Goal: Task Accomplishment & Management: Use online tool/utility

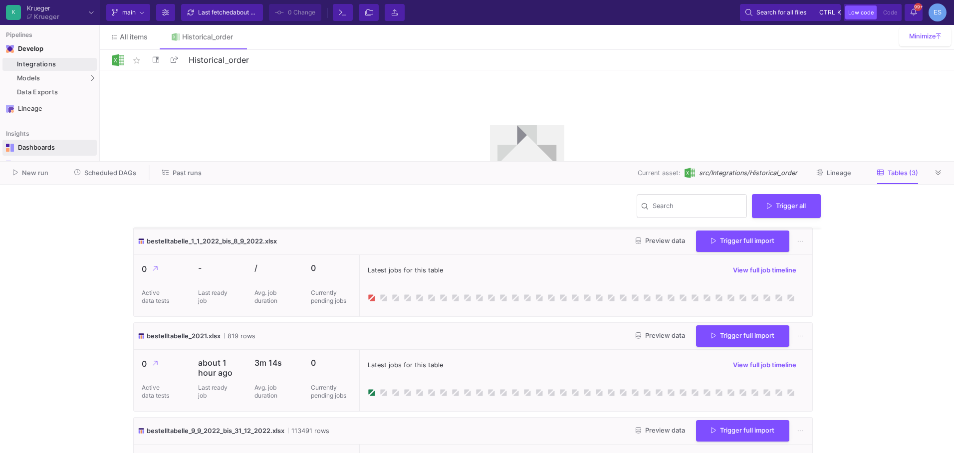
scroll to position [54, 0]
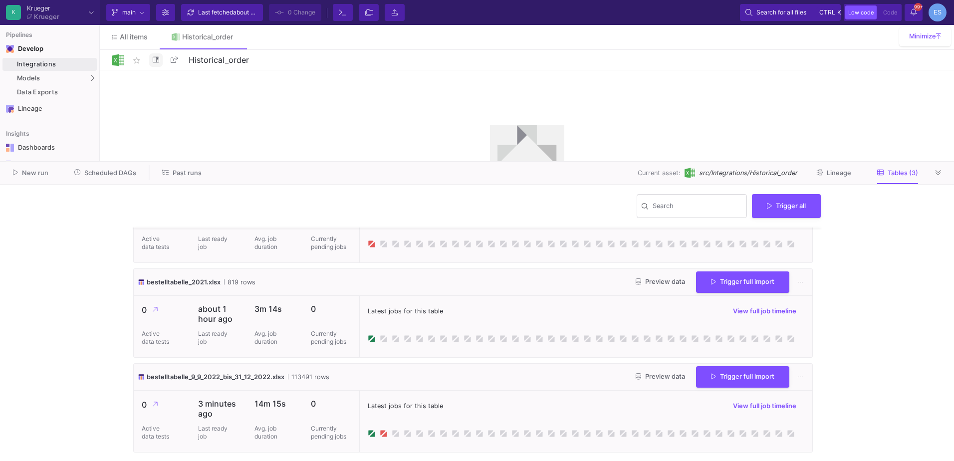
click at [158, 60] on icon at bounding box center [156, 59] width 6 height 6
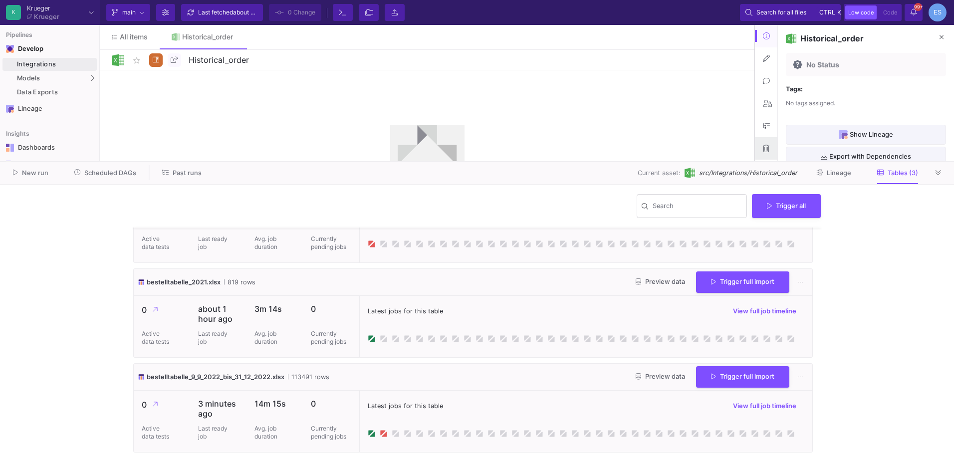
click at [767, 149] on icon at bounding box center [766, 148] width 6 height 7
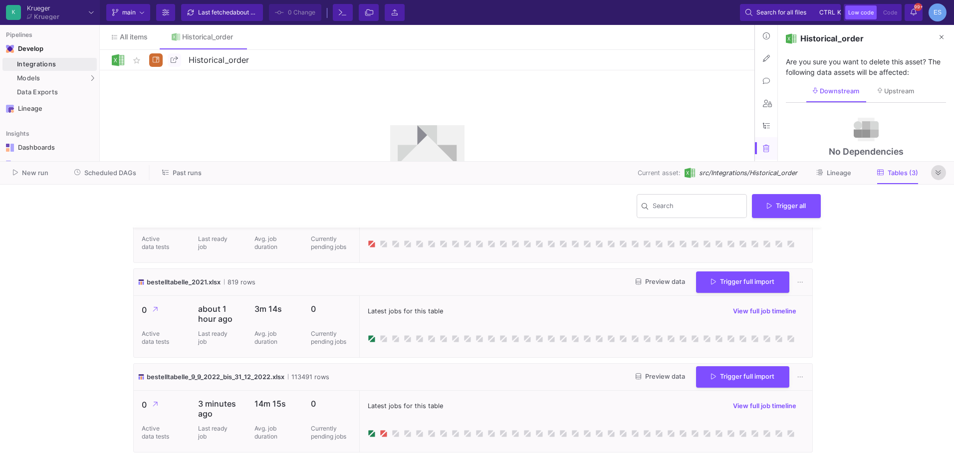
click at [940, 173] on icon at bounding box center [937, 173] width 5 height 6
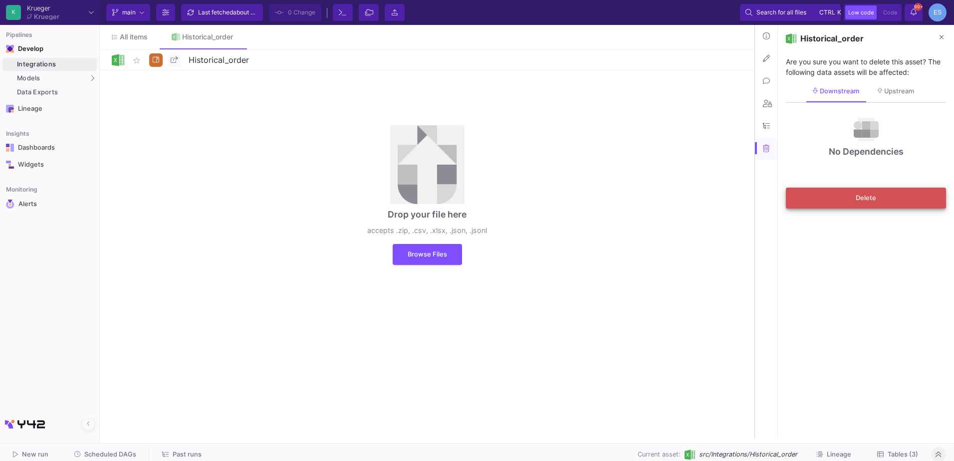
click at [859, 199] on span "Delete" at bounding box center [865, 197] width 20 height 7
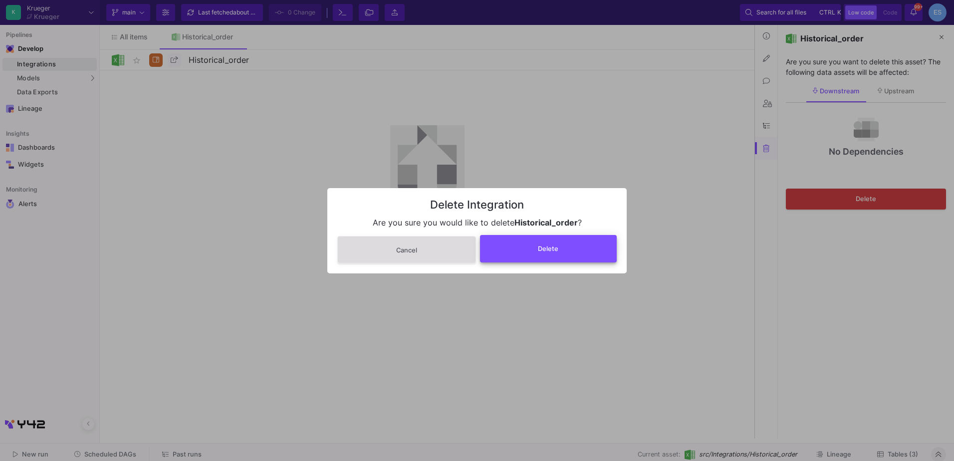
click at [499, 252] on button "Delete" at bounding box center [548, 248] width 137 height 27
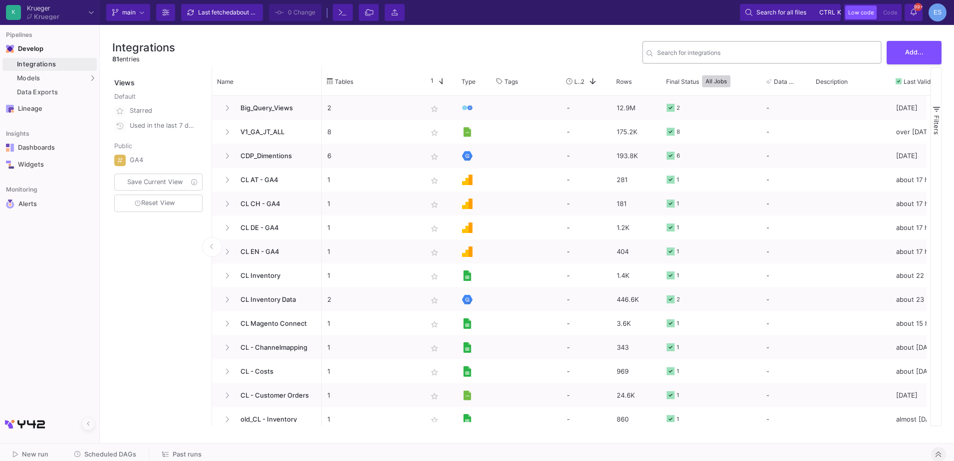
click at [727, 57] on input "Search for integrations" at bounding box center [767, 53] width 220 height 7
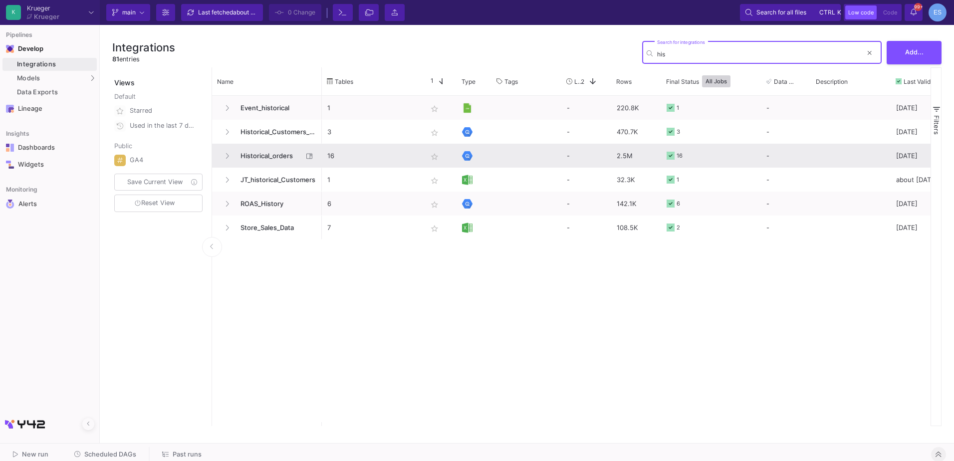
type input "his"
click at [255, 146] on span "Historical_orders" at bounding box center [268, 155] width 68 height 23
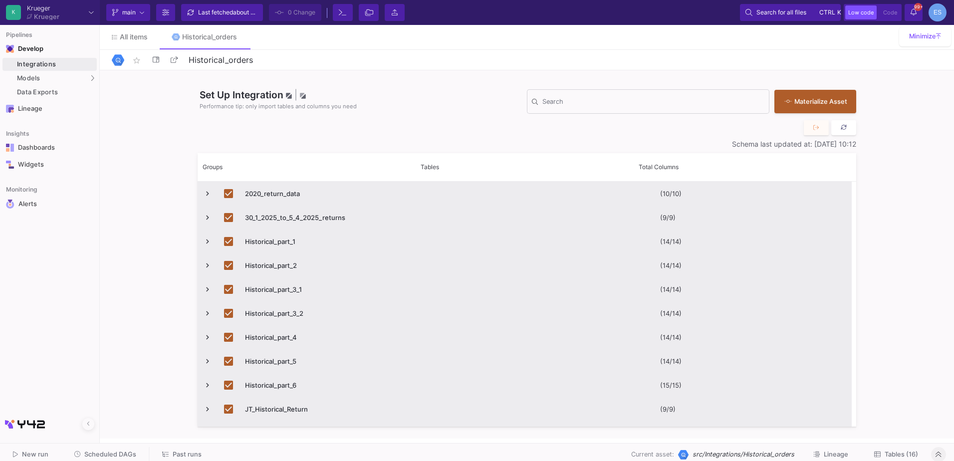
click at [848, 131] on button at bounding box center [843, 127] width 25 height 15
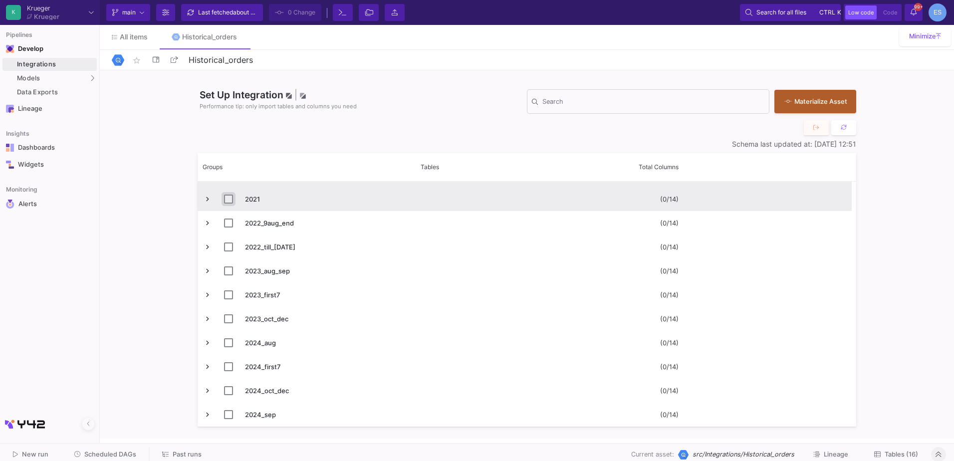
click at [225, 199] on input "Press Space to toggle row selection (unchecked)" at bounding box center [228, 199] width 9 height 9
checkbox input "true"
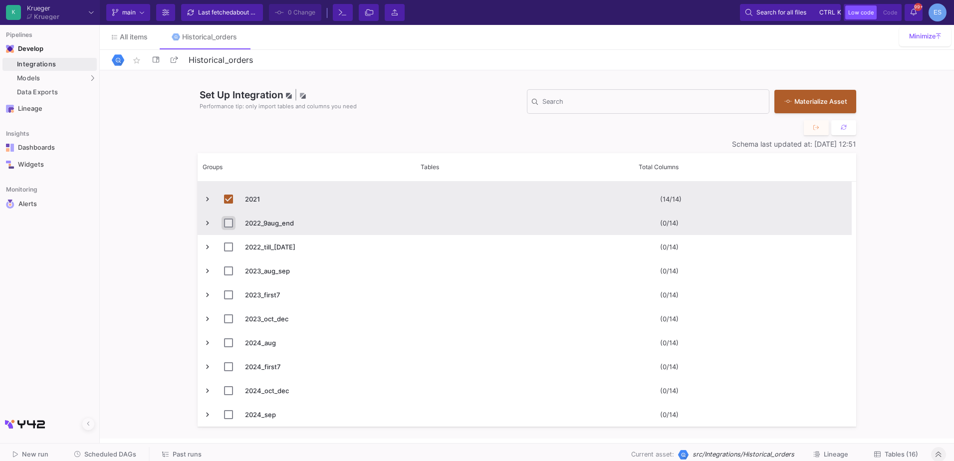
click at [228, 226] on input "Press Space to toggle row selection (unchecked)" at bounding box center [228, 222] width 9 height 9
checkbox input "true"
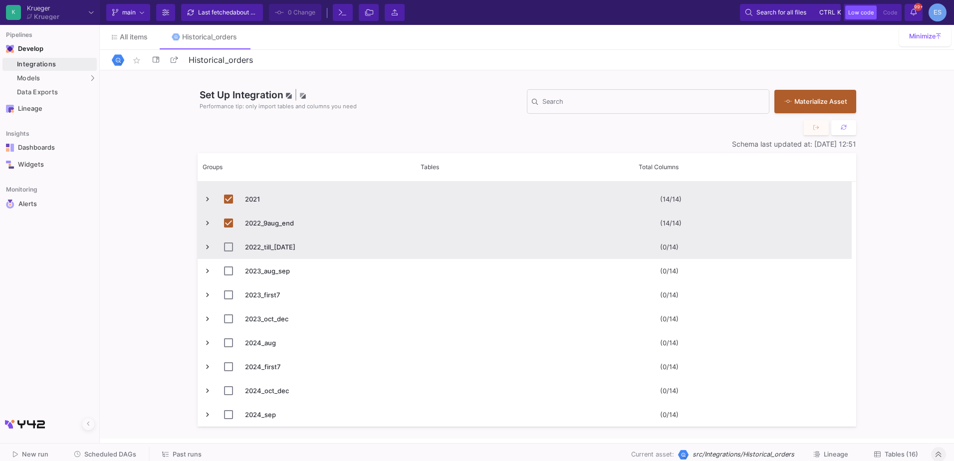
click at [223, 250] on span "2022_till_[DATE]" at bounding box center [306, 246] width 207 height 23
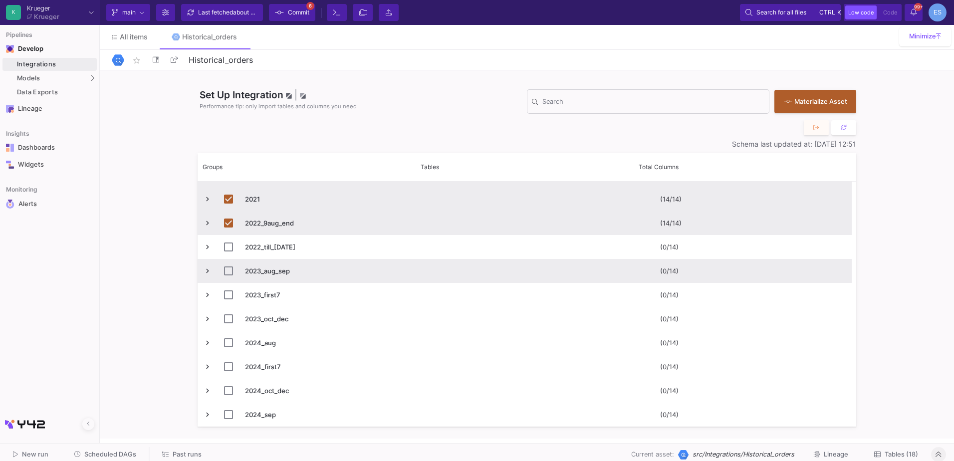
click at [223, 276] on span "2023_aug_sep" at bounding box center [306, 270] width 207 height 23
click at [230, 277] on span "Press SPACE to select this row." at bounding box center [234, 270] width 21 height 23
click at [230, 273] on input "Press Space to toggle row selection (unchecked)" at bounding box center [228, 270] width 9 height 9
checkbox input "true"
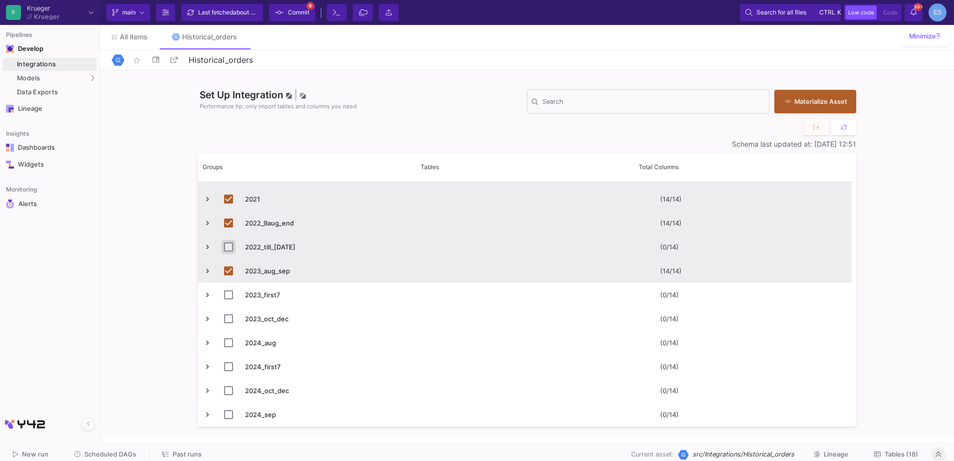
click at [230, 245] on input "Press Space to toggle row selection (unchecked)" at bounding box center [228, 246] width 9 height 9
checkbox input "true"
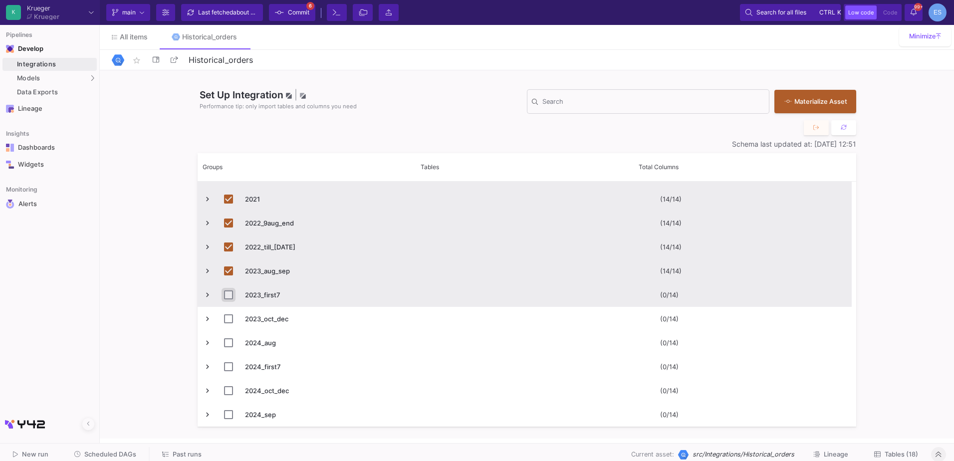
click at [228, 296] on input "Press Space to toggle row selection (unchecked)" at bounding box center [228, 294] width 9 height 9
checkbox input "true"
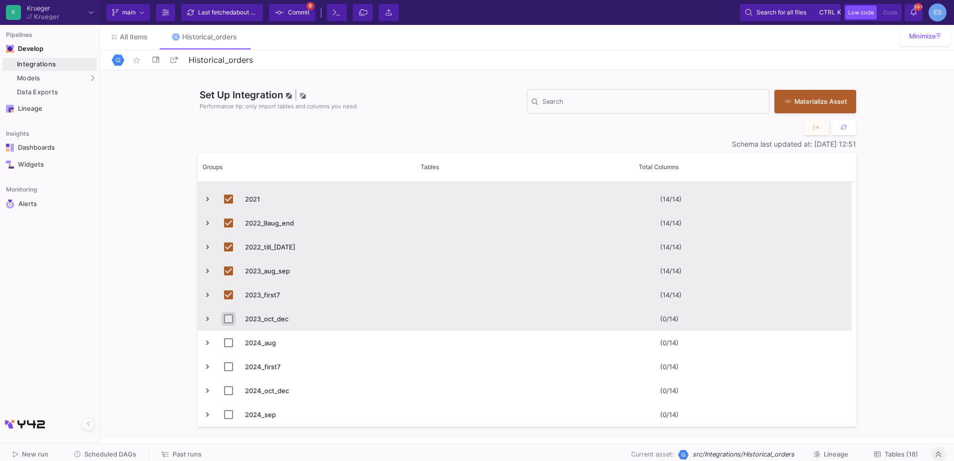
click at [230, 319] on input "Press Space to toggle row selection (unchecked)" at bounding box center [228, 318] width 9 height 9
checkbox input "true"
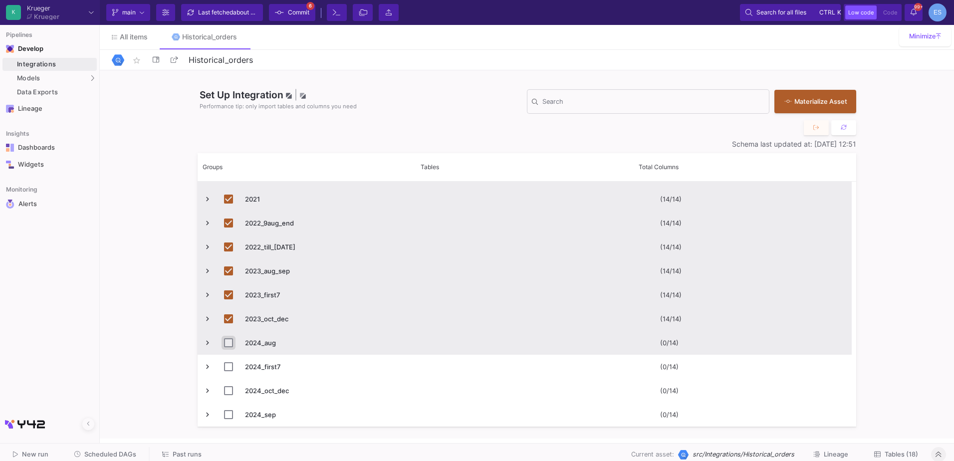
click at [226, 345] on input "Press Space to toggle row selection (unchecked)" at bounding box center [228, 342] width 9 height 9
checkbox input "true"
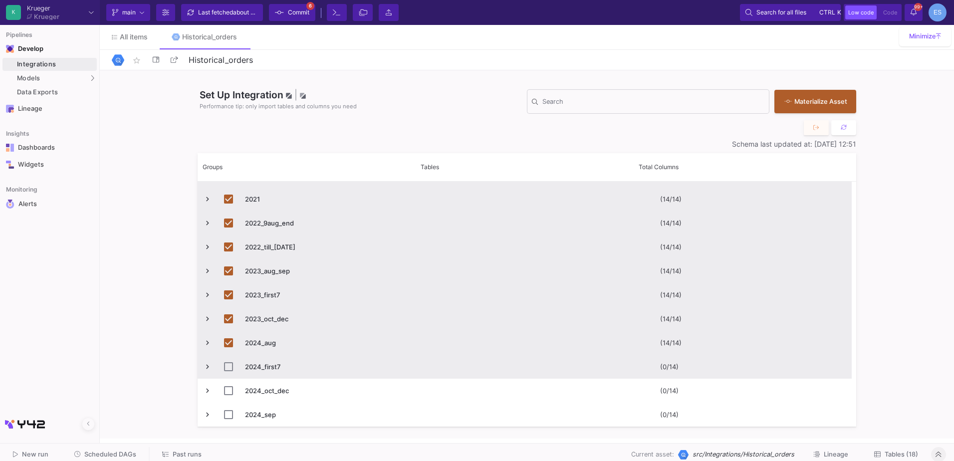
click at [223, 365] on span "2024_first7" at bounding box center [306, 366] width 207 height 23
click at [226, 366] on input "Press Space to toggle row selection (unchecked)" at bounding box center [228, 366] width 9 height 9
checkbox input "true"
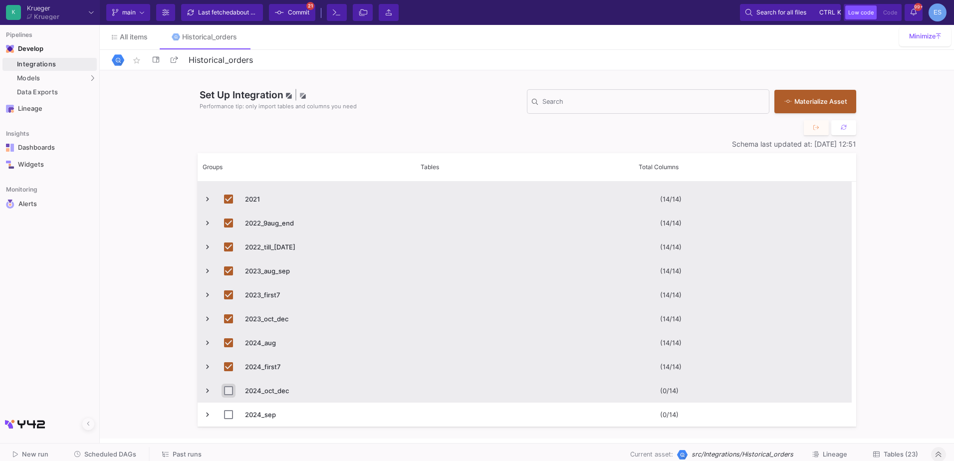
click at [228, 394] on input "Press Space to toggle row selection (unchecked)" at bounding box center [228, 390] width 9 height 9
checkbox input "true"
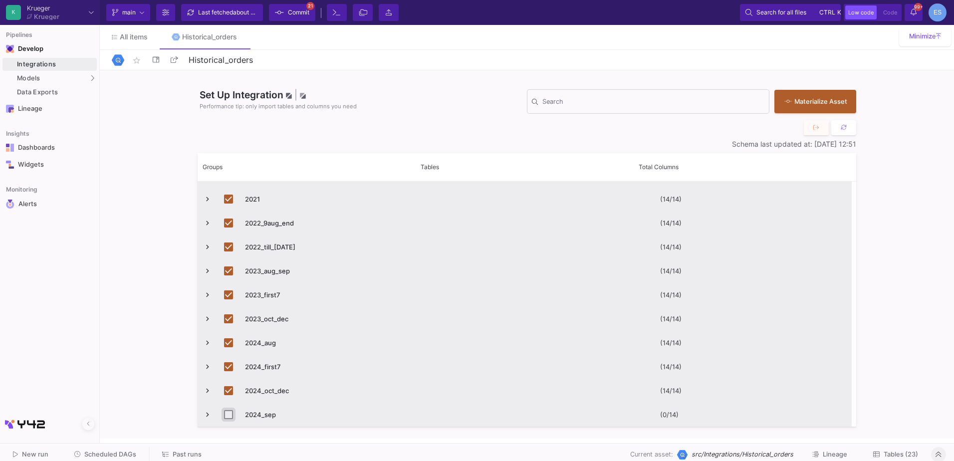
click at [229, 415] on input "Press Space to toggle row selection (unchecked)" at bounding box center [228, 414] width 9 height 9
checkbox input "true"
click at [283, 18] on fa-icon at bounding box center [279, 12] width 9 height 15
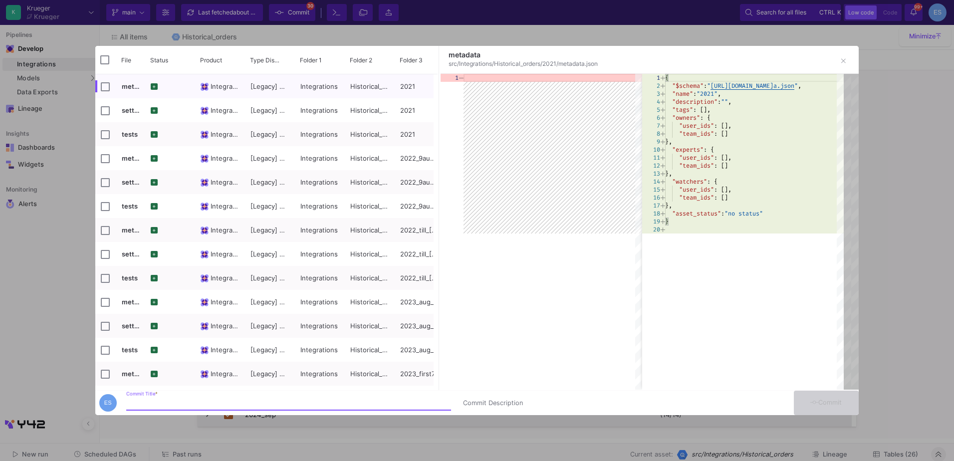
click at [269, 402] on input "Commit Title *" at bounding box center [288, 403] width 325 height 8
type input "importing the order history"
click at [844, 406] on button "Commit" at bounding box center [825, 403] width 65 height 24
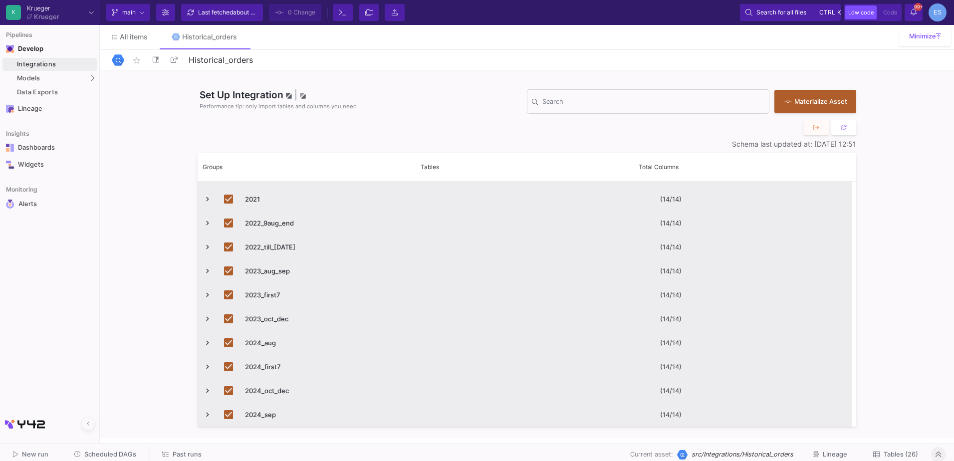
click at [907, 447] on button "Tables (26)" at bounding box center [895, 454] width 69 height 15
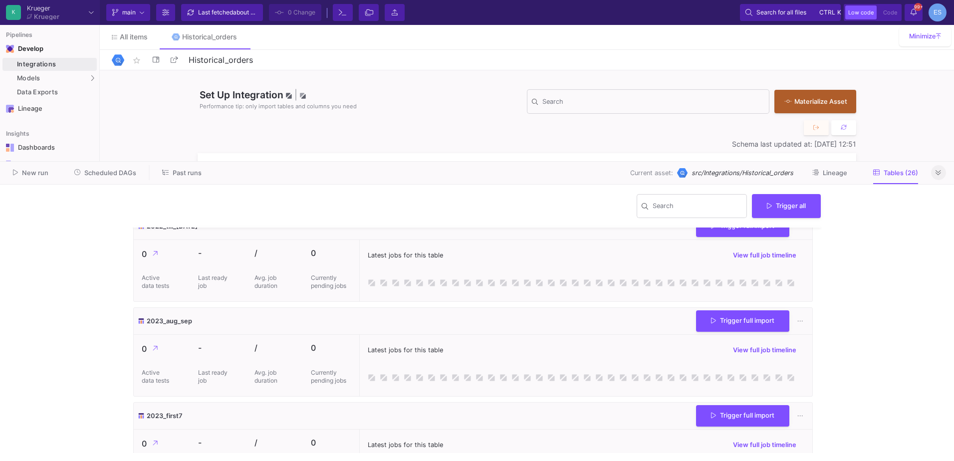
scroll to position [150, 0]
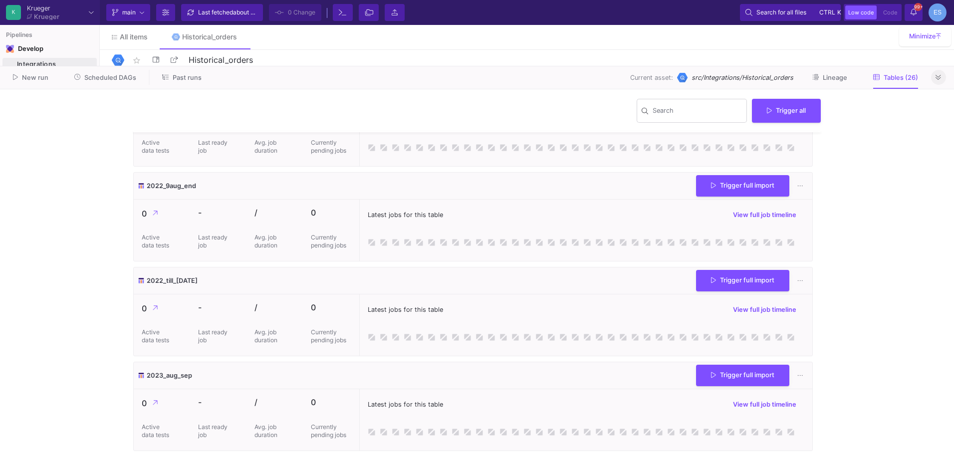
drag, startPoint x: 536, startPoint y: 161, endPoint x: 543, endPoint y: 65, distance: 95.5
click at [543, 65] on as-split "K Krueger Krueger Current branch main Branch Options Last fetched about 2 hours…" at bounding box center [477, 230] width 954 height 461
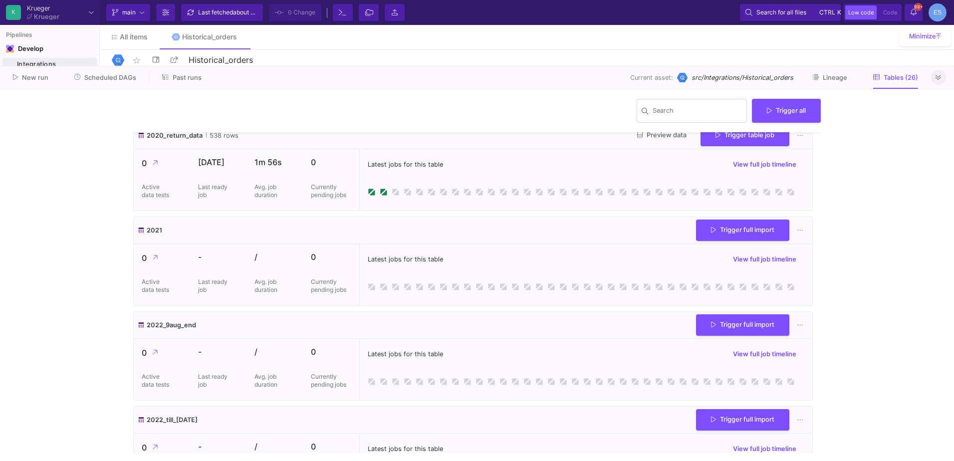
scroll to position [0, 0]
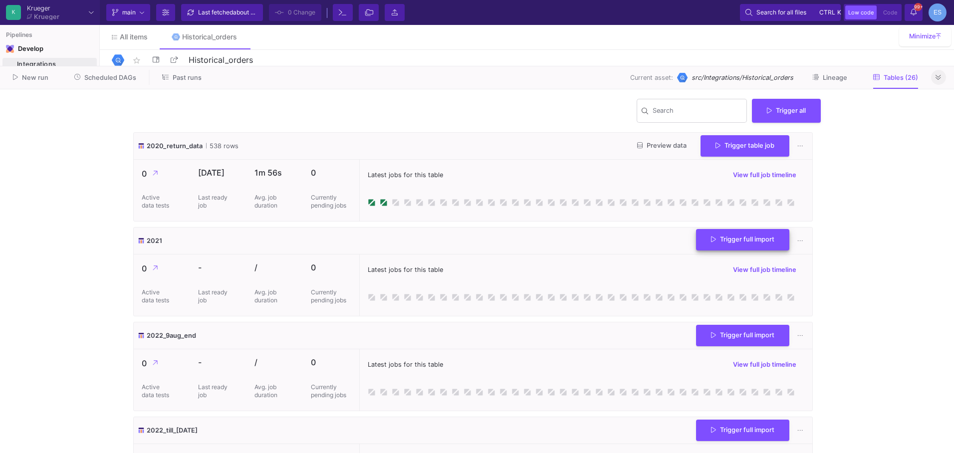
click at [737, 246] on button "Trigger full import" at bounding box center [742, 239] width 93 height 21
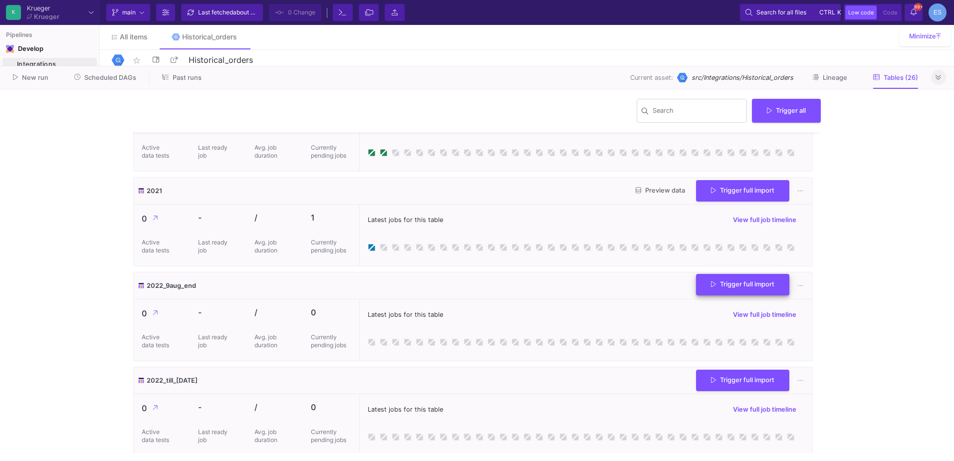
click at [738, 286] on span "Trigger full import" at bounding box center [742, 283] width 63 height 7
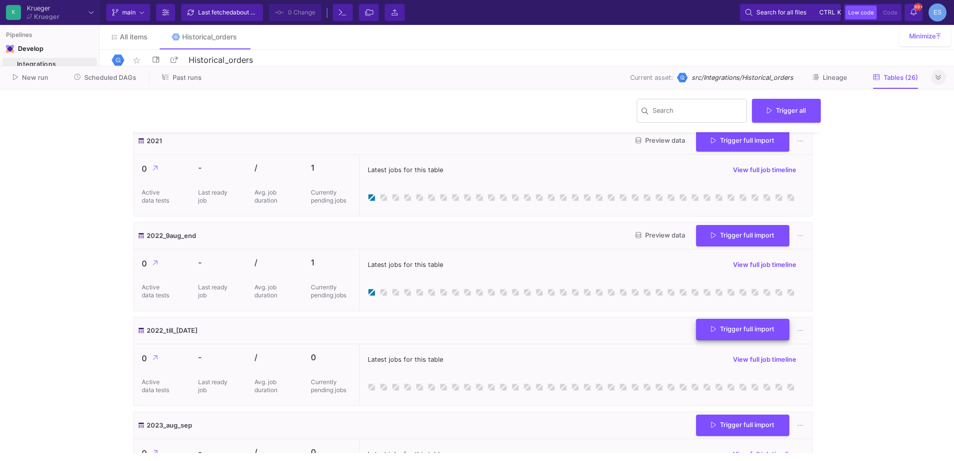
click at [736, 336] on button "Trigger full import" at bounding box center [742, 329] width 93 height 21
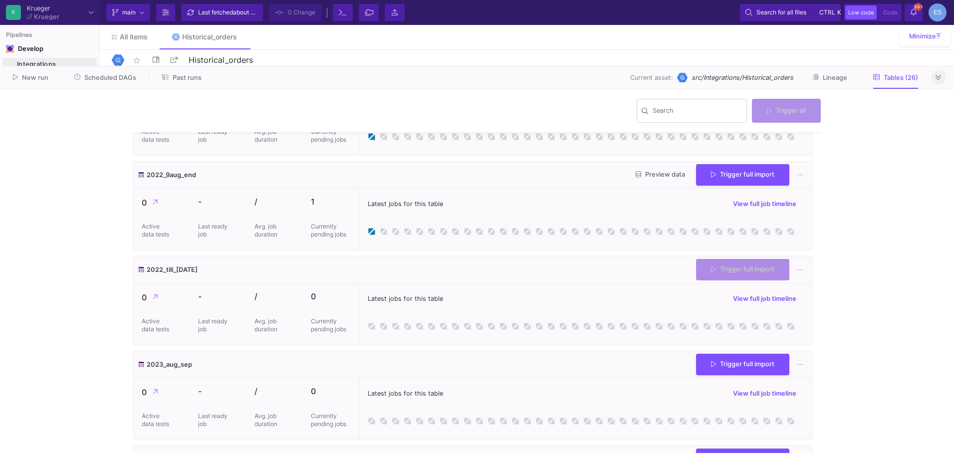
scroll to position [199, 0]
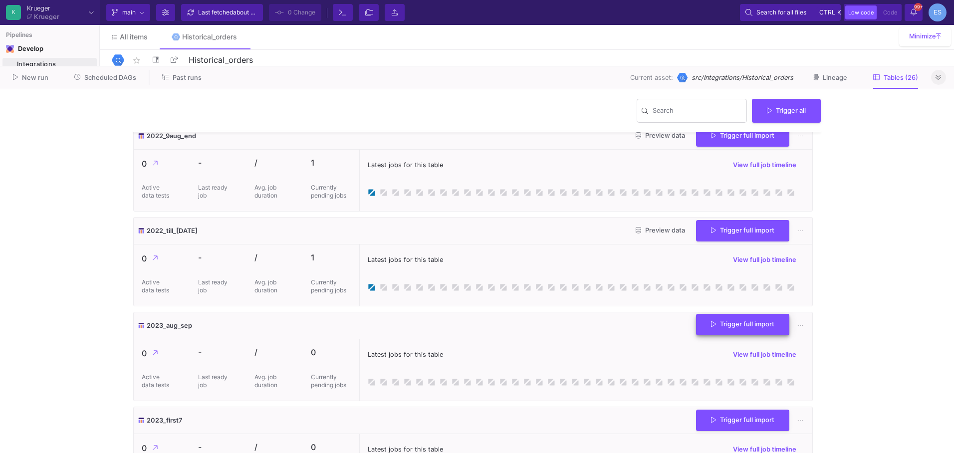
click at [735, 327] on span "Trigger full import" at bounding box center [742, 323] width 63 height 7
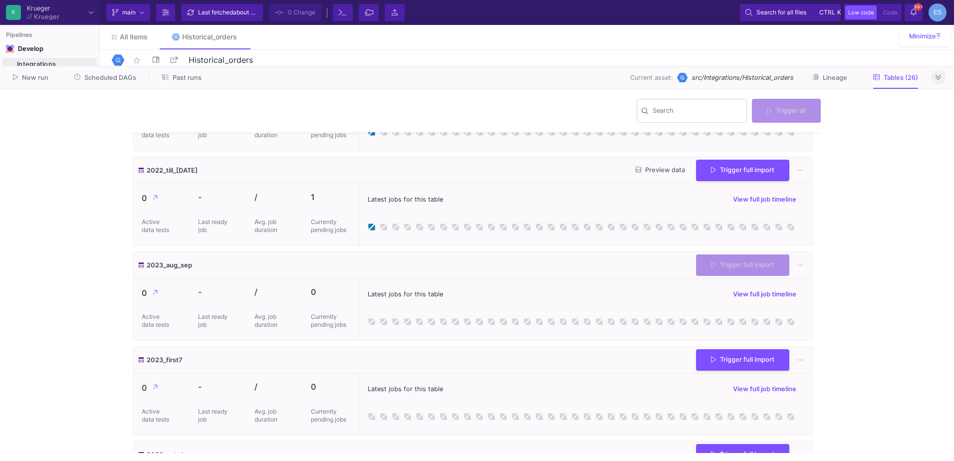
scroll to position [299, 0]
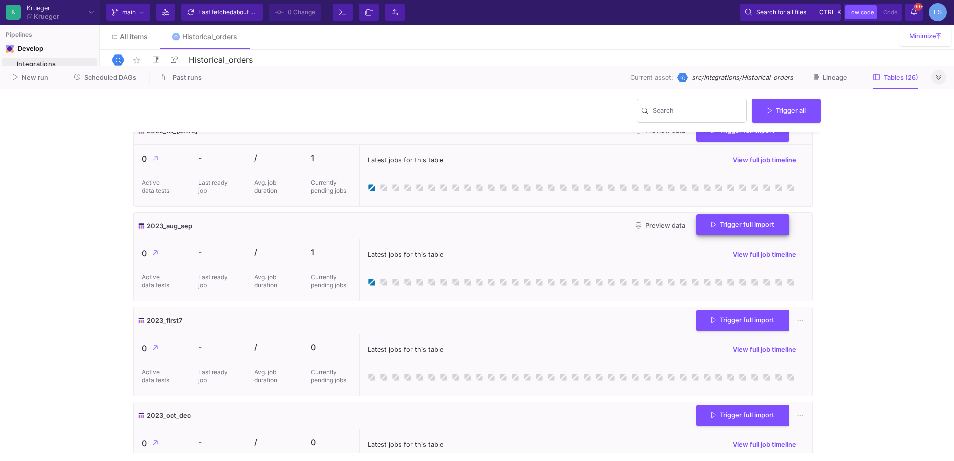
click at [735, 327] on button "Trigger full import" at bounding box center [742, 320] width 93 height 21
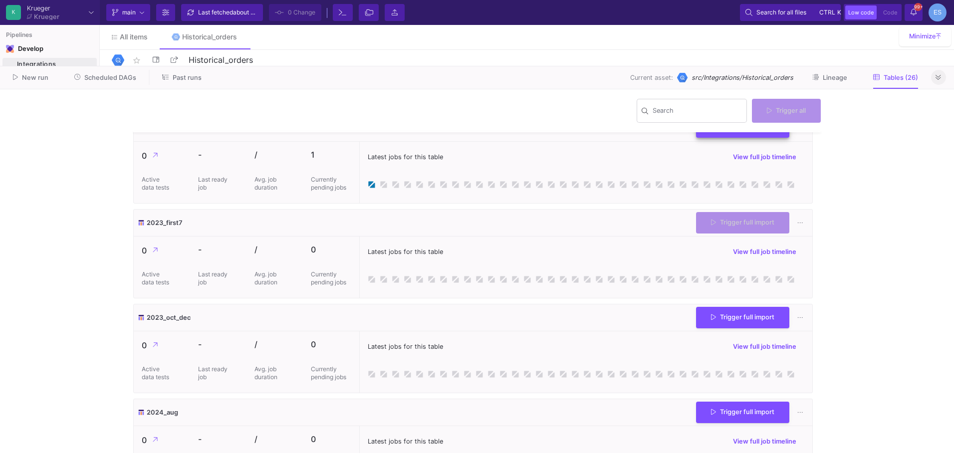
scroll to position [399, 0]
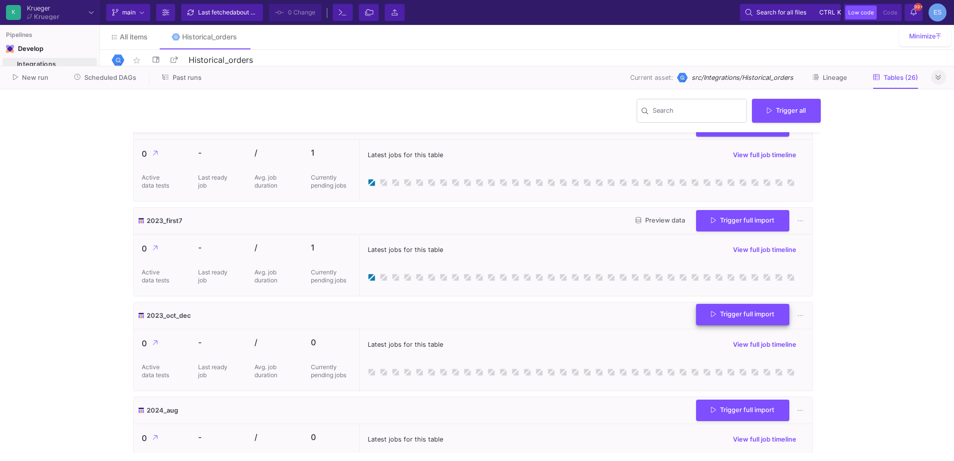
click at [735, 322] on button "Trigger full import" at bounding box center [742, 314] width 93 height 21
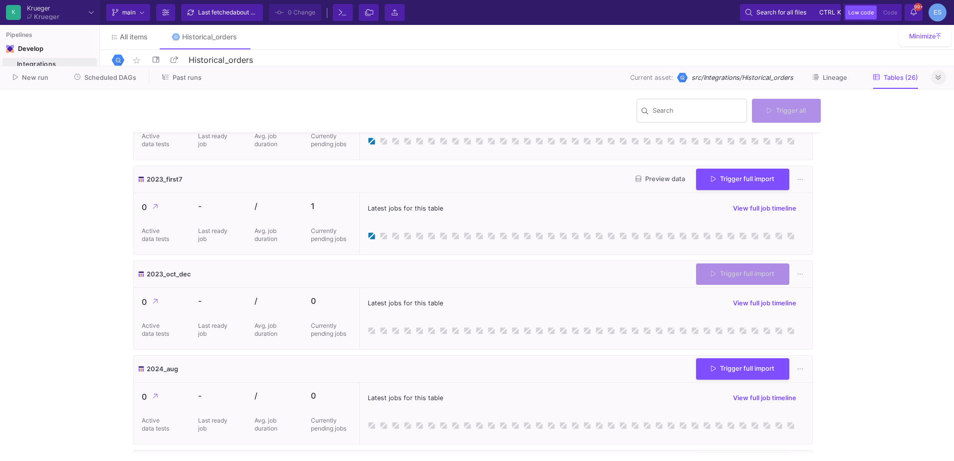
scroll to position [449, 0]
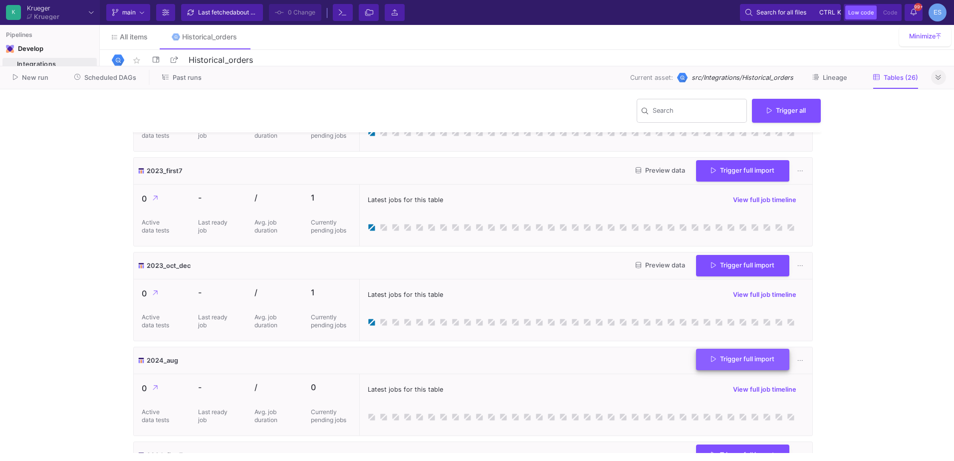
click at [733, 362] on span "Trigger full import" at bounding box center [742, 358] width 63 height 7
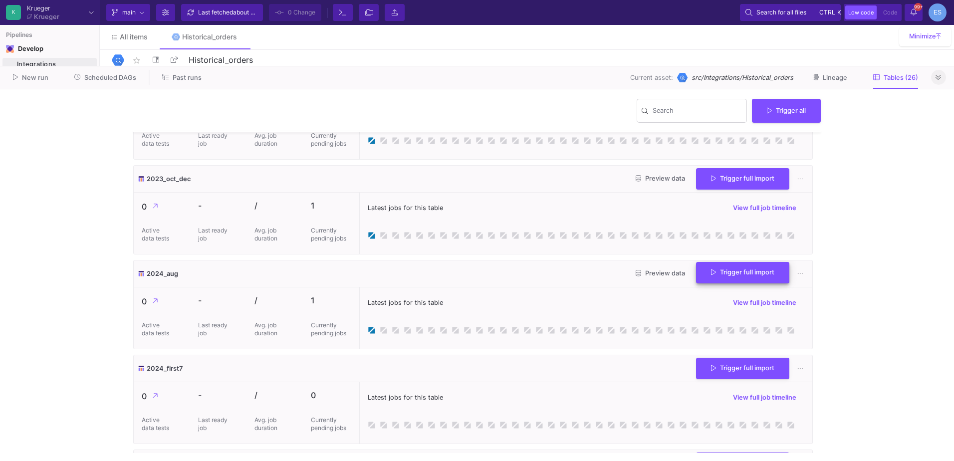
scroll to position [549, 0]
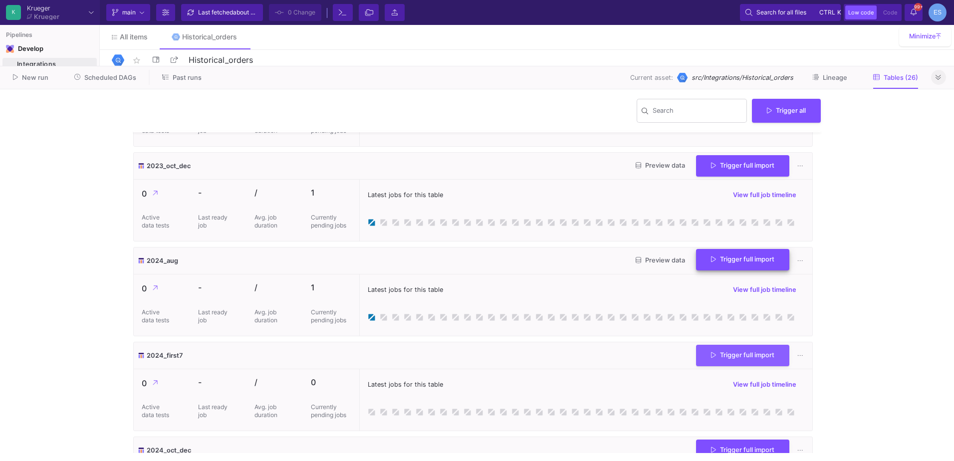
click at [732, 358] on button "Trigger full import" at bounding box center [742, 355] width 93 height 21
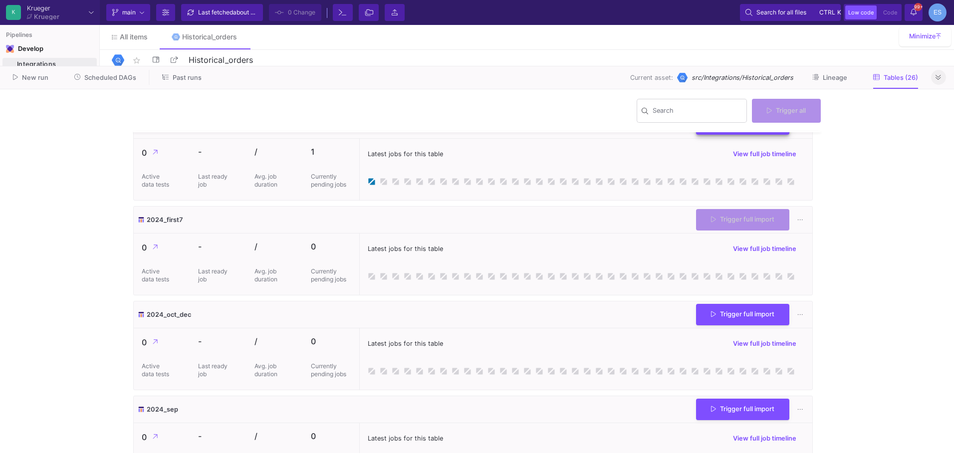
scroll to position [698, 0]
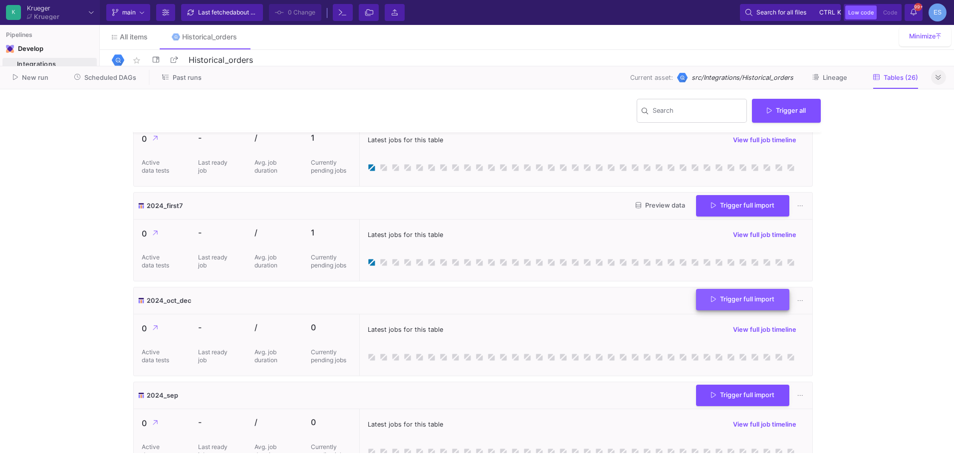
click at [731, 304] on button "Trigger full import" at bounding box center [742, 299] width 93 height 21
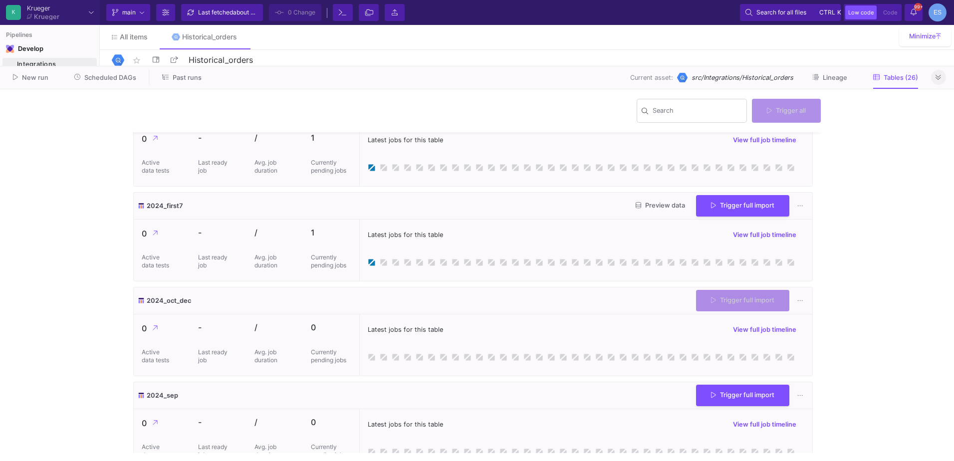
scroll to position [748, 0]
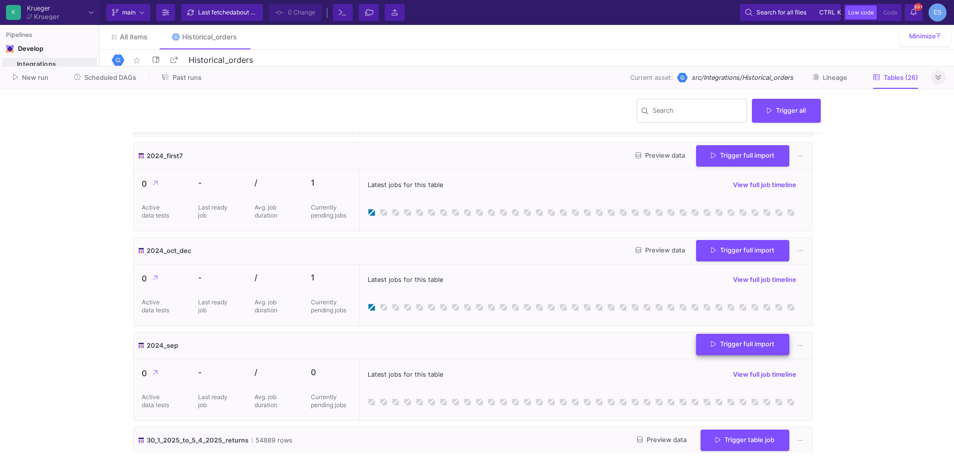
click at [728, 350] on button "Trigger full import" at bounding box center [742, 344] width 93 height 21
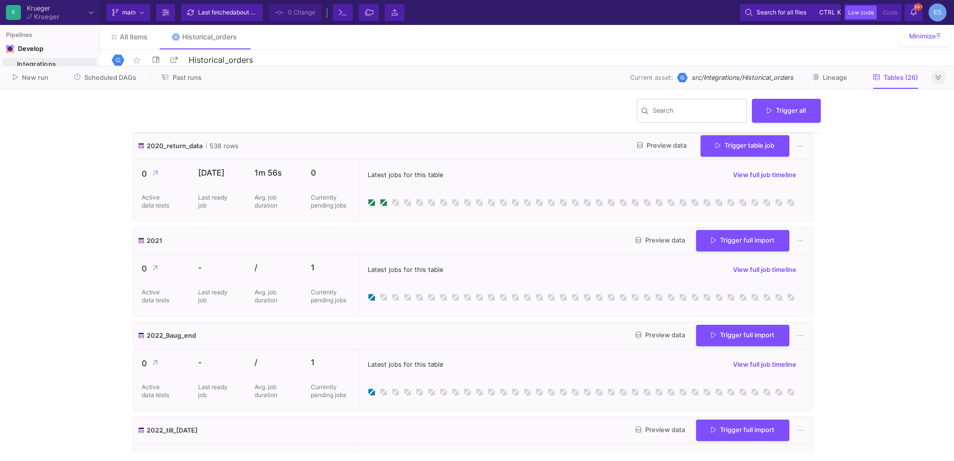
scroll to position [100, 0]
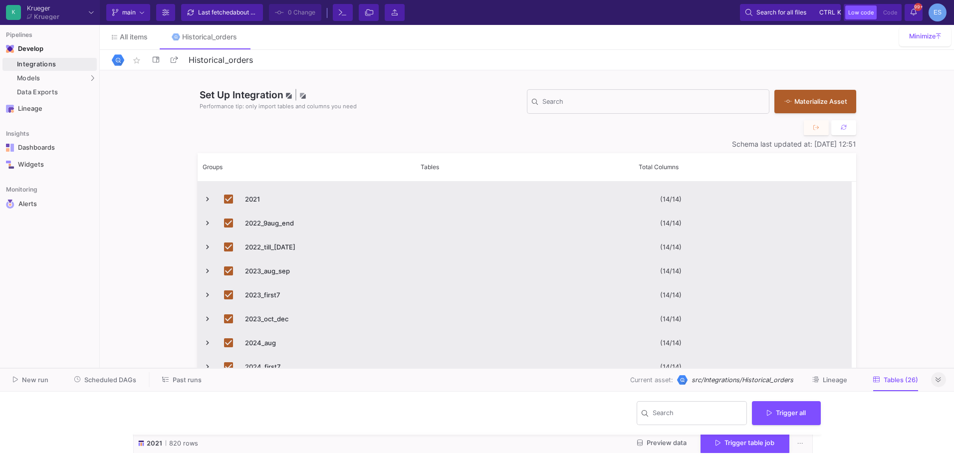
drag, startPoint x: 596, startPoint y: 65, endPoint x: 548, endPoint y: 368, distance: 306.2
click at [548, 368] on div at bounding box center [477, 368] width 954 height 0
click at [71, 75] on div "Models" at bounding box center [49, 78] width 94 height 13
click at [145, 77] on link "UI-Models" at bounding box center [138, 80] width 74 height 16
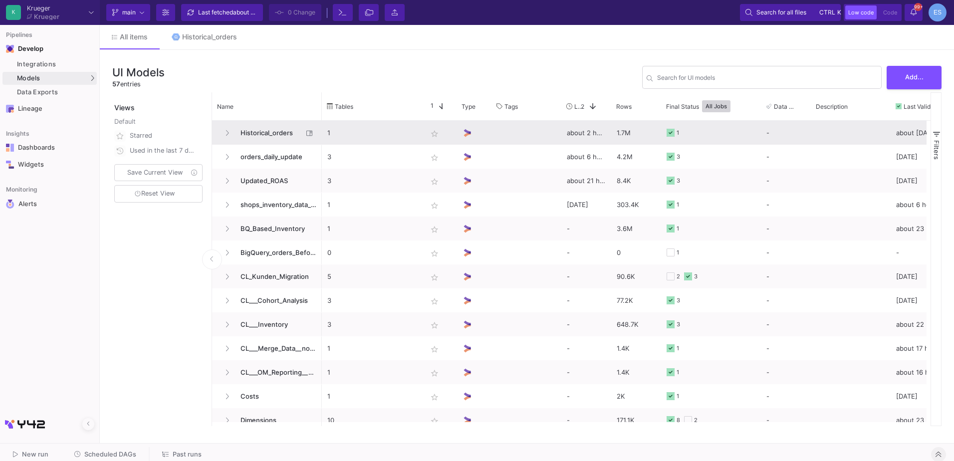
click at [280, 137] on span "Historical_orders" at bounding box center [268, 132] width 68 height 23
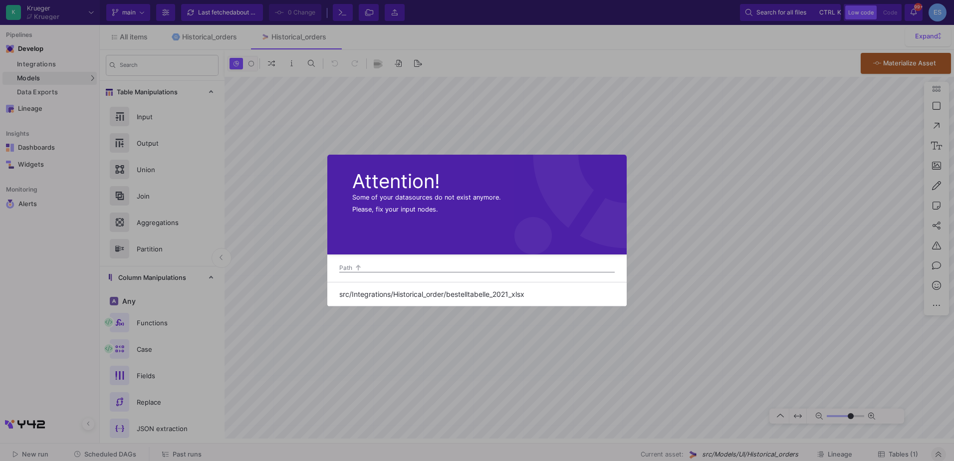
type input "-23"
click at [568, 365] on div at bounding box center [477, 230] width 954 height 461
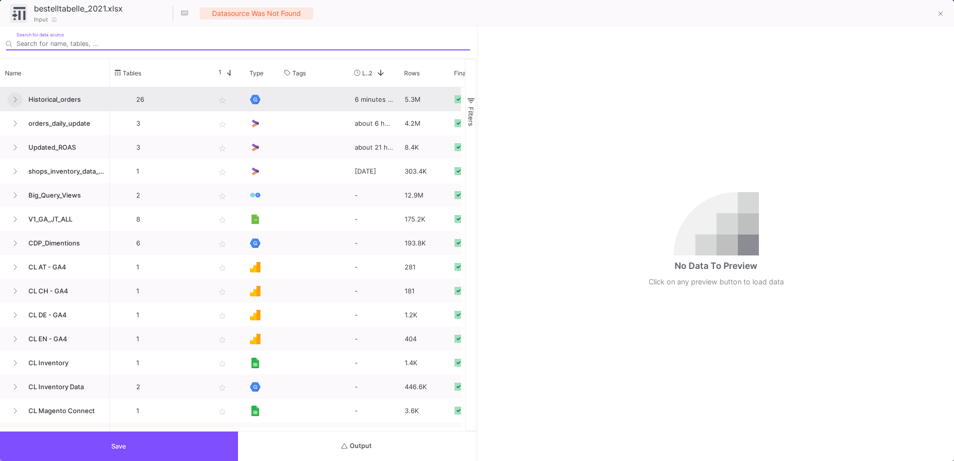
click at [15, 99] on icon at bounding box center [15, 99] width 4 height 6
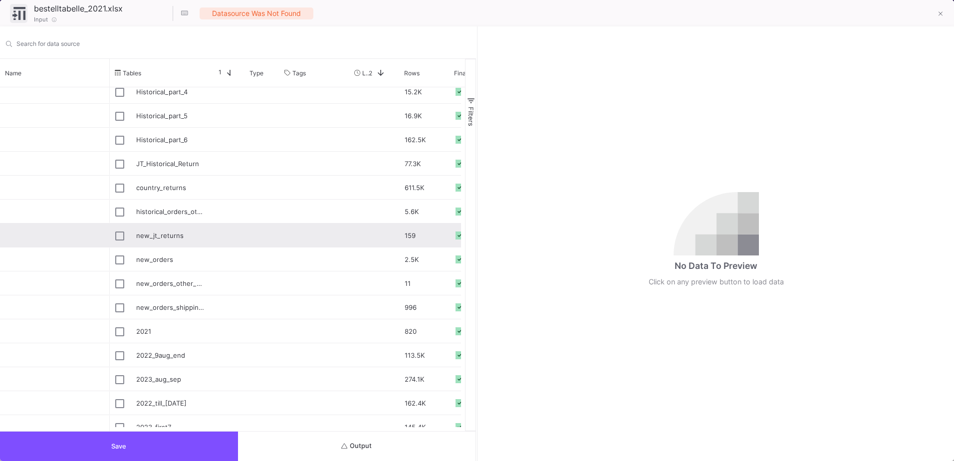
scroll to position [249, 0]
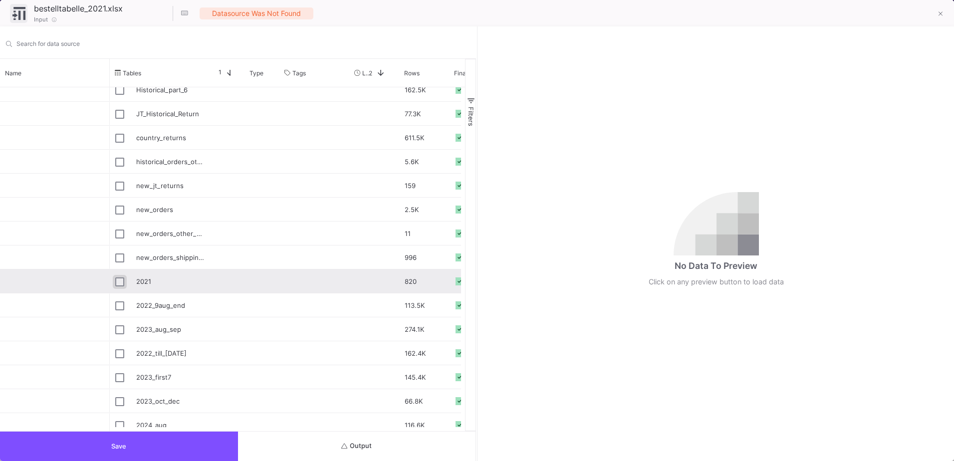
click at [121, 283] on input "Press Space to toggle row selection (unchecked)" at bounding box center [119, 281] width 9 height 9
checkbox input "true"
type input "2021"
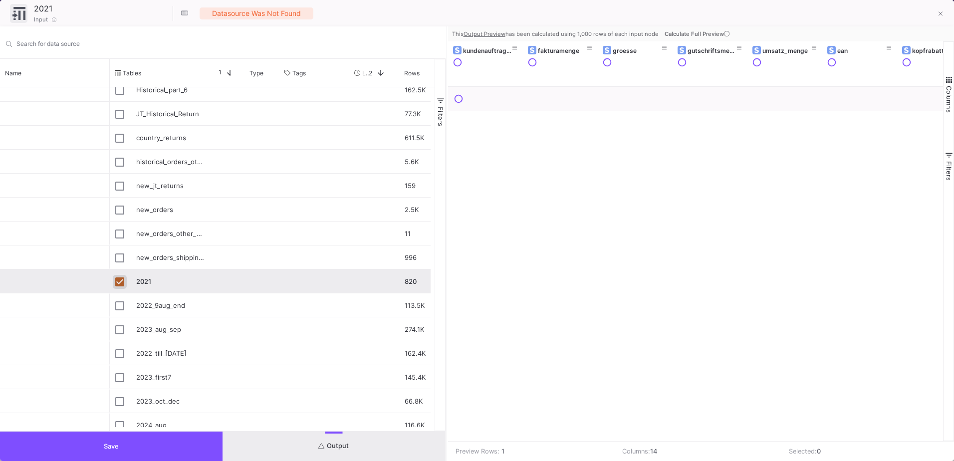
drag, startPoint x: 476, startPoint y: 303, endPoint x: 446, endPoint y: 303, distance: 30.4
click at [446, 303] on div at bounding box center [446, 243] width 2 height 434
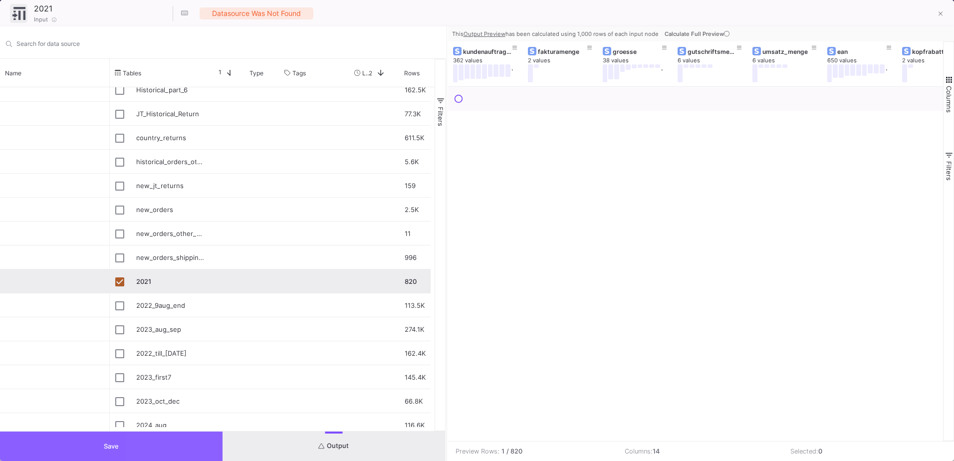
click at [154, 444] on button "Save" at bounding box center [111, 445] width 222 height 29
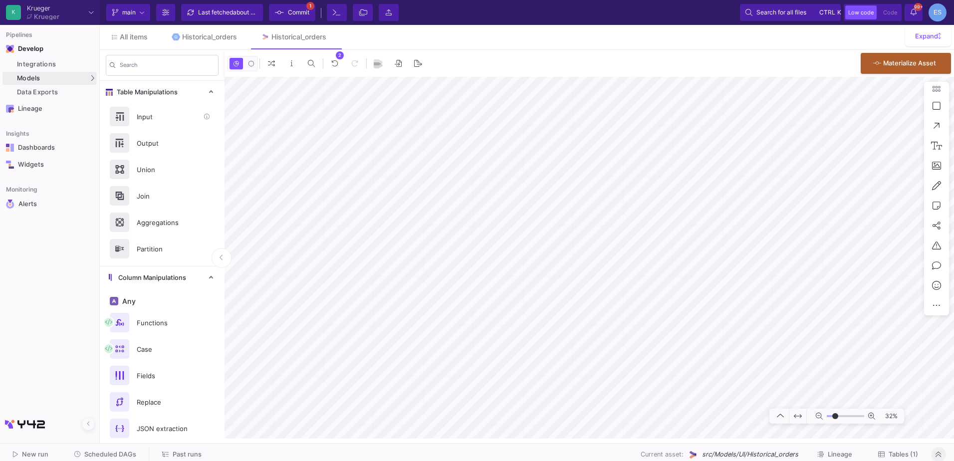
click at [161, 122] on div "Input" at bounding box center [165, 116] width 69 height 15
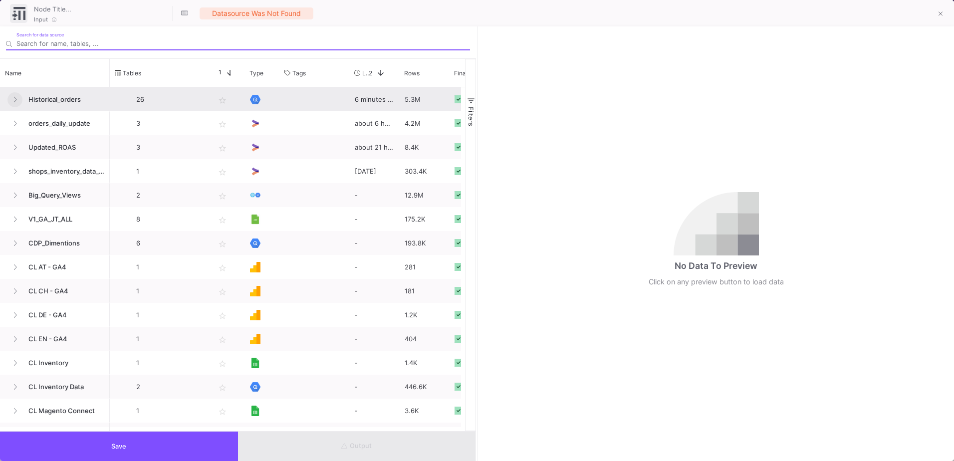
click at [20, 102] on button at bounding box center [14, 99] width 15 height 15
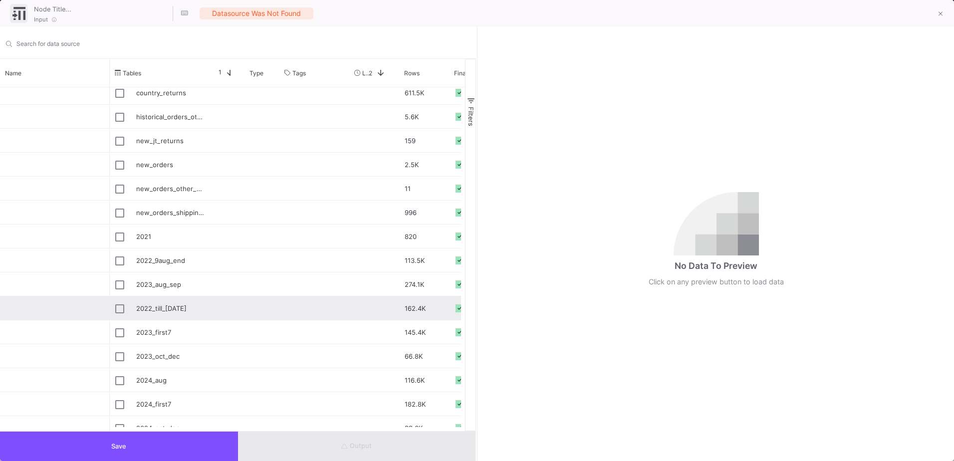
scroll to position [335, 0]
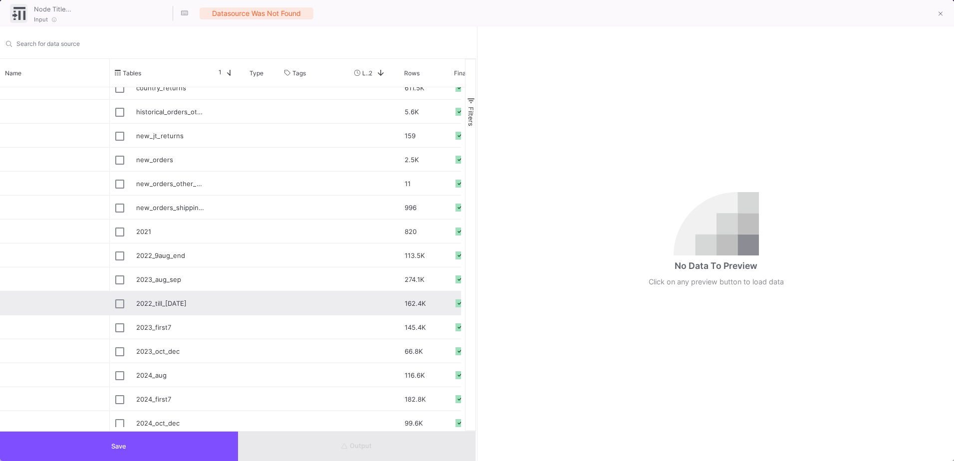
click at [170, 304] on div "2022_till_[DATE]" at bounding box center [170, 303] width 68 height 23
type input "2022_till_[DATE]"
checkbox input "true"
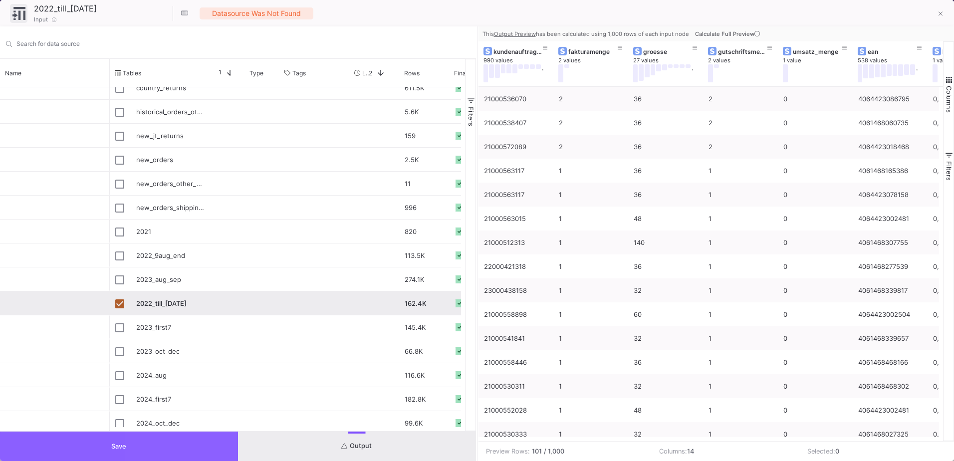
click at [166, 459] on button "Save" at bounding box center [119, 445] width 238 height 29
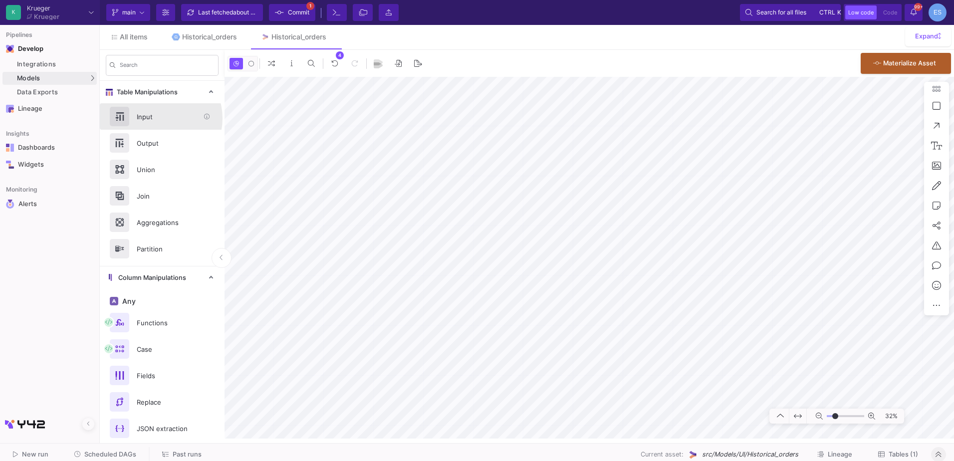
click at [157, 118] on div "Input" at bounding box center [165, 116] width 69 height 15
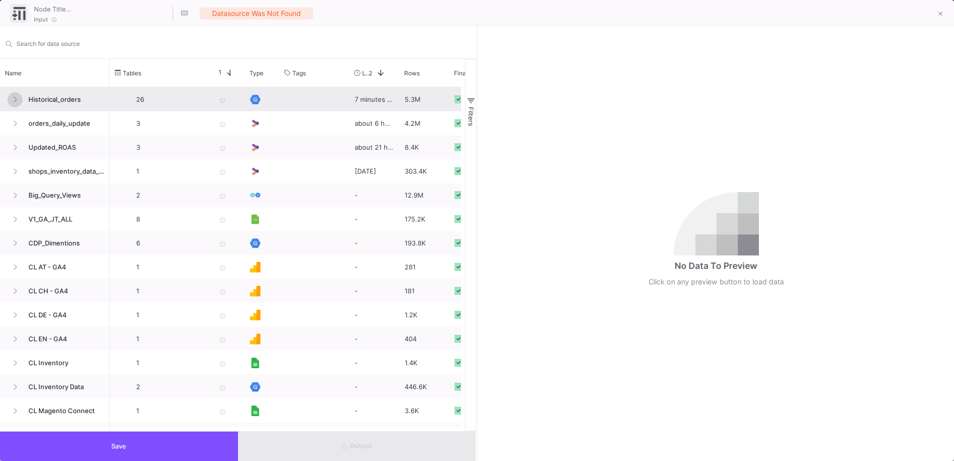
click at [18, 104] on button at bounding box center [14, 99] width 15 height 15
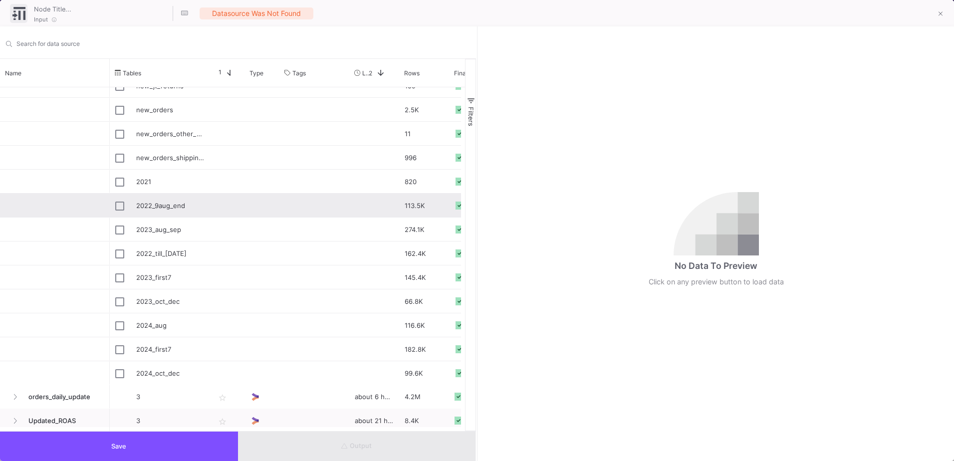
click at [187, 205] on div "2022_9aug_end" at bounding box center [170, 205] width 68 height 23
type input "2022_9aug_end"
checkbox input "true"
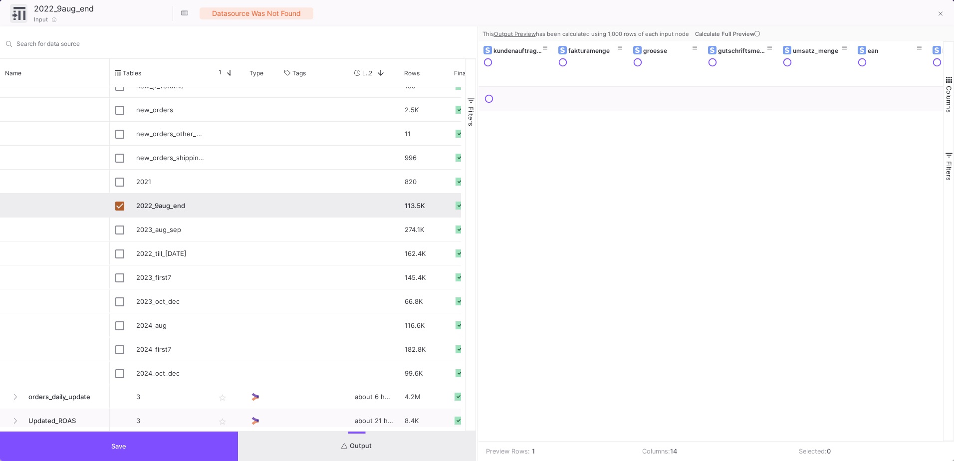
click at [191, 448] on button "Save" at bounding box center [119, 445] width 238 height 29
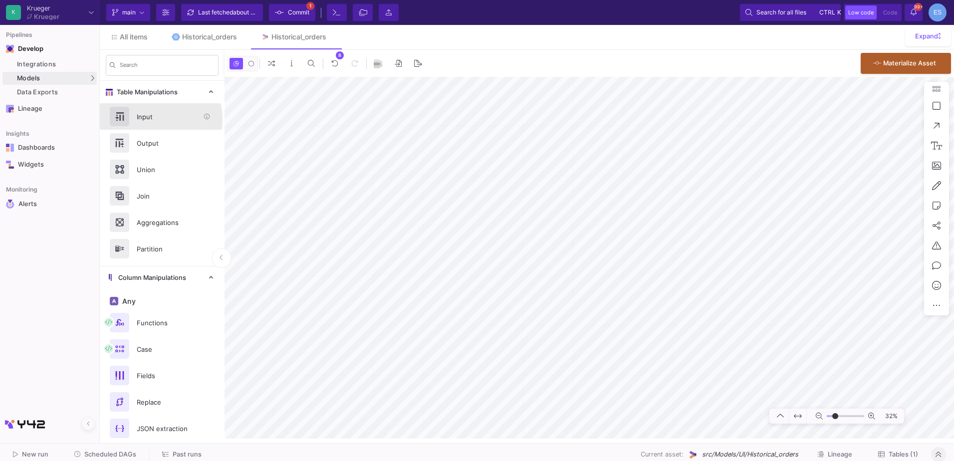
click at [154, 119] on div "Input" at bounding box center [165, 116] width 69 height 15
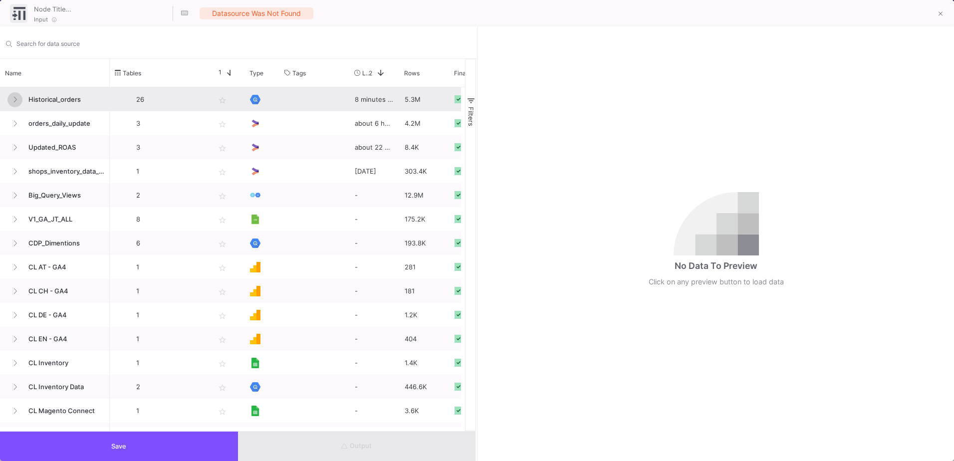
click at [16, 100] on icon at bounding box center [15, 99] width 4 height 6
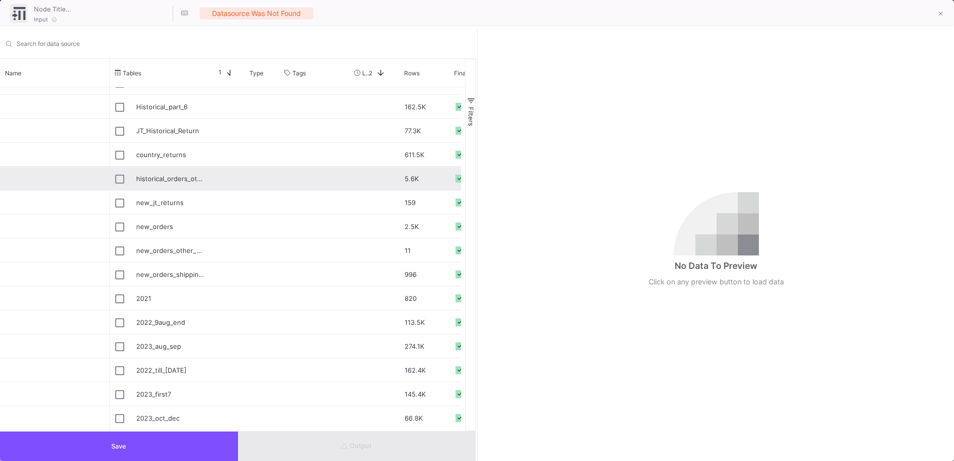
scroll to position [299, 0]
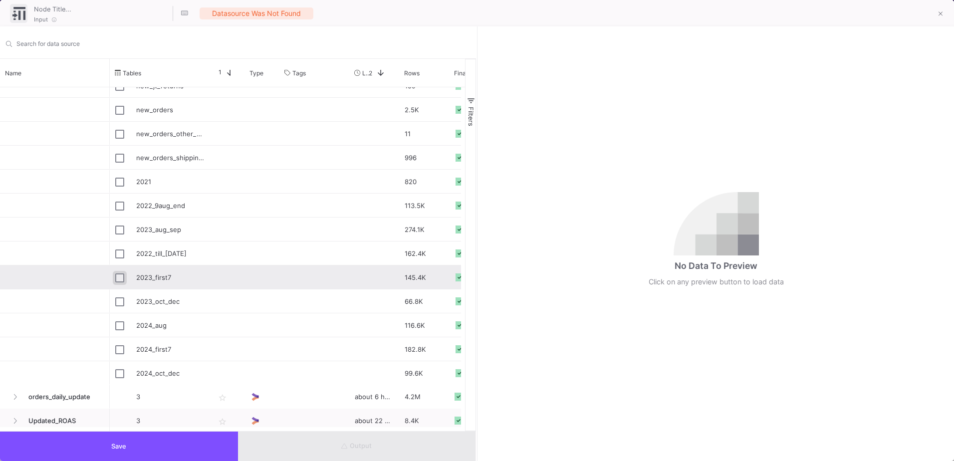
click at [122, 274] on input "Press Space to toggle row selection (unchecked)" at bounding box center [119, 277] width 9 height 9
checkbox input "true"
type input "2023_first7"
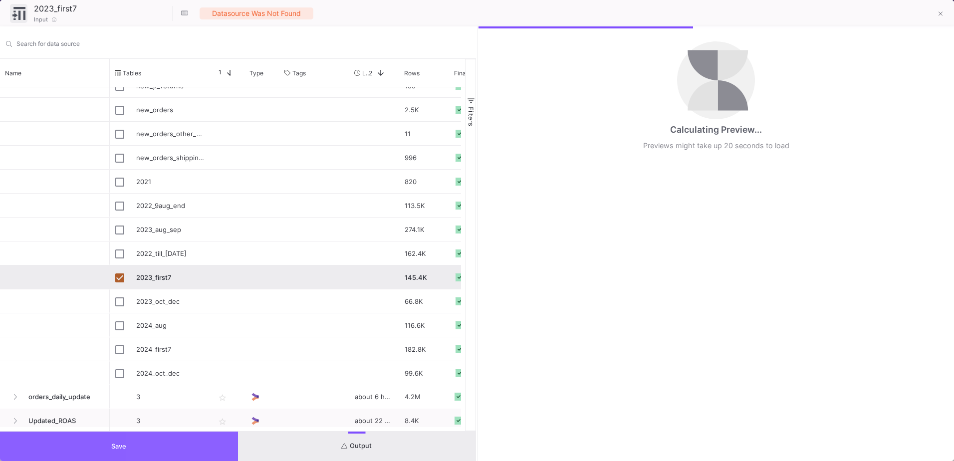
click at [155, 442] on button "Save" at bounding box center [119, 445] width 238 height 29
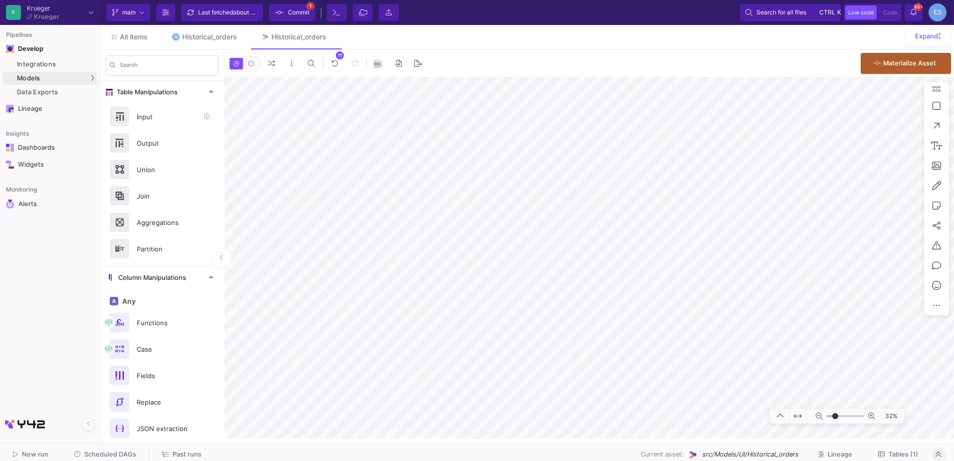
click at [137, 122] on div "Input" at bounding box center [165, 116] width 69 height 15
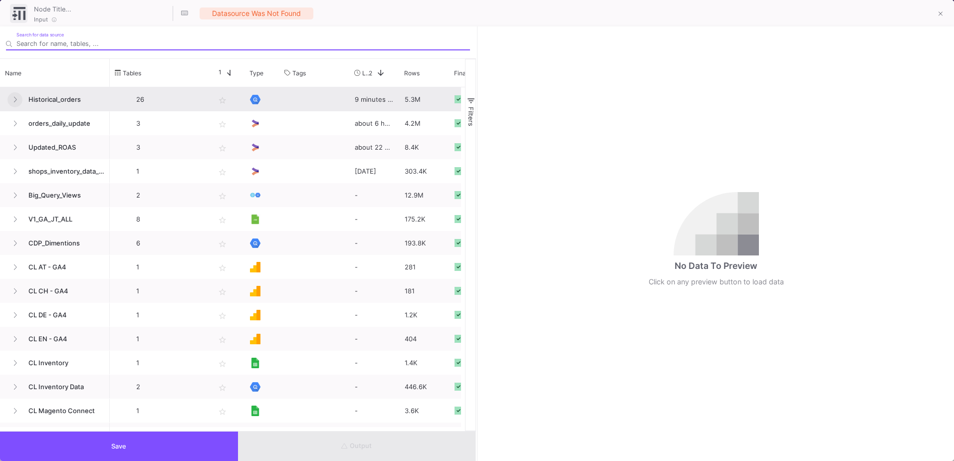
click at [14, 105] on button at bounding box center [14, 99] width 15 height 15
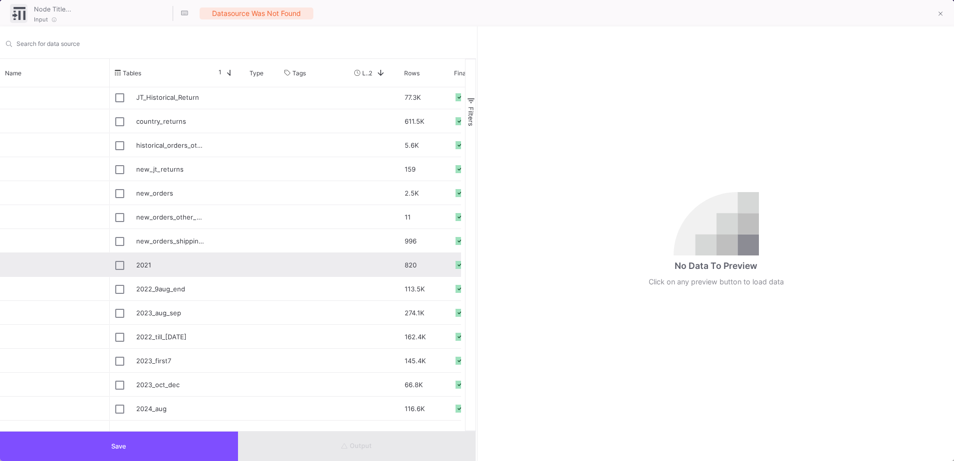
scroll to position [349, 0]
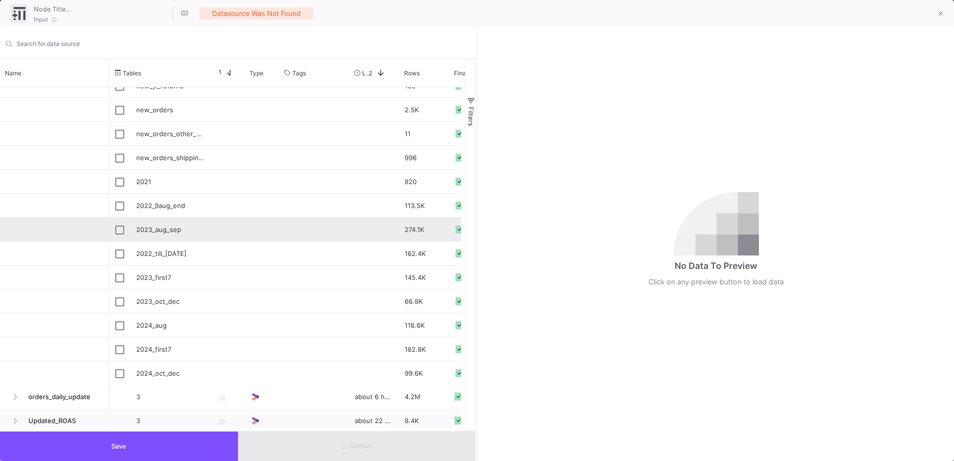
click at [172, 234] on div "2023_aug_sep" at bounding box center [170, 229] width 68 height 23
type input "2023_aug_sep"
checkbox input "true"
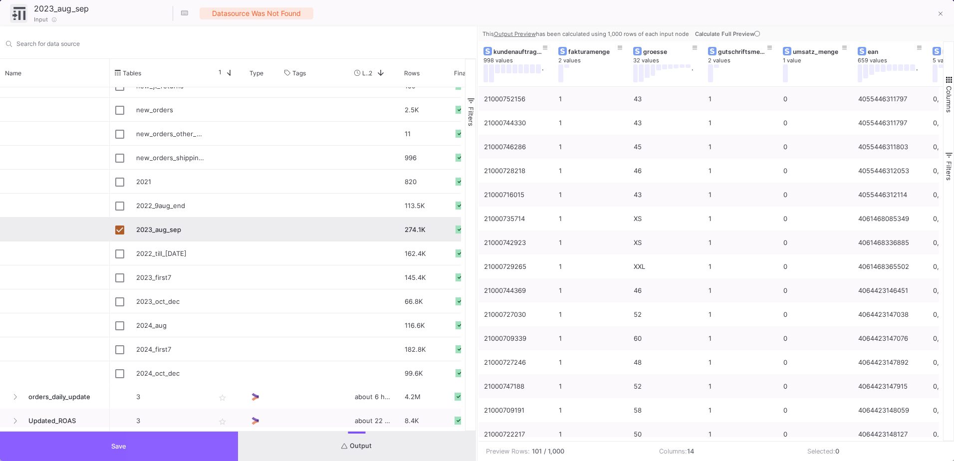
click at [185, 444] on button "Save" at bounding box center [119, 445] width 238 height 29
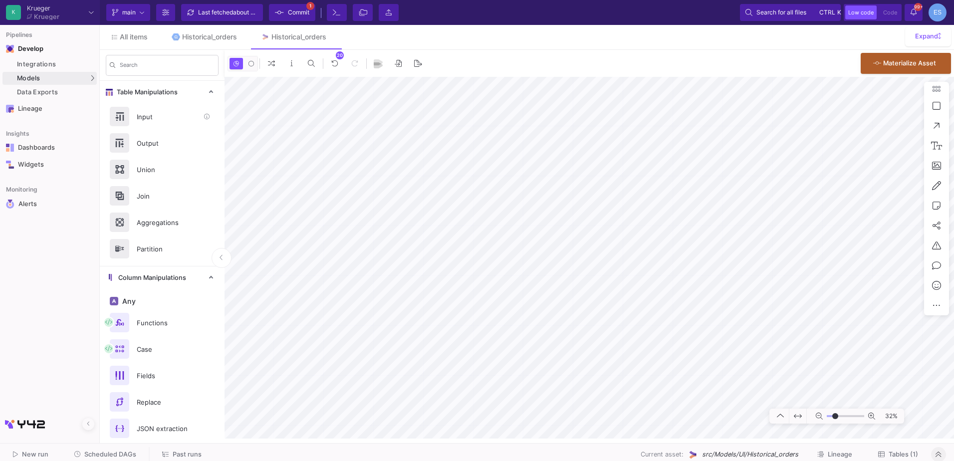
click at [137, 116] on div "Input" at bounding box center [165, 116] width 69 height 15
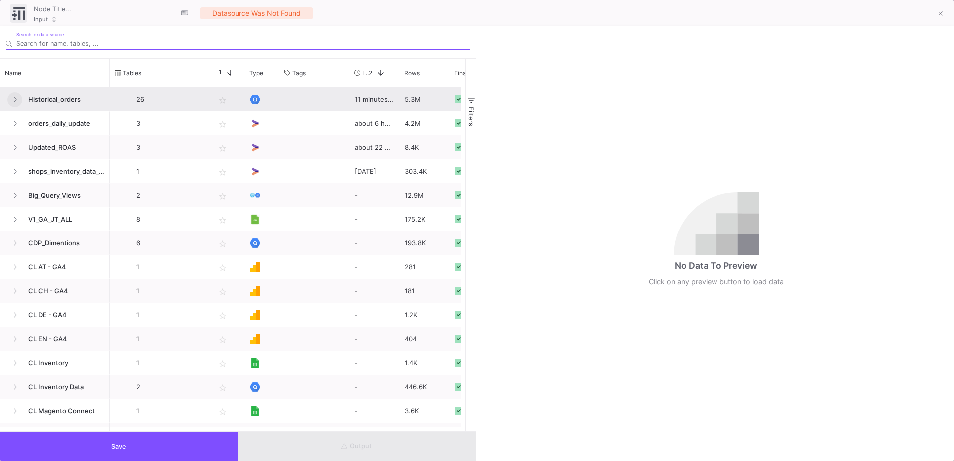
click at [15, 100] on icon at bounding box center [15, 99] width 4 height 6
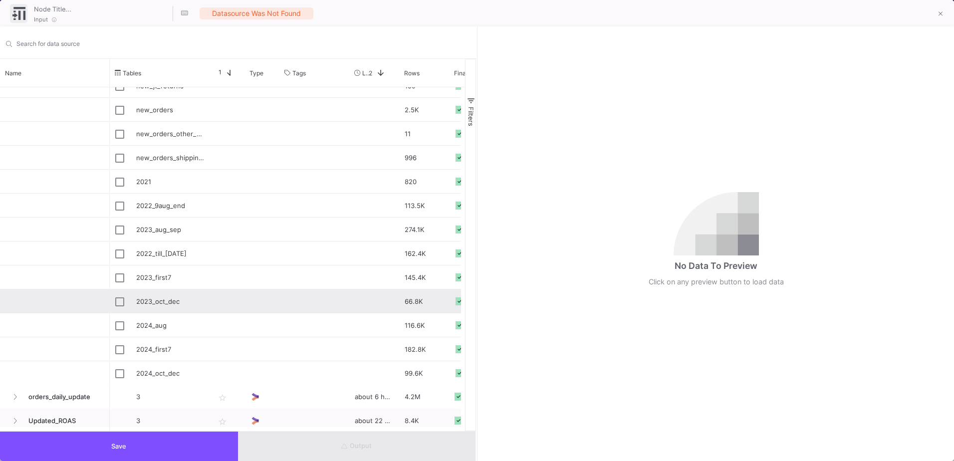
click at [175, 299] on div "2023_oct_dec" at bounding box center [170, 301] width 68 height 23
type input "2023_oct_dec"
checkbox input "true"
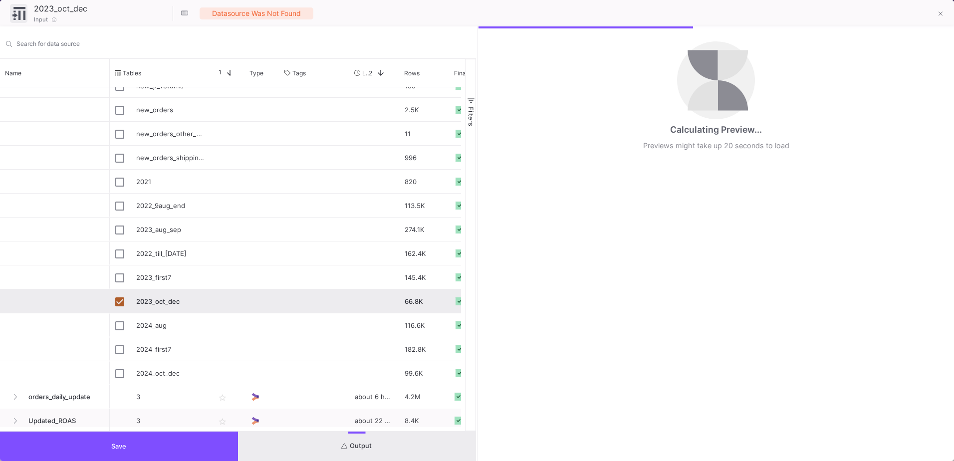
click at [195, 434] on button "Save" at bounding box center [119, 445] width 238 height 29
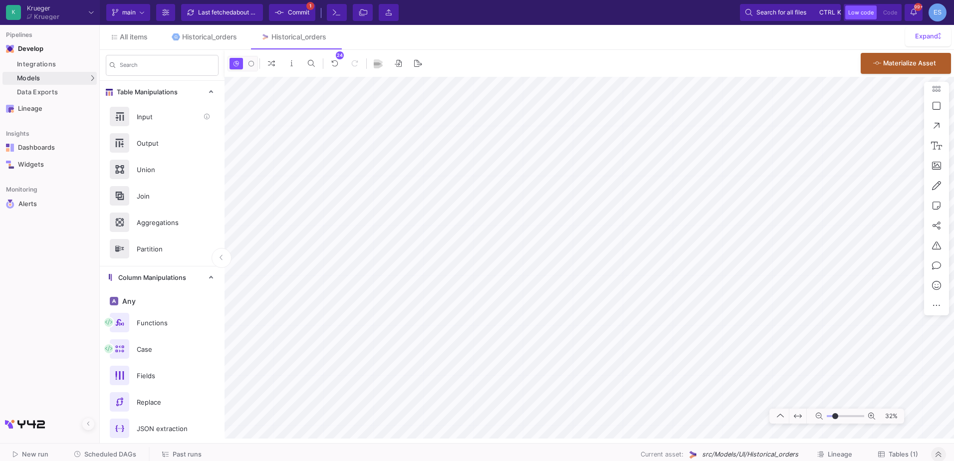
click at [136, 119] on div "Input" at bounding box center [165, 116] width 69 height 15
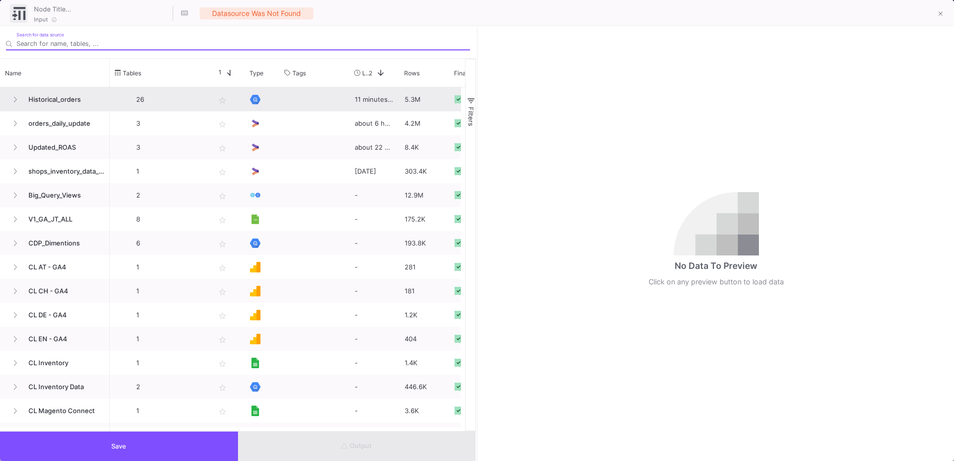
click at [5, 96] on div "Historical_orders" at bounding box center [54, 99] width 99 height 23
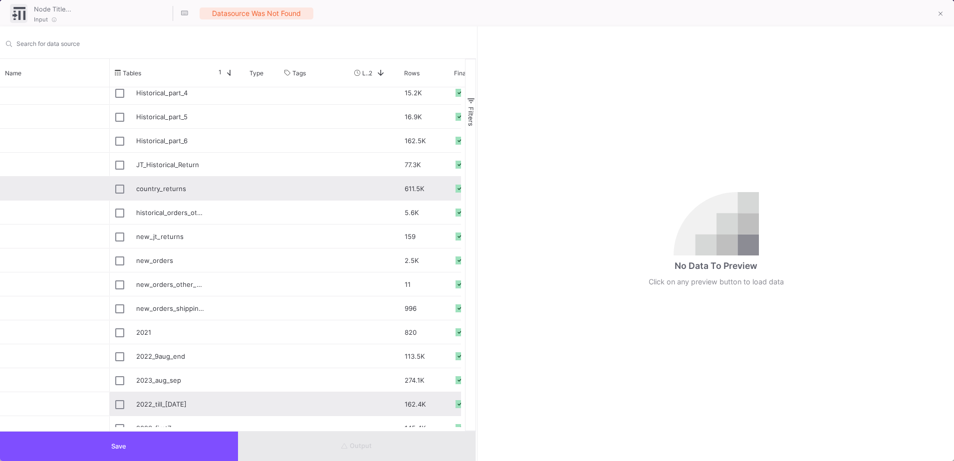
scroll to position [364, 0]
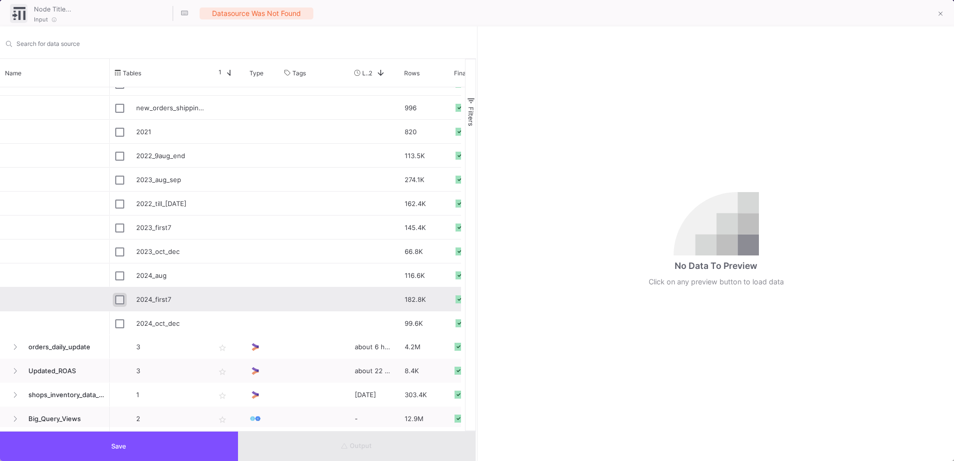
click at [123, 297] on input "Press Space to toggle row selection (unchecked)" at bounding box center [119, 299] width 9 height 9
checkbox input "true"
type input "2024_first7"
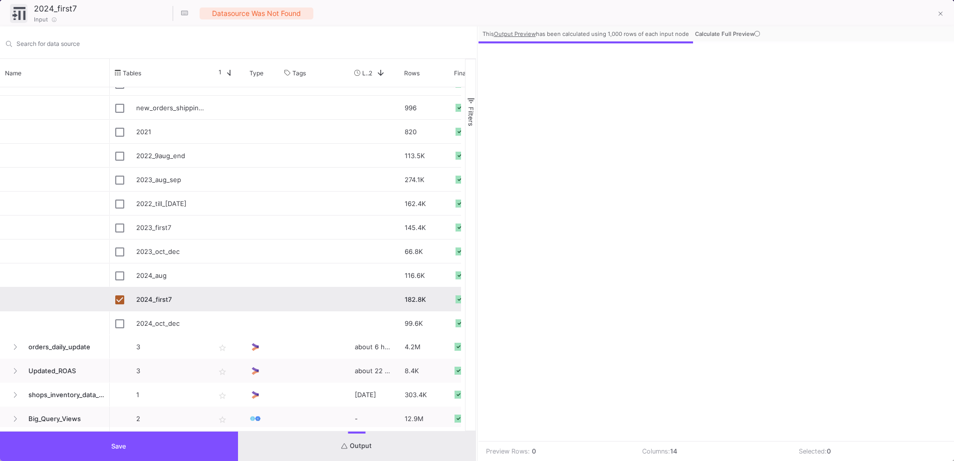
click at [143, 436] on button "Save" at bounding box center [119, 445] width 238 height 29
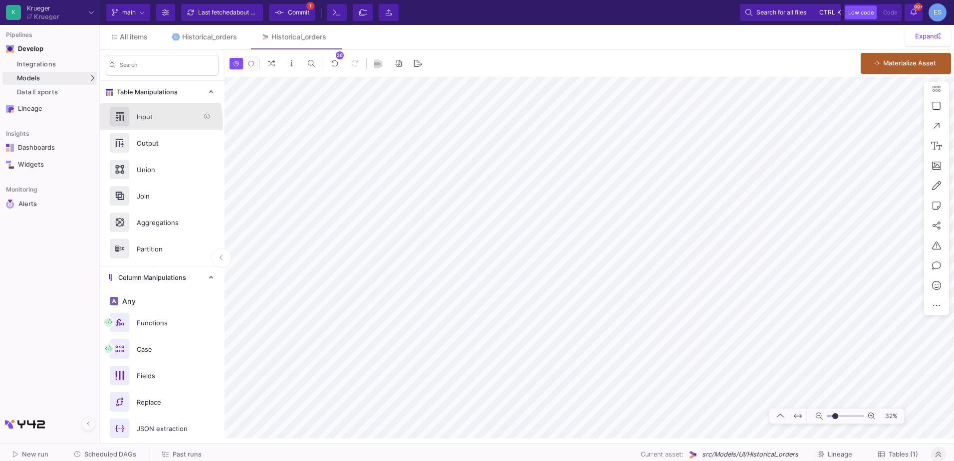
click at [148, 122] on div "Input" at bounding box center [165, 116] width 69 height 15
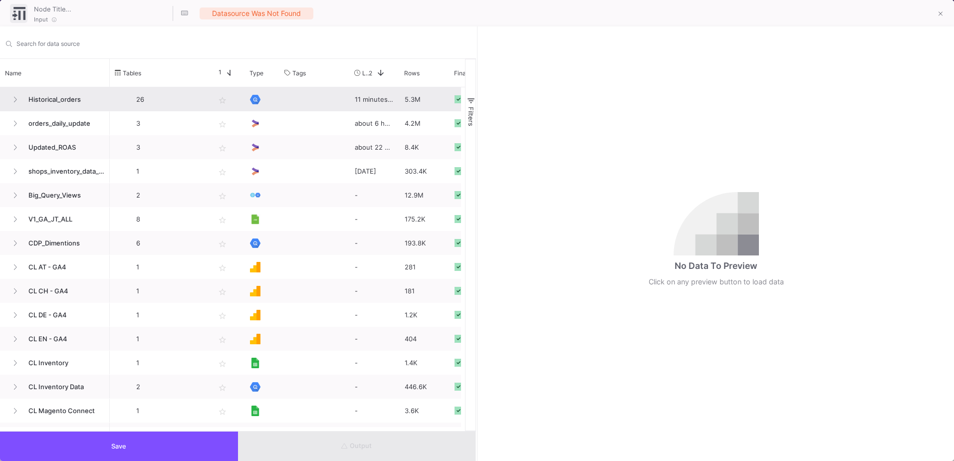
click at [7, 98] on div "Historical_orders" at bounding box center [54, 99] width 99 height 23
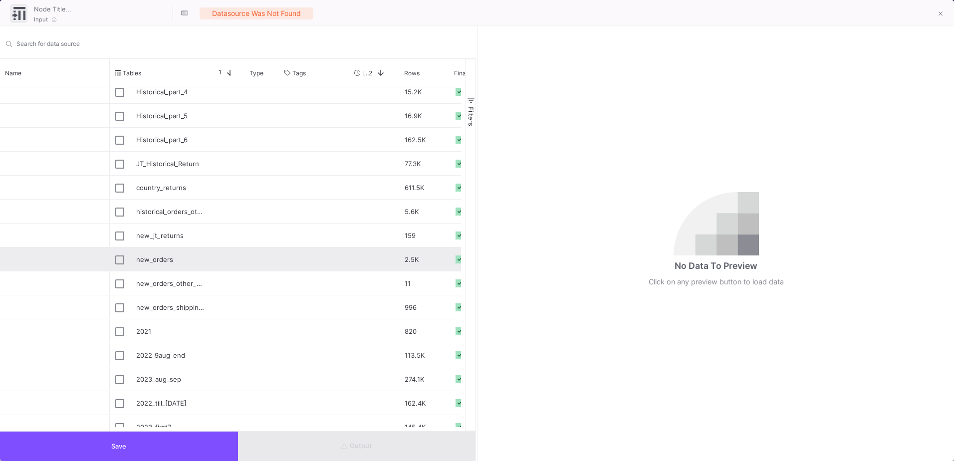
scroll to position [313, 0]
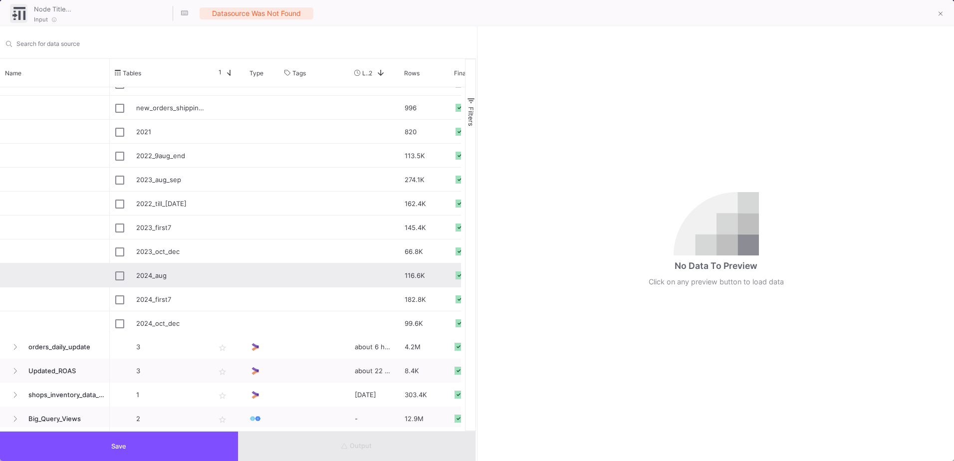
click at [160, 279] on div "2024_aug" at bounding box center [170, 275] width 68 height 23
type input "2024_aug"
checkbox input "true"
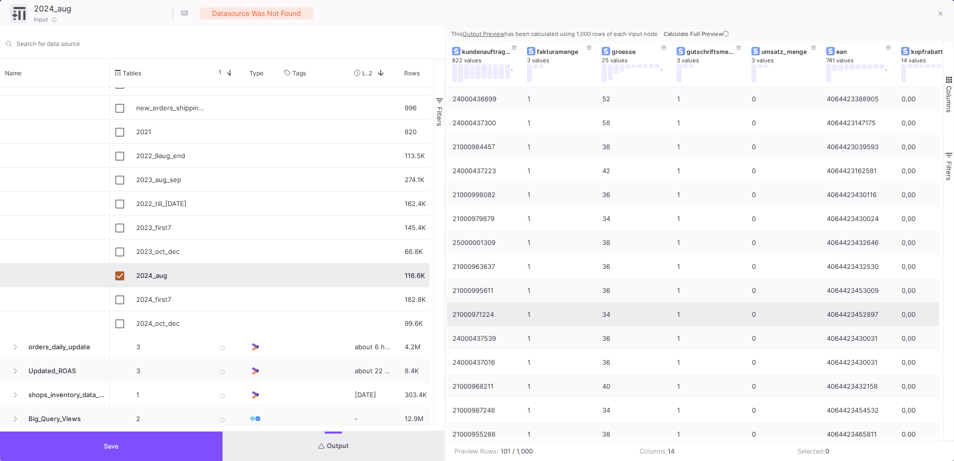
drag, startPoint x: 477, startPoint y: 295, endPoint x: 446, endPoint y: 320, distance: 40.0
click at [446, 320] on div at bounding box center [445, 243] width 2 height 434
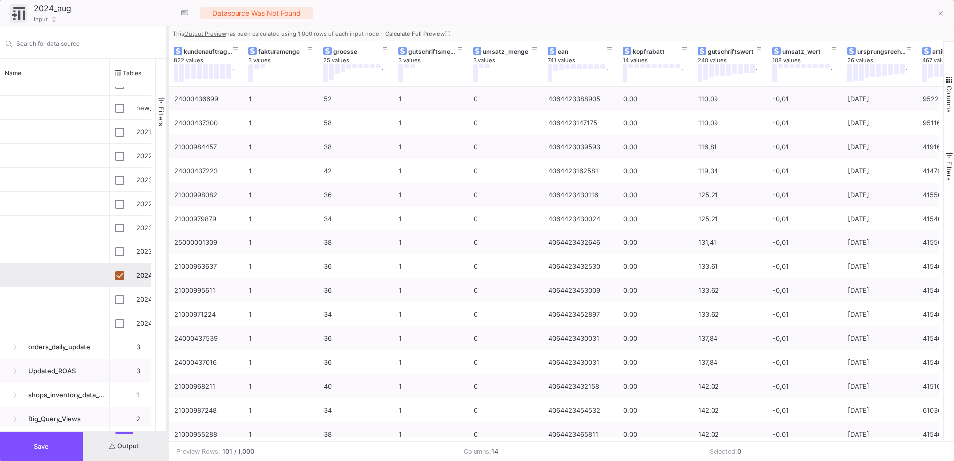
drag, startPoint x: 446, startPoint y: 321, endPoint x: 168, endPoint y: 340, distance: 279.4
click at [168, 340] on div at bounding box center [167, 243] width 2 height 434
click at [40, 445] on span "Save" at bounding box center [41, 445] width 15 height 7
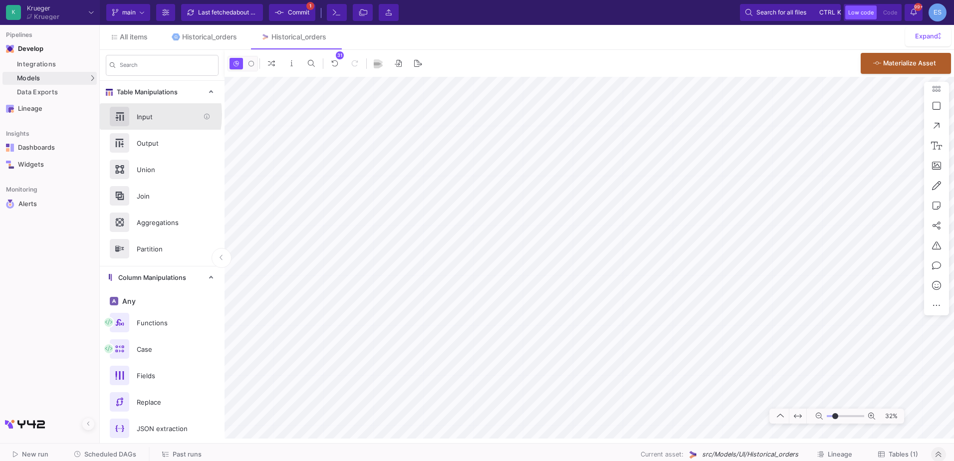
click at [133, 115] on div "Input" at bounding box center [165, 116] width 69 height 15
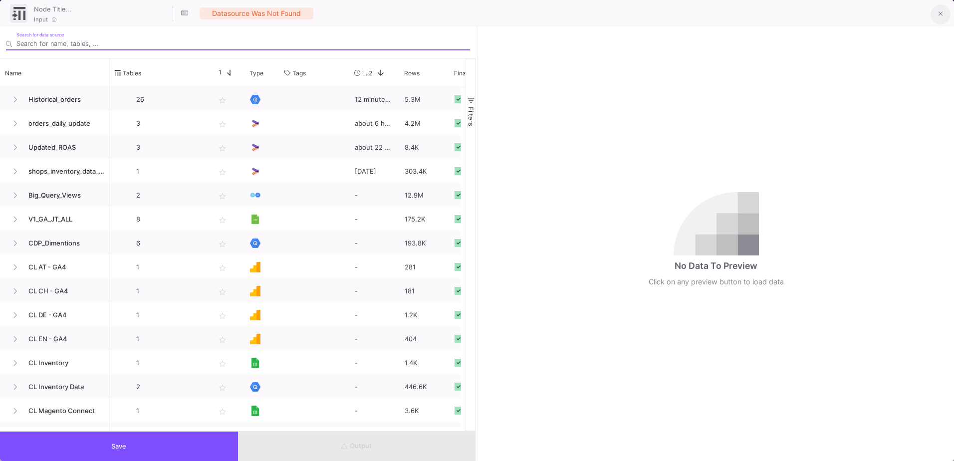
click at [940, 13] on icon at bounding box center [940, 13] width 4 height 7
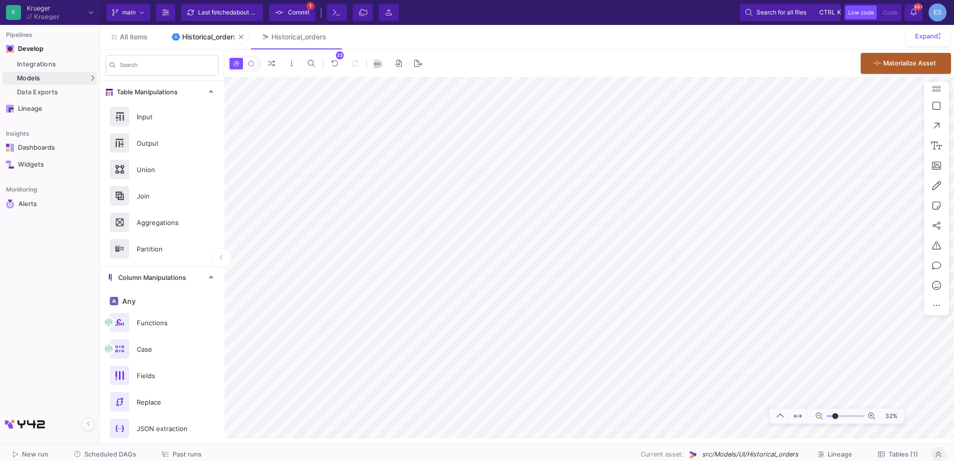
click at [201, 37] on div "Historical_orders" at bounding box center [209, 37] width 55 height 8
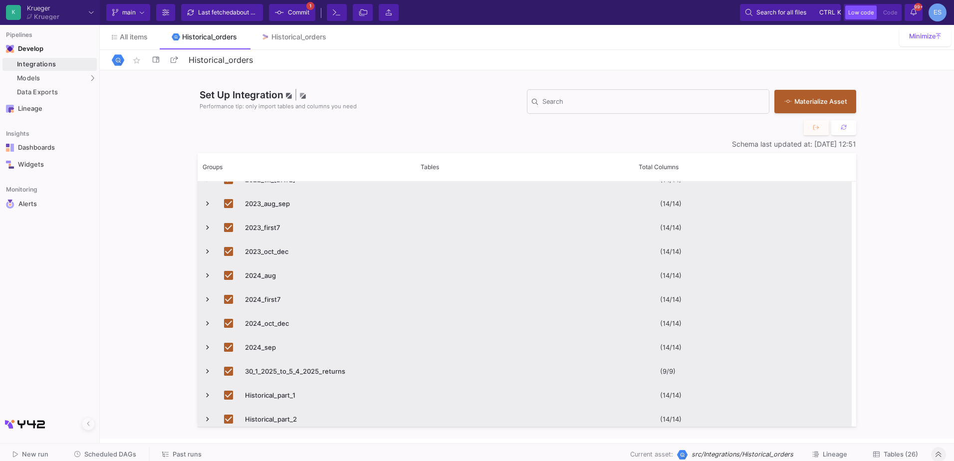
scroll to position [100, 0]
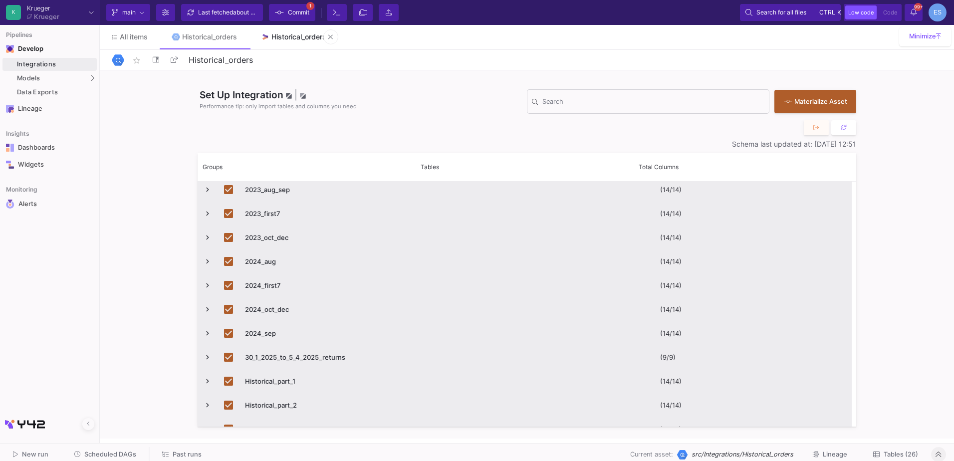
click at [296, 31] on link "Historical_orders" at bounding box center [293, 37] width 89 height 24
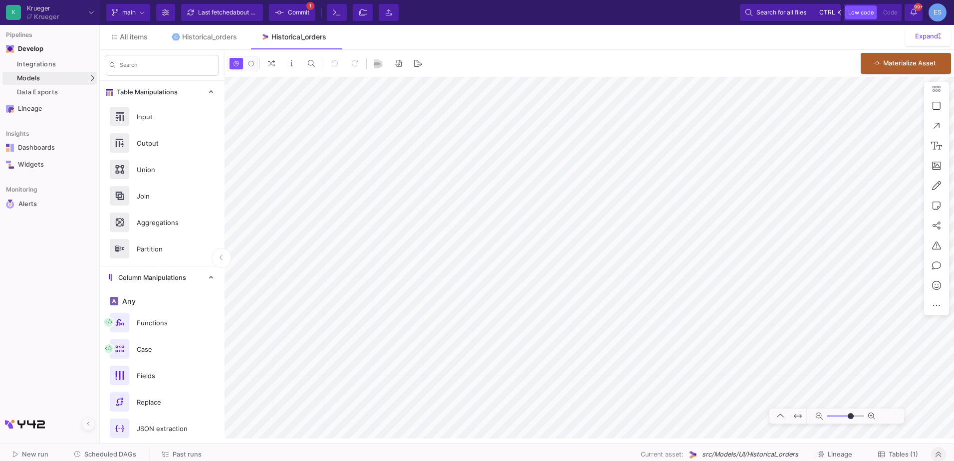
type input "-33"
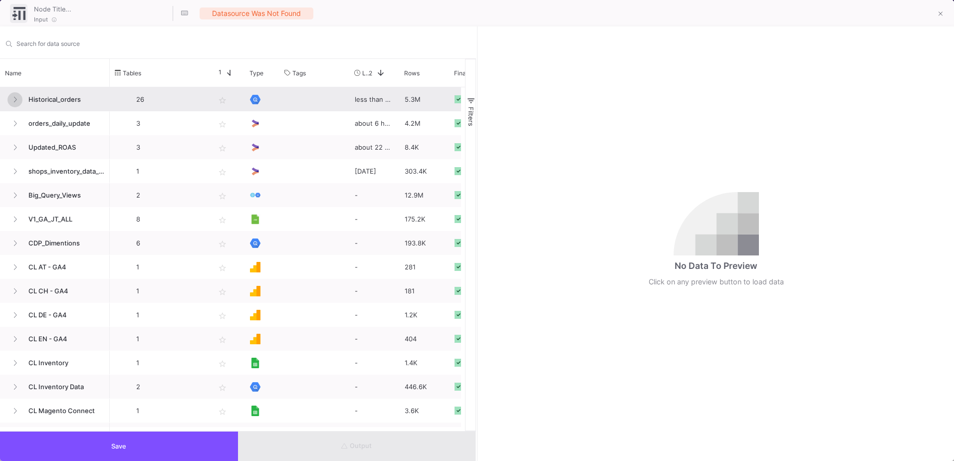
click at [18, 97] on button at bounding box center [14, 99] width 15 height 15
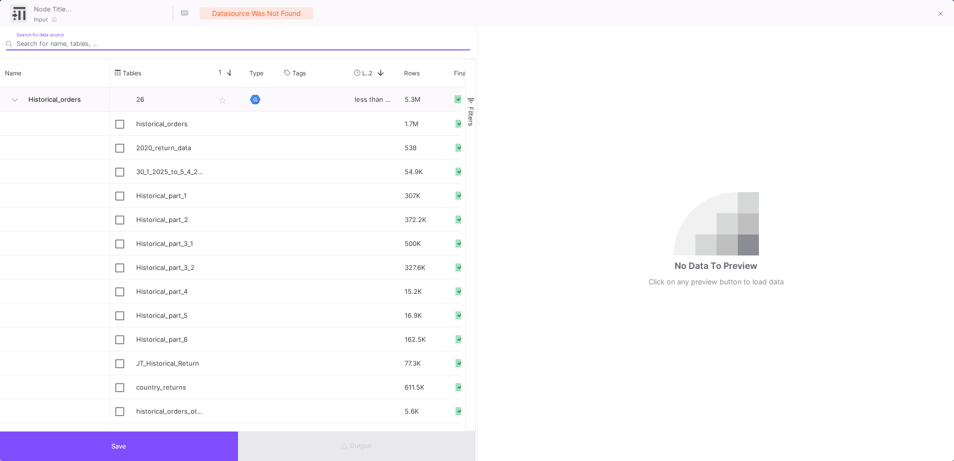
click at [115, 47] on input "Search for data source" at bounding box center [242, 43] width 453 height 7
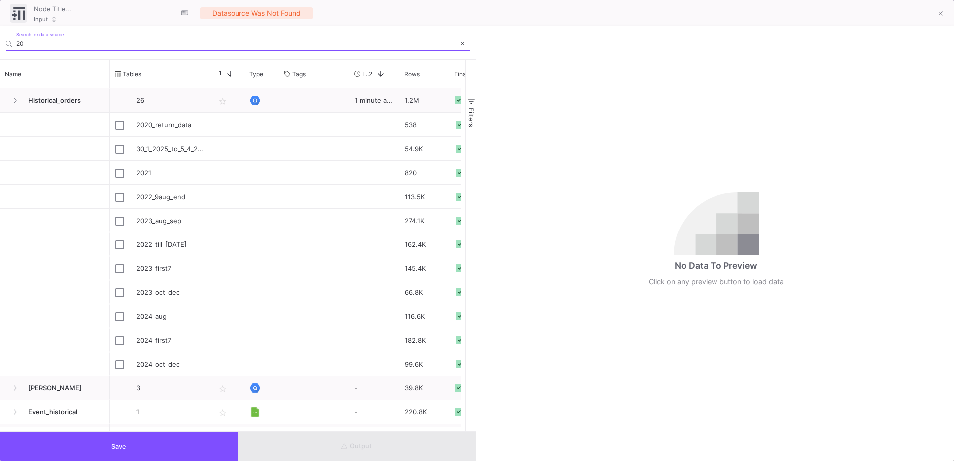
type input "2"
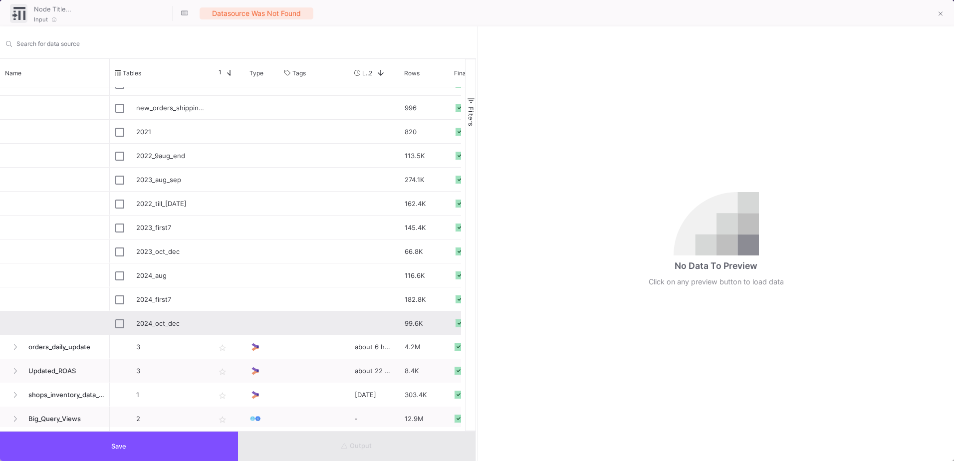
click at [144, 322] on div "2024_oct_dec" at bounding box center [170, 323] width 68 height 23
type input "2024_oct_dec"
checkbox input "true"
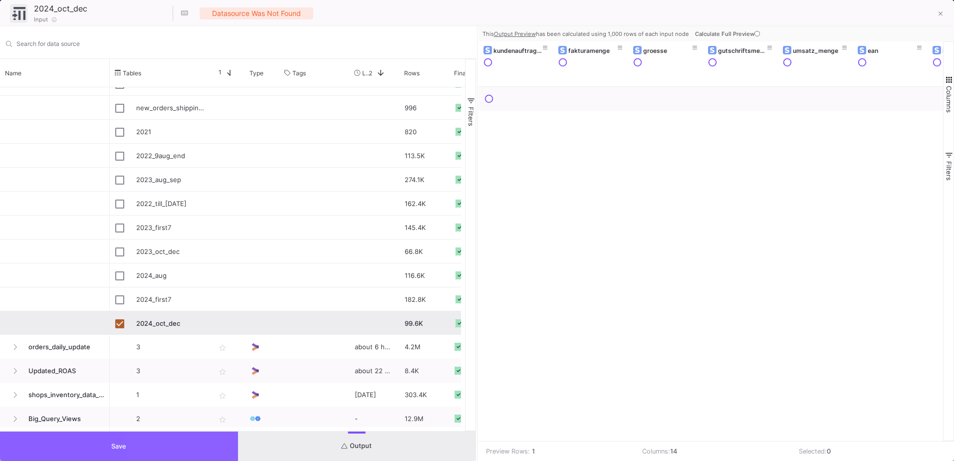
click at [200, 447] on button "Save" at bounding box center [119, 445] width 238 height 29
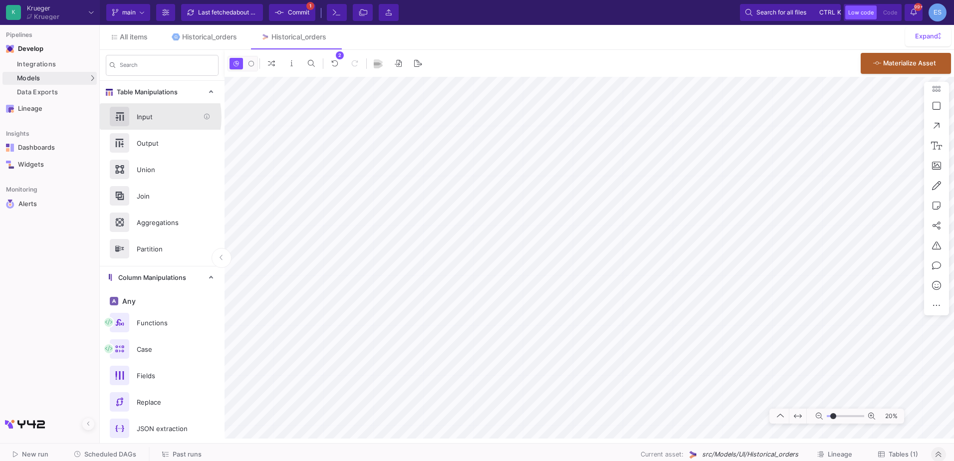
click at [142, 117] on div "Input" at bounding box center [165, 116] width 69 height 15
click at [292, 16] on span "Commit" at bounding box center [298, 12] width 21 height 15
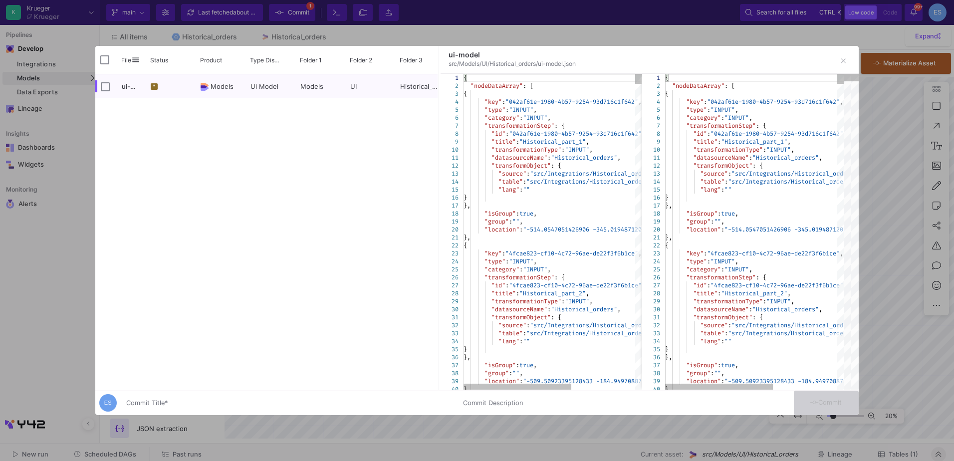
click at [266, 403] on input "Commit Title *" at bounding box center [288, 403] width 325 height 8
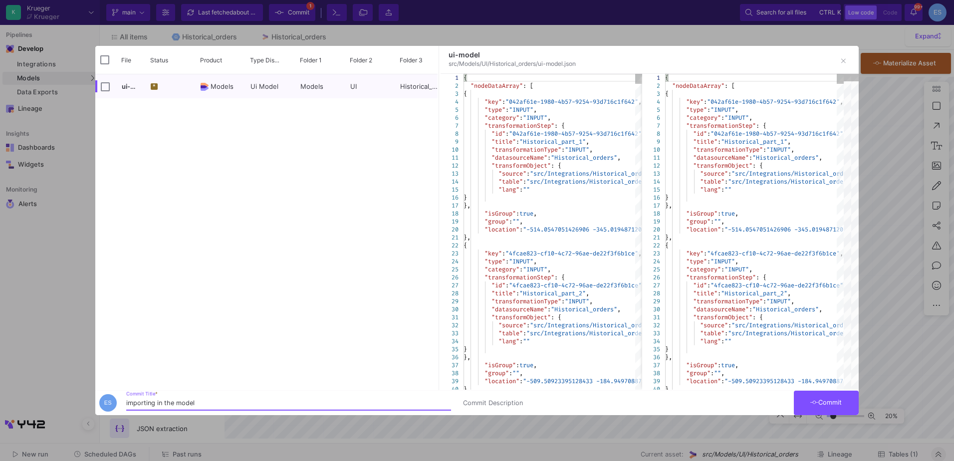
type input "importing in the model"
click at [826, 402] on span "Commit" at bounding box center [825, 401] width 31 height 7
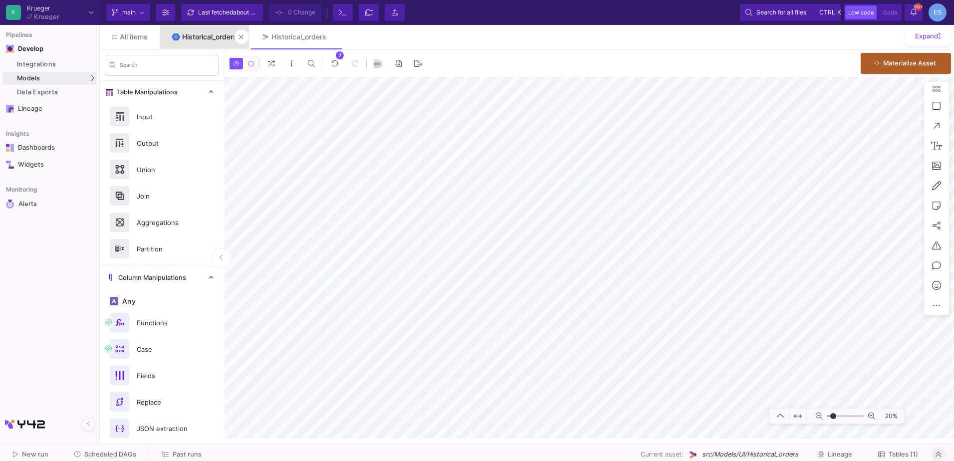
click at [200, 32] on link "Historical_orders" at bounding box center [204, 37] width 89 height 24
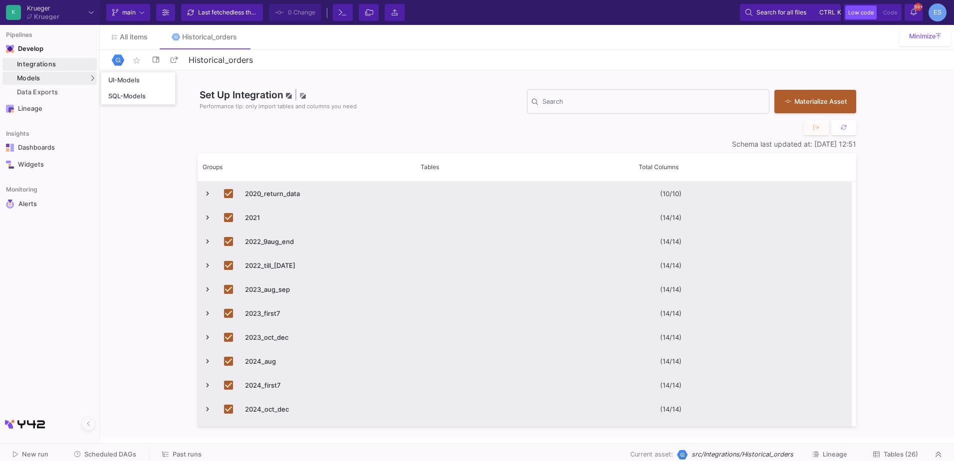
click at [49, 73] on div "Models" at bounding box center [49, 78] width 94 height 13
click at [132, 74] on link "UI-Models" at bounding box center [138, 80] width 74 height 16
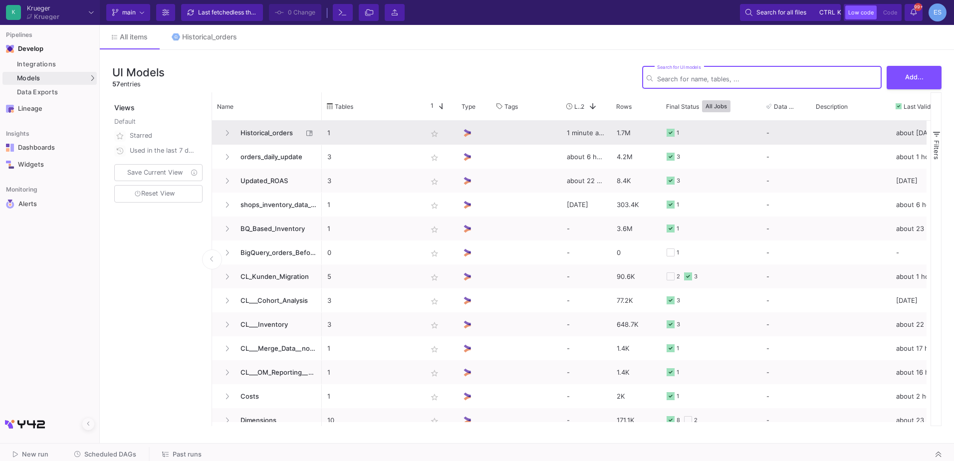
click at [265, 139] on span "Historical_orders" at bounding box center [268, 132] width 68 height 23
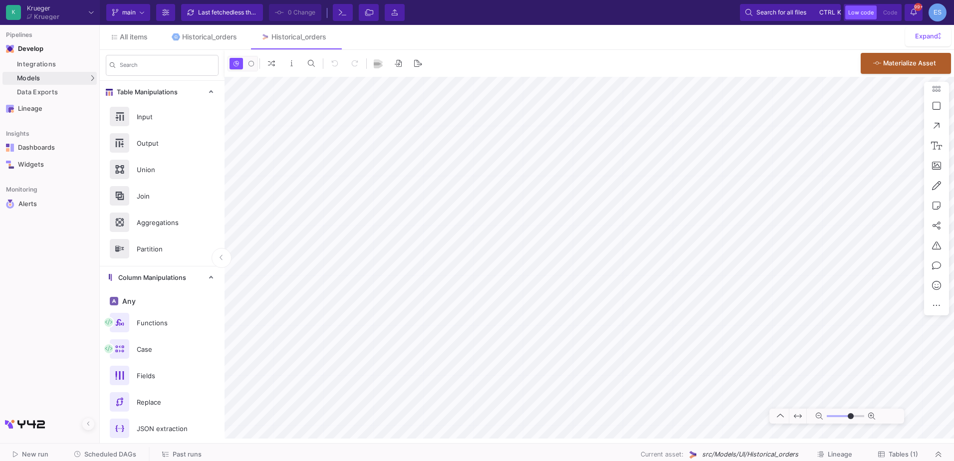
type input "-34"
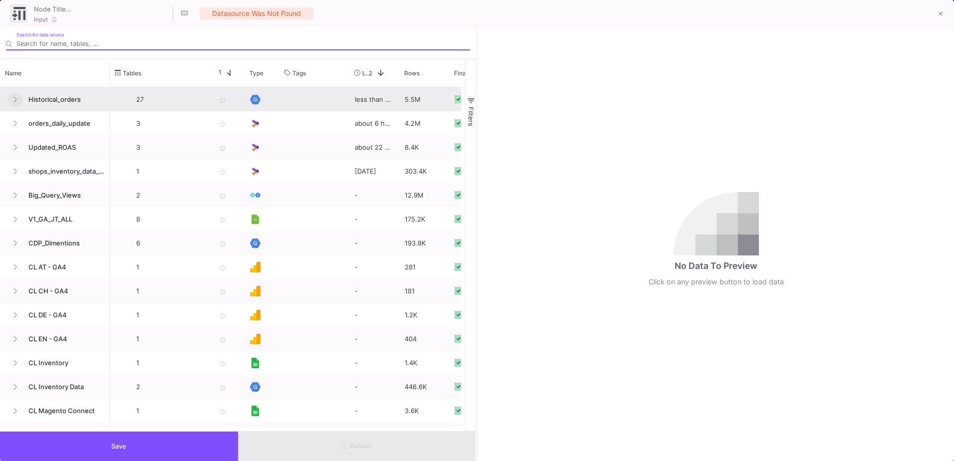
click at [17, 99] on button at bounding box center [14, 99] width 15 height 15
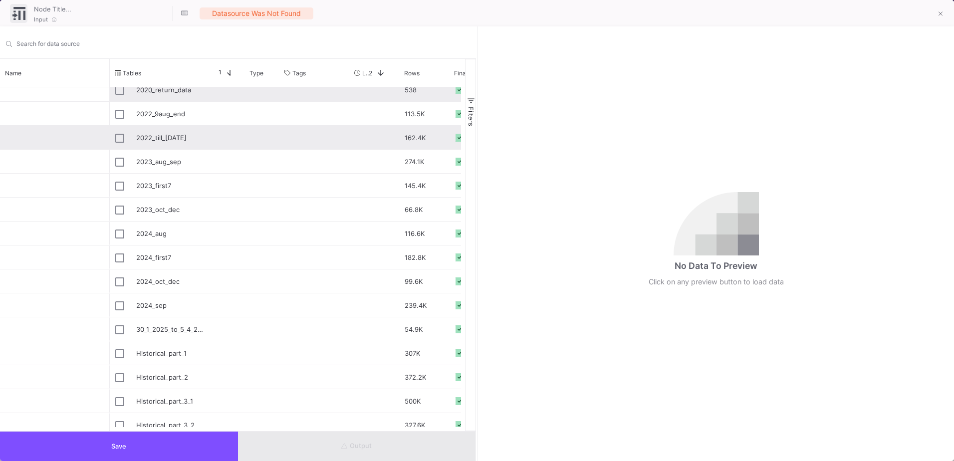
scroll to position [100, 0]
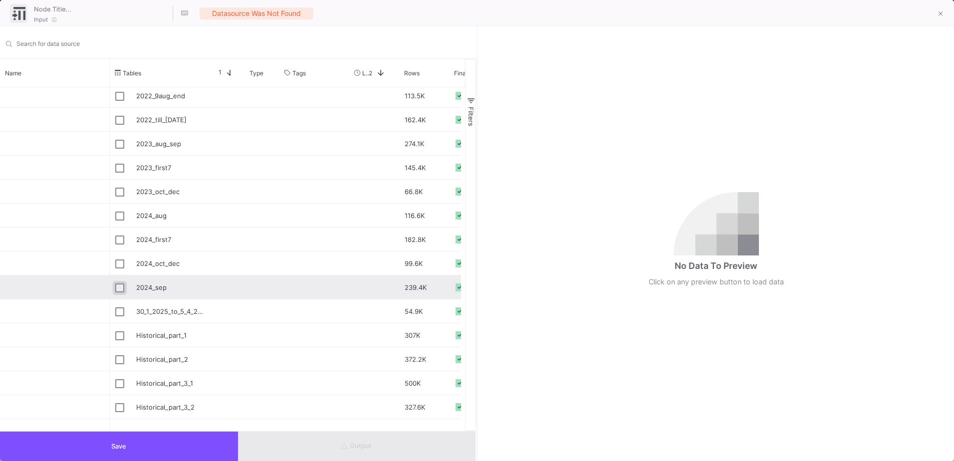
click at [121, 287] on input "Press Space to toggle row selection (unchecked)" at bounding box center [119, 287] width 9 height 9
checkbox input "true"
type input "2024_sep"
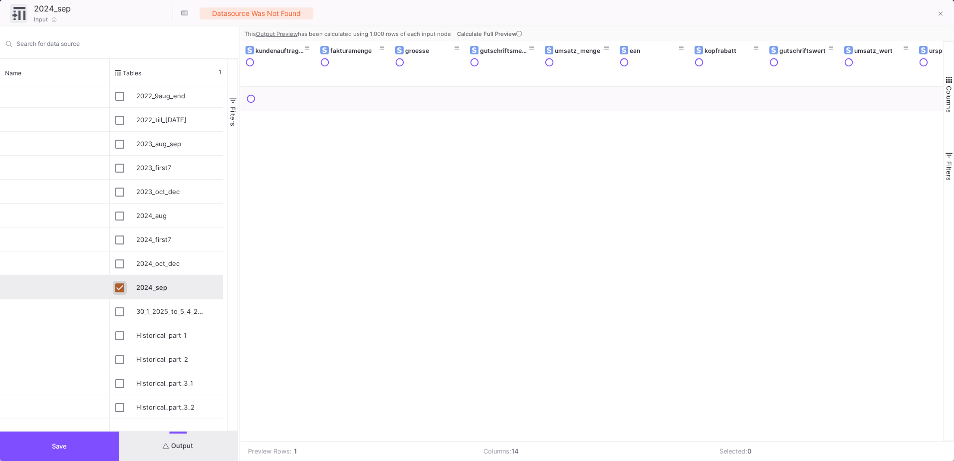
drag, startPoint x: 476, startPoint y: 219, endPoint x: 238, endPoint y: 232, distance: 238.2
click at [238, 232] on div at bounding box center [239, 243] width 2 height 434
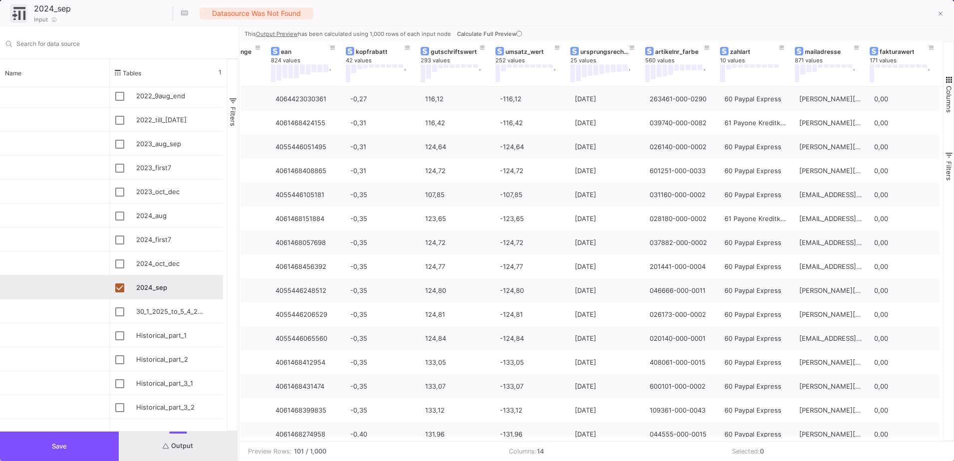
scroll to position [0, 349]
click at [71, 444] on button "Save" at bounding box center [59, 445] width 119 height 29
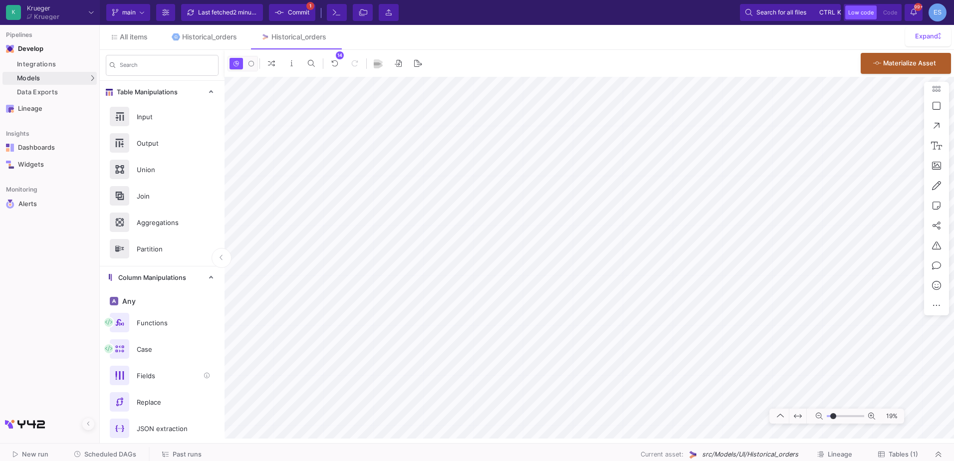
click at [164, 374] on div "Fields" at bounding box center [165, 375] width 69 height 15
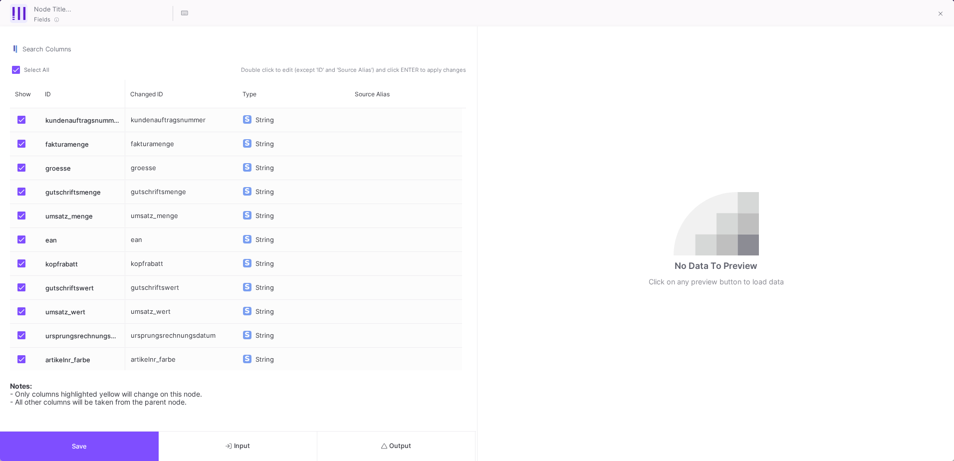
click at [17, 75] on label "Select All" at bounding box center [33, 71] width 43 height 10
click at [16, 74] on input "Select All" at bounding box center [15, 74] width 0 height 0
checkbox input "false"
click at [19, 122] on span "Press SPACE to select this row." at bounding box center [21, 120] width 8 height 8
click at [21, 124] on input "Press SPACE to select this row." at bounding box center [21, 124] width 0 height 0
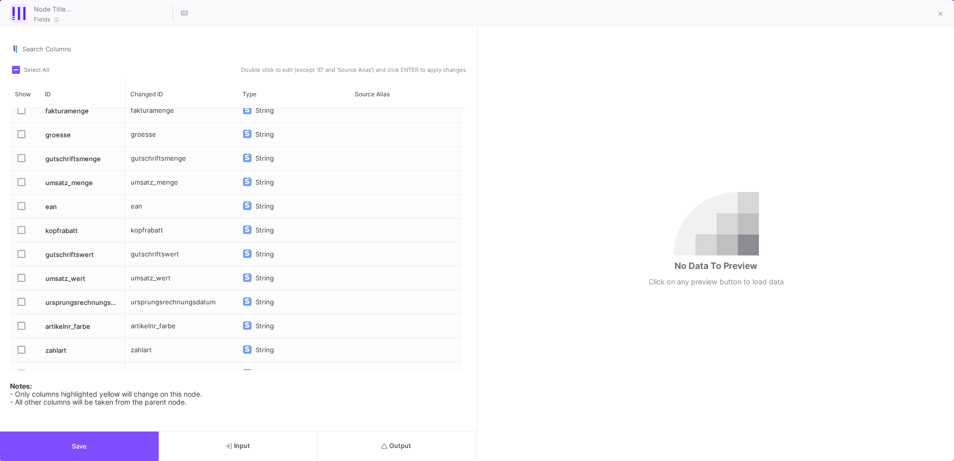
scroll to position [50, 0]
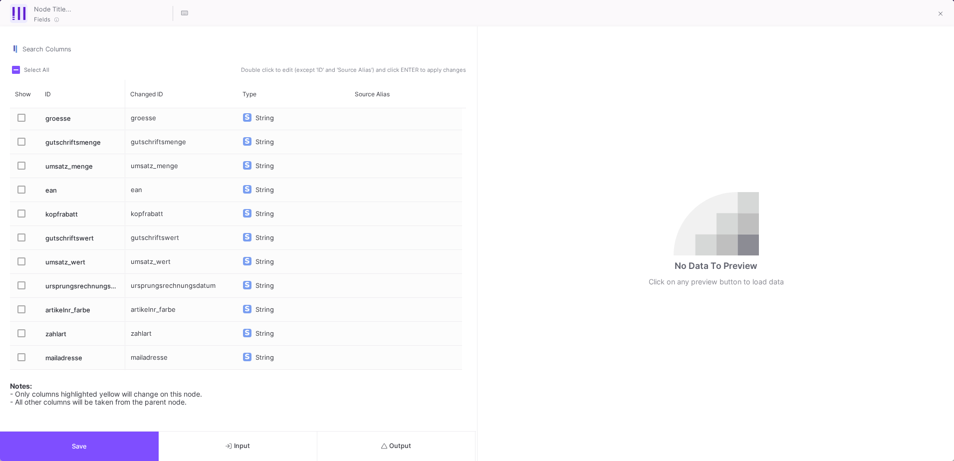
click at [30, 286] on label "Press SPACE to select this row." at bounding box center [24, 286] width 14 height 10
click at [21, 289] on input "Press SPACE to select this row." at bounding box center [21, 289] width 0 height 0
click at [26, 309] on label "Press SPACE to select this row." at bounding box center [24, 310] width 14 height 10
click at [21, 313] on input "Press SPACE to select this row." at bounding box center [21, 313] width 0 height 0
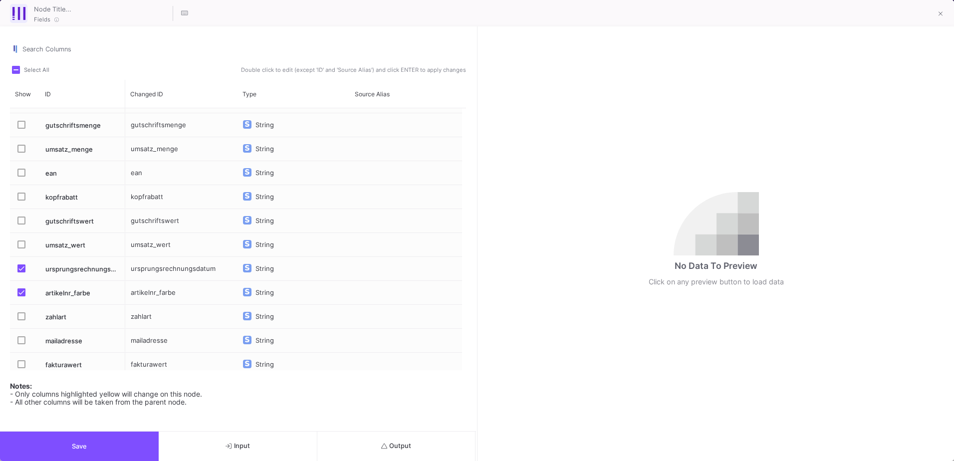
scroll to position [73, 0]
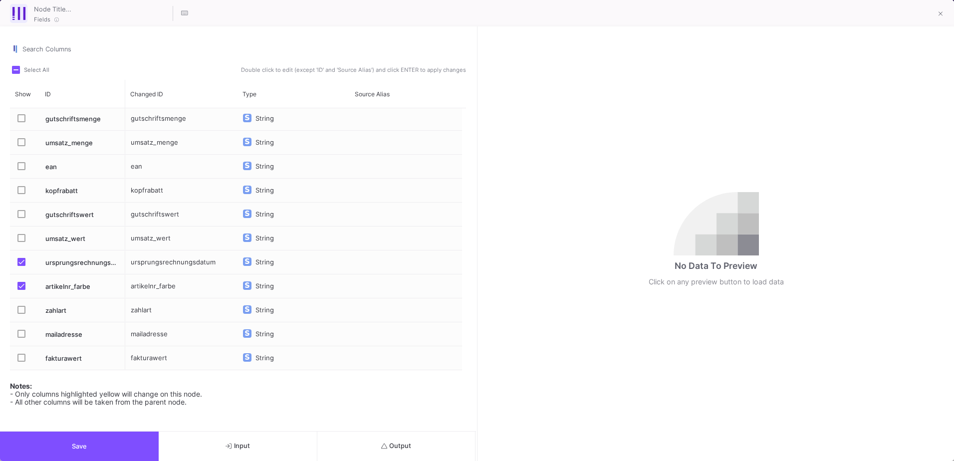
click at [20, 339] on label "Press SPACE to select this row." at bounding box center [24, 335] width 14 height 10
click at [21, 338] on input "Press SPACE to select this row." at bounding box center [21, 338] width 0 height 0
click at [393, 438] on button "Output" at bounding box center [396, 445] width 159 height 29
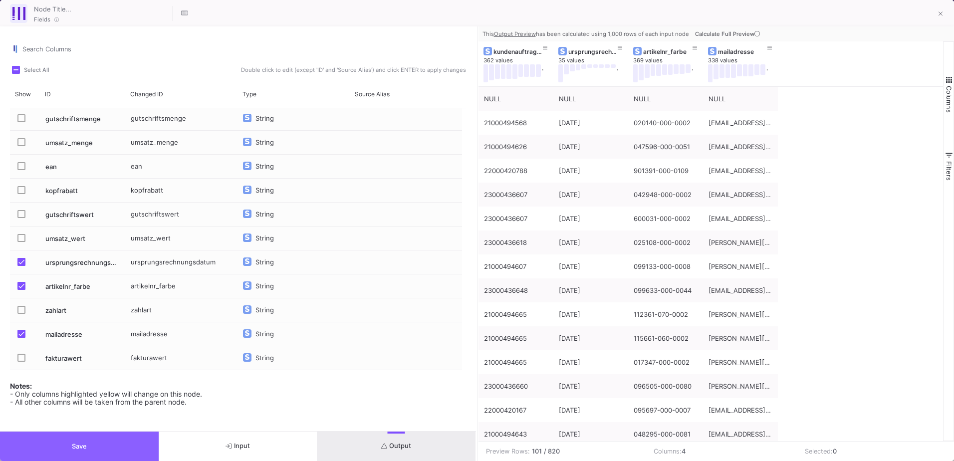
click at [120, 444] on button "Save" at bounding box center [79, 445] width 159 height 29
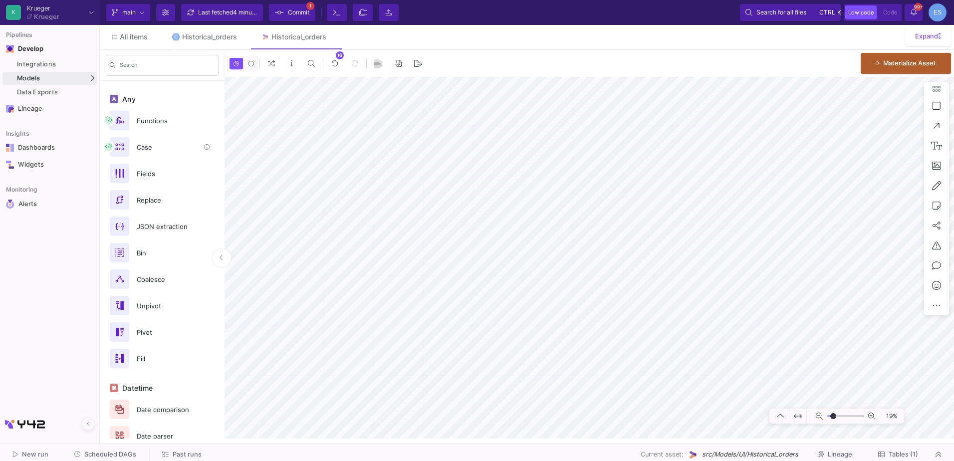
scroll to position [478, 0]
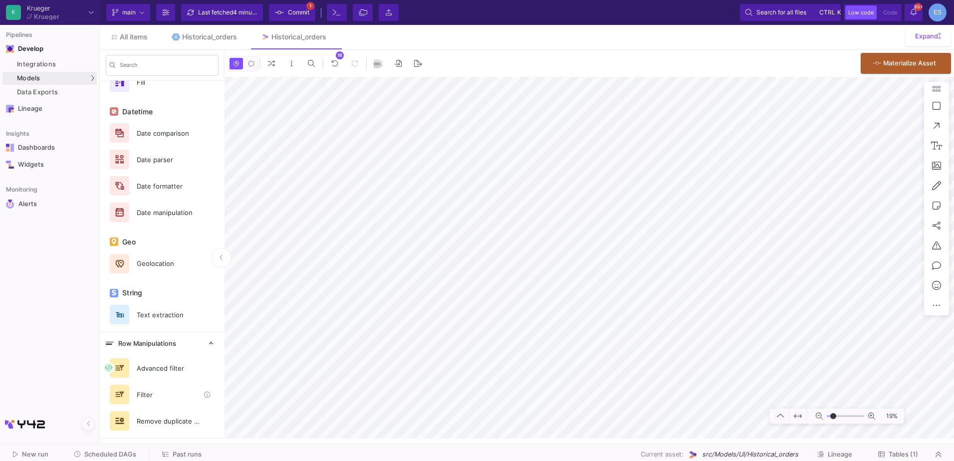
click at [155, 394] on div "Filter" at bounding box center [165, 394] width 69 height 15
click at [186, 32] on link "Historical_orders" at bounding box center [204, 37] width 89 height 24
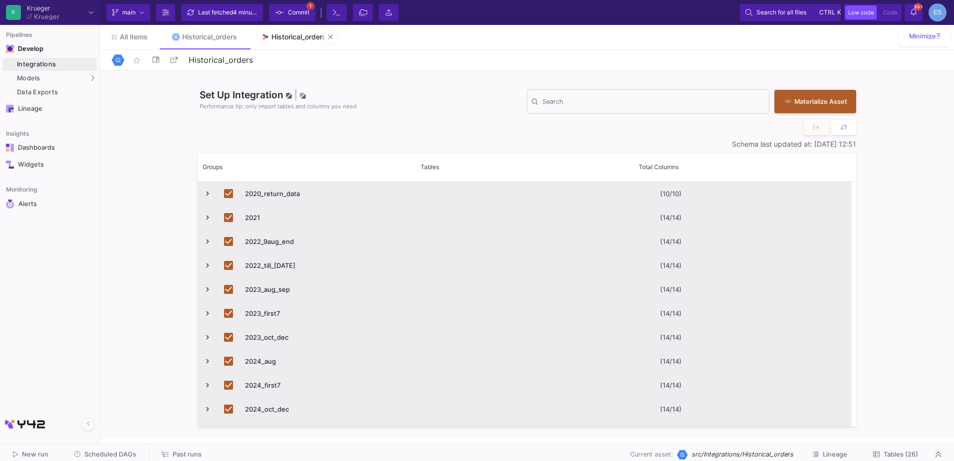
click at [296, 35] on div "Historical_orders" at bounding box center [298, 37] width 55 height 8
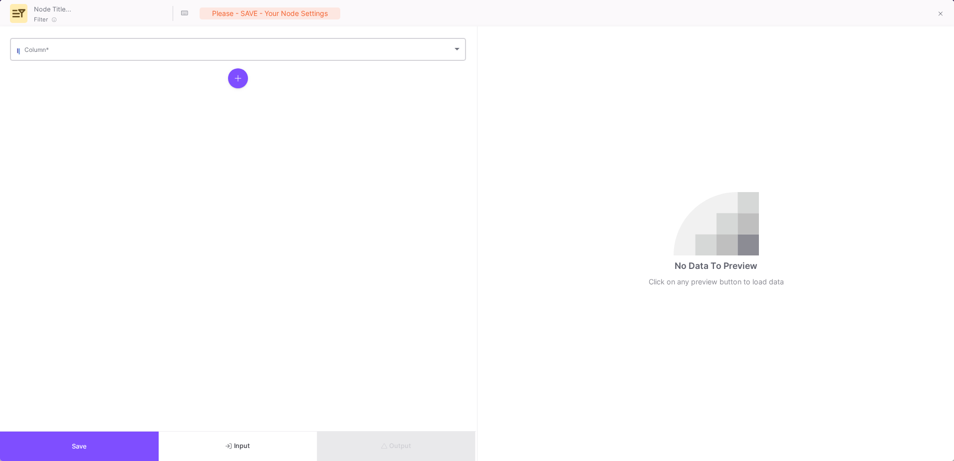
click at [70, 60] on div "Column *" at bounding box center [242, 48] width 437 height 24
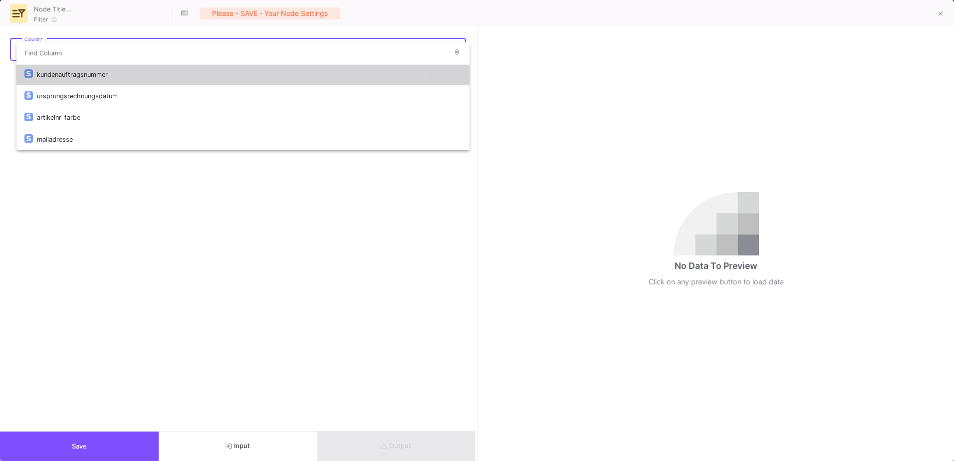
click at [68, 74] on div "kundenauftragsnummer" at bounding box center [249, 74] width 424 height 21
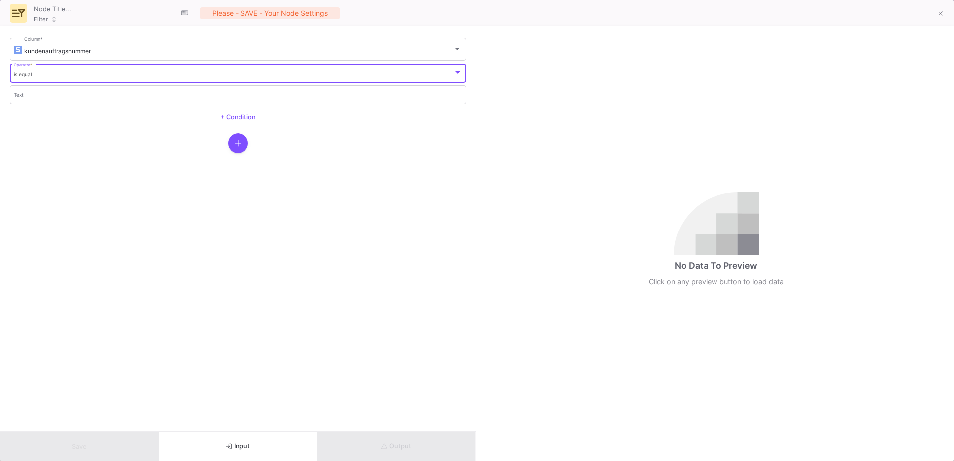
click at [68, 74] on div "is equal" at bounding box center [233, 74] width 439 height 6
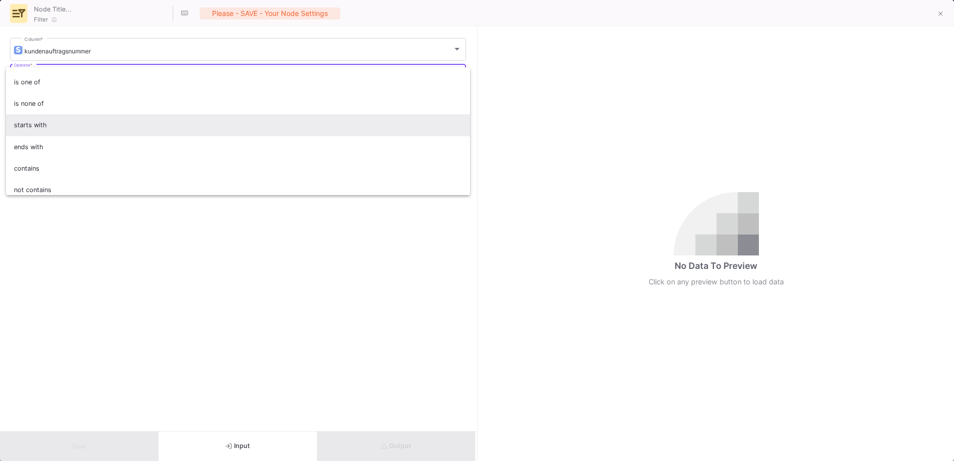
scroll to position [88, 0]
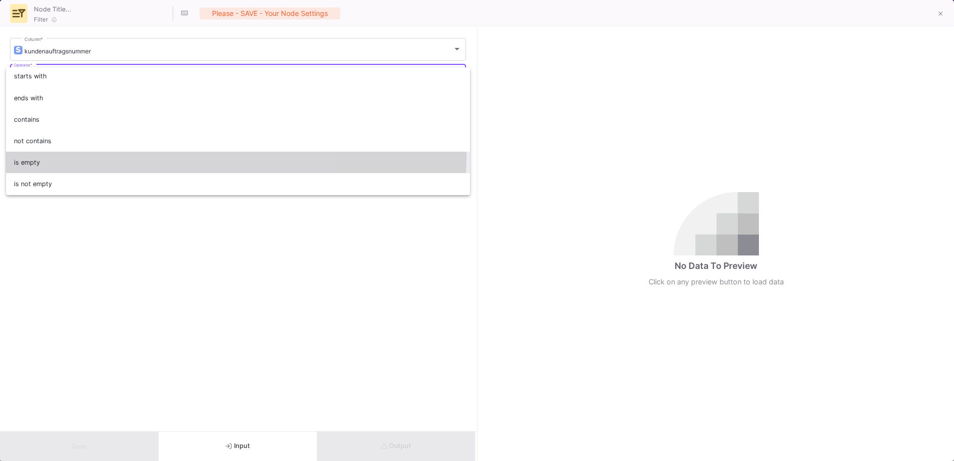
click at [84, 156] on span "is empty" at bounding box center [238, 162] width 448 height 21
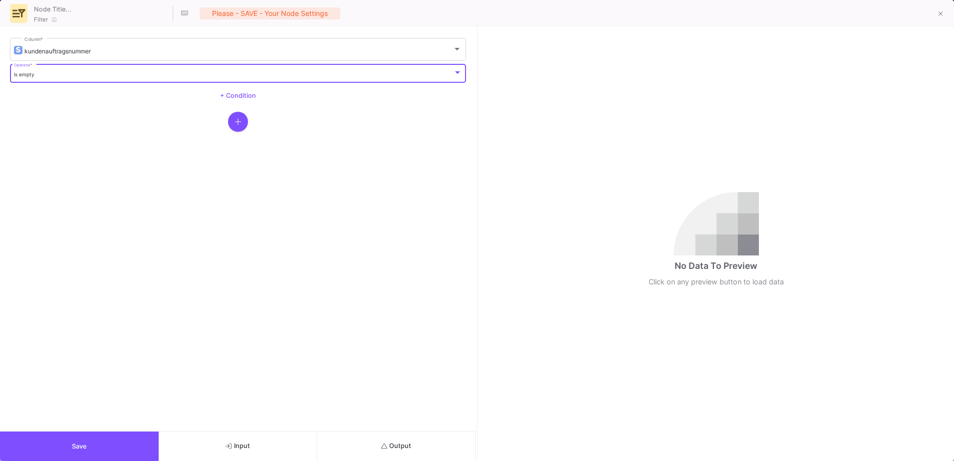
click at [71, 78] on div "is empty Operator *" at bounding box center [238, 72] width 448 height 20
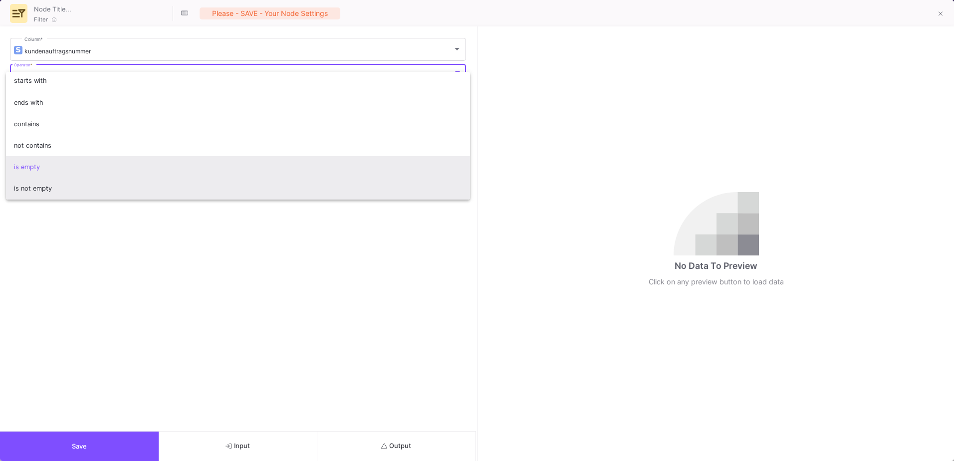
click at [72, 185] on span "is not empty" at bounding box center [238, 188] width 448 height 21
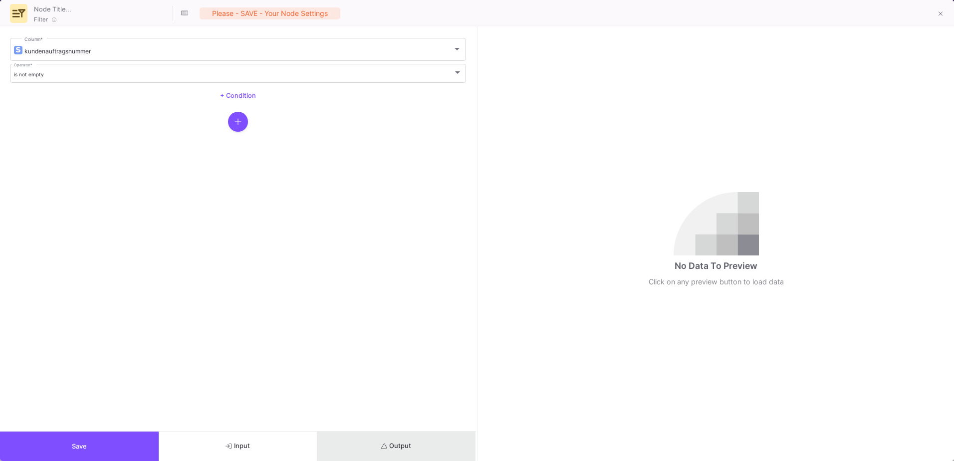
click at [405, 438] on button "Output" at bounding box center [396, 445] width 159 height 29
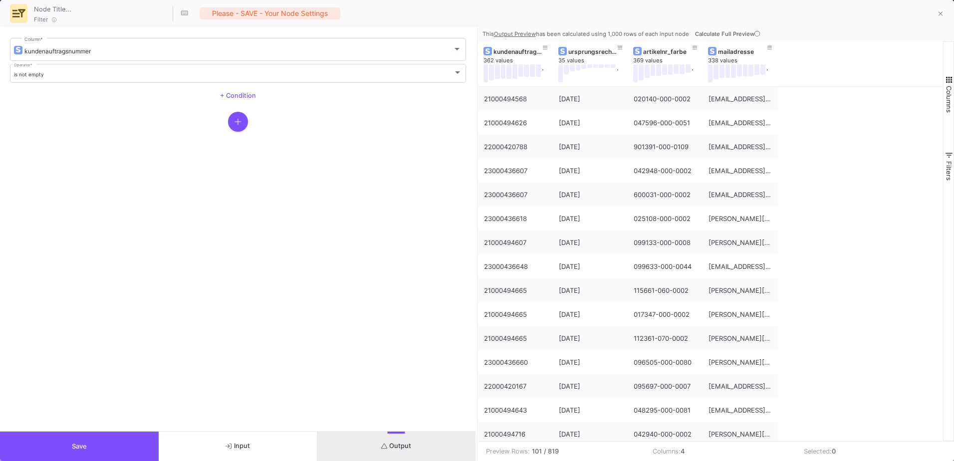
click at [122, 451] on button "Save" at bounding box center [79, 445] width 159 height 29
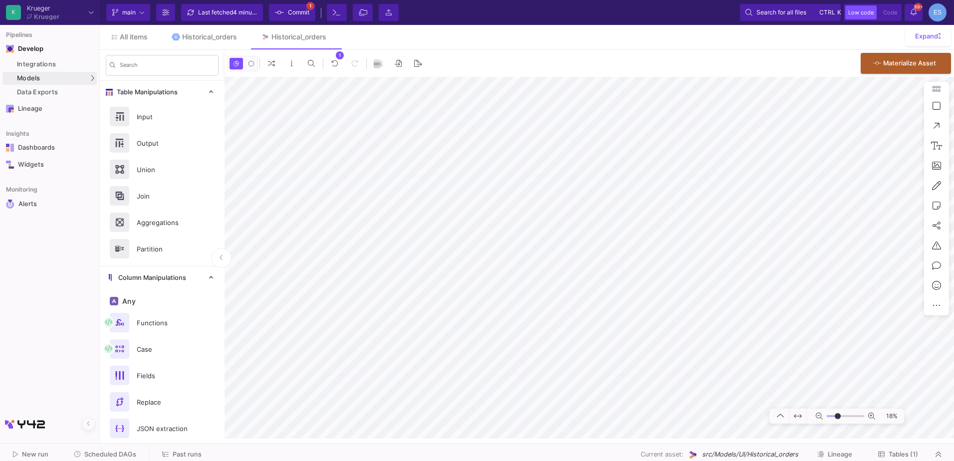
type input "-12"
click at [837, 418] on input "range" at bounding box center [844, 416] width 37 height 12
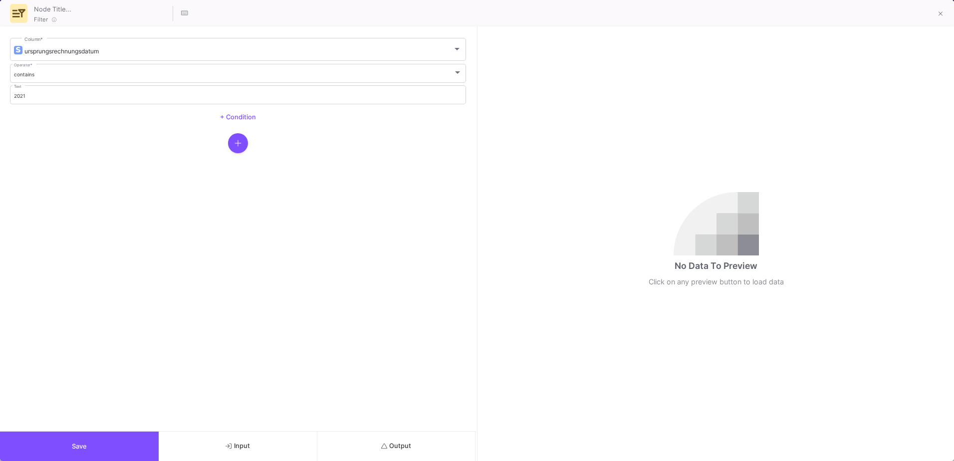
click at [407, 458] on button "Output" at bounding box center [396, 445] width 159 height 29
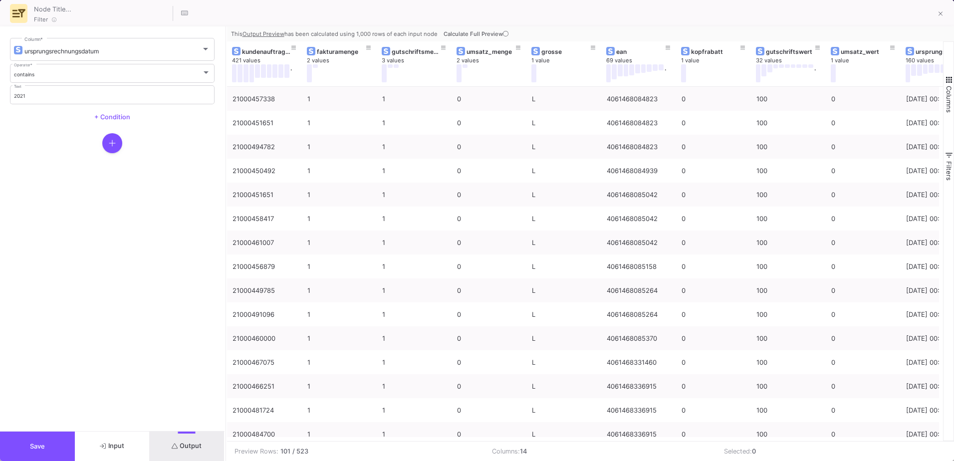
drag, startPoint x: 476, startPoint y: 217, endPoint x: 224, endPoint y: 234, distance: 251.9
click at [224, 234] on div at bounding box center [225, 243] width 2 height 434
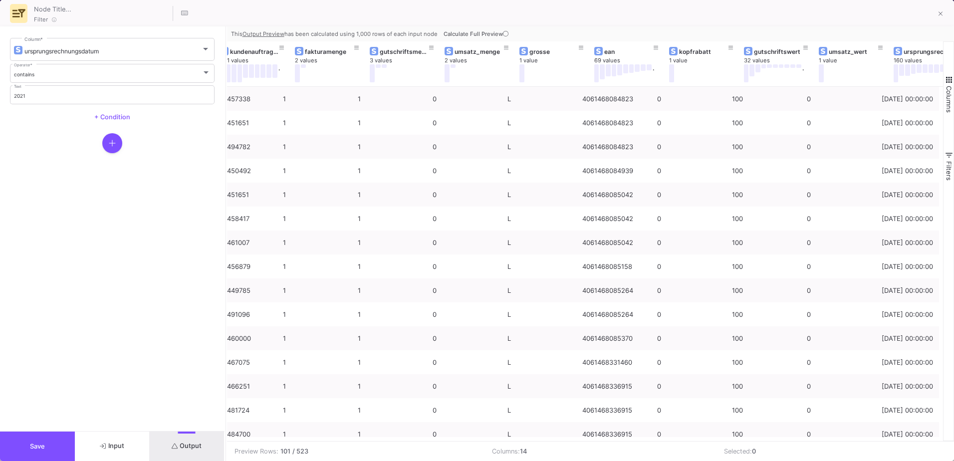
scroll to position [0, 0]
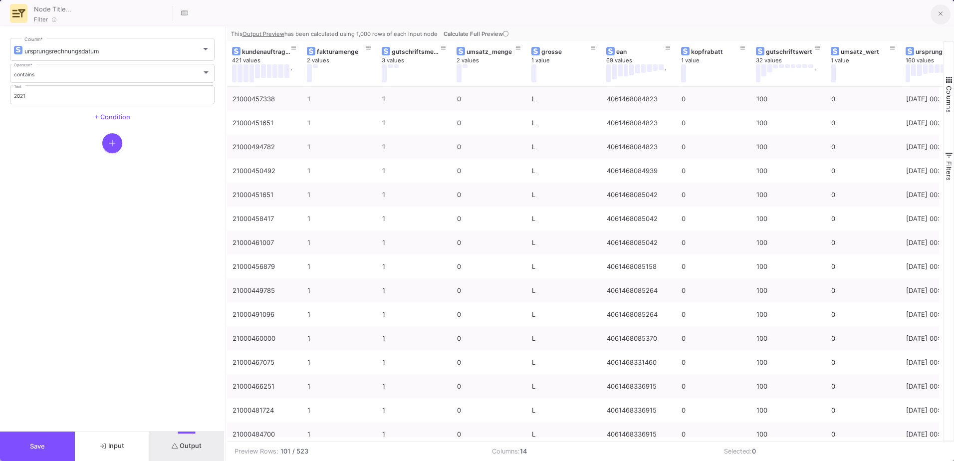
click at [938, 16] on icon at bounding box center [940, 13] width 4 height 7
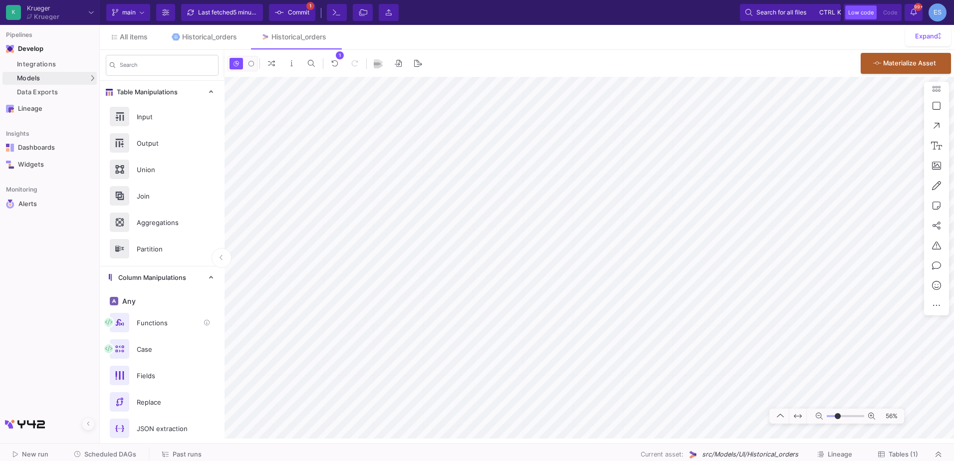
click at [158, 324] on div "Functions" at bounding box center [165, 322] width 69 height 15
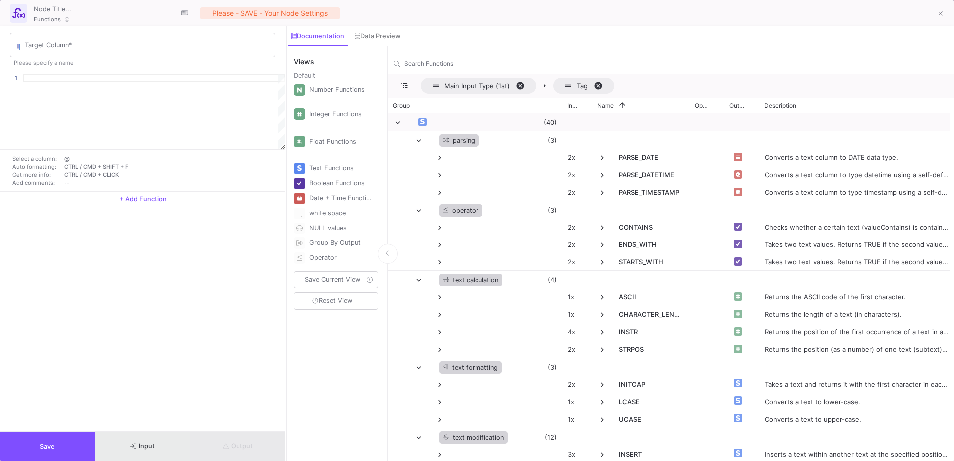
click at [168, 448] on button "Input" at bounding box center [142, 445] width 95 height 29
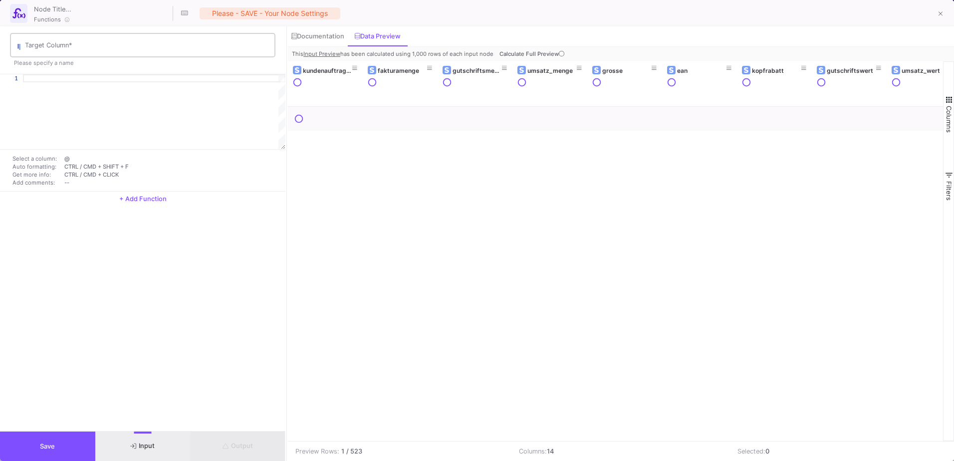
click at [140, 52] on div "Target Column *" at bounding box center [148, 44] width 246 height 26
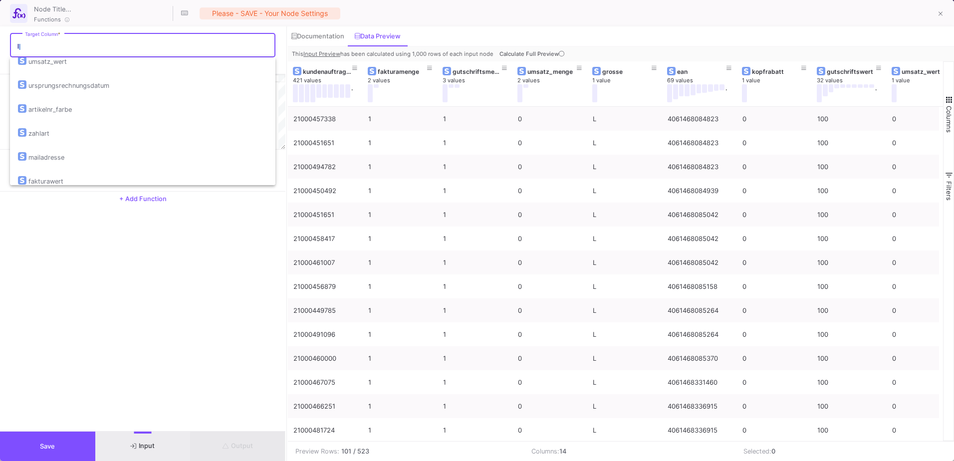
scroll to position [224, 0]
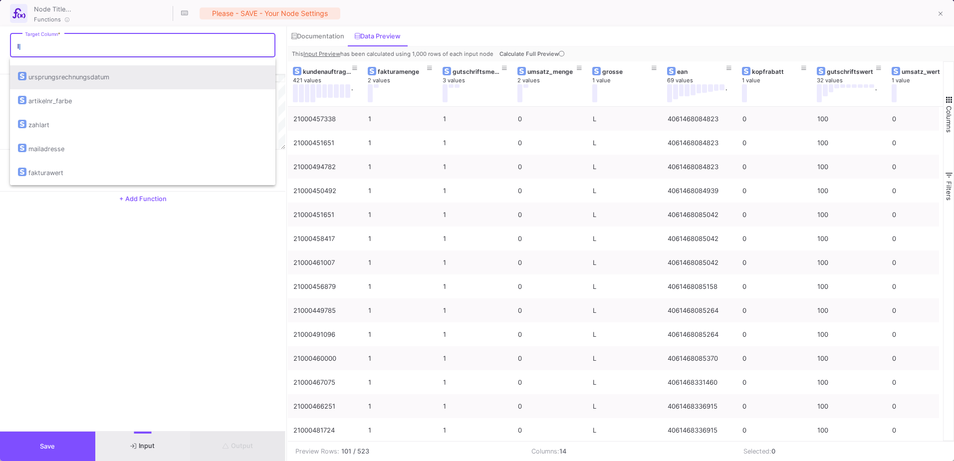
click at [128, 77] on div "ursprungsrechnungsdatum" at bounding box center [142, 77] width 249 height 24
type input "ursprungsrechnungsdatum"
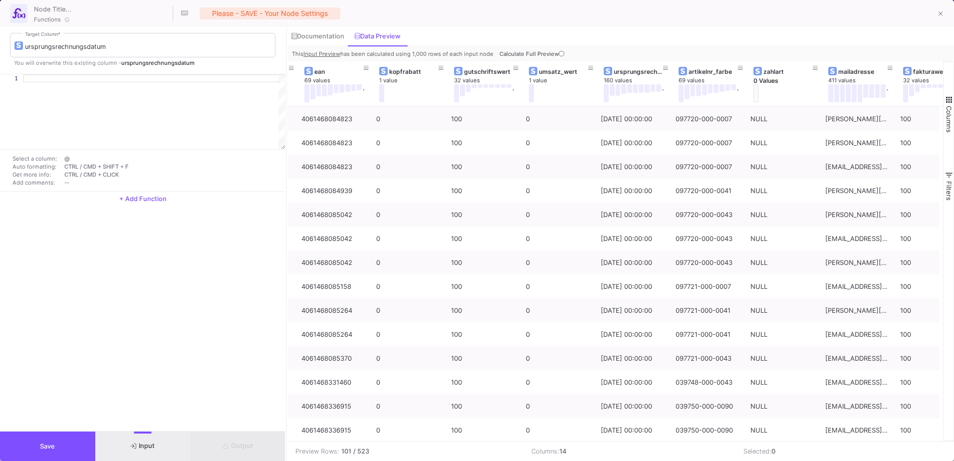
scroll to position [0, 368]
click at [26, 76] on div at bounding box center [154, 78] width 262 height 8
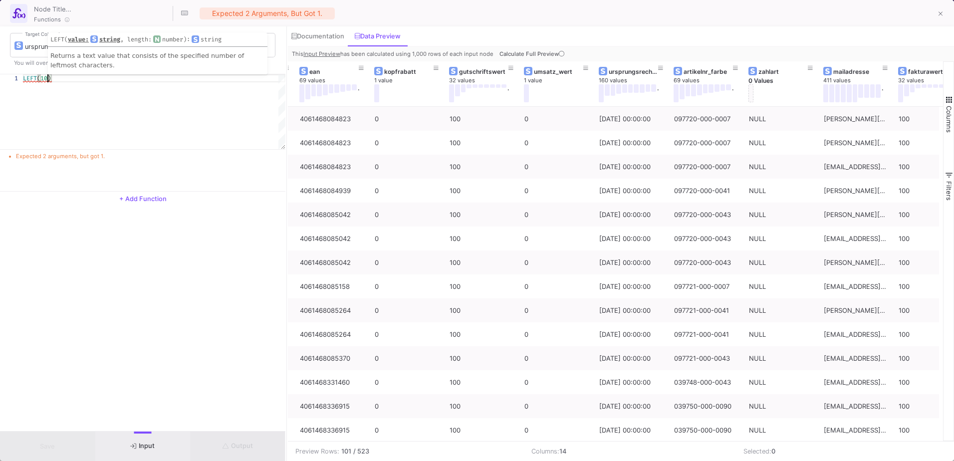
scroll to position [0, 25]
click at [155, 306] on div "ursprungsrechnungsdatum Target Column * You will overwrite this existing column…" at bounding box center [142, 228] width 285 height 404
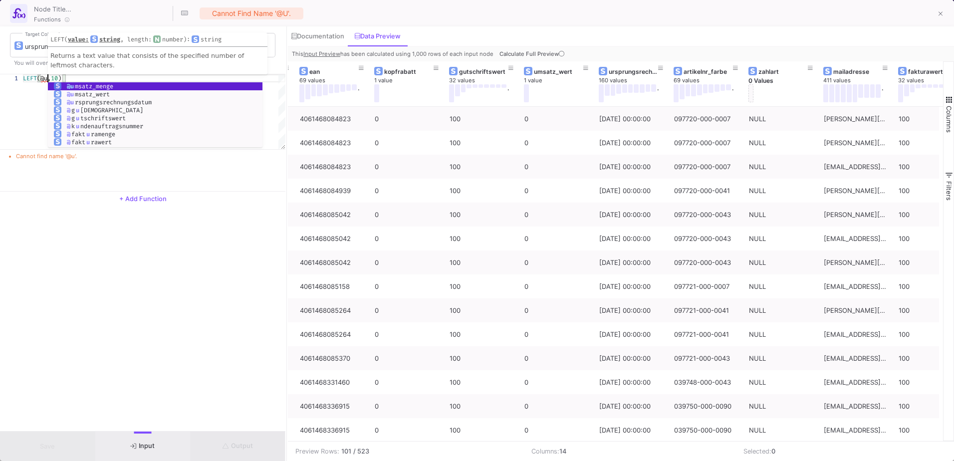
scroll to position [0, 28]
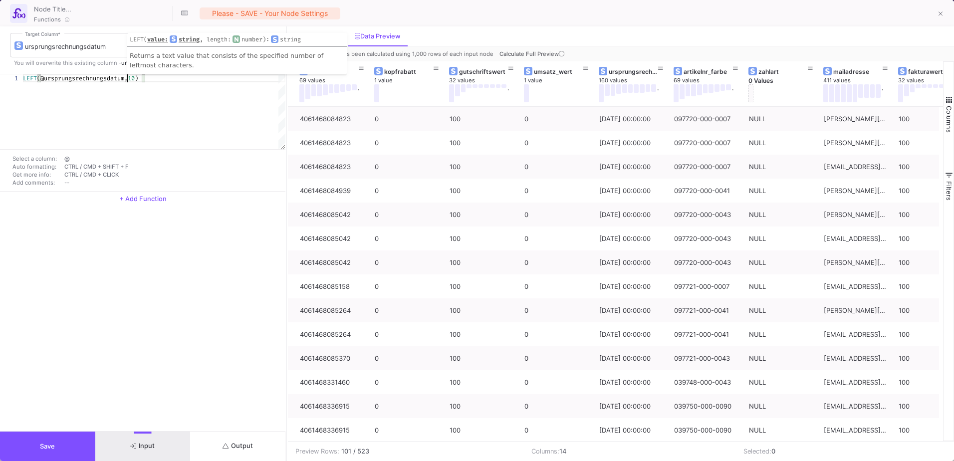
type textarea "LEFT(@ursprungsrechnungsdatum, 10)"
click at [236, 452] on button "Output" at bounding box center [237, 445] width 95 height 29
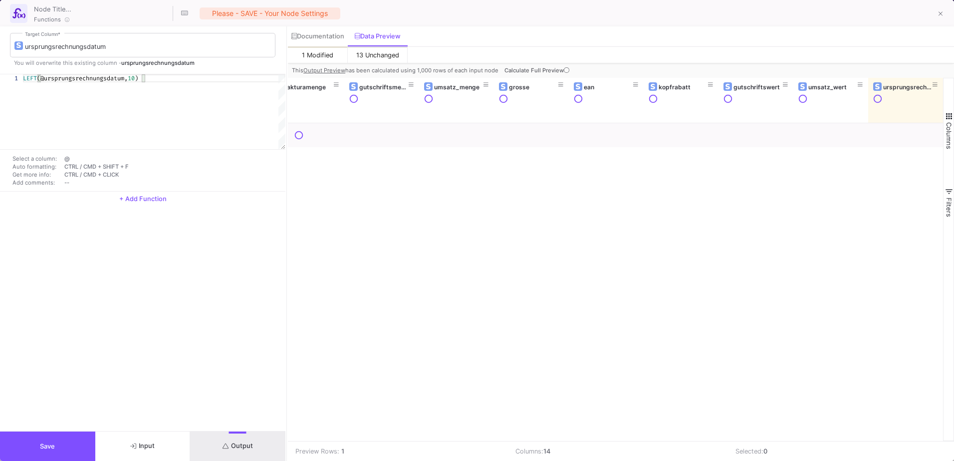
scroll to position [0, 0]
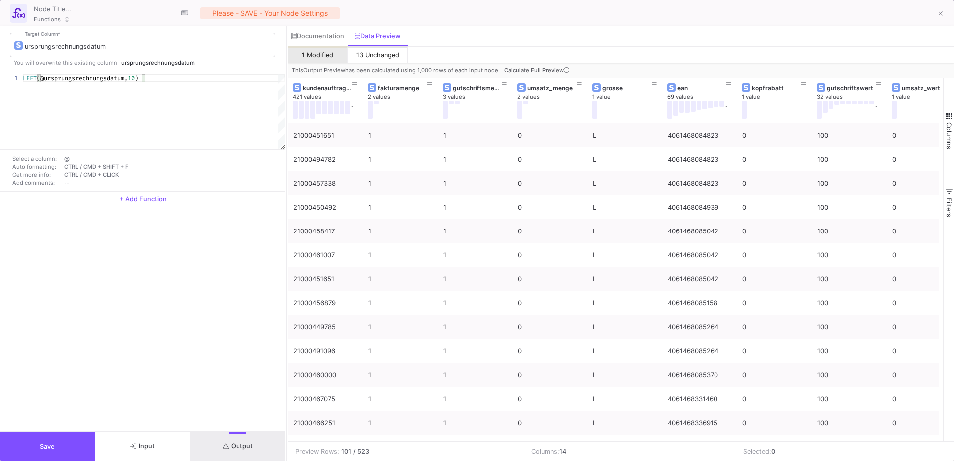
click at [308, 52] on span "1 Modified" at bounding box center [317, 54] width 31 height 7
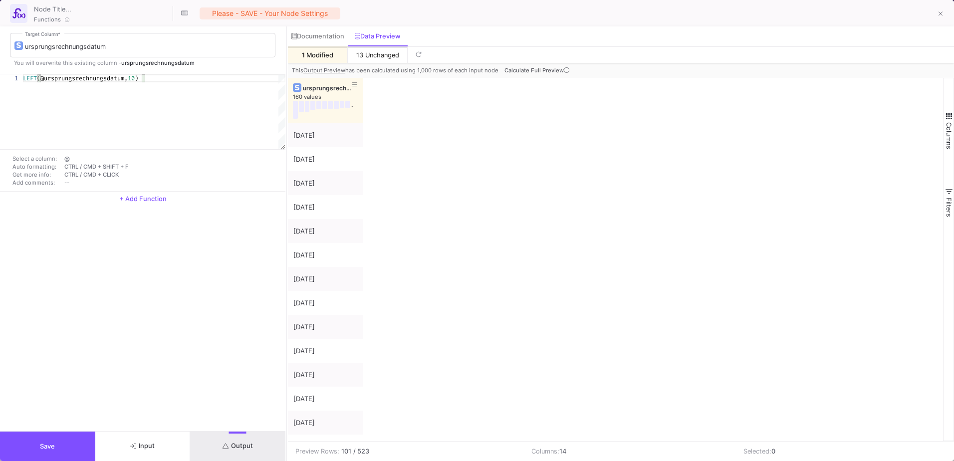
click at [54, 441] on button "Save" at bounding box center [47, 445] width 95 height 29
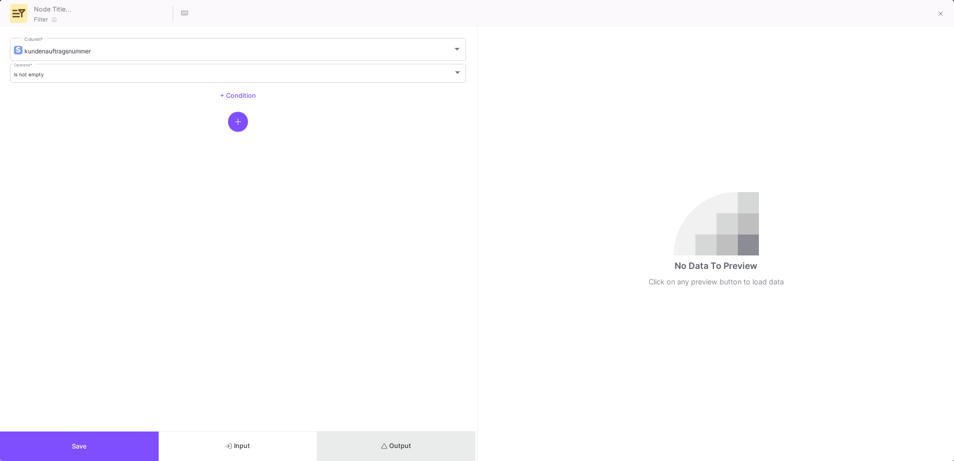
click at [426, 447] on button "Output" at bounding box center [396, 445] width 159 height 29
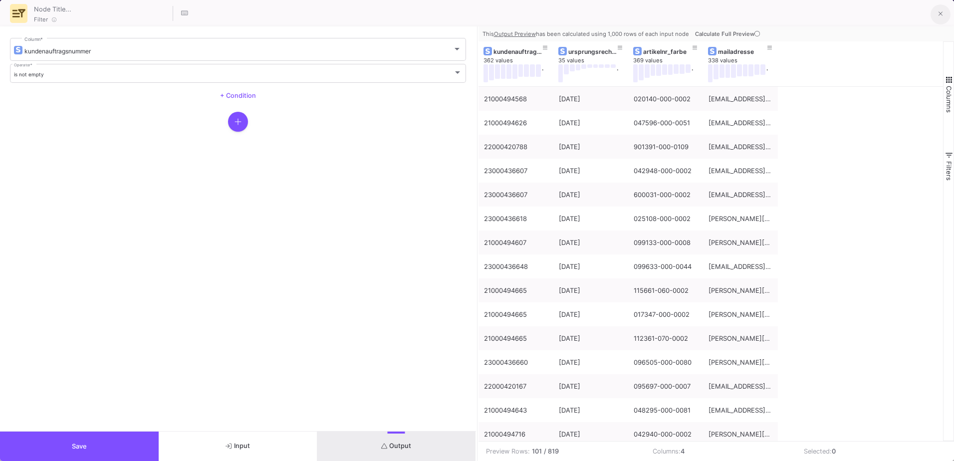
click at [937, 12] on button at bounding box center [940, 14] width 20 height 20
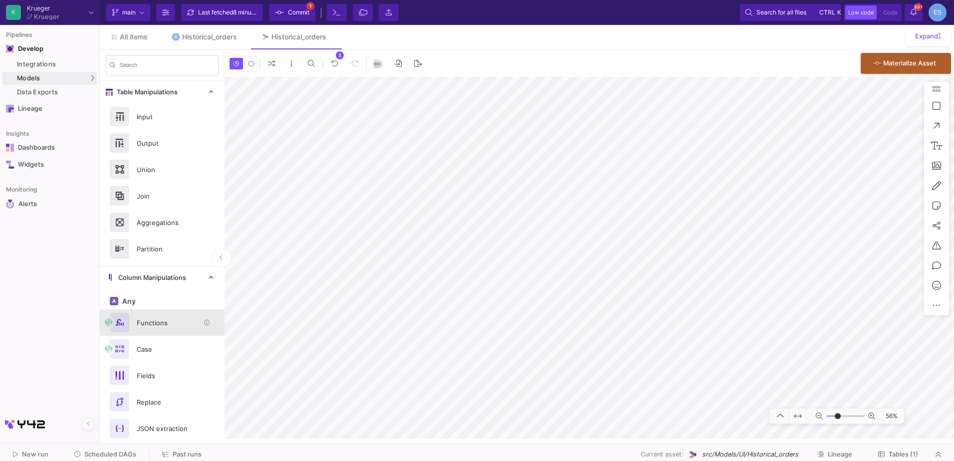
click at [172, 328] on div "Functions" at bounding box center [165, 322] width 69 height 15
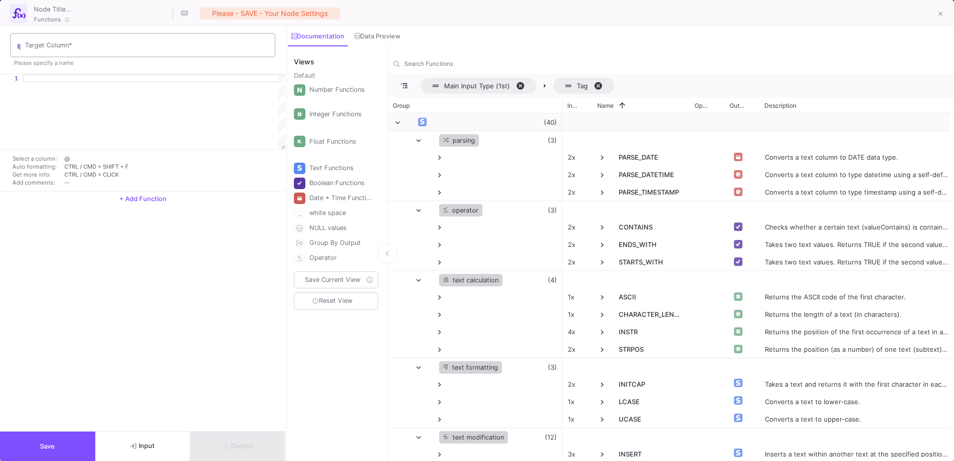
click at [109, 53] on div "Target Column *" at bounding box center [148, 44] width 246 height 26
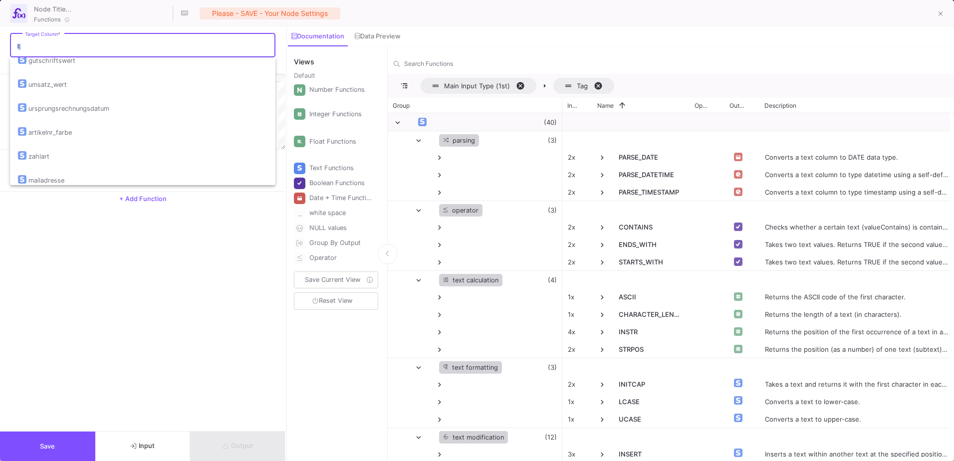
scroll to position [199, 0]
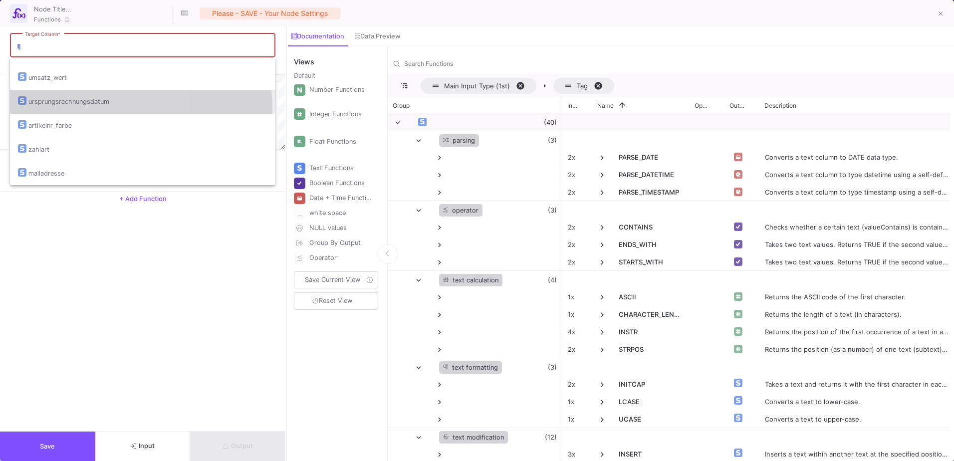
click at [104, 109] on div "ursprungsrechnungsdatum" at bounding box center [68, 102] width 81 height 24
type input "ursprungsrechnungsdatum"
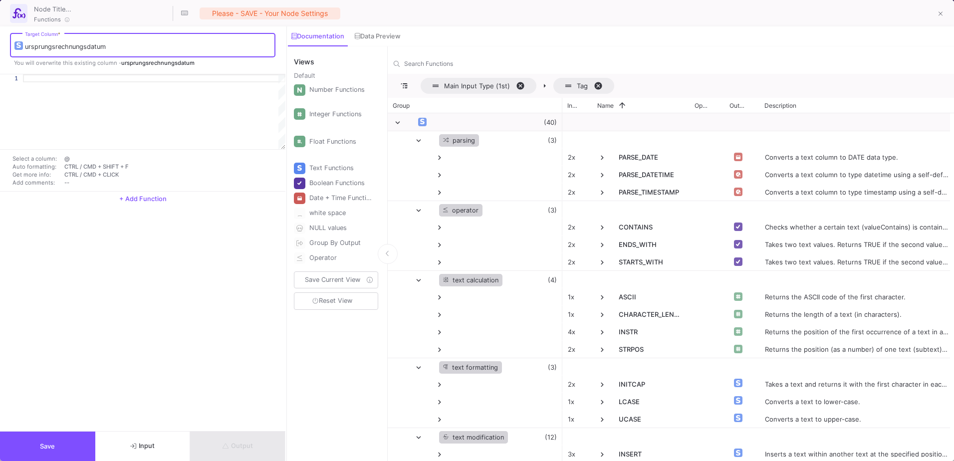
click at [131, 451] on button "Input" at bounding box center [142, 445] width 95 height 29
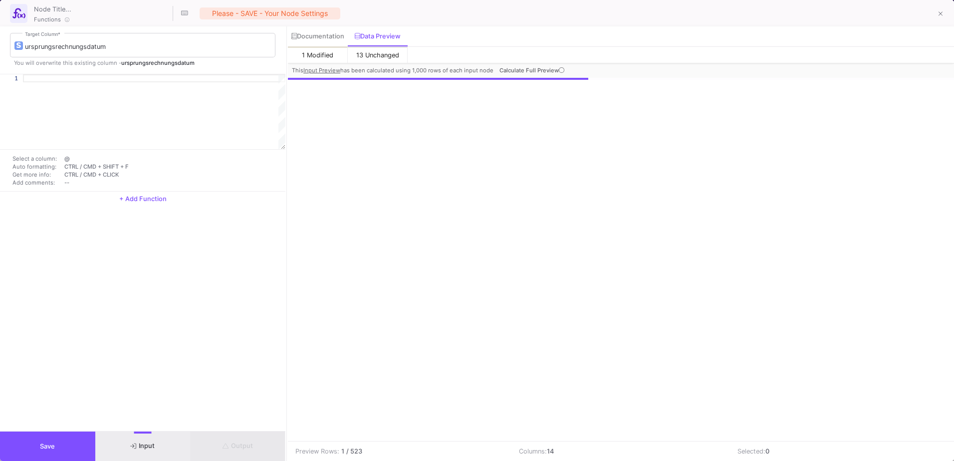
scroll to position [0, 93]
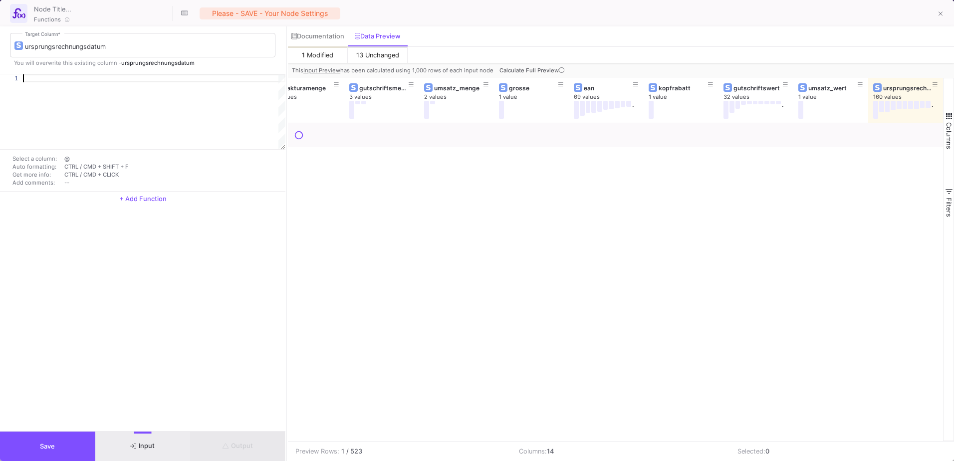
click at [38, 84] on div at bounding box center [154, 111] width 262 height 75
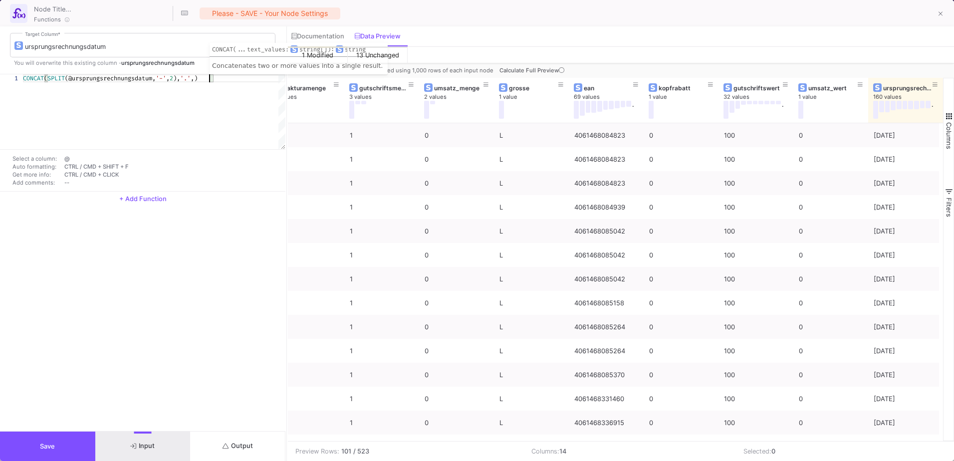
scroll to position [0, 190]
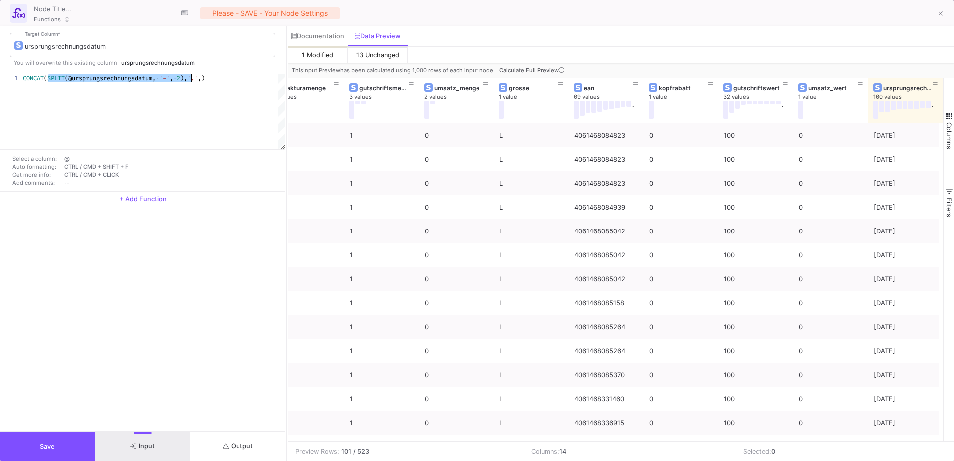
drag, startPoint x: 48, startPoint y: 78, endPoint x: 193, endPoint y: 81, distance: 144.2
paste textarea "SPLIT(@ursprungsrechnungsdatum, '-', 2),"
click at [243, 78] on span "CONCAT ( [GEOGRAPHIC_DATA] (@ursprungsrechnungsdatum, '-' , 2 ), '.' , [GEOGRAP…" at bounding box center [89, 78] width 307 height 8
click at [243, 79] on span ")" at bounding box center [241, 78] width 3 height 8
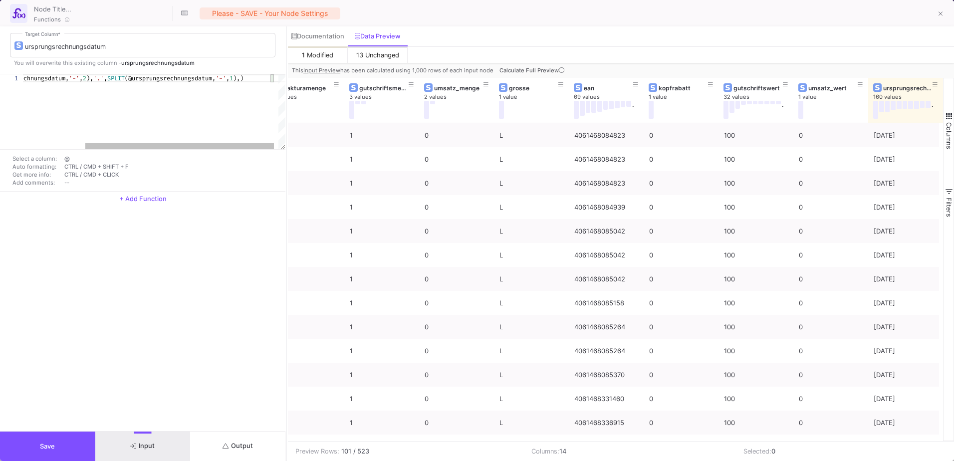
paste textarea "SPLIT(@ursprungsrechnungsdatum, '-', 2),"
drag, startPoint x: 241, startPoint y: 146, endPoint x: 262, endPoint y: 143, distance: 20.7
click at [262, 143] on div "CONCAT ( [GEOGRAPHIC_DATA] (@ursprungsrechnungsdatum, '-' , 2 ), '.' , [GEOGRAP…" at bounding box center [154, 111] width 262 height 75
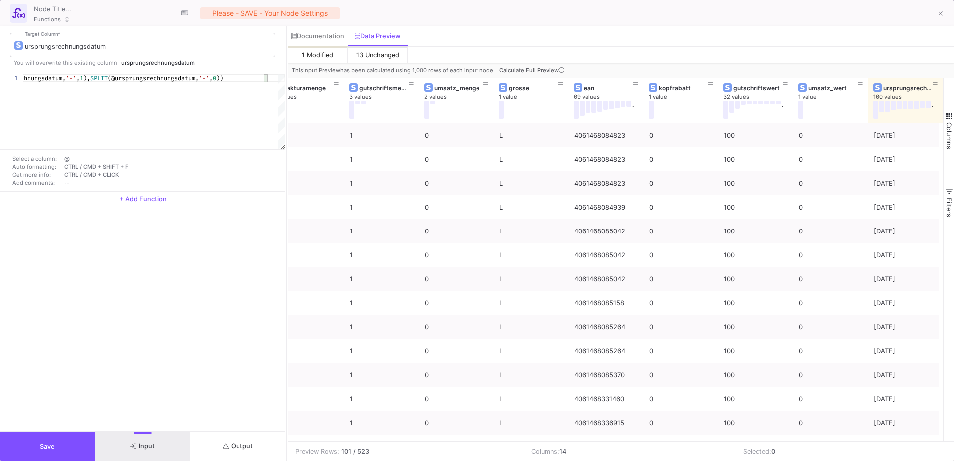
click at [245, 443] on span "Output" at bounding box center [237, 445] width 30 height 7
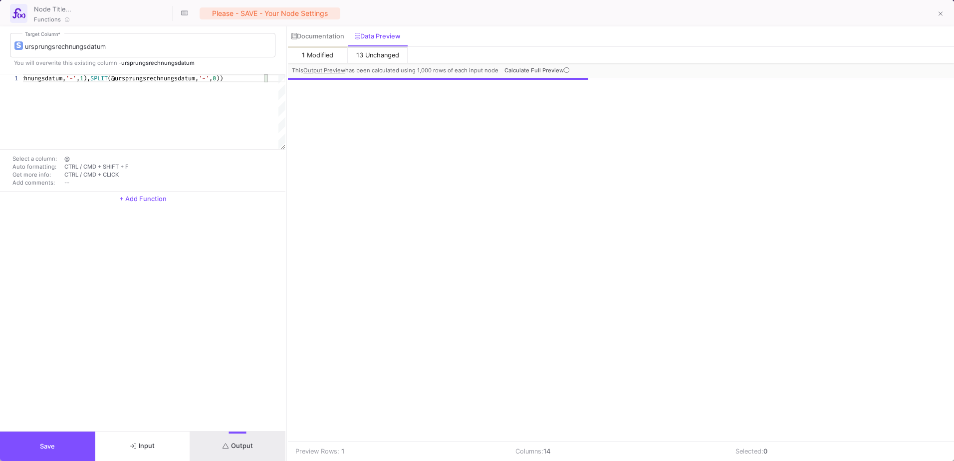
scroll to position [0, 93]
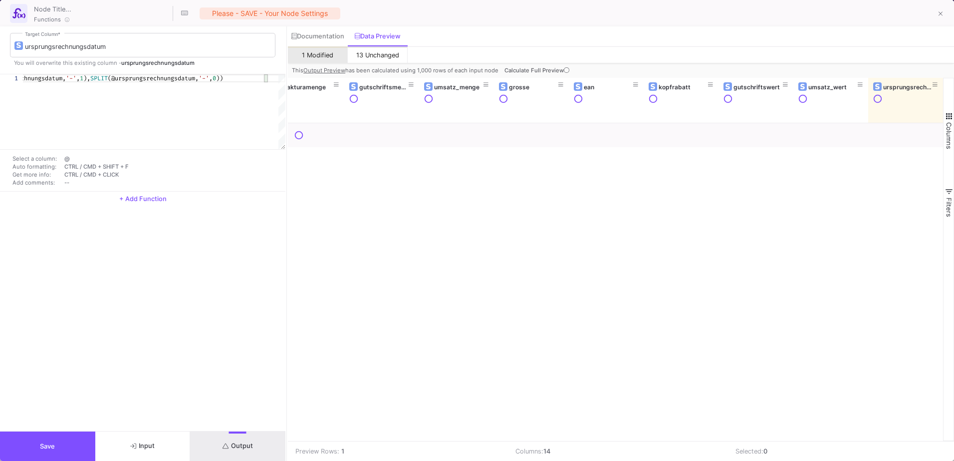
click at [329, 52] on span "1 Modified" at bounding box center [317, 54] width 31 height 7
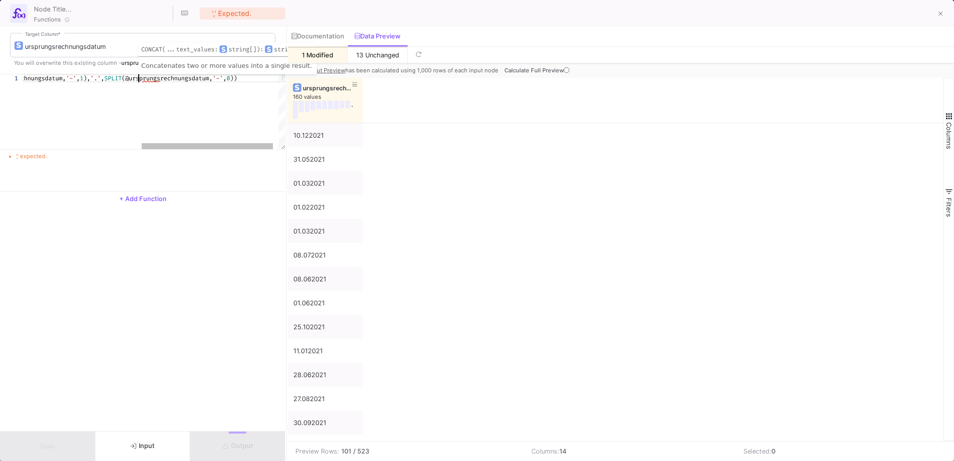
scroll to position [0, 352]
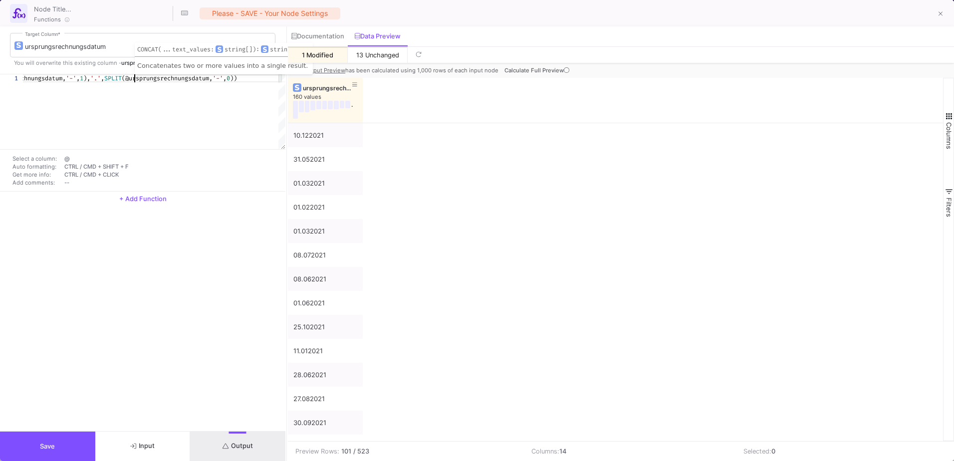
type textarea "CONCAT(SPLIT(@ursprungsrechnungsdatum, '-', 2), '.', [GEOGRAPHIC_DATA](@ursprun…"
click at [236, 457] on button "Output" at bounding box center [237, 445] width 95 height 29
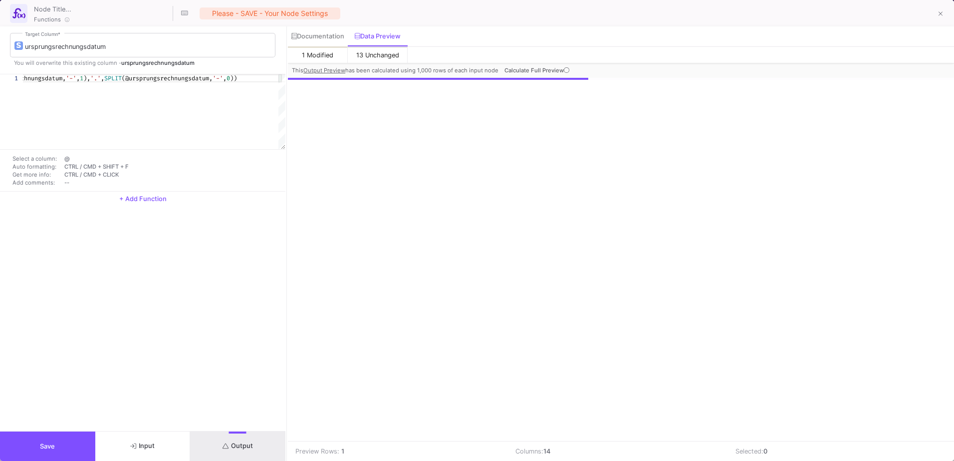
scroll to position [0, 93]
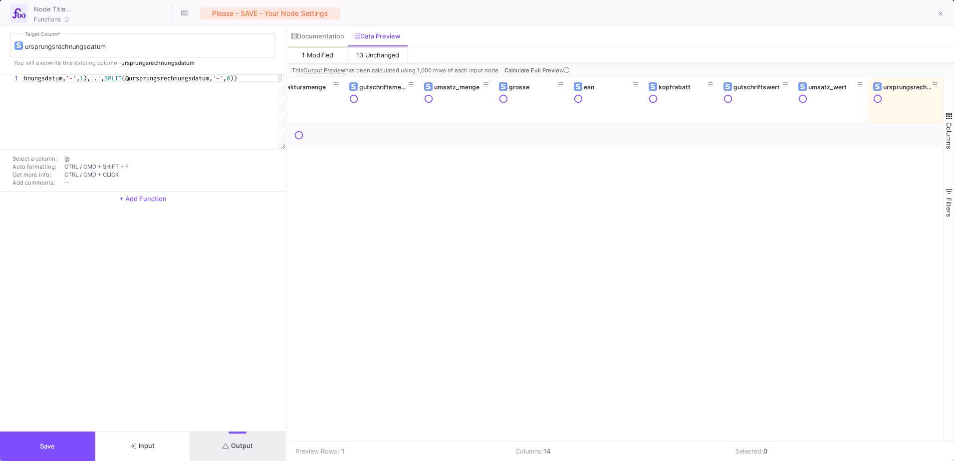
click at [333, 58] on button "1 Modified" at bounding box center [318, 54] width 60 height 16
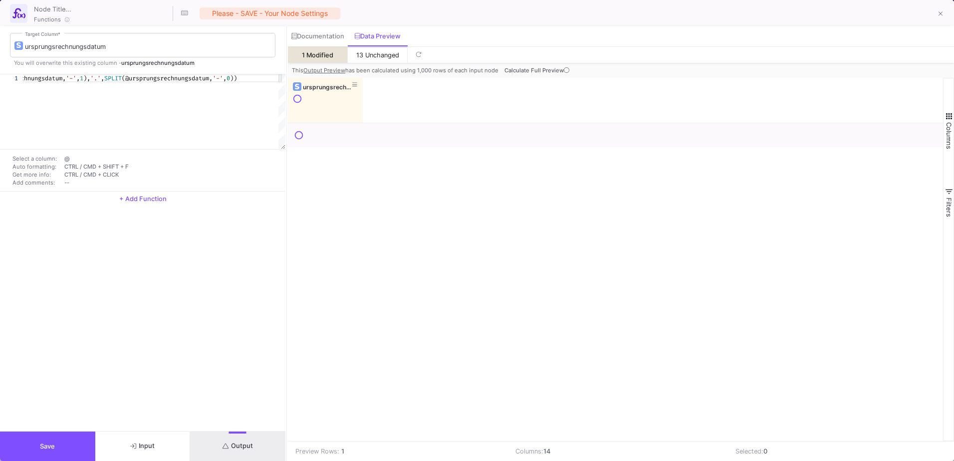
scroll to position [0, 0]
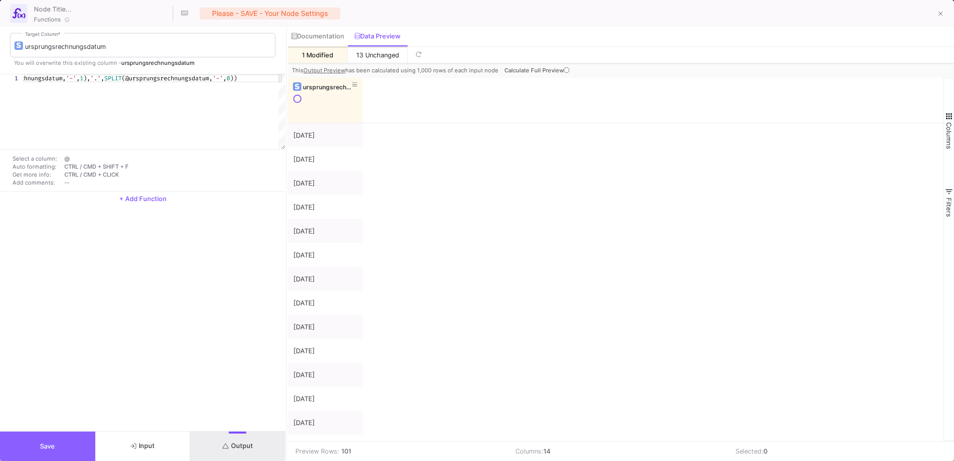
click at [58, 444] on button "Save" at bounding box center [47, 445] width 95 height 29
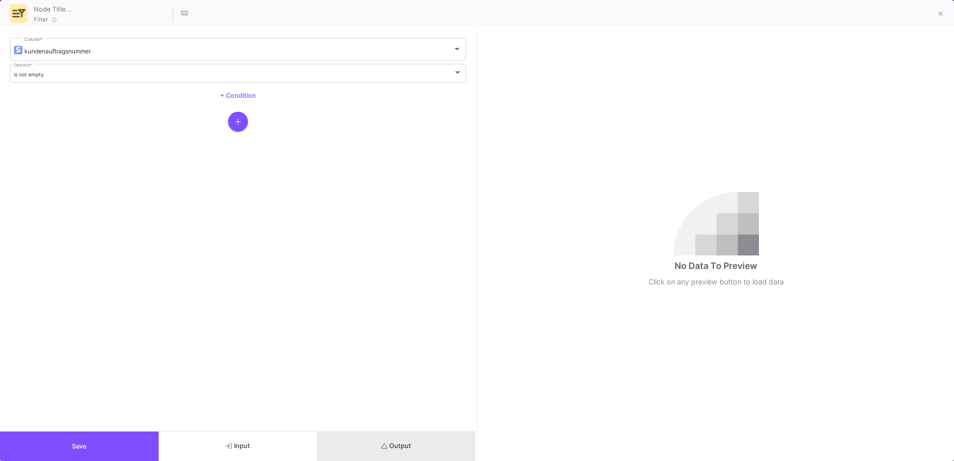
click at [439, 447] on button "Output" at bounding box center [396, 445] width 159 height 29
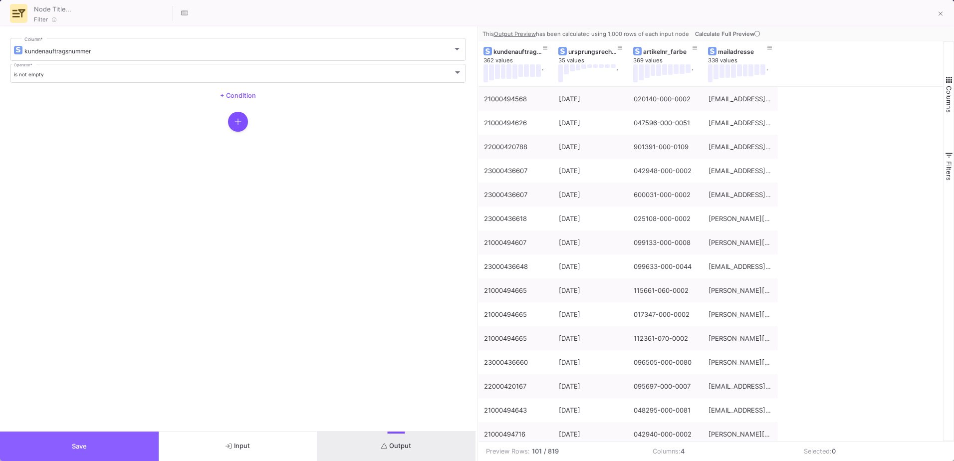
click at [134, 451] on button "Save" at bounding box center [79, 445] width 159 height 29
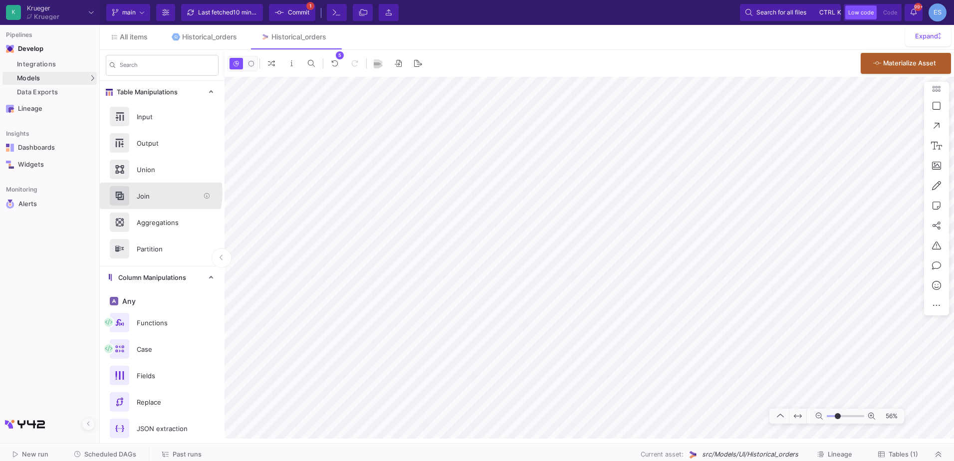
click at [152, 193] on div "Join" at bounding box center [165, 196] width 69 height 15
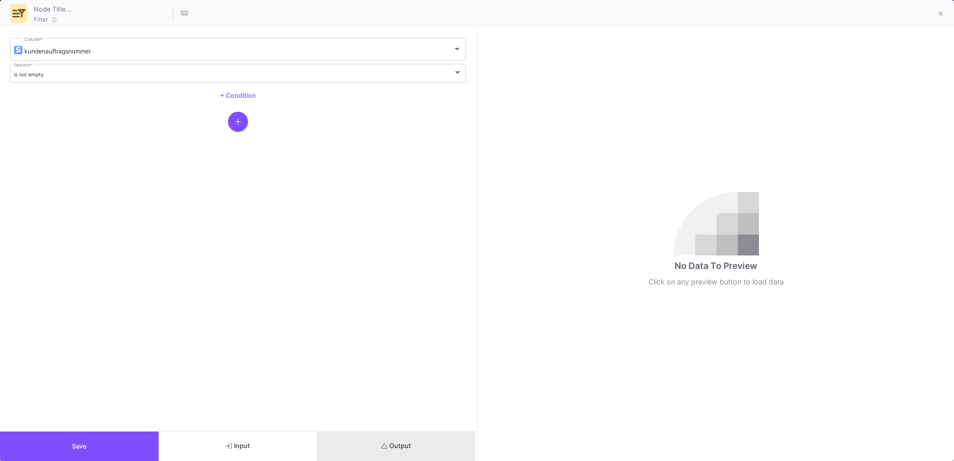
click at [402, 449] on span "Output" at bounding box center [396, 445] width 30 height 7
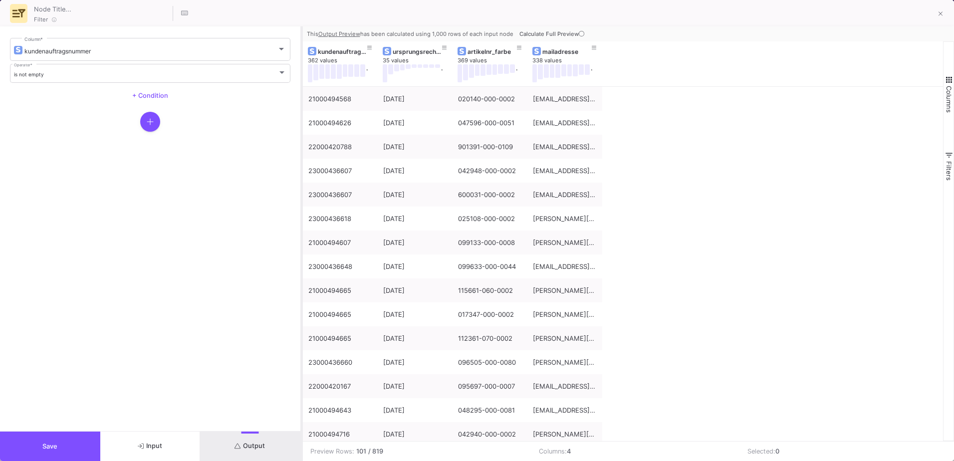
drag, startPoint x: 477, startPoint y: 228, endPoint x: 302, endPoint y: 241, distance: 176.0
click at [302, 241] on div at bounding box center [301, 243] width 2 height 434
click at [48, 449] on span "Save" at bounding box center [49, 445] width 15 height 7
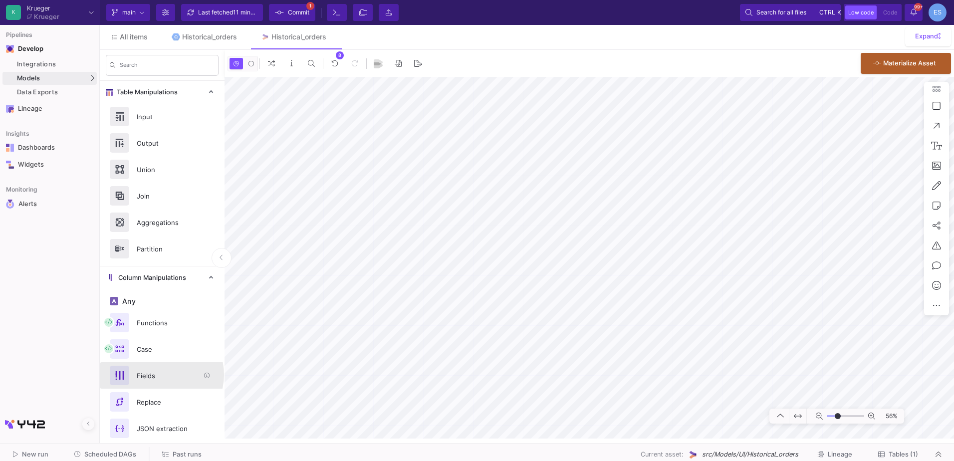
click at [161, 375] on div "Fields" at bounding box center [165, 375] width 69 height 15
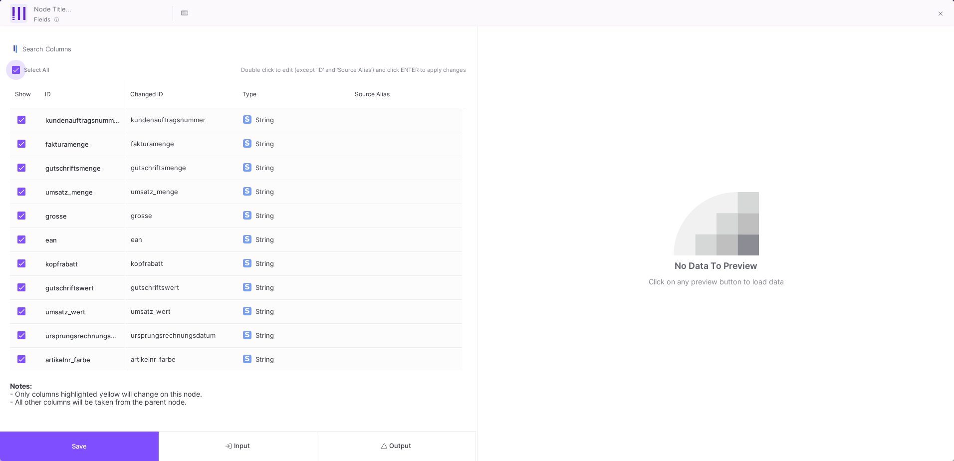
click at [16, 71] on span at bounding box center [16, 70] width 8 height 8
click at [16, 74] on input "Select All" at bounding box center [15, 74] width 0 height 0
checkbox input "false"
click at [24, 126] on mat-checkbox "Press SPACE to select this row." at bounding box center [24, 119] width 14 height 23
click at [18, 119] on span "Press SPACE to select this row." at bounding box center [21, 120] width 8 height 8
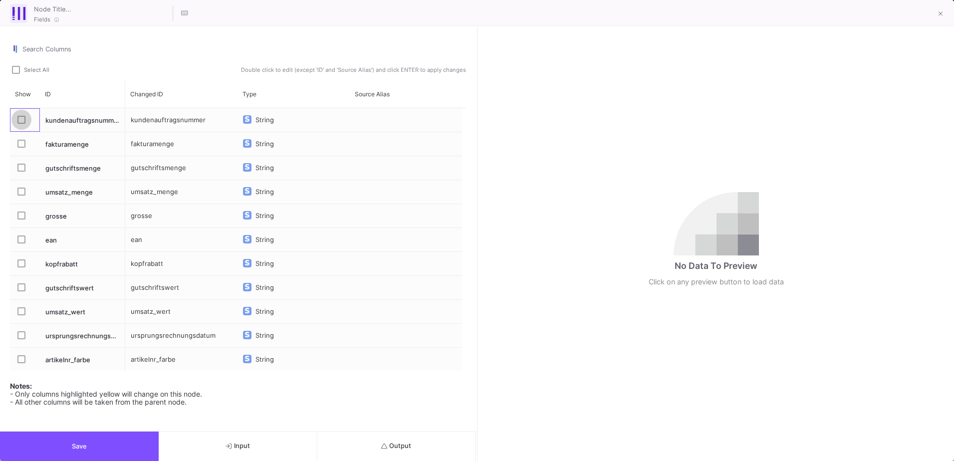
click at [21, 124] on input "Press SPACE to select this row." at bounding box center [21, 124] width 0 height 0
click at [28, 336] on label "Press SPACE to select this row." at bounding box center [24, 336] width 14 height 10
click at [21, 339] on input "Press SPACE to select this row." at bounding box center [21, 339] width 0 height 0
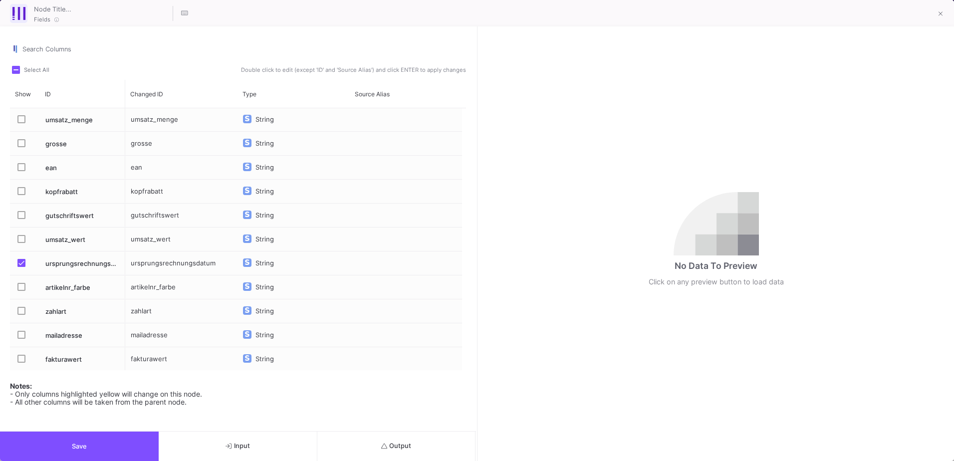
scroll to position [73, 0]
click at [23, 284] on span "Press SPACE to select this row." at bounding box center [21, 286] width 8 height 8
click at [21, 290] on input "Press SPACE to select this row." at bounding box center [21, 290] width 0 height 0
click at [389, 441] on button "Output" at bounding box center [396, 445] width 159 height 29
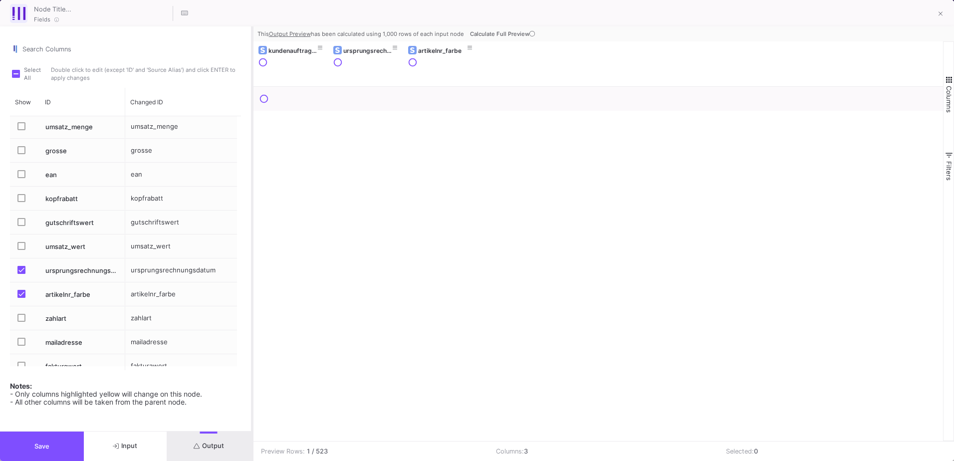
drag, startPoint x: 476, startPoint y: 201, endPoint x: 251, endPoint y: 223, distance: 226.0
click at [251, 223] on div at bounding box center [252, 243] width 2 height 434
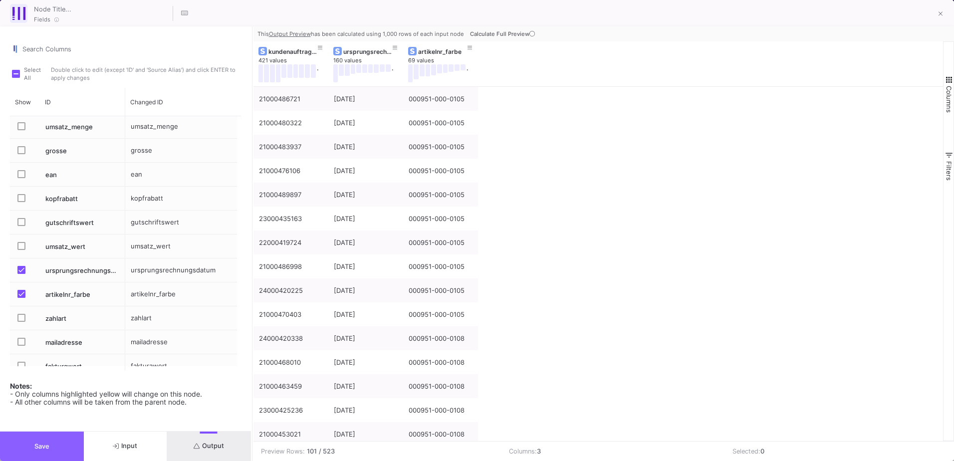
click at [66, 438] on button "Save" at bounding box center [42, 445] width 84 height 29
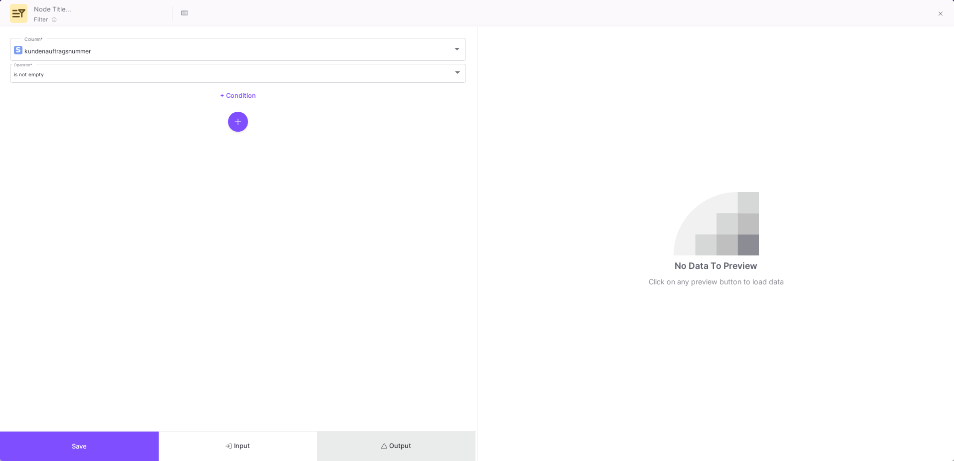
click at [394, 446] on span "Output" at bounding box center [396, 445] width 30 height 7
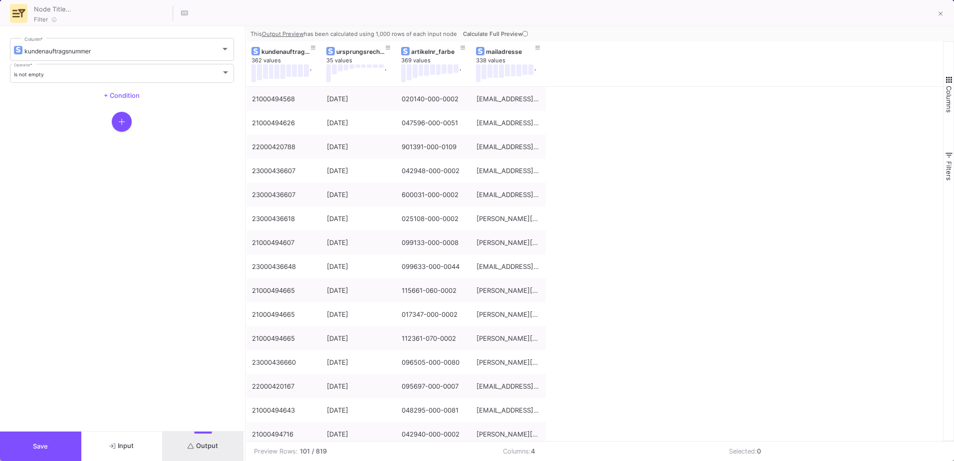
drag, startPoint x: 476, startPoint y: 296, endPoint x: 244, endPoint y: 314, distance: 232.6
click at [244, 314] on div at bounding box center [245, 243] width 2 height 434
click at [46, 440] on button "Save" at bounding box center [40, 445] width 81 height 29
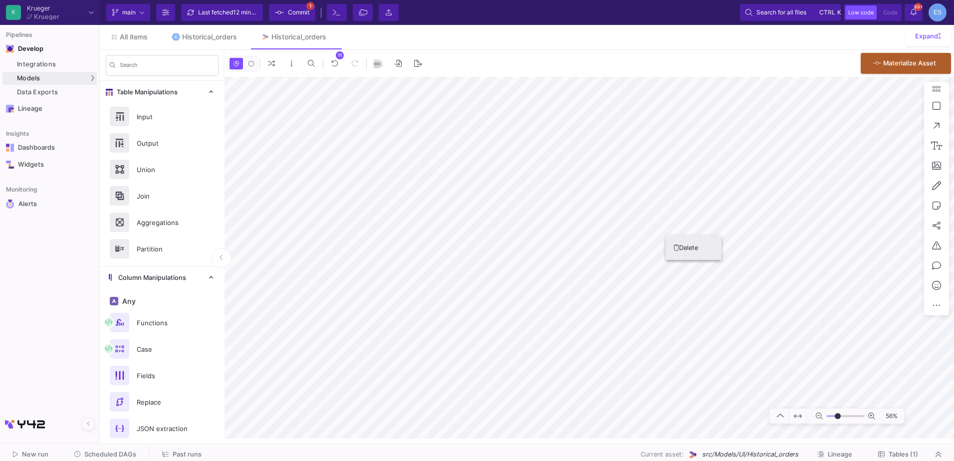
click at [673, 243] on button "Delete" at bounding box center [693, 248] width 56 height 24
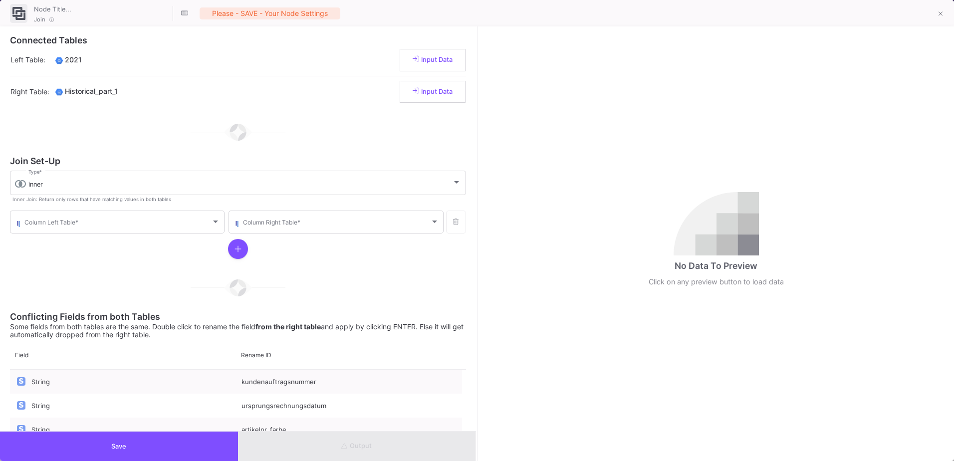
click at [430, 62] on span "Input Data" at bounding box center [432, 59] width 40 height 7
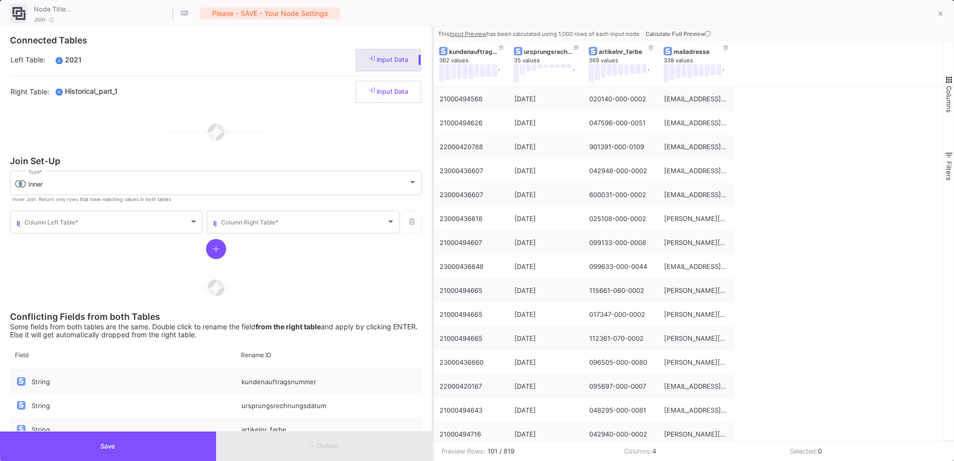
drag, startPoint x: 477, startPoint y: 210, endPoint x: 433, endPoint y: 211, distance: 43.9
click at [433, 211] on div at bounding box center [432, 243] width 2 height 434
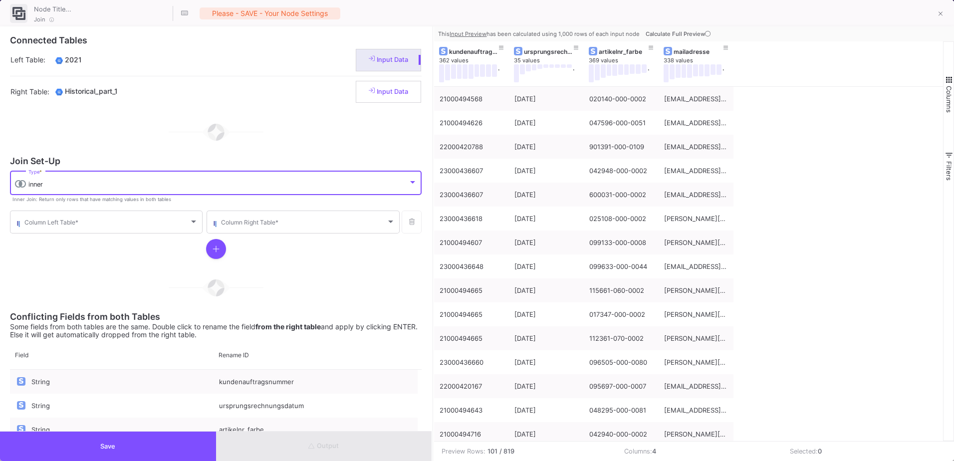
click at [234, 181] on div "inner" at bounding box center [218, 185] width 380 height 8
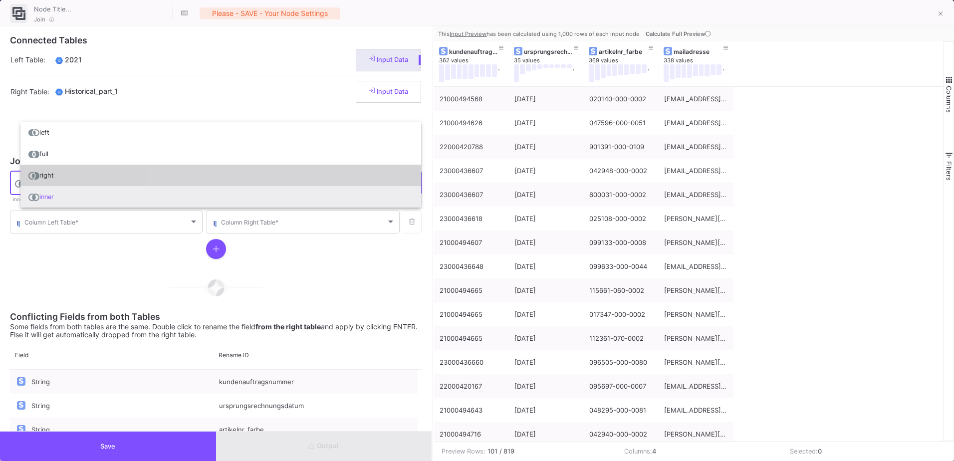
click at [228, 183] on span "right" at bounding box center [220, 175] width 385 height 21
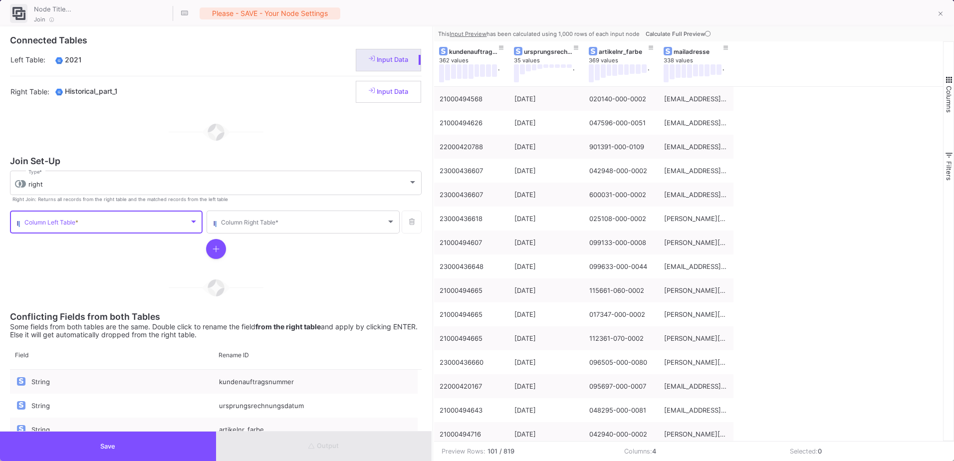
click at [105, 225] on span at bounding box center [106, 223] width 165 height 7
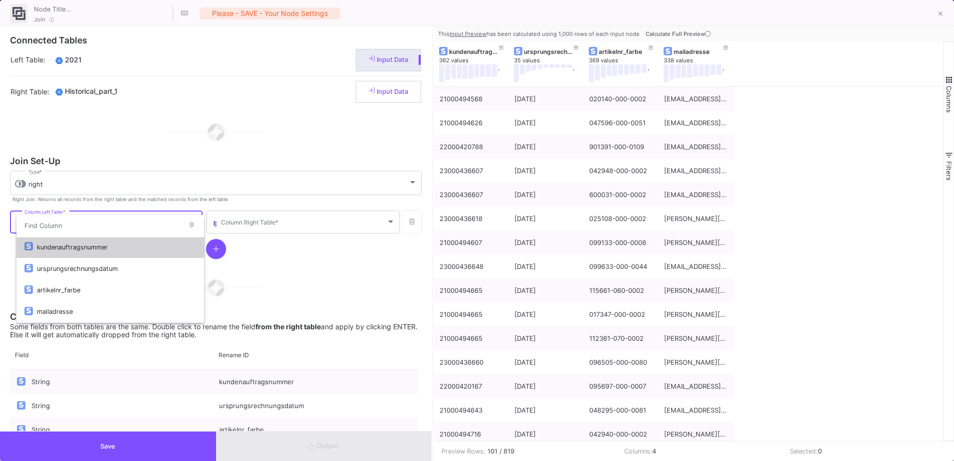
click at [107, 244] on div "kundenauftragsnummer" at bounding box center [116, 246] width 159 height 21
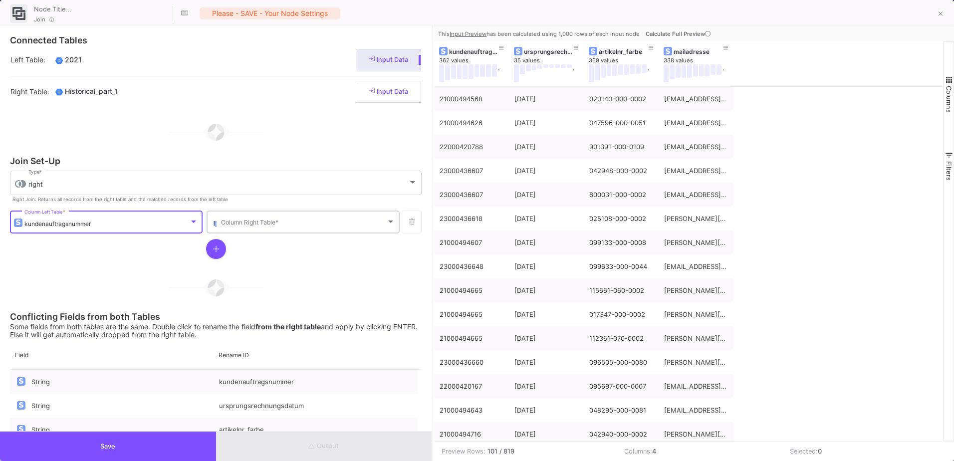
click at [308, 223] on span at bounding box center [303, 223] width 165 height 7
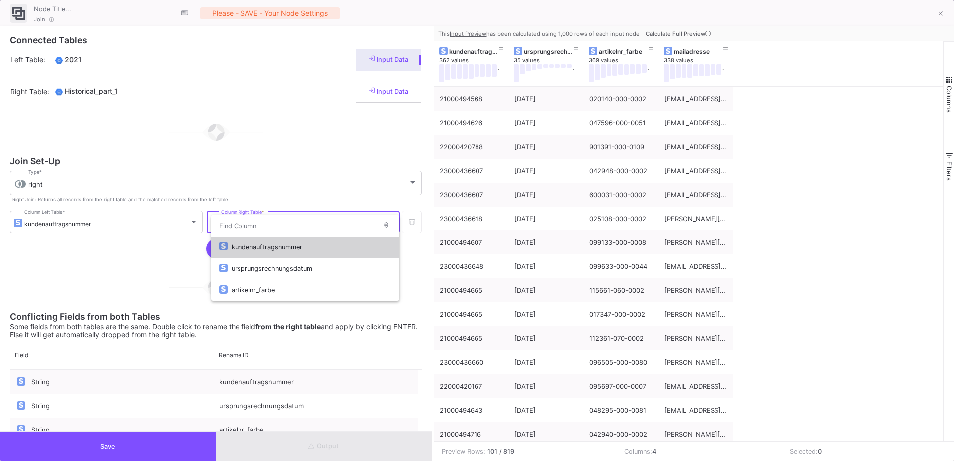
click at [270, 250] on div "kundenauftragsnummer" at bounding box center [310, 246] width 159 height 21
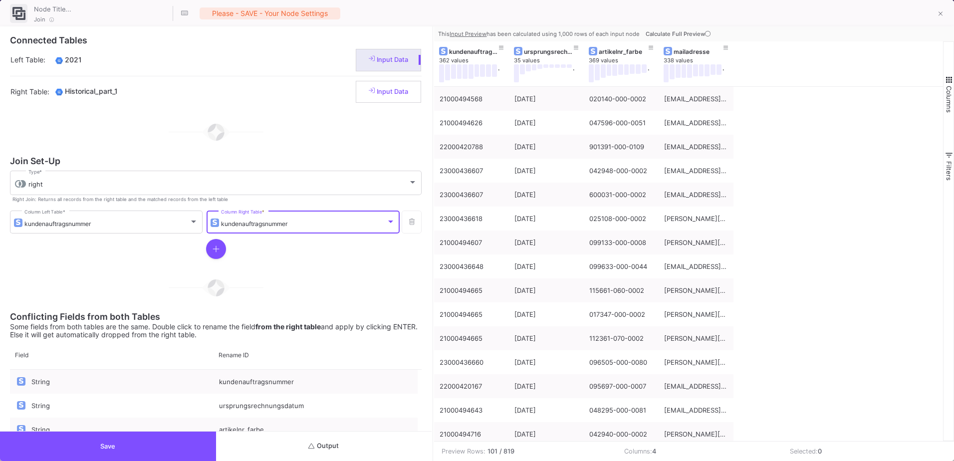
click at [212, 250] on icon "button" at bounding box center [215, 249] width 7 height 8
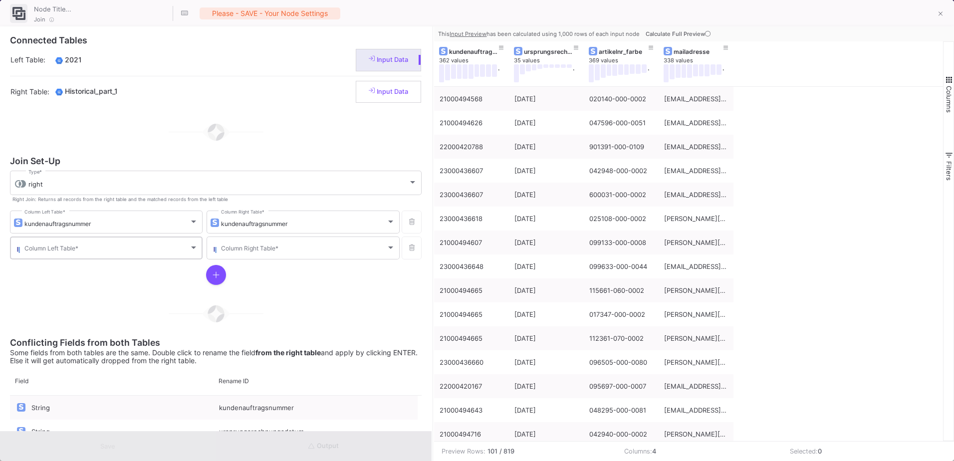
click at [115, 253] on span at bounding box center [106, 249] width 165 height 7
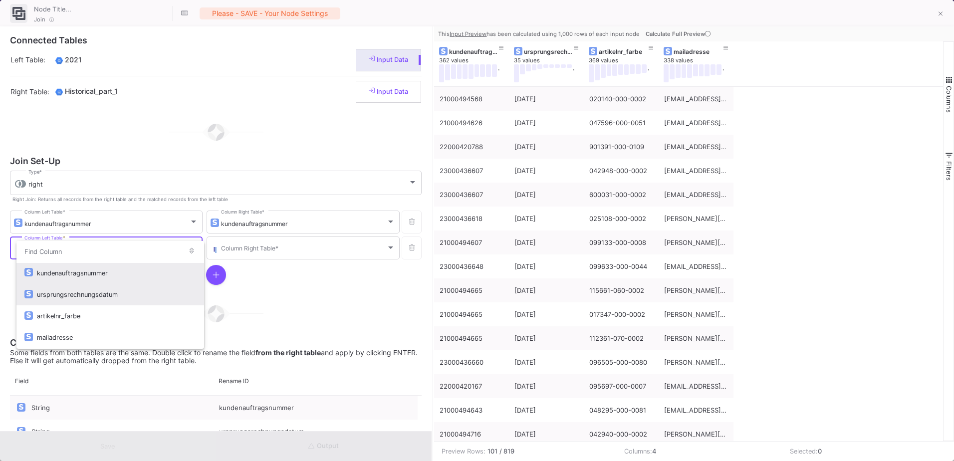
click at [84, 298] on div "ursprungsrechnungsdatum" at bounding box center [116, 294] width 159 height 21
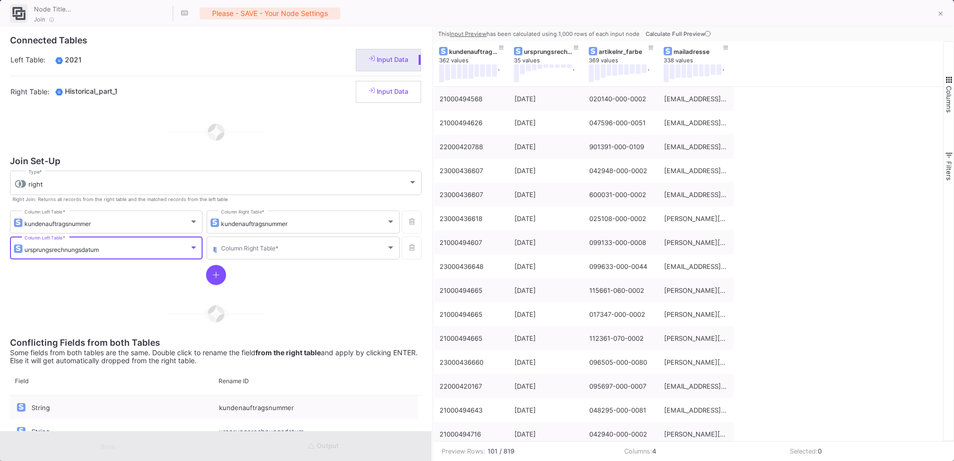
click at [293, 265] on div at bounding box center [215, 275] width 411 height 28
click at [300, 254] on div "Column Right Table *" at bounding box center [308, 247] width 174 height 24
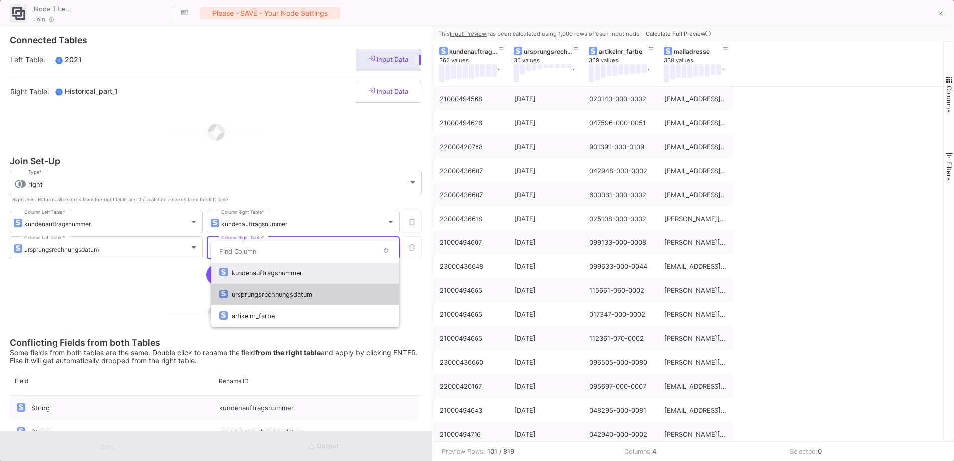
click at [263, 291] on div "ursprungsrechnungsdatum" at bounding box center [310, 294] width 159 height 21
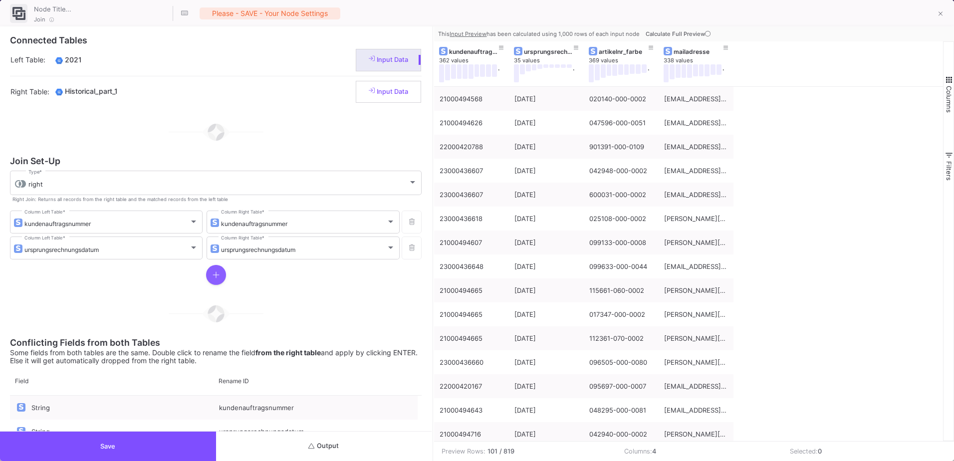
click at [216, 271] on icon "button" at bounding box center [215, 275] width 7 height 8
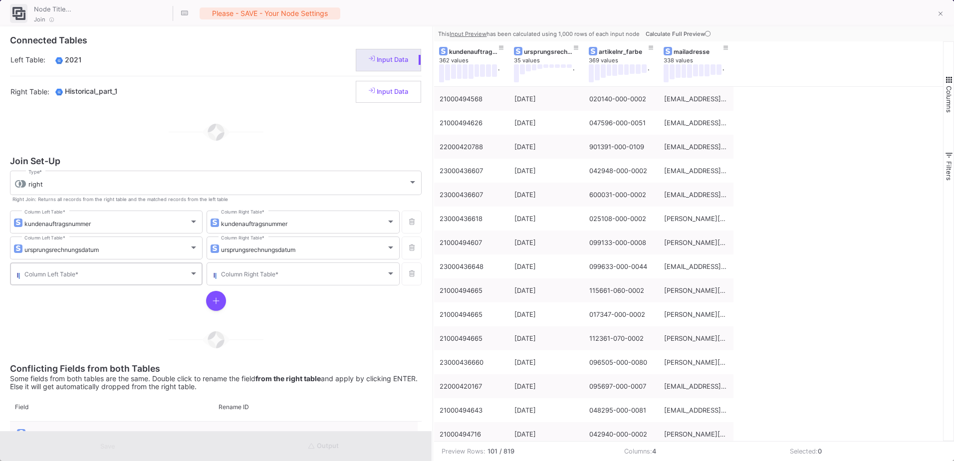
click at [133, 277] on span at bounding box center [106, 275] width 165 height 7
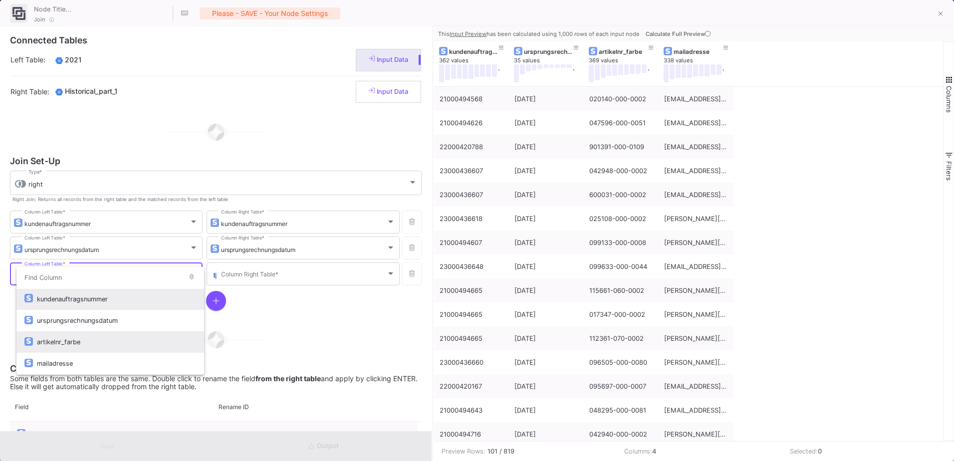
click at [99, 339] on div "artikelnr_farbe" at bounding box center [116, 341] width 159 height 21
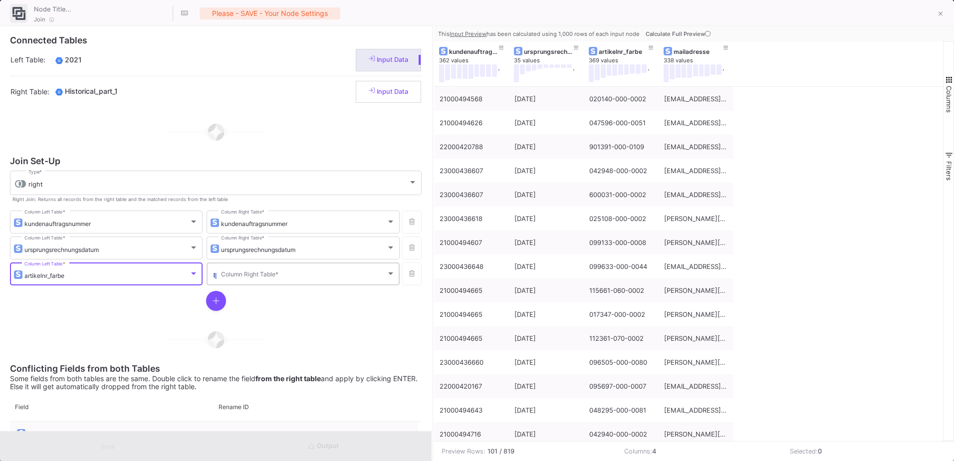
click at [235, 273] on span at bounding box center [303, 275] width 165 height 7
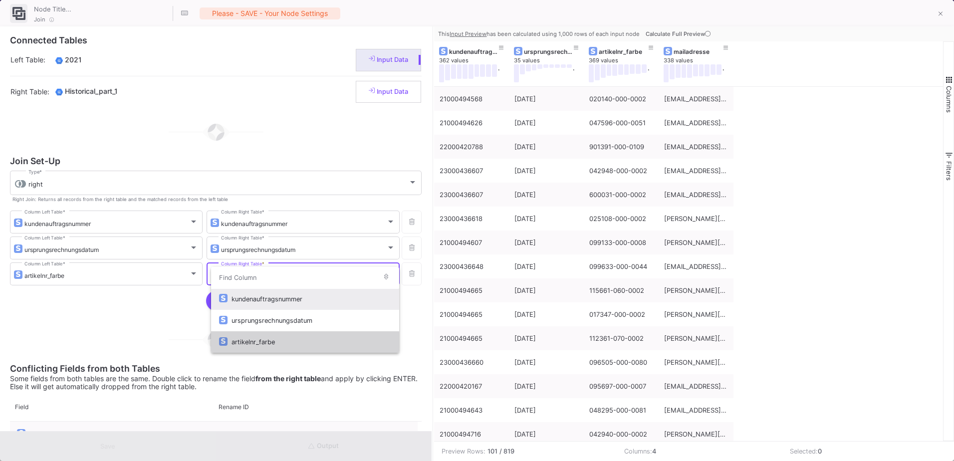
click at [258, 344] on div "artikelnr_farbe" at bounding box center [310, 341] width 159 height 21
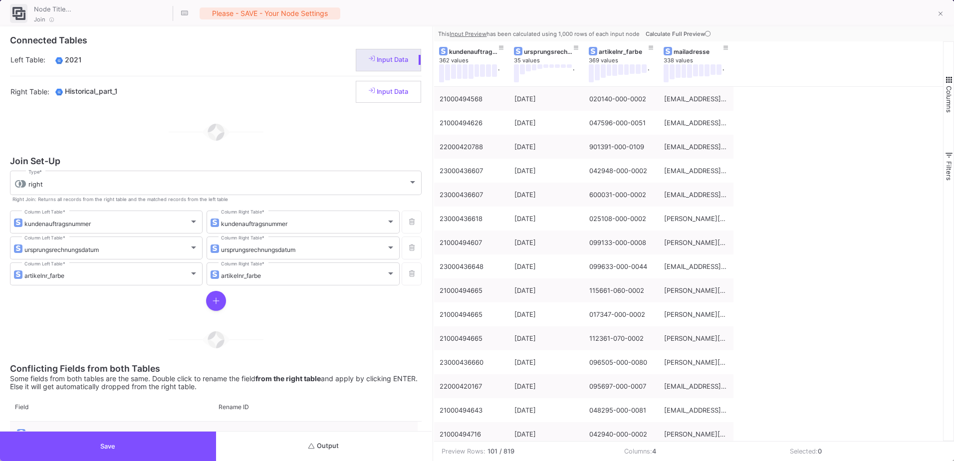
click at [292, 325] on div at bounding box center [215, 340] width 411 height 50
click at [705, 36] on icon at bounding box center [707, 33] width 5 height 5
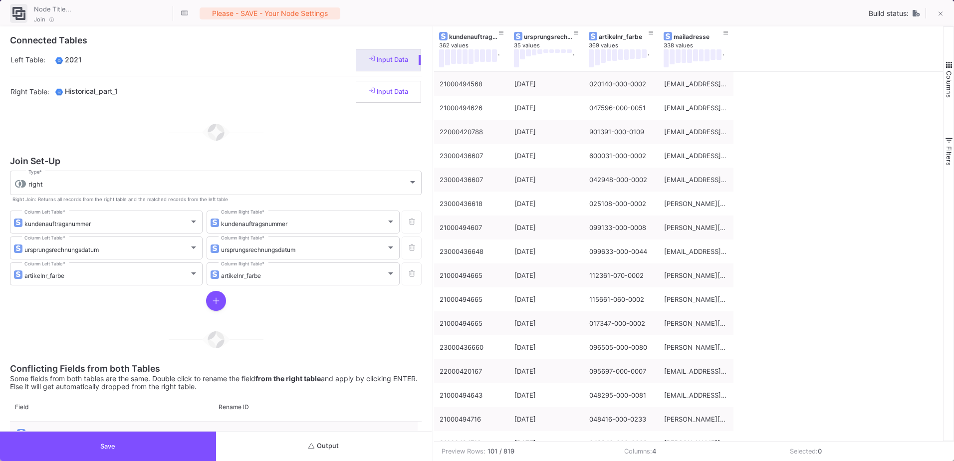
click at [415, 91] on button "Input Data" at bounding box center [389, 92] width 66 height 22
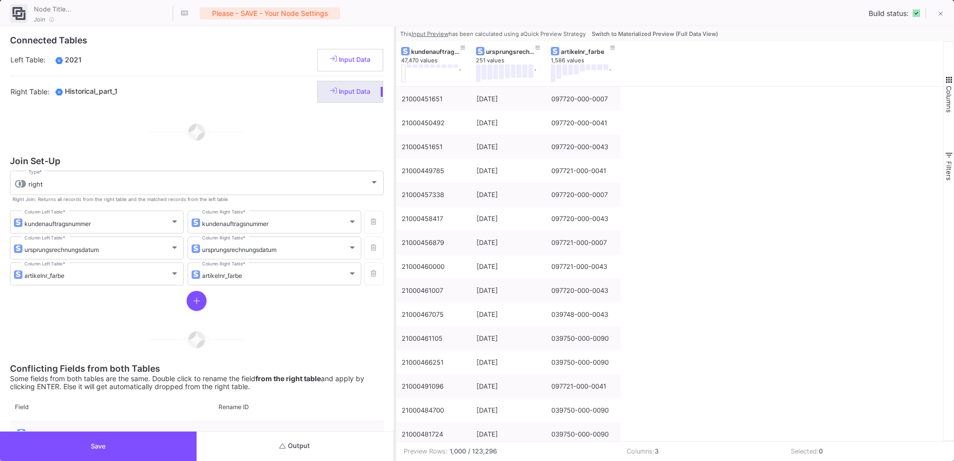
drag, startPoint x: 432, startPoint y: 99, endPoint x: 394, endPoint y: 108, distance: 39.4
click at [394, 108] on div at bounding box center [395, 243] width 2 height 434
click at [403, 79] on button at bounding box center [403, 73] width 5 height 18
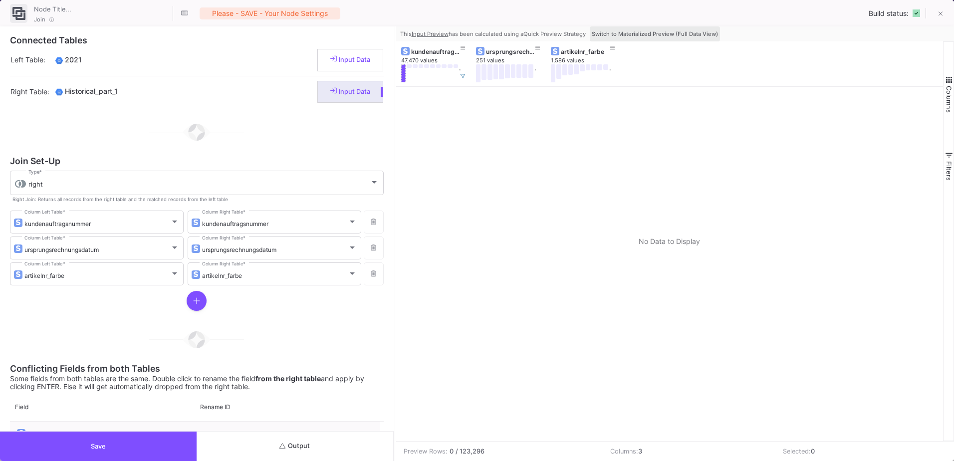
click at [711, 38] on button "Switch to Materialized Preview (Full Data View)" at bounding box center [655, 33] width 130 height 15
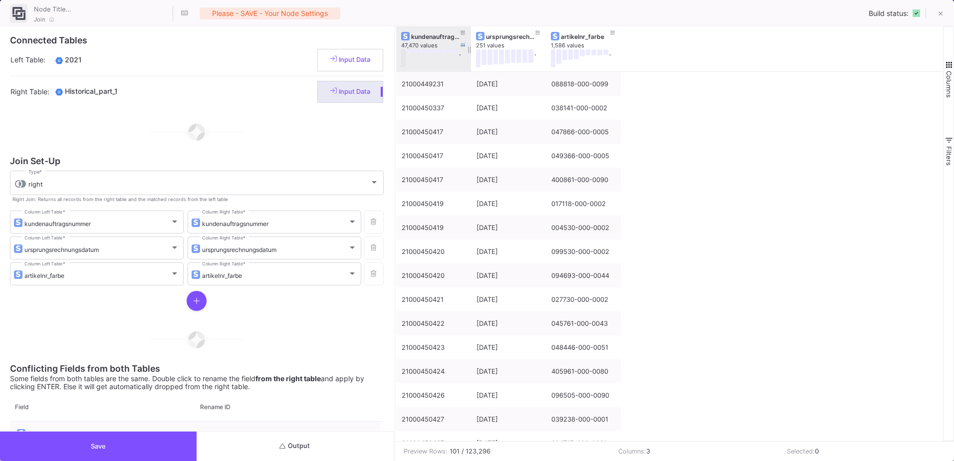
click at [404, 60] on button at bounding box center [403, 58] width 5 height 18
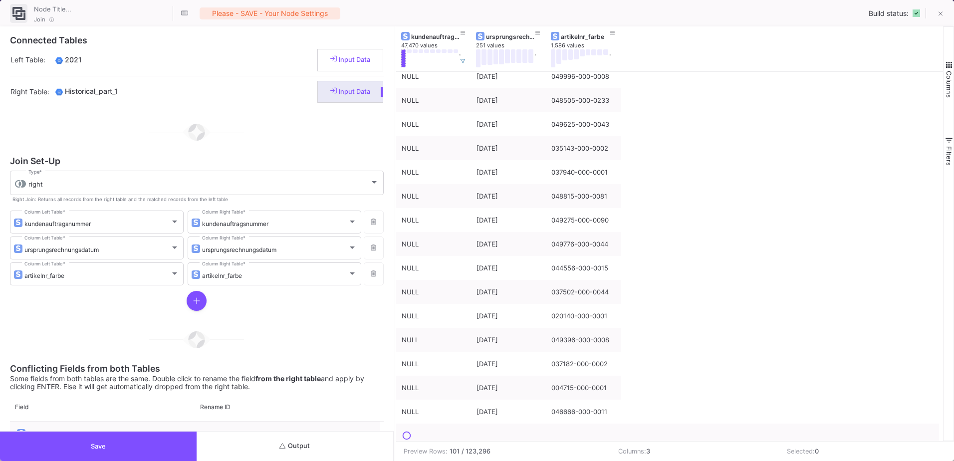
scroll to position [2049, 0]
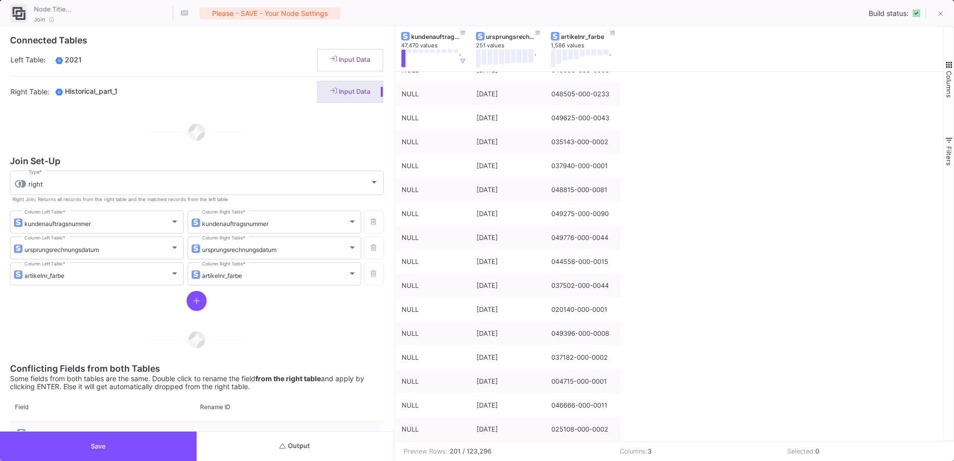
click at [946, 62] on span "button" at bounding box center [948, 64] width 9 height 9
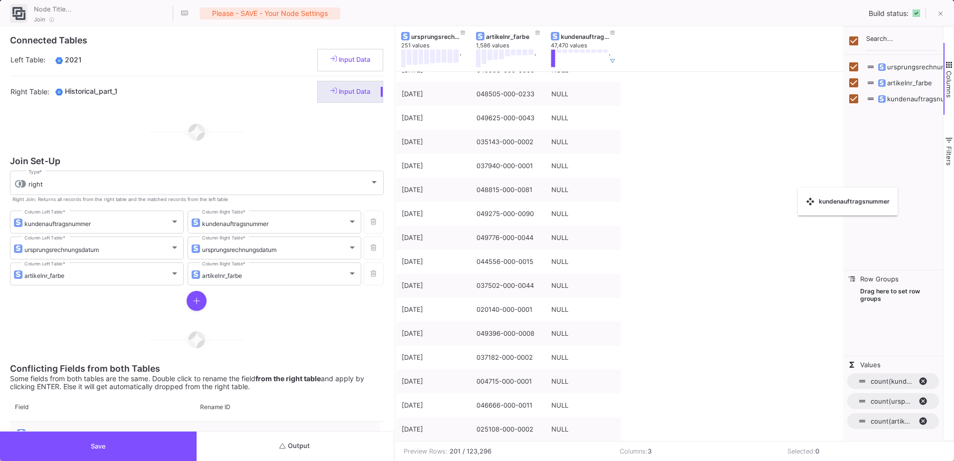
checkbox input "false"
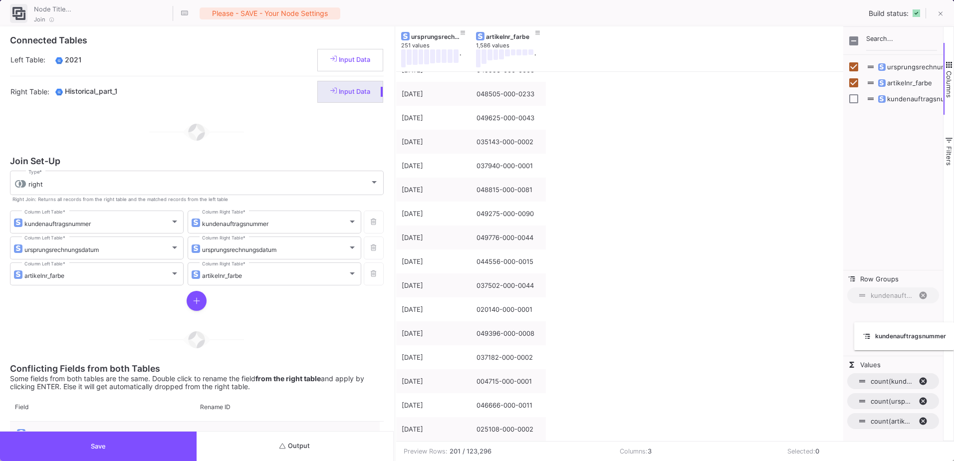
drag, startPoint x: 426, startPoint y: 33, endPoint x: 892, endPoint y: 325, distance: 549.2
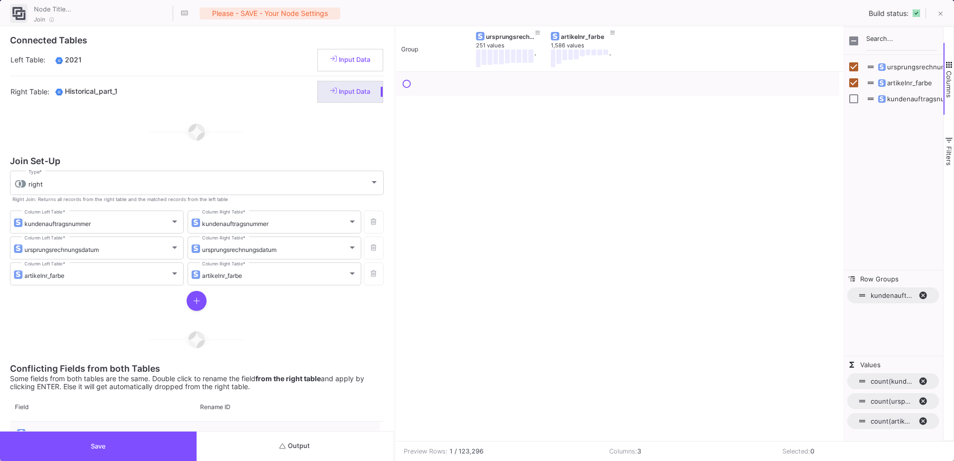
scroll to position [0, 0]
click at [130, 440] on button "Save" at bounding box center [98, 445] width 197 height 29
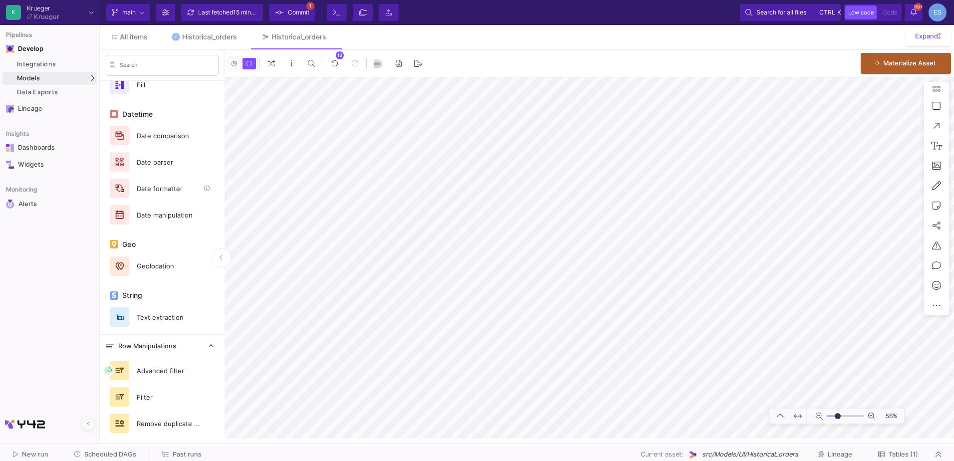
scroll to position [478, 0]
click at [159, 401] on div "Filter" at bounding box center [165, 394] width 69 height 15
click at [717, 254] on icon at bounding box center [716, 257] width 5 height 6
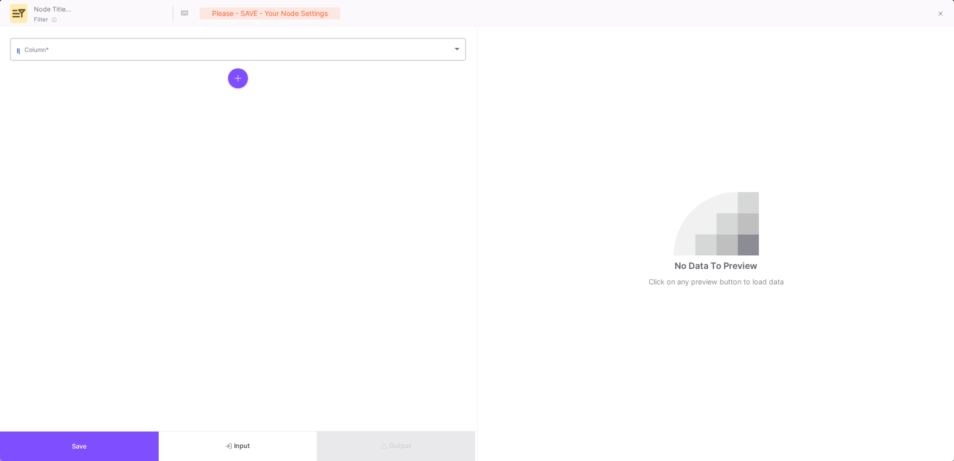
click at [48, 55] on div "Column *" at bounding box center [242, 48] width 437 height 24
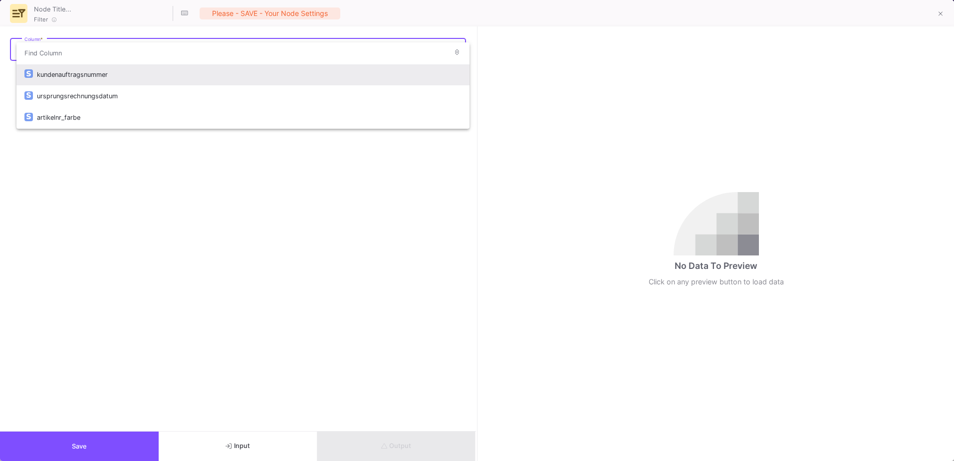
click at [55, 74] on div "kundenauftragsnummer" at bounding box center [249, 74] width 424 height 21
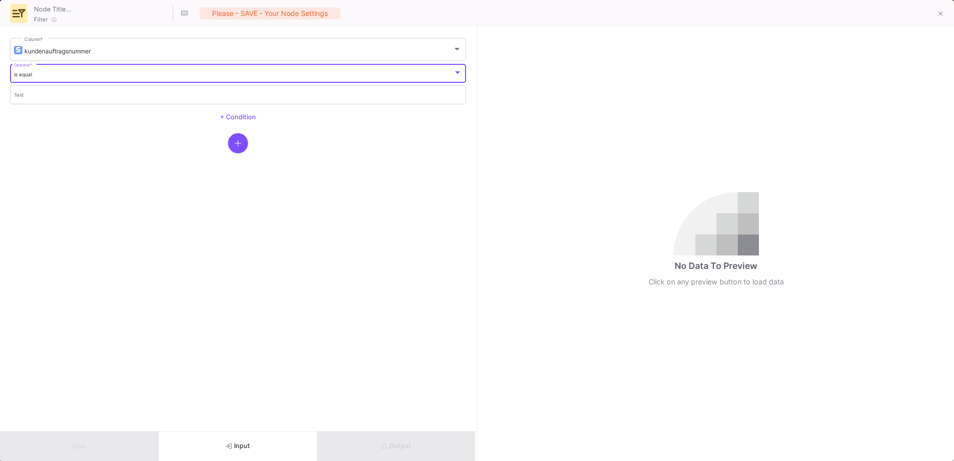
click at [55, 76] on div "is equal" at bounding box center [233, 74] width 439 height 6
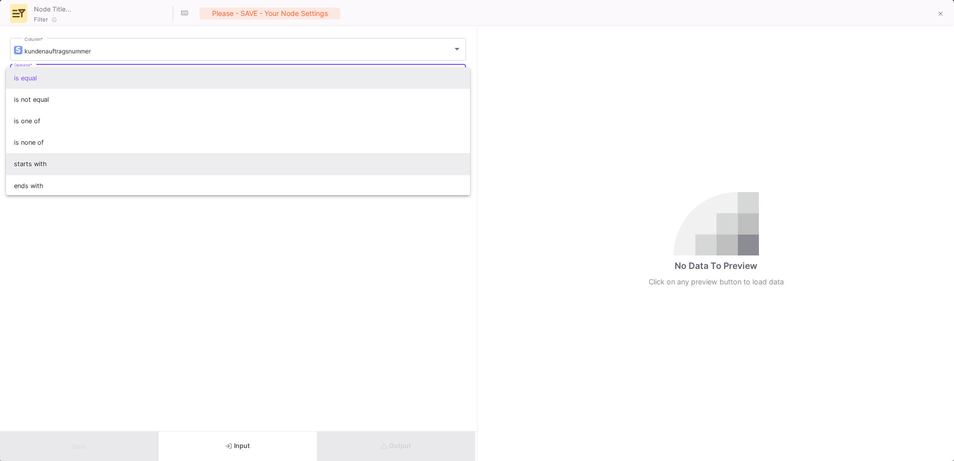
scroll to position [88, 0]
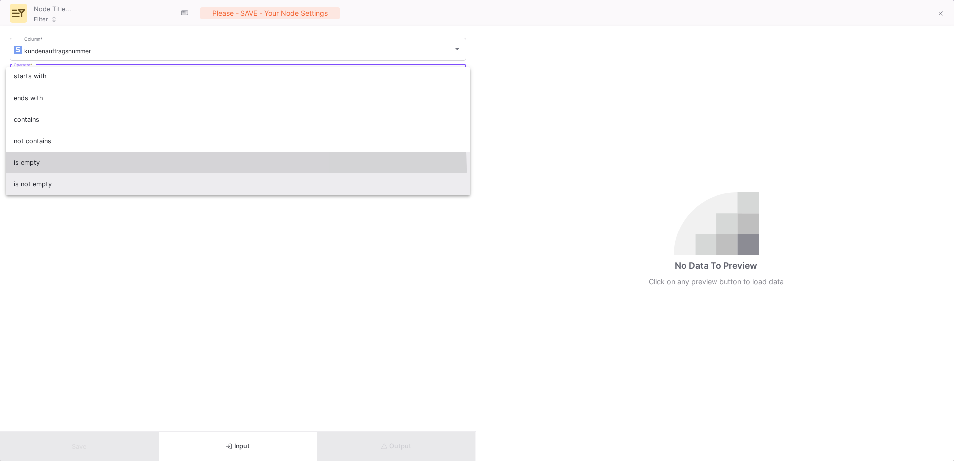
drag, startPoint x: 81, startPoint y: 171, endPoint x: 82, endPoint y: 180, distance: 9.0
click at [82, 180] on div "is equal is not equal is one of is none of starts with ends with contains not c…" at bounding box center [238, 131] width 464 height 128
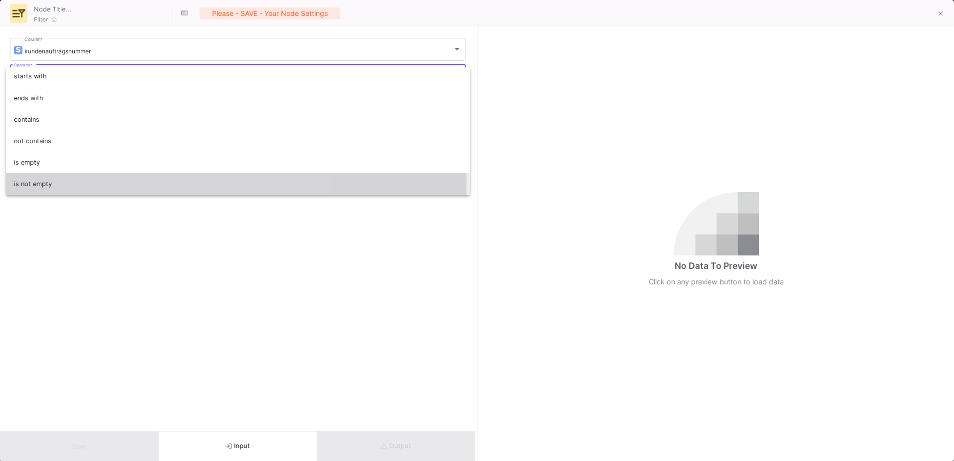
click at [82, 180] on span "is not empty" at bounding box center [238, 183] width 448 height 21
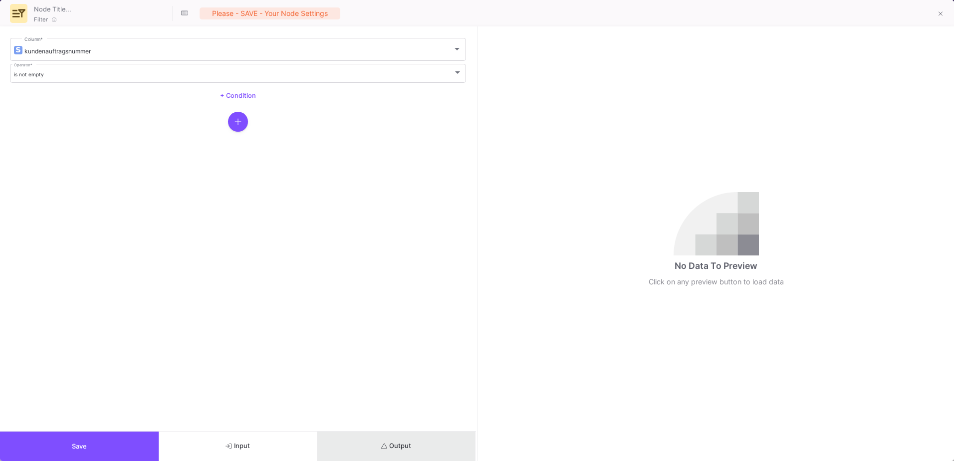
click at [367, 450] on button "Output" at bounding box center [396, 445] width 159 height 29
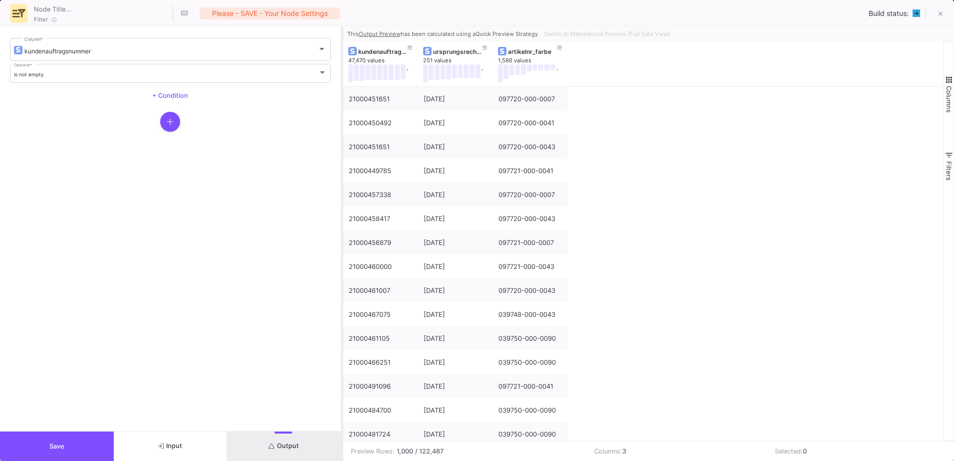
drag, startPoint x: 477, startPoint y: 199, endPoint x: 341, endPoint y: 203, distance: 136.2
click at [341, 203] on div at bounding box center [342, 243] width 2 height 434
click at [594, 30] on div "Switch to Materialized Preview (Full Data View)" at bounding box center [604, 33] width 132 height 15
click at [597, 32] on span "Switch to Materialized Preview (Full Data View)" at bounding box center [605, 33] width 126 height 7
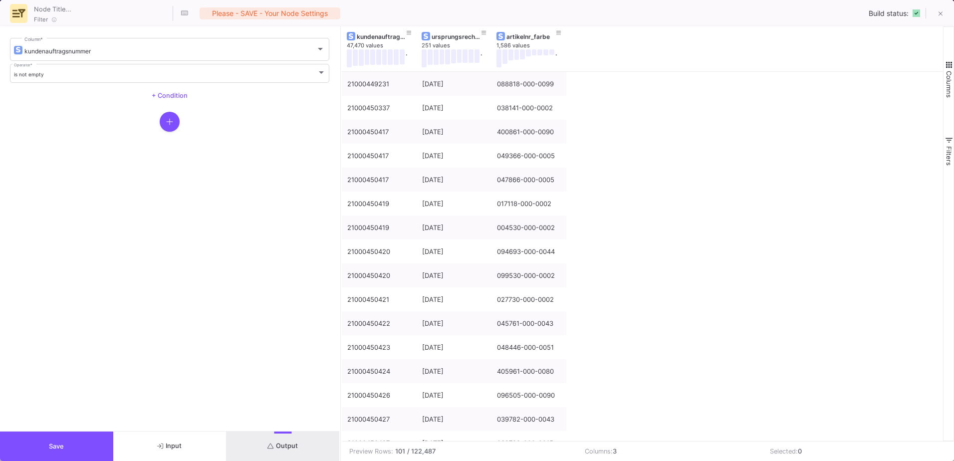
click at [54, 455] on button "Save" at bounding box center [56, 445] width 113 height 29
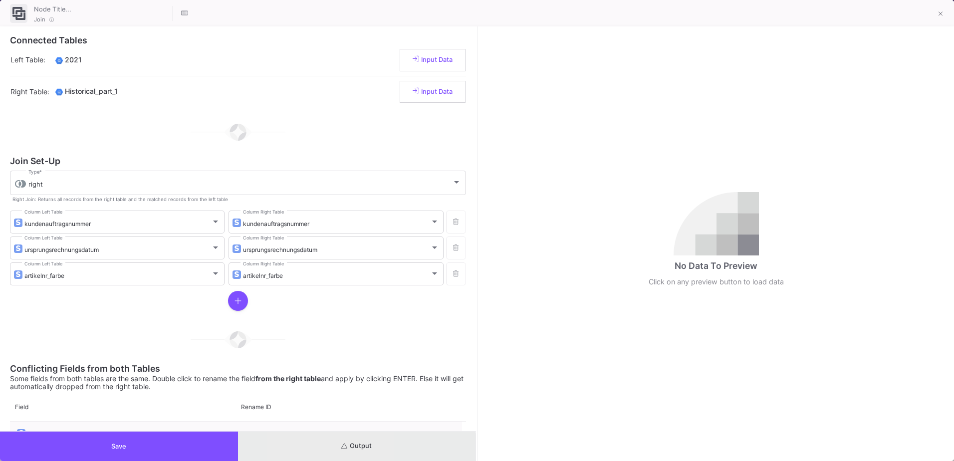
click at [309, 459] on button "Output" at bounding box center [357, 445] width 238 height 29
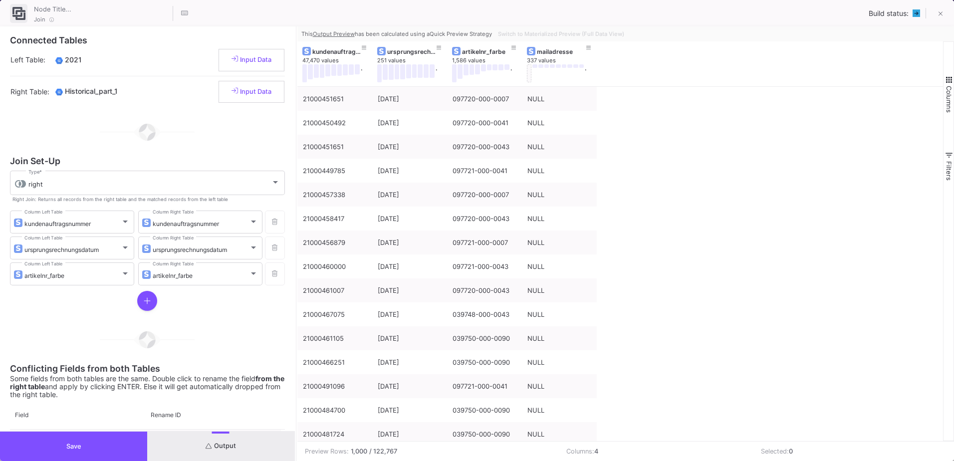
drag, startPoint x: 476, startPoint y: 299, endPoint x: 295, endPoint y: 285, distance: 181.6
click at [295, 285] on div at bounding box center [296, 243] width 2 height 434
click at [123, 446] on button "Save" at bounding box center [73, 445] width 147 height 29
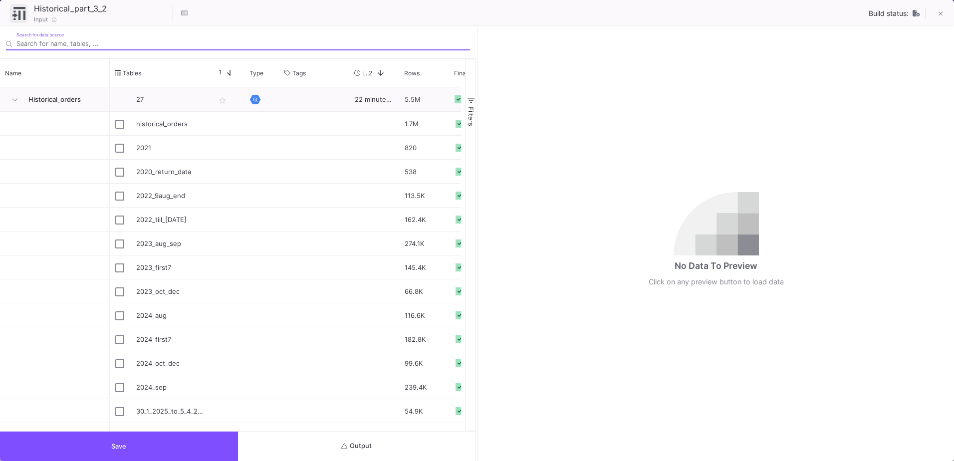
click at [412, 437] on button "Output" at bounding box center [357, 445] width 238 height 29
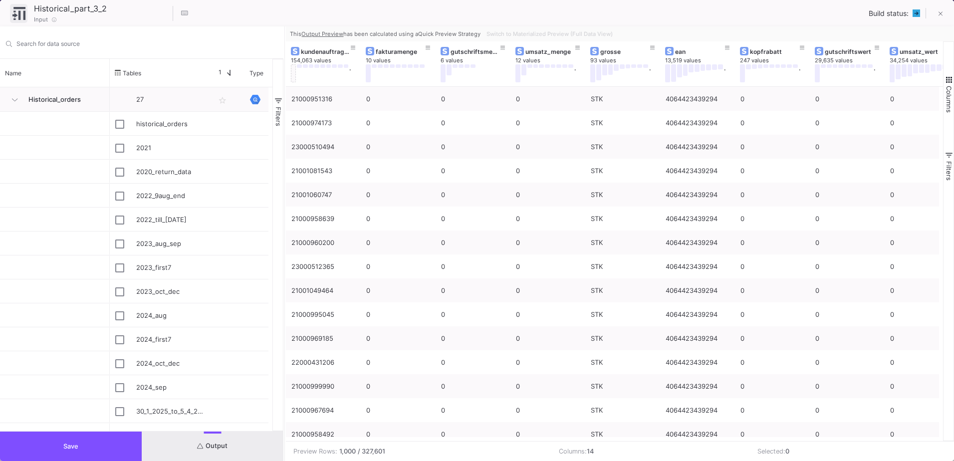
drag, startPoint x: 476, startPoint y: 370, endPoint x: 281, endPoint y: 388, distance: 195.3
click at [283, 388] on div at bounding box center [284, 243] width 2 height 434
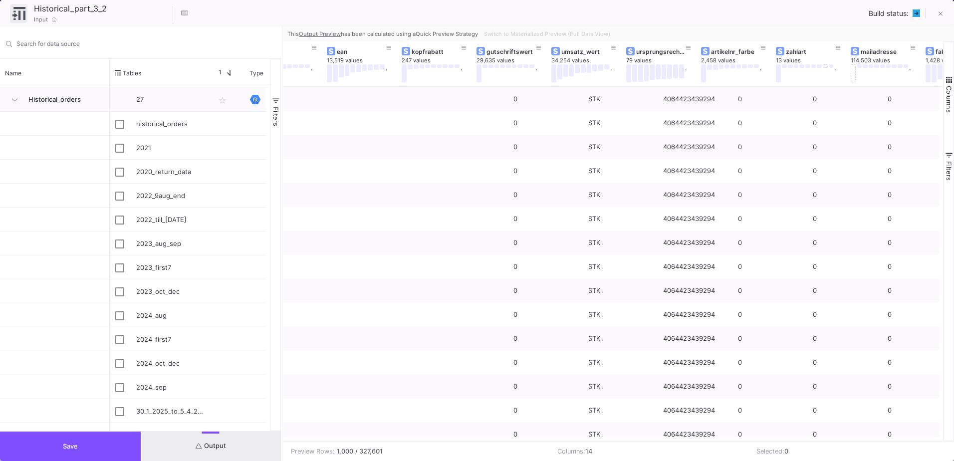
scroll to position [0, 392]
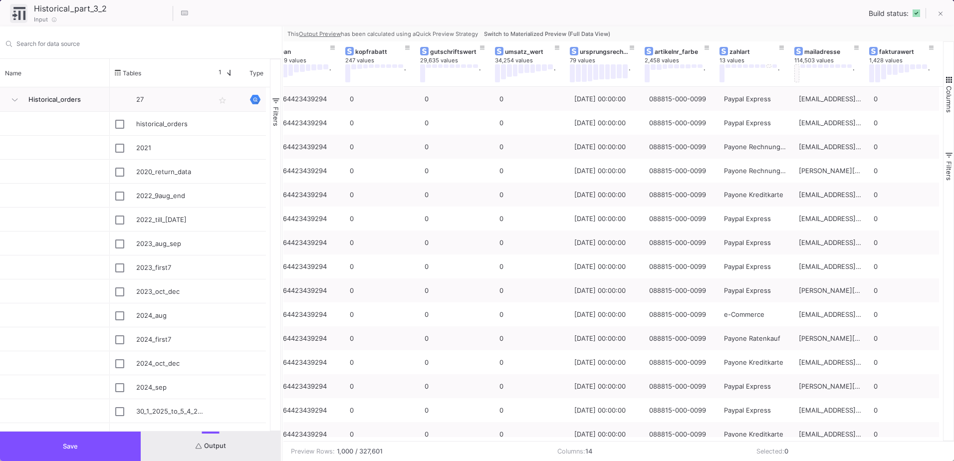
click at [607, 36] on span "Switch to Materialized Preview (Full Data View)" at bounding box center [547, 33] width 126 height 7
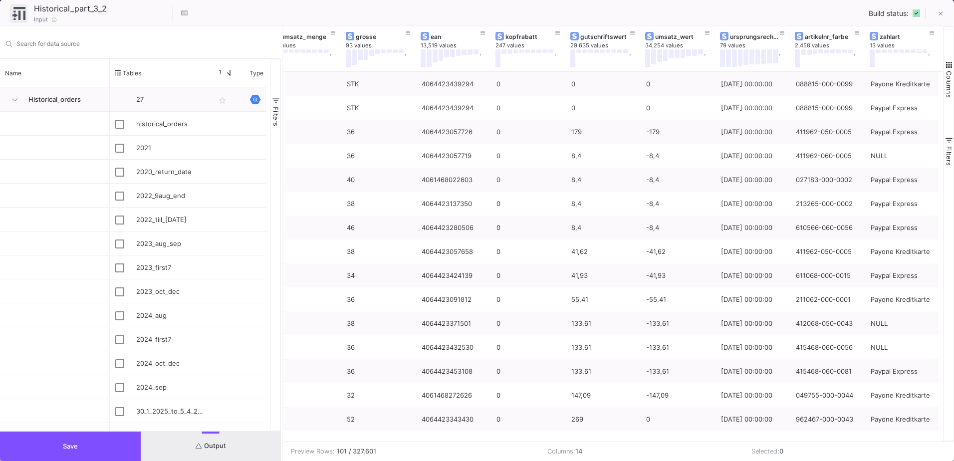
scroll to position [0, 242]
click at [753, 40] on div "ursprungsrechnungsdatum" at bounding box center [754, 36] width 49 height 7
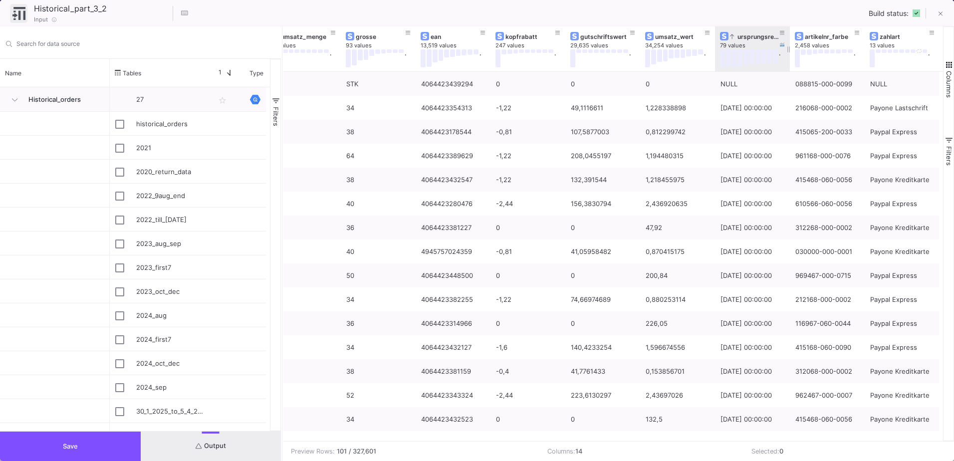
click at [753, 40] on div "ursprungsrechnungsdatum" at bounding box center [754, 36] width 49 height 7
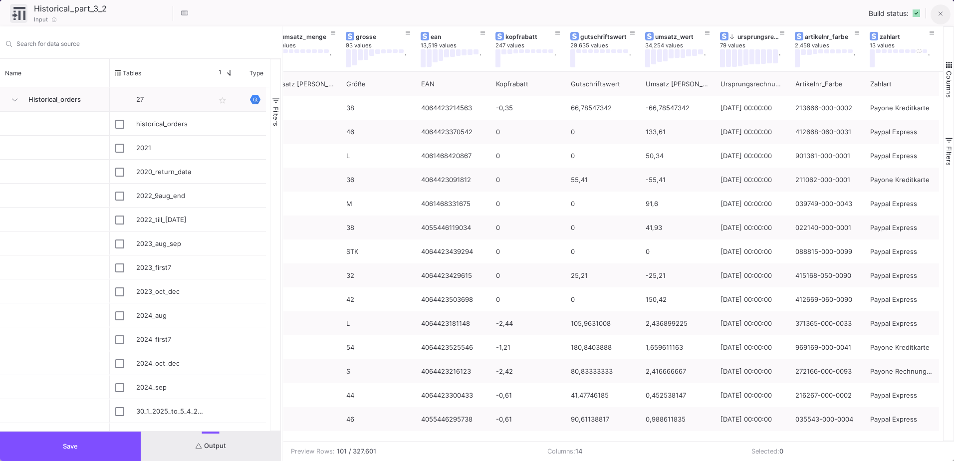
click at [936, 9] on button at bounding box center [940, 14] width 20 height 20
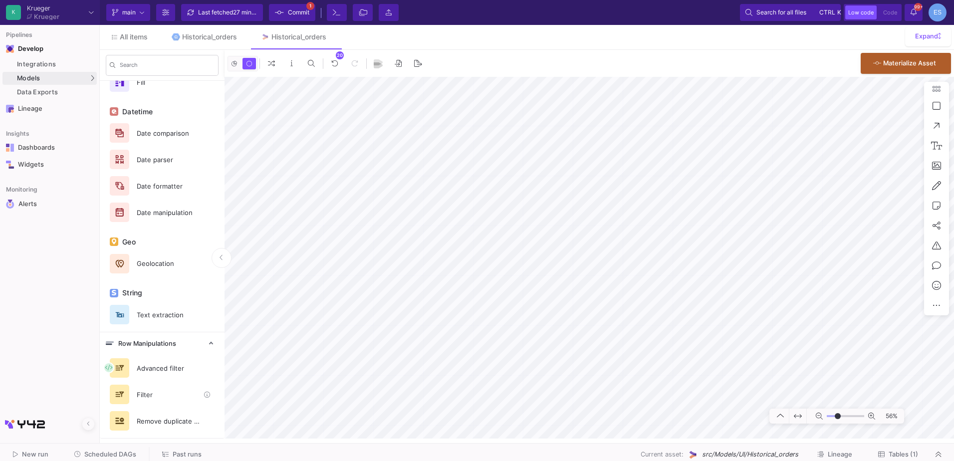
click at [150, 396] on div "Filter" at bounding box center [165, 394] width 69 height 15
click at [619, 137] on button "Clone" at bounding box center [622, 138] width 56 height 24
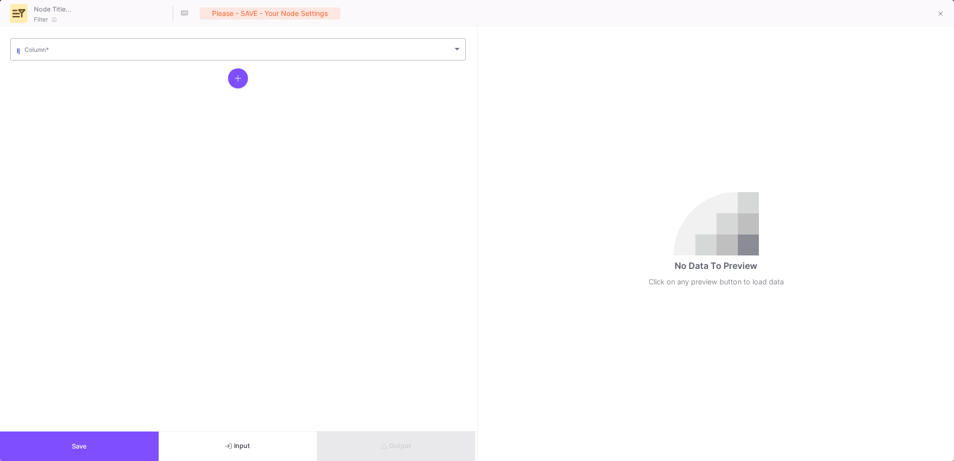
click at [51, 55] on div "Column *" at bounding box center [242, 48] width 437 height 24
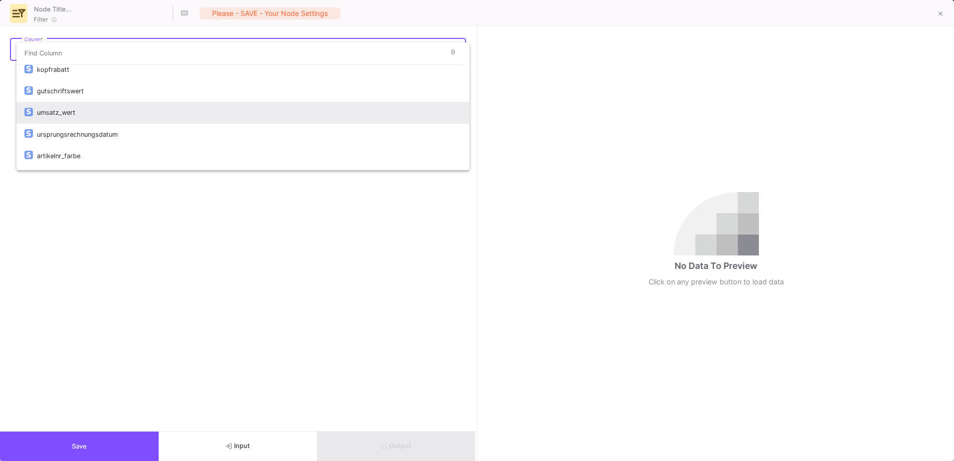
scroll to position [150, 0]
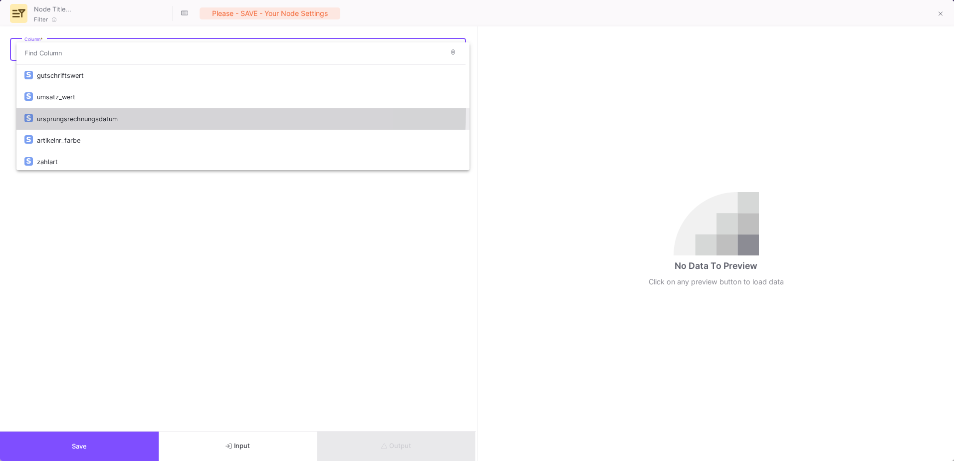
click at [112, 109] on div "ursprungsrechnungsdatum" at bounding box center [249, 118] width 424 height 21
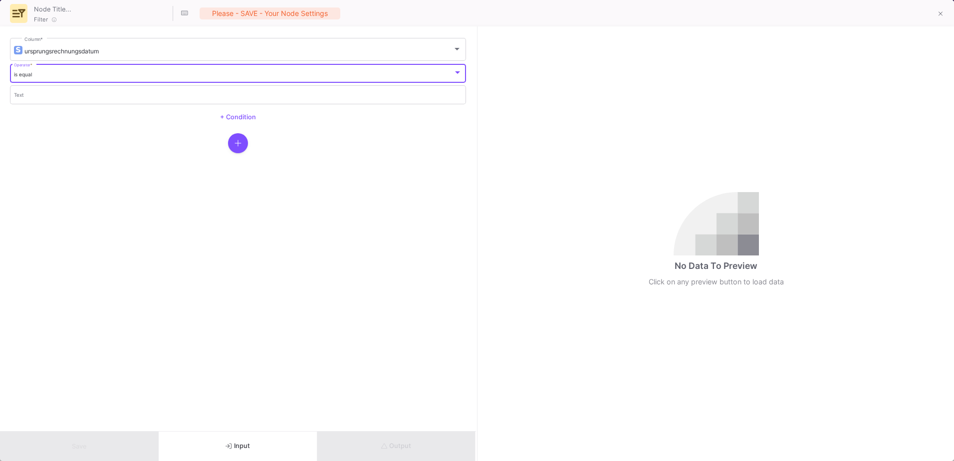
click at [100, 77] on div "is equal" at bounding box center [233, 74] width 439 height 6
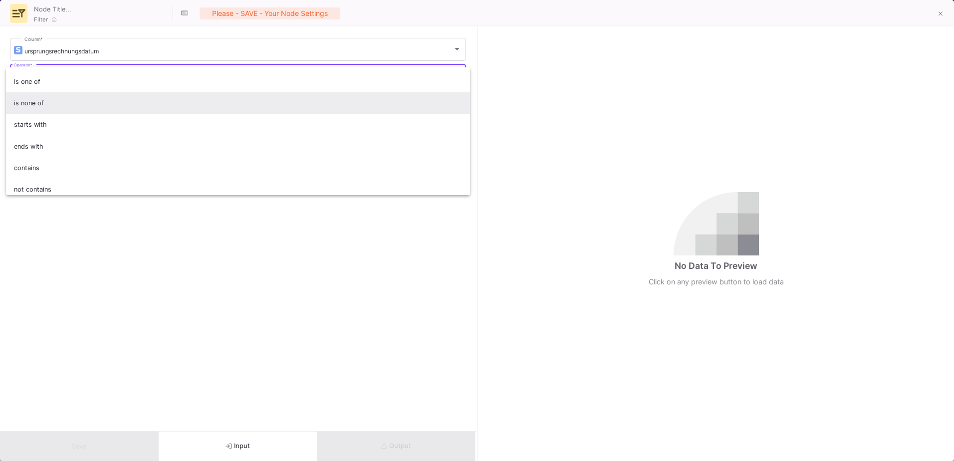
scroll to position [88, 0]
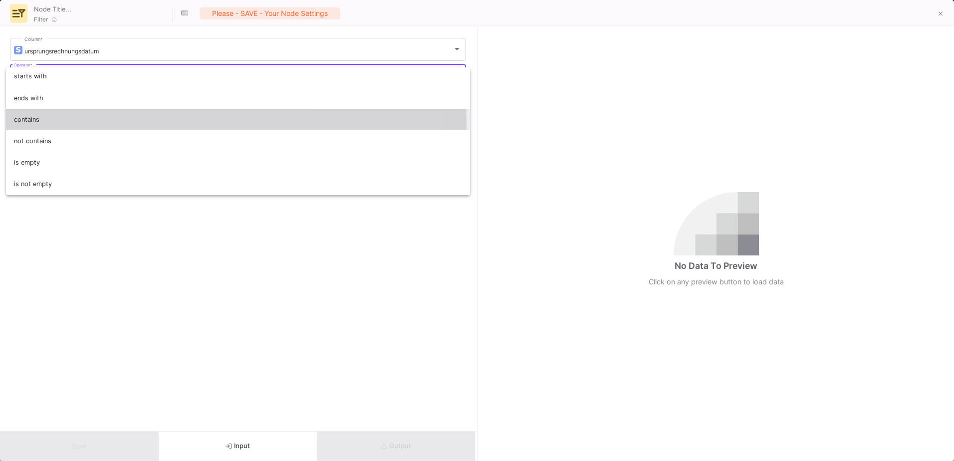
click at [74, 126] on span "contains" at bounding box center [238, 119] width 448 height 21
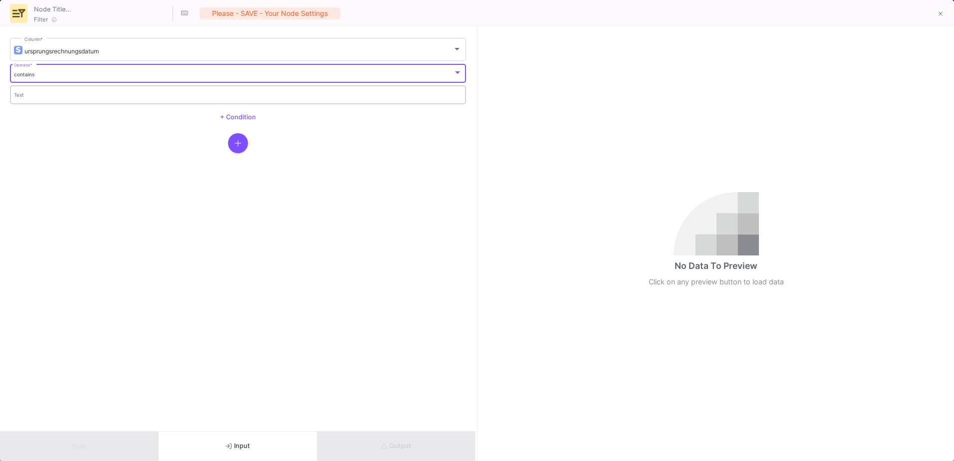
click at [39, 92] on div "Text" at bounding box center [238, 94] width 448 height 20
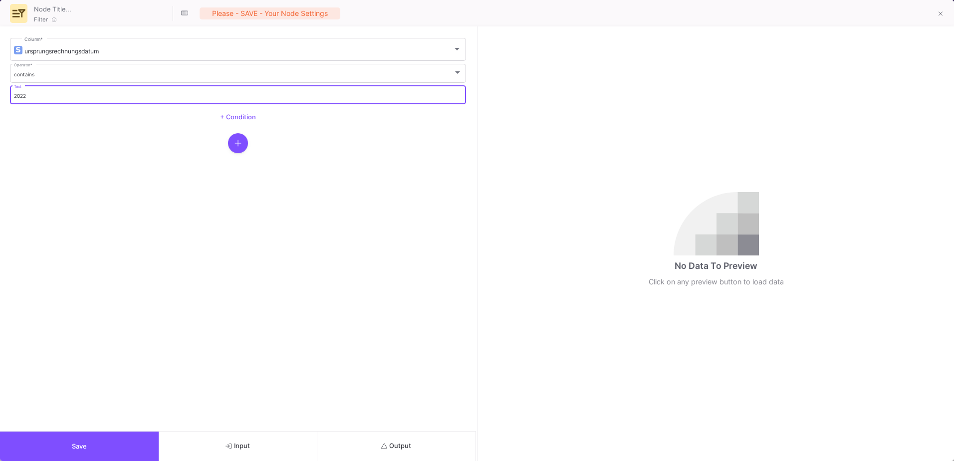
type input "2022"
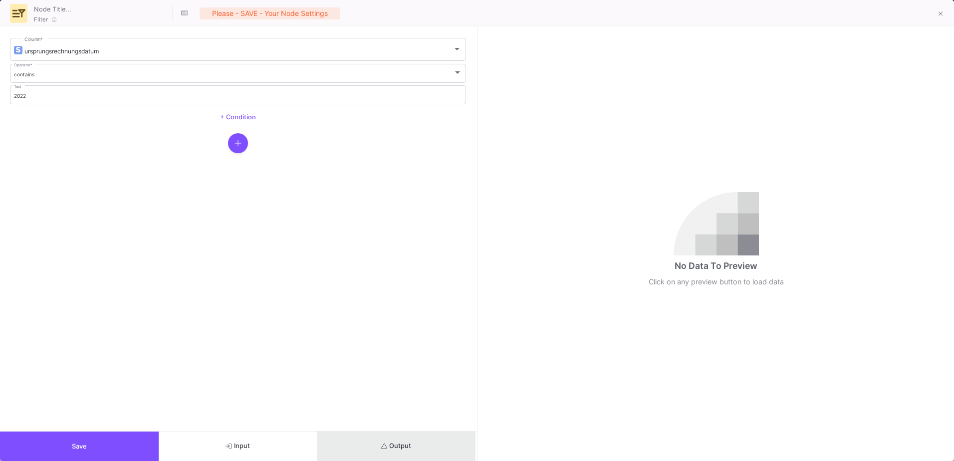
click at [354, 435] on button "Output" at bounding box center [396, 445] width 159 height 29
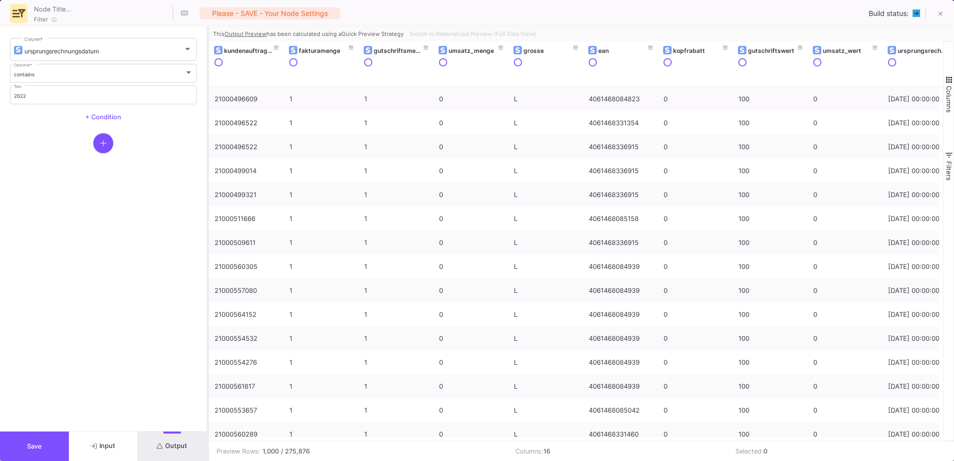
drag, startPoint x: 476, startPoint y: 274, endPoint x: 207, endPoint y: 294, distance: 269.6
click at [207, 294] on div at bounding box center [207, 243] width 2 height 434
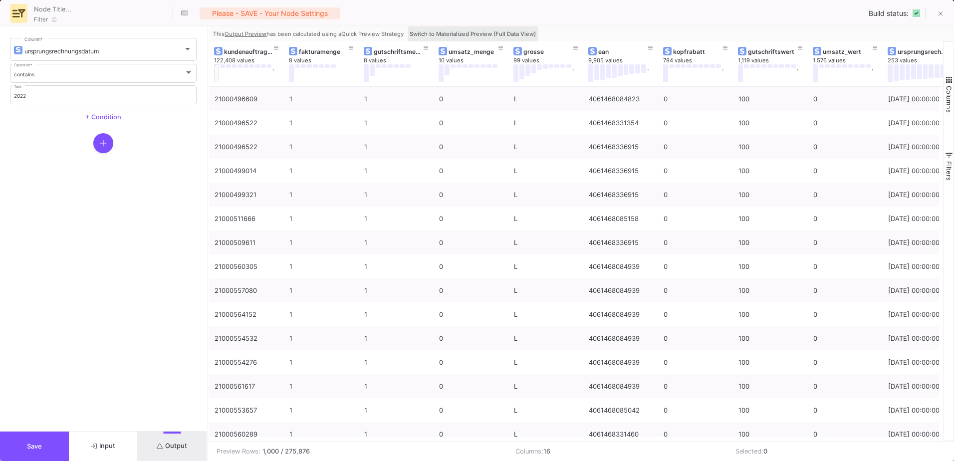
click at [485, 36] on span "Switch to Materialized Preview (Full Data View)" at bounding box center [472, 33] width 126 height 7
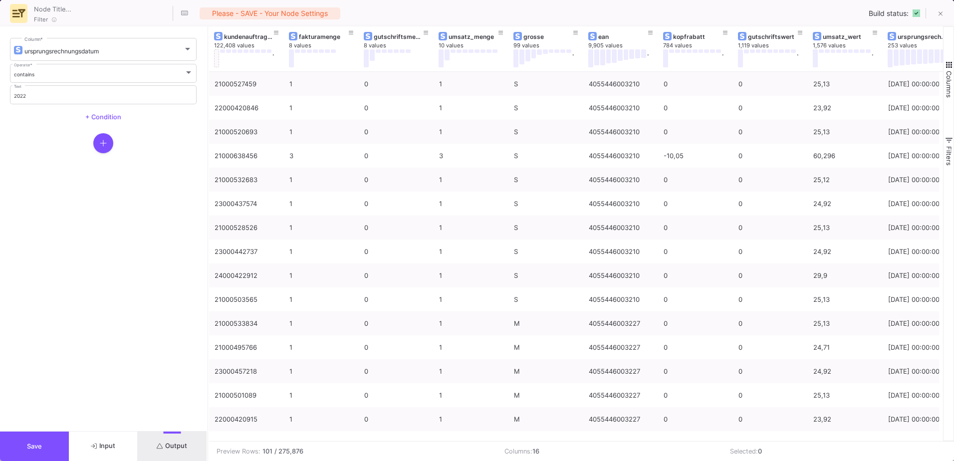
click at [27, 438] on button "Save" at bounding box center [34, 445] width 69 height 29
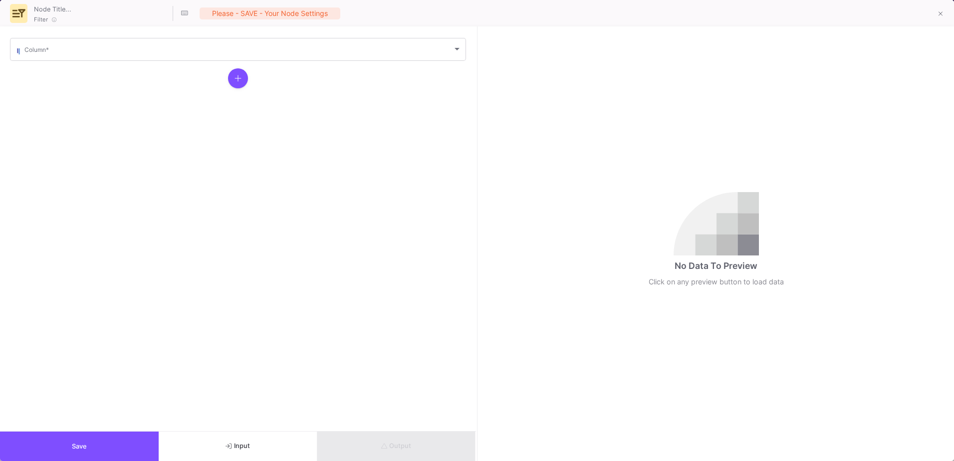
click at [106, 62] on mat-form-field "Column *" at bounding box center [238, 49] width 456 height 26
click at [109, 59] on div "Column *" at bounding box center [242, 48] width 437 height 24
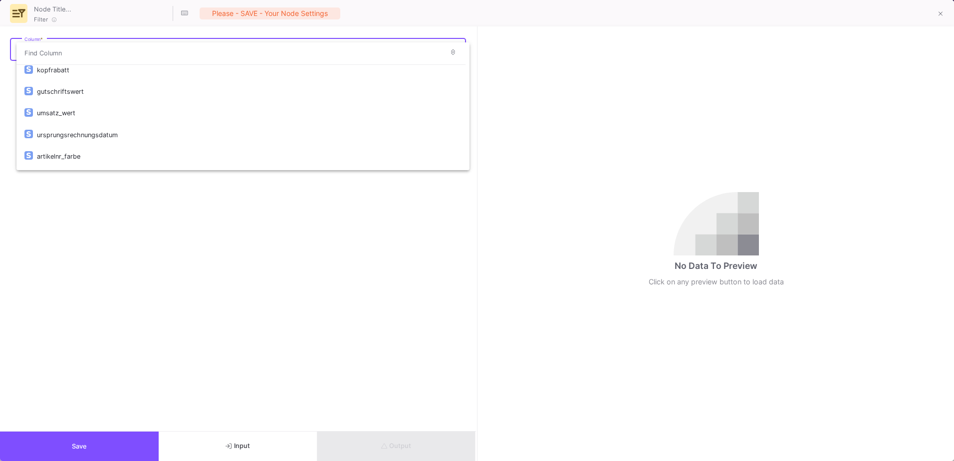
scroll to position [150, 0]
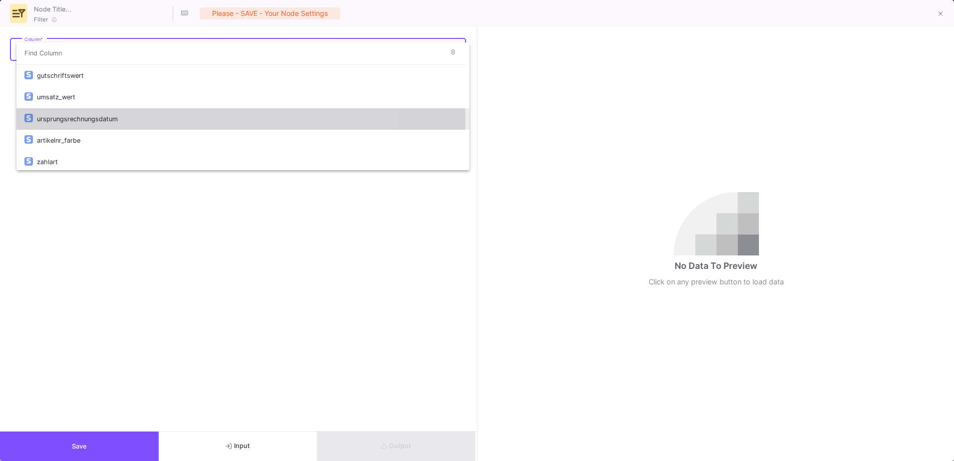
click at [115, 118] on div "ursprungsrechnungsdatum" at bounding box center [249, 118] width 424 height 21
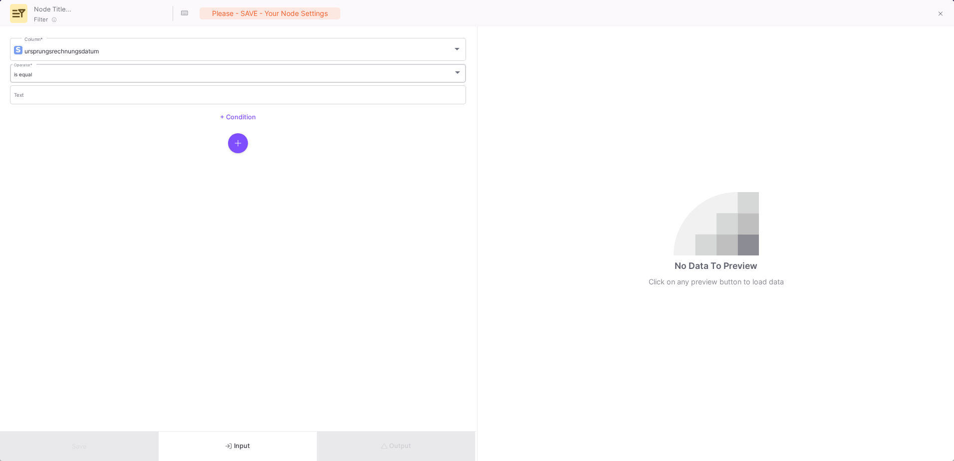
click at [61, 79] on div "is equal Operator *" at bounding box center [238, 72] width 448 height 20
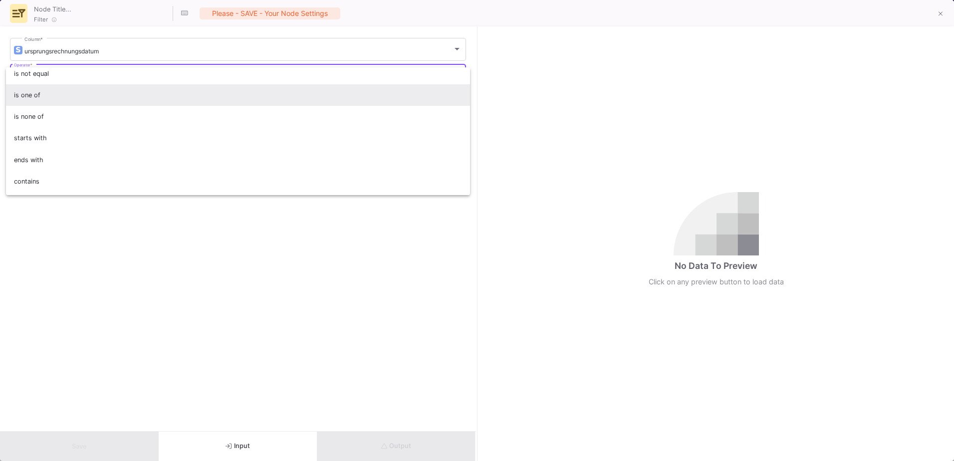
scroll to position [88, 0]
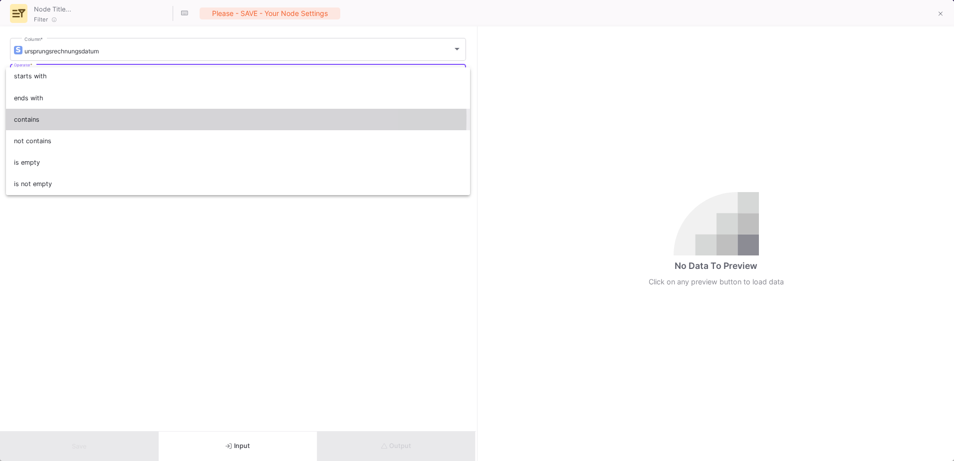
click at [51, 116] on span "contains" at bounding box center [238, 119] width 448 height 21
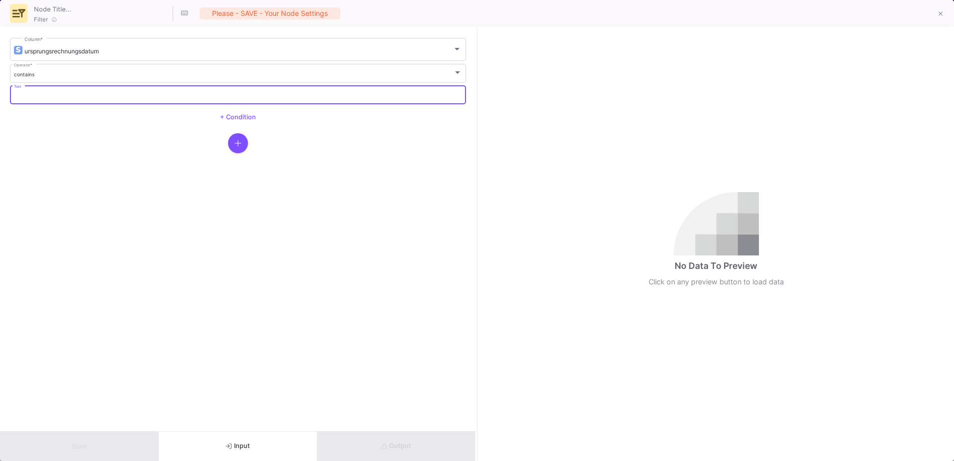
click at [48, 97] on input "Text" at bounding box center [238, 96] width 448 height 6
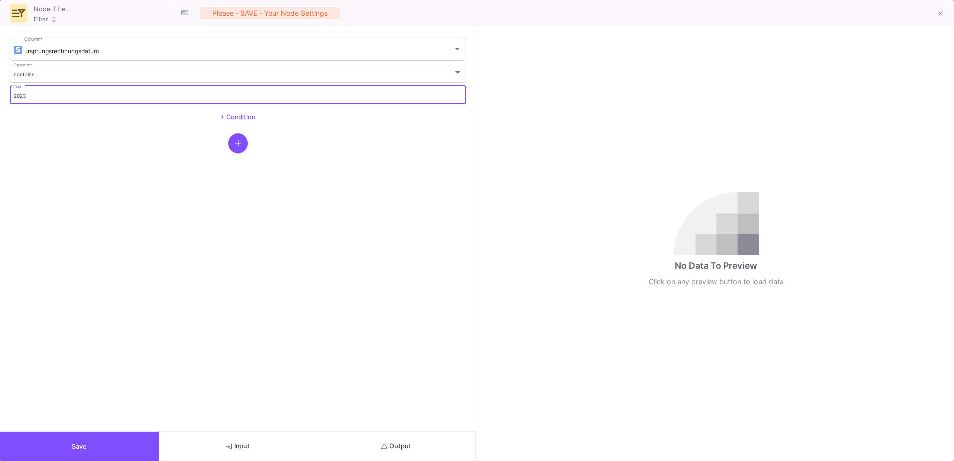
type input "2023"
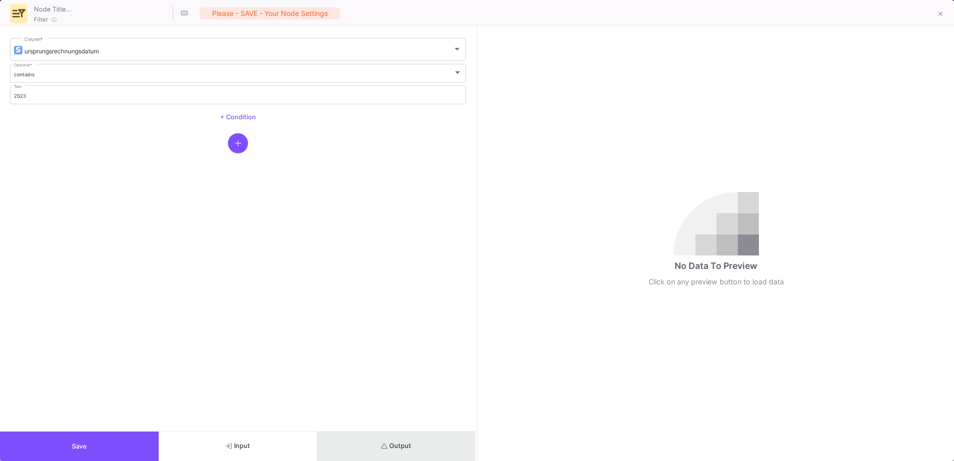
click at [392, 442] on span "Output" at bounding box center [396, 445] width 30 height 7
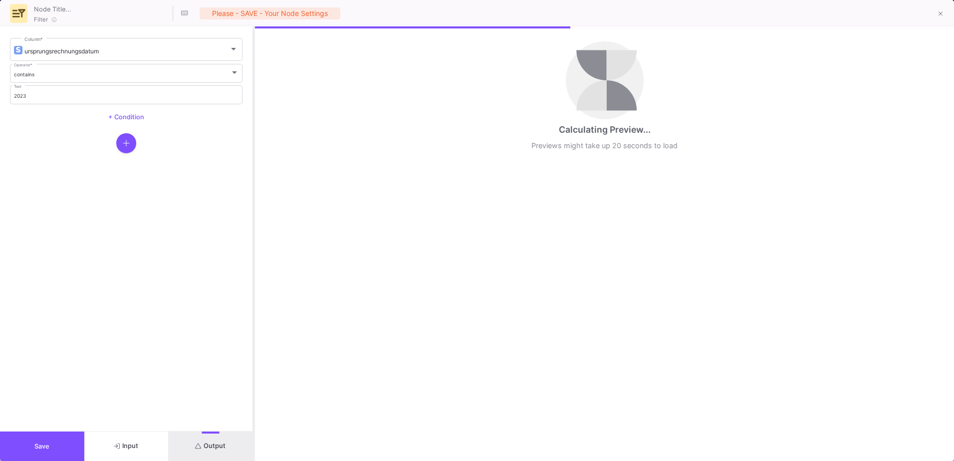
drag, startPoint x: 477, startPoint y: 334, endPoint x: 254, endPoint y: 302, distance: 225.1
click at [254, 302] on div at bounding box center [253, 243] width 2 height 434
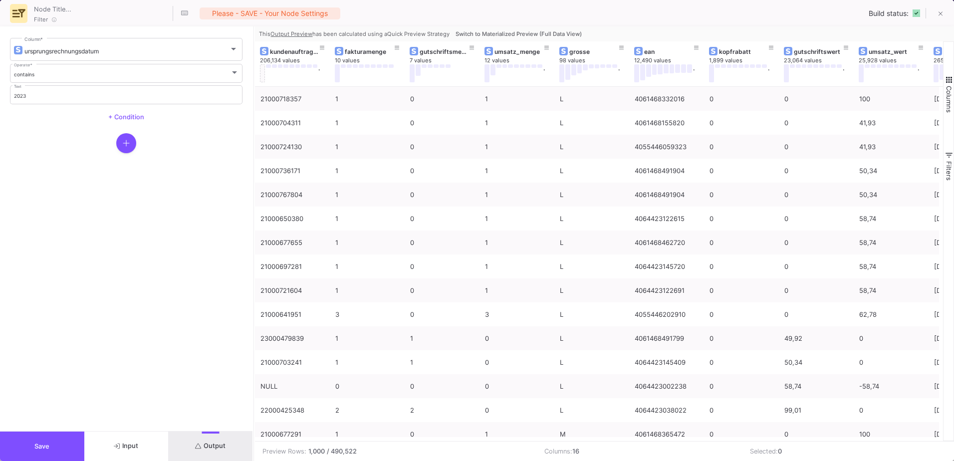
click at [525, 31] on span "Switch to Materialized Preview (Full Data View)" at bounding box center [518, 33] width 126 height 7
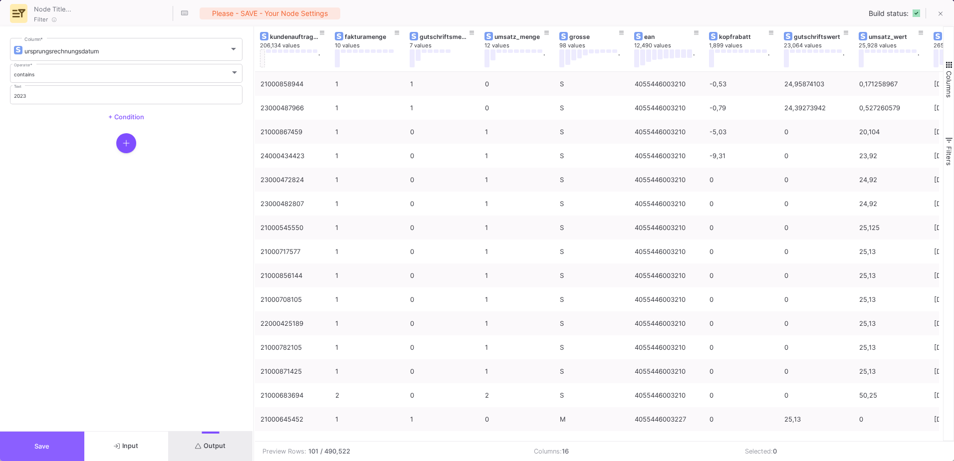
click at [28, 438] on button "Save" at bounding box center [42, 445] width 84 height 29
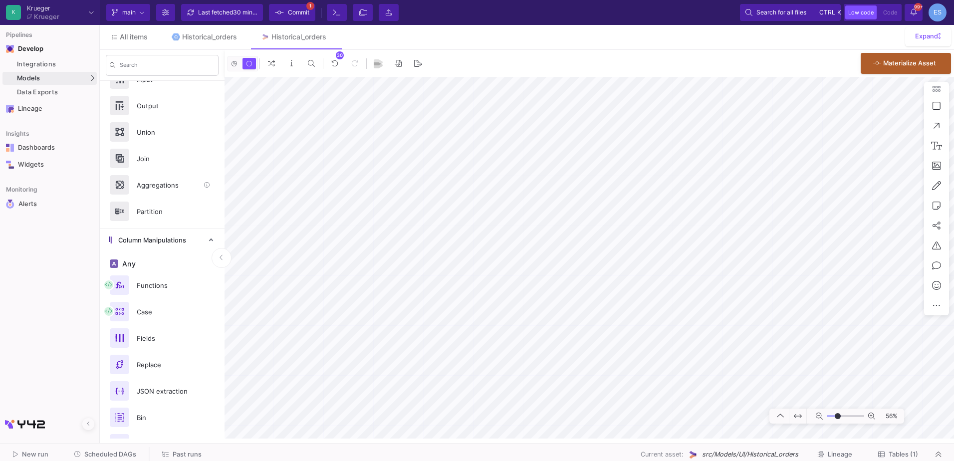
scroll to position [0, 0]
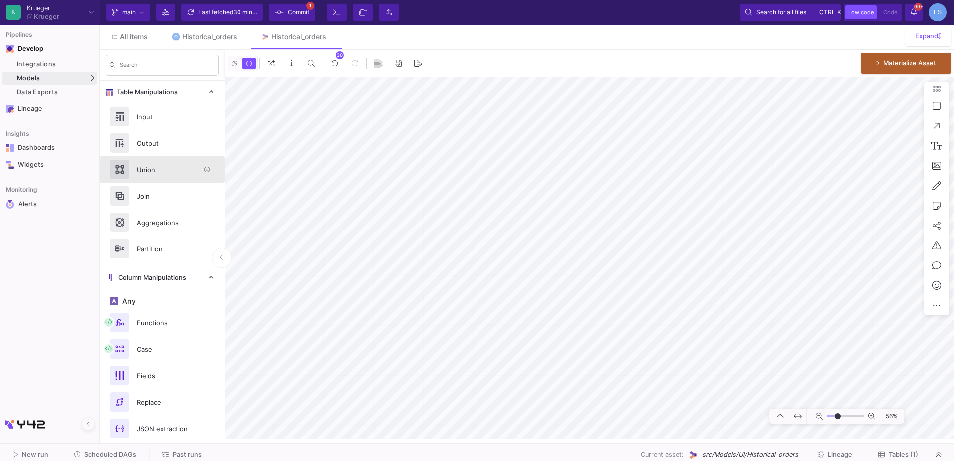
click at [173, 169] on div "Union" at bounding box center [165, 169] width 69 height 15
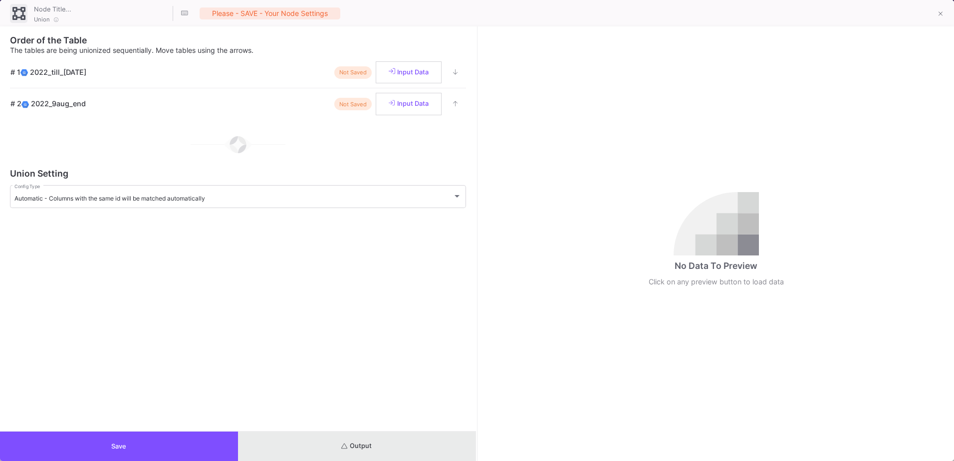
click at [381, 436] on button "Output" at bounding box center [357, 445] width 238 height 29
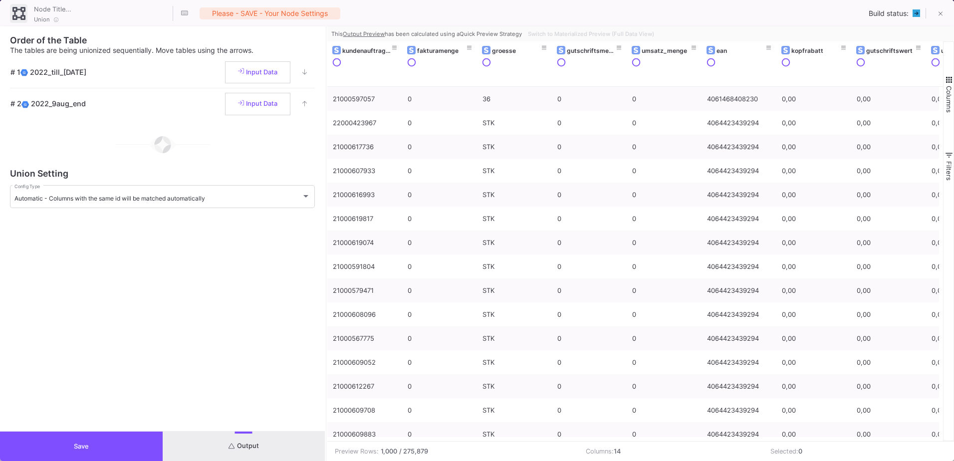
drag, startPoint x: 476, startPoint y: 362, endPoint x: 326, endPoint y: 348, distance: 151.2
click at [326, 348] on div at bounding box center [326, 243] width 2 height 434
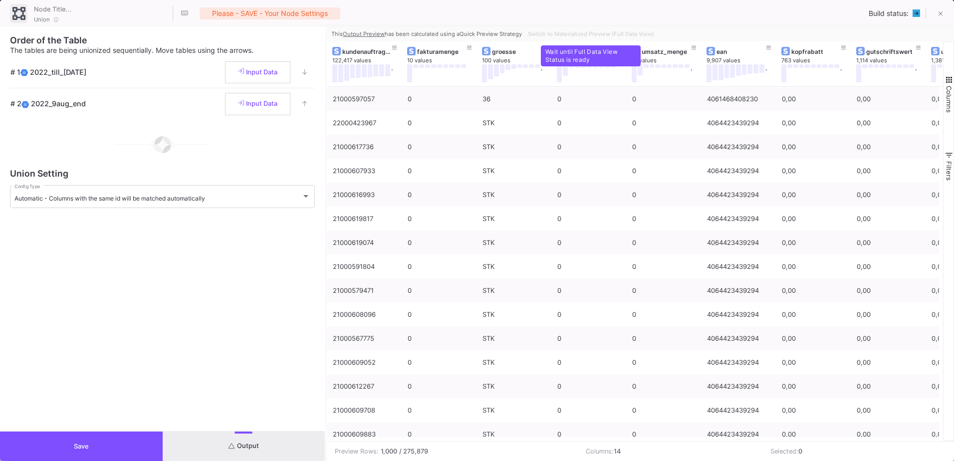
click at [597, 35] on div "Switch to Materialized Preview (Full Data View)" at bounding box center [590, 33] width 132 height 15
click at [591, 36] on div "Switch to Materialized Preview (Full Data View)" at bounding box center [590, 33] width 132 height 15
click at [592, 34] on div "Switch to Materialized Preview (Full Data View)" at bounding box center [590, 33] width 132 height 15
click at [586, 38] on div "Switch to Materialized Preview (Full Data View)" at bounding box center [590, 33] width 132 height 15
click at [585, 32] on span "Switch to Materialized Preview (Full Data View)" at bounding box center [591, 33] width 126 height 7
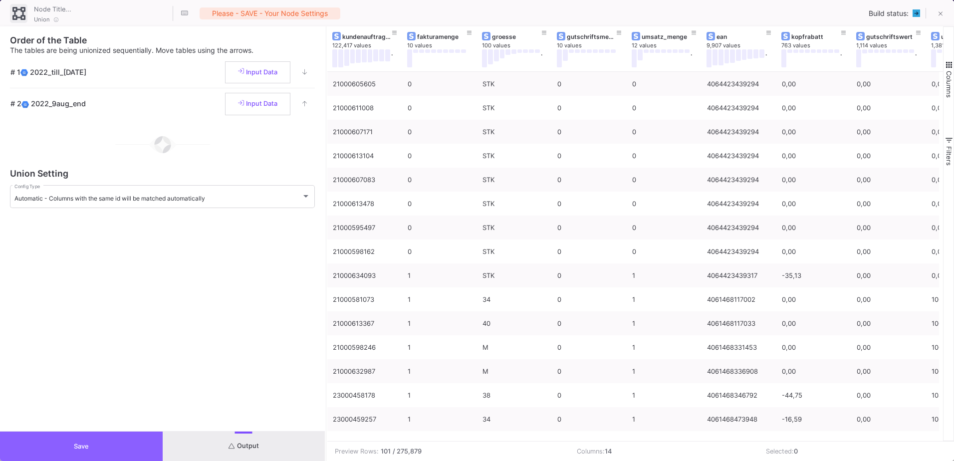
click at [121, 439] on button "Save" at bounding box center [81, 445] width 163 height 29
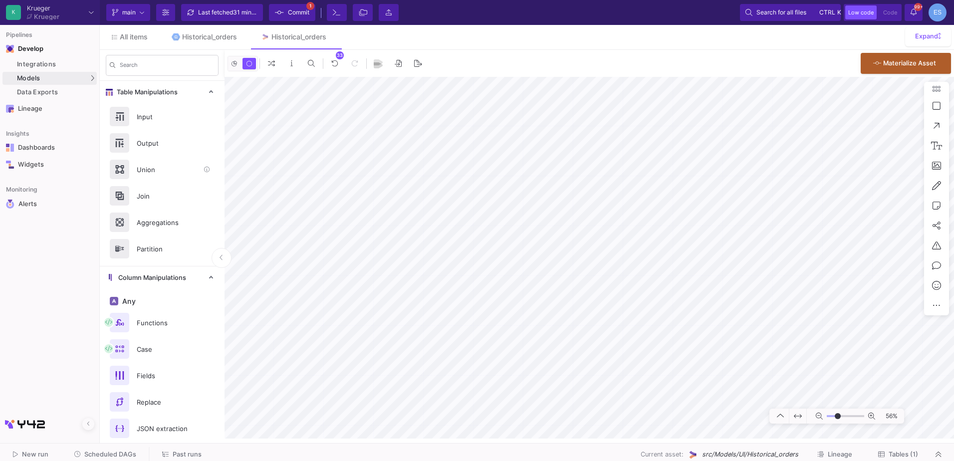
click at [148, 171] on div "Union" at bounding box center [165, 169] width 69 height 15
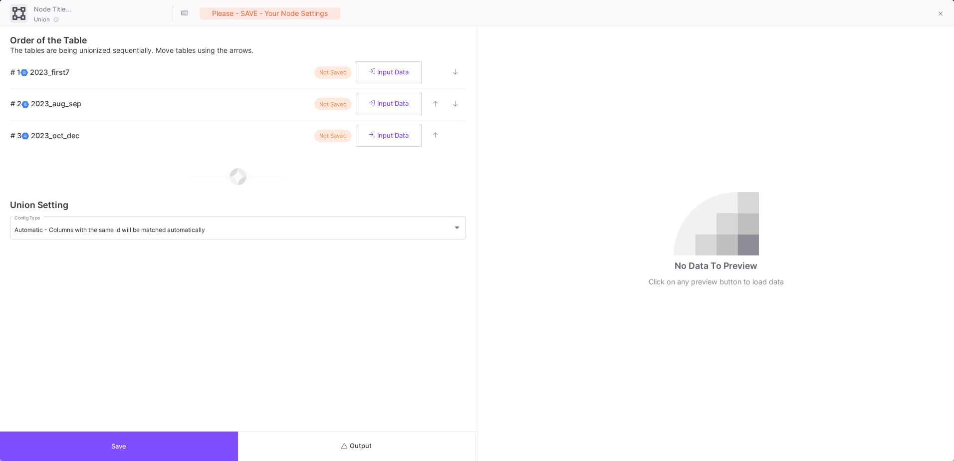
click at [351, 438] on button "Output" at bounding box center [357, 445] width 238 height 29
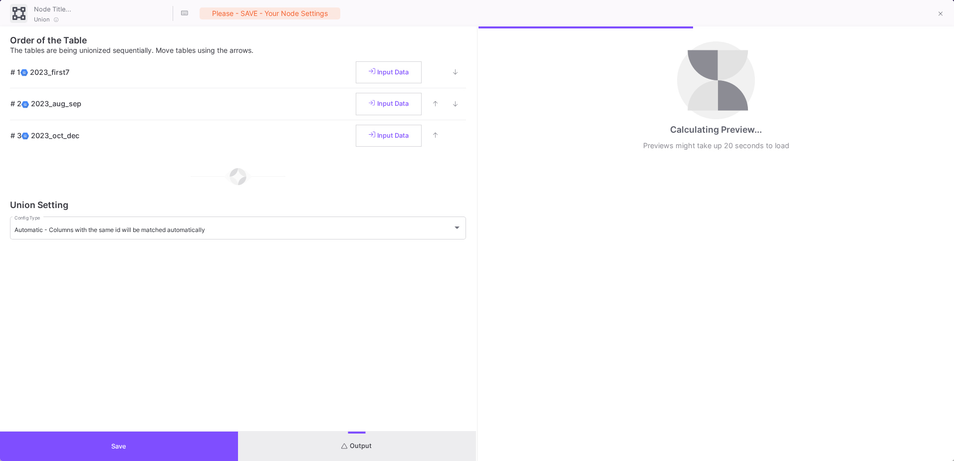
click at [478, 328] on div "Calculating Preview... Previews might take up 20 seconds to load" at bounding box center [716, 243] width 476 height 434
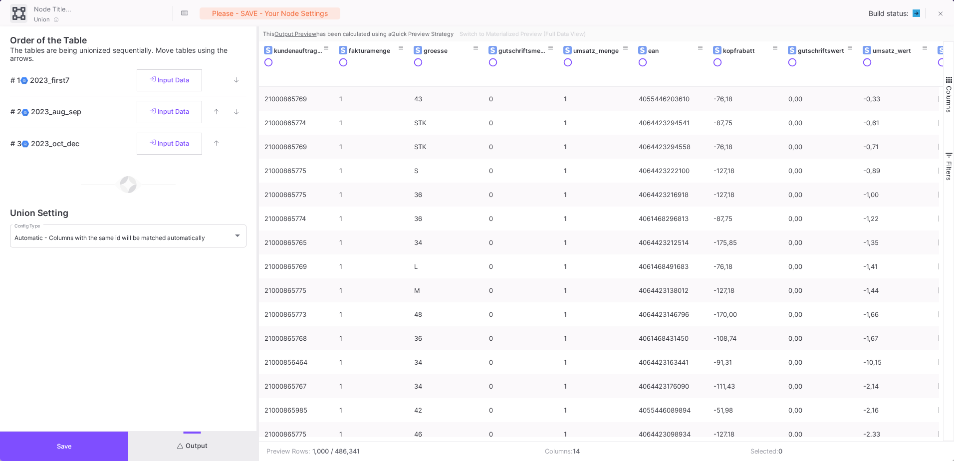
drag, startPoint x: 477, startPoint y: 328, endPoint x: 258, endPoint y: 330, distance: 219.0
click at [258, 330] on div at bounding box center [257, 243] width 2 height 434
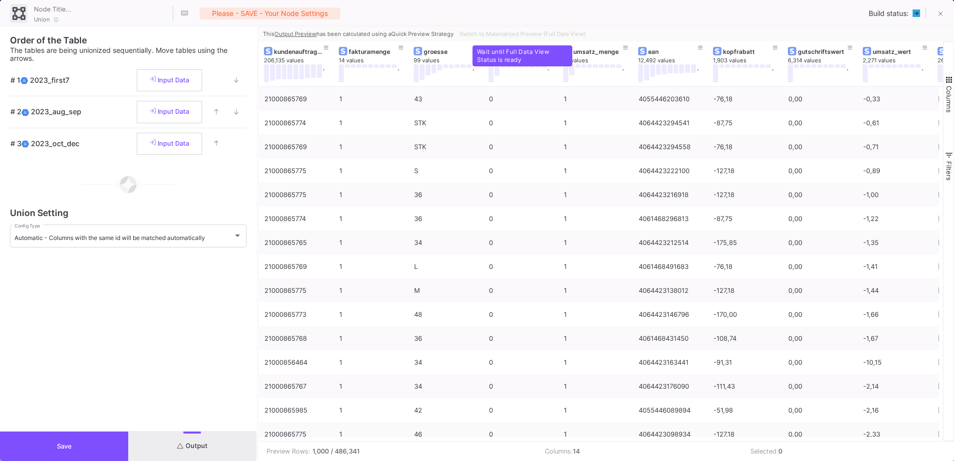
click at [528, 34] on div "Switch to Materialized Preview (Full Data View)" at bounding box center [521, 33] width 132 height 15
click at [523, 40] on div "Switch to Materialized Preview (Full Data View)" at bounding box center [521, 33] width 132 height 15
click at [523, 35] on span "Switch to Materialized Preview (Full Data View)" at bounding box center [522, 33] width 126 height 7
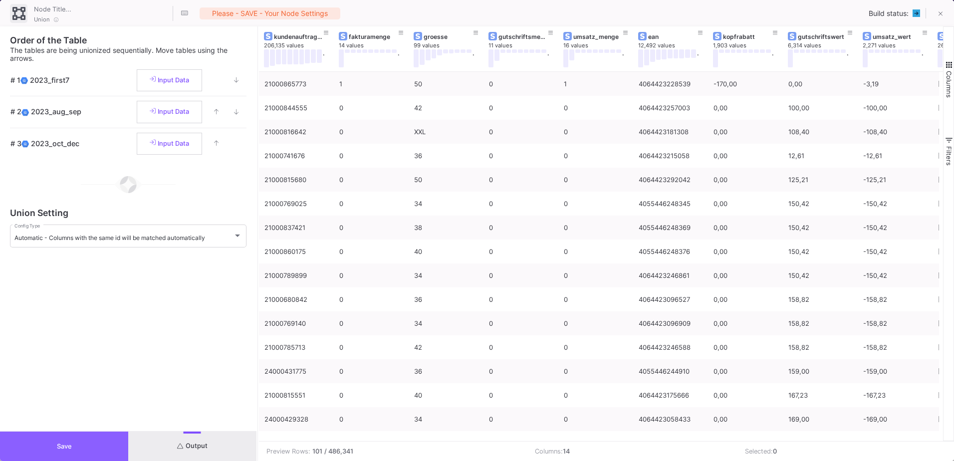
click at [88, 452] on button "Save" at bounding box center [64, 445] width 128 height 29
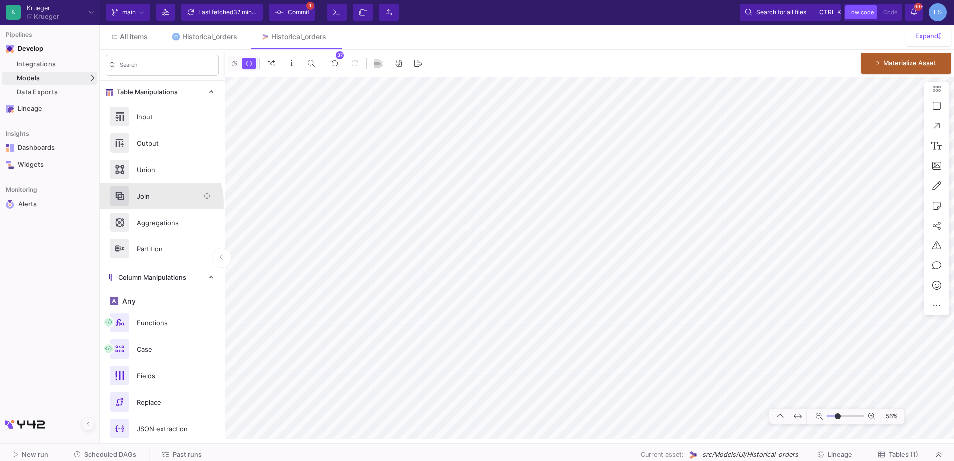
click at [150, 202] on div "Join" at bounding box center [165, 196] width 69 height 15
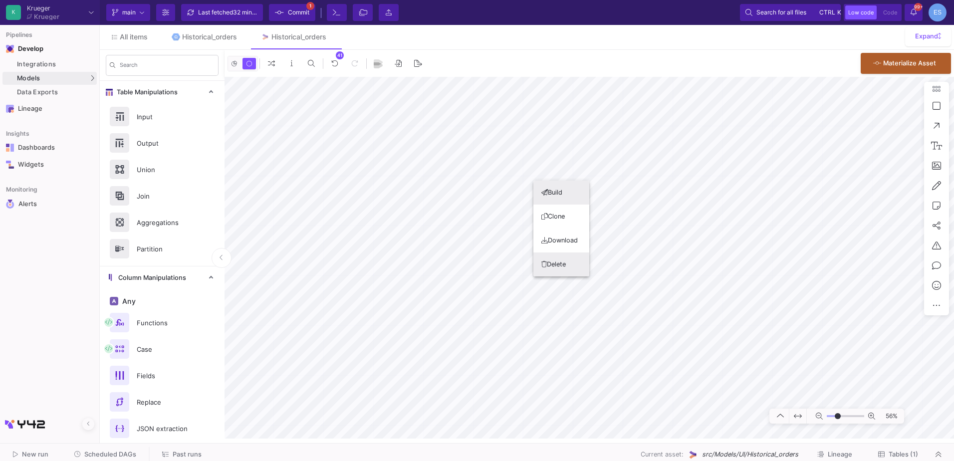
click at [573, 266] on button "Delete" at bounding box center [561, 264] width 56 height 24
click at [169, 176] on div "Union" at bounding box center [165, 169] width 69 height 15
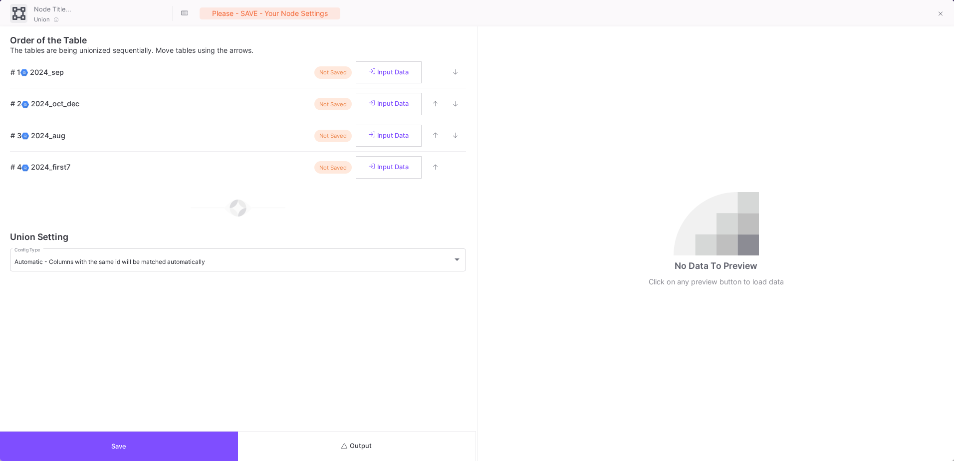
click at [395, 458] on button "Output" at bounding box center [357, 445] width 238 height 29
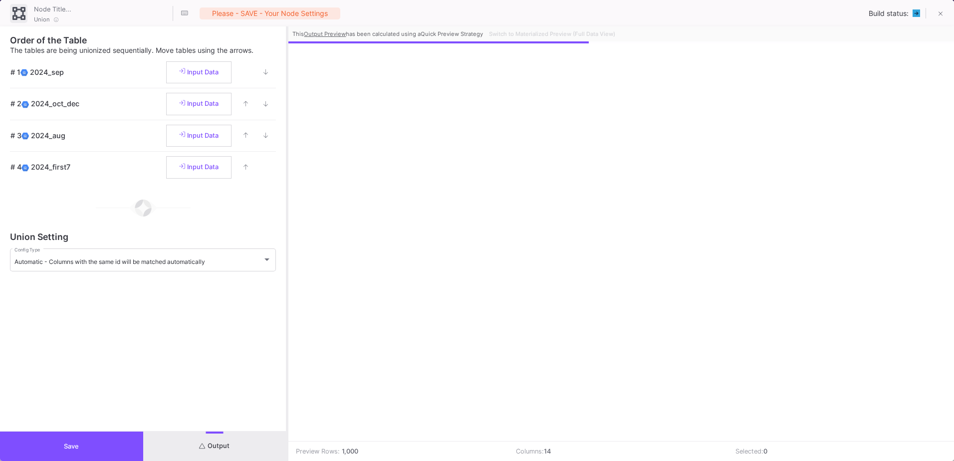
drag, startPoint x: 477, startPoint y: 333, endPoint x: 287, endPoint y: 340, distance: 189.6
click at [287, 340] on div at bounding box center [287, 243] width 2 height 434
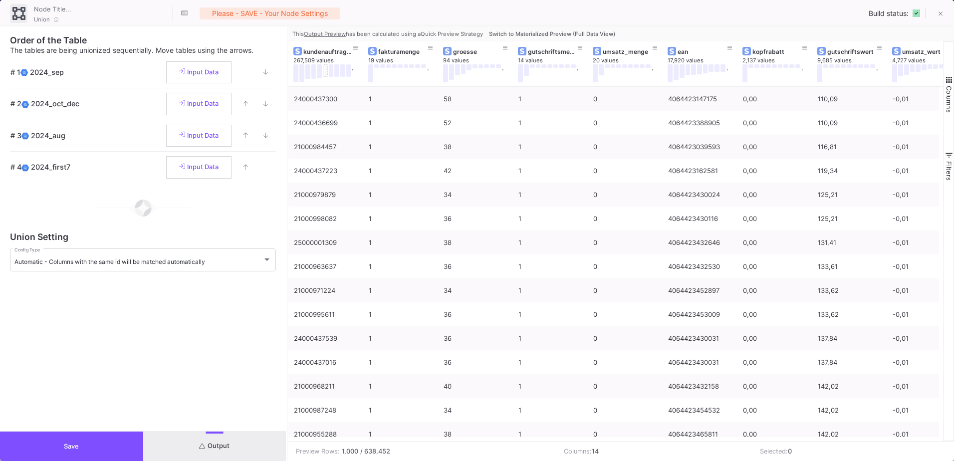
click at [579, 37] on span "Switch to Materialized Preview (Full Data View)" at bounding box center [552, 33] width 126 height 7
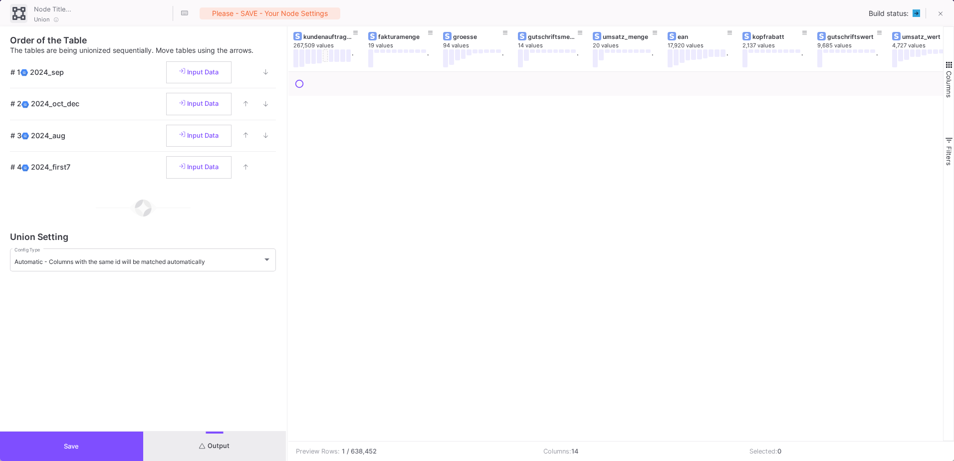
click at [85, 439] on button "Save" at bounding box center [71, 445] width 143 height 29
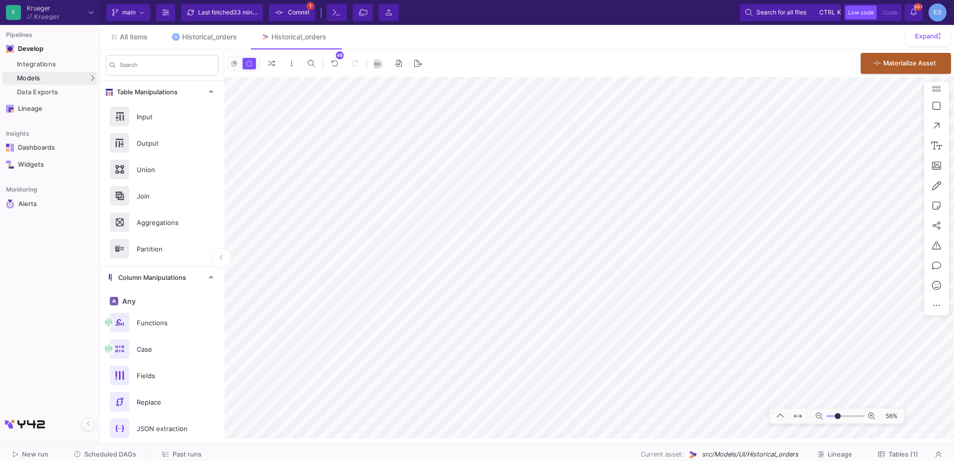
click at [752, 38] on div "All items Historical_orders Historical_orders Expand Search Table Manipulations…" at bounding box center [527, 231] width 854 height 413
click at [785, 460] on html "K Krueger Krueger Current branch main Branch Options Last fetched 33 minutes ag…" at bounding box center [477, 230] width 954 height 461
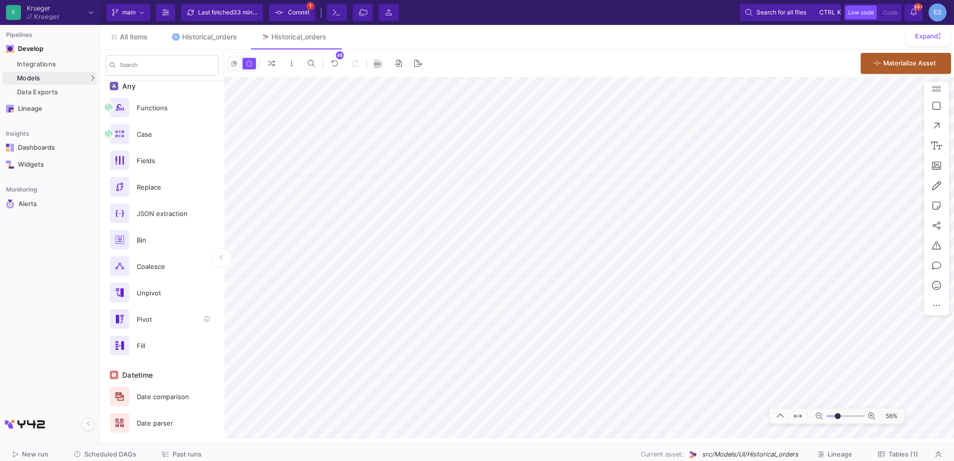
scroll to position [478, 0]
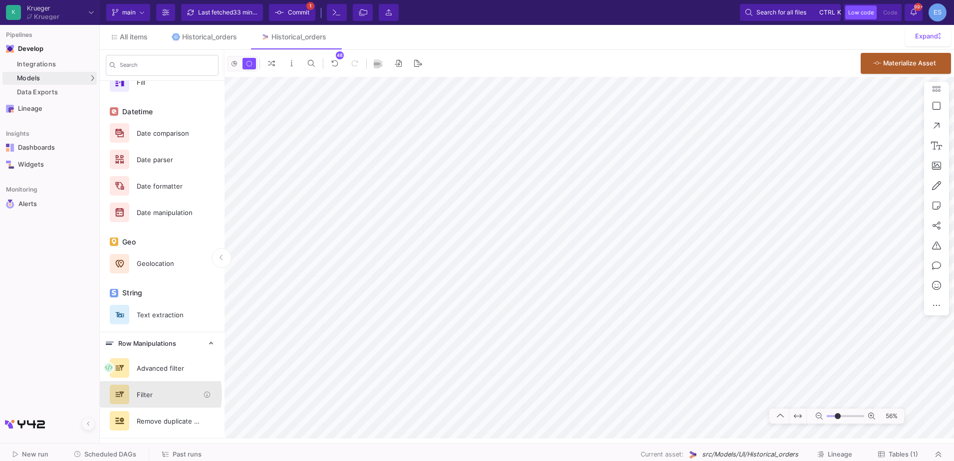
click at [148, 394] on div "Filter" at bounding box center [165, 394] width 69 height 15
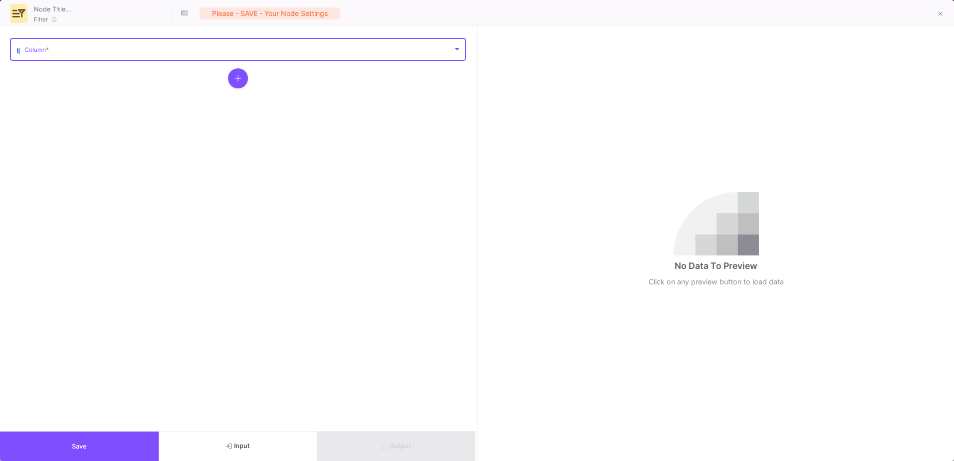
click at [25, 53] on span at bounding box center [238, 50] width 428 height 7
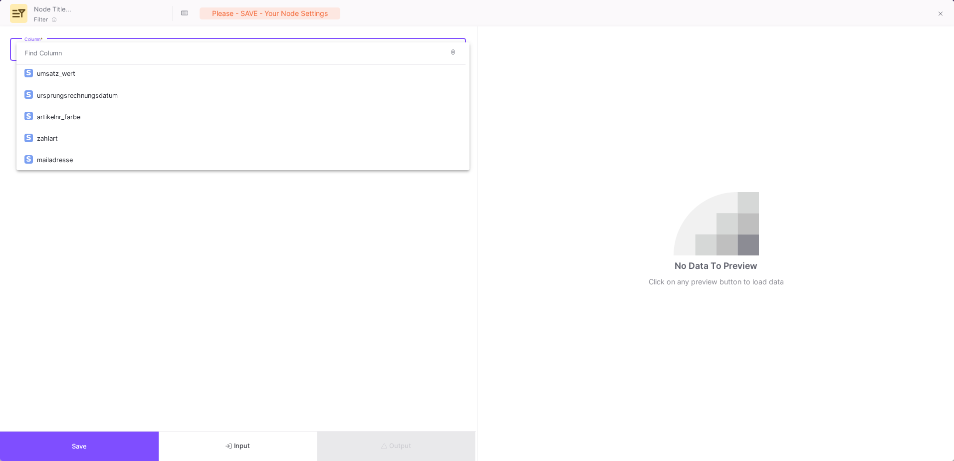
scroll to position [189, 0]
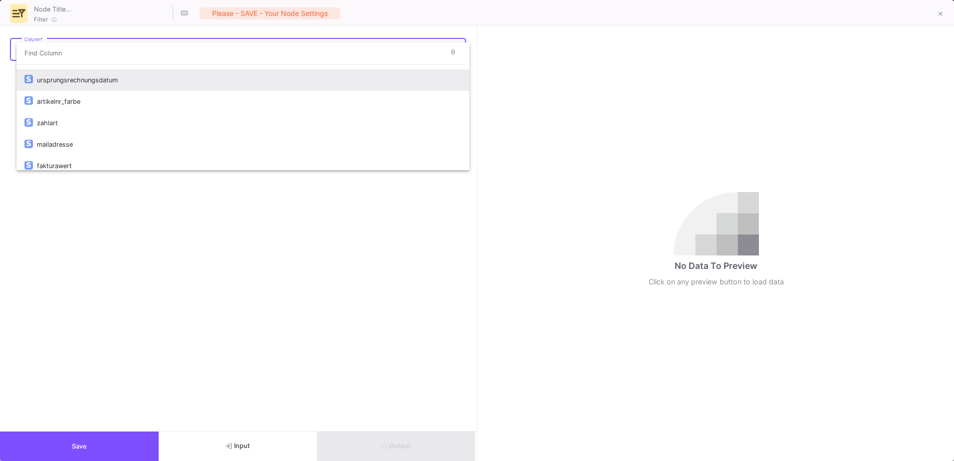
click at [85, 87] on div "ursprungsrechnungsdatum" at bounding box center [249, 79] width 424 height 21
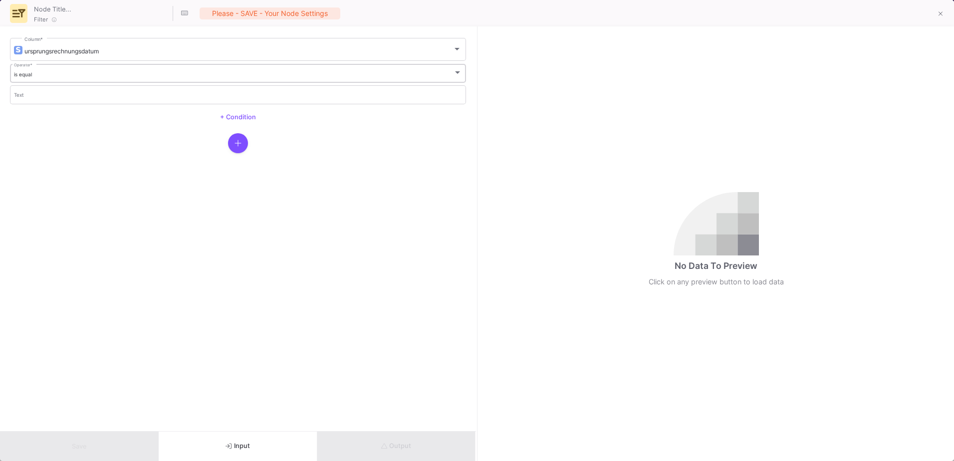
click at [86, 82] on div "is equal Operator *" at bounding box center [238, 72] width 448 height 20
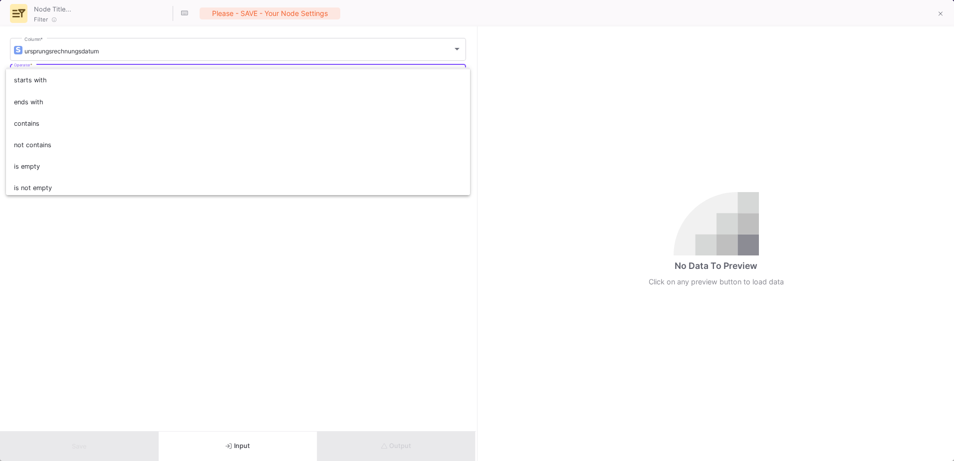
scroll to position [88, 0]
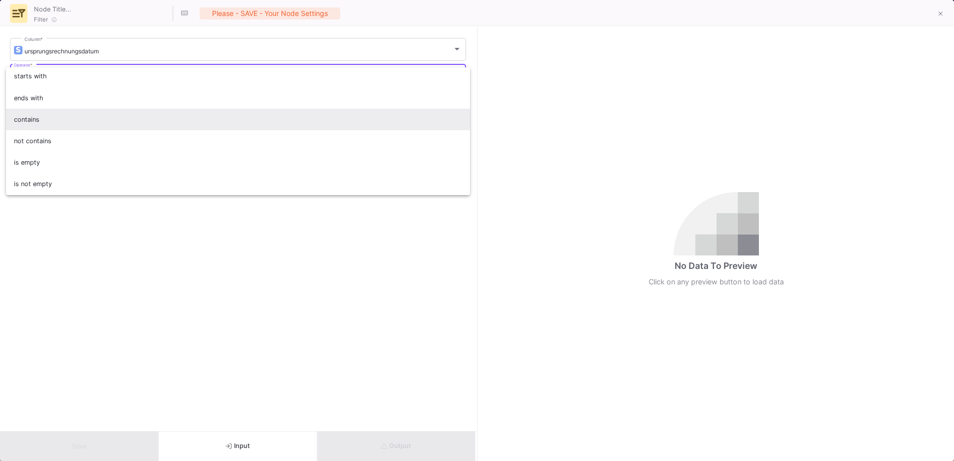
click at [74, 116] on span "contains" at bounding box center [238, 119] width 448 height 21
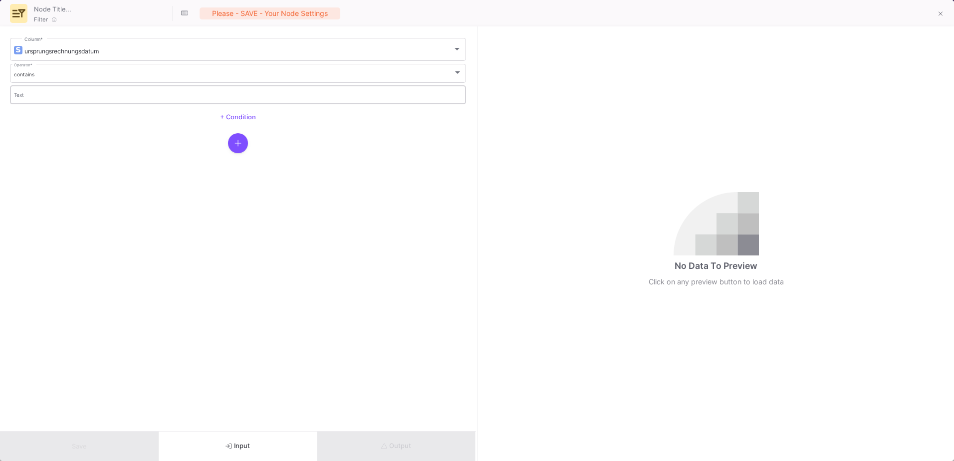
click at [73, 100] on div "Text" at bounding box center [238, 94] width 448 height 20
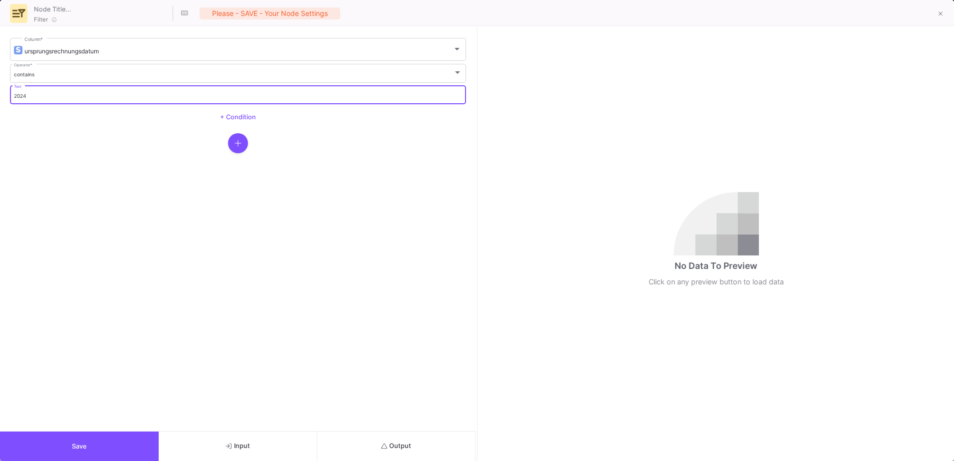
type input "2024"
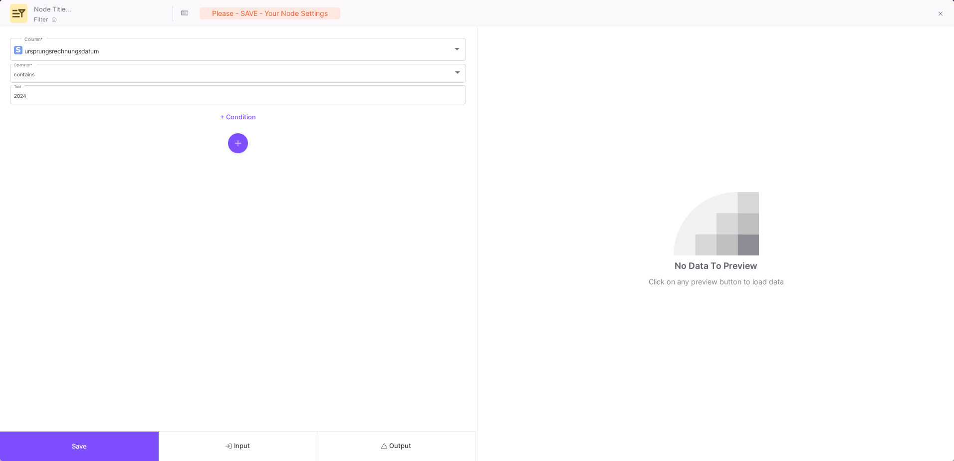
click at [394, 430] on form "ursprungsrechnungsdatum Column * contains Operator * 2024 Text + Condition" at bounding box center [238, 228] width 476 height 404
click at [394, 437] on button "Output" at bounding box center [396, 445] width 159 height 29
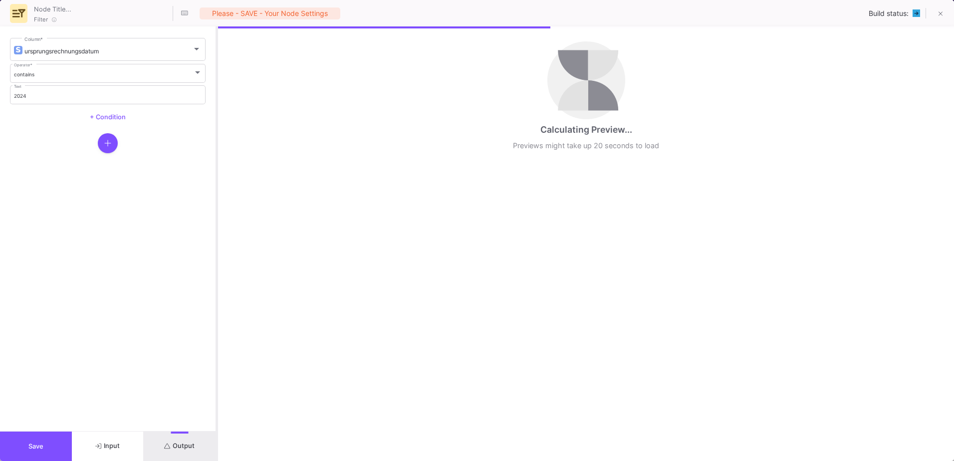
drag, startPoint x: 477, startPoint y: 366, endPoint x: 217, endPoint y: 326, distance: 262.9
click at [217, 326] on div at bounding box center [216, 243] width 2 height 434
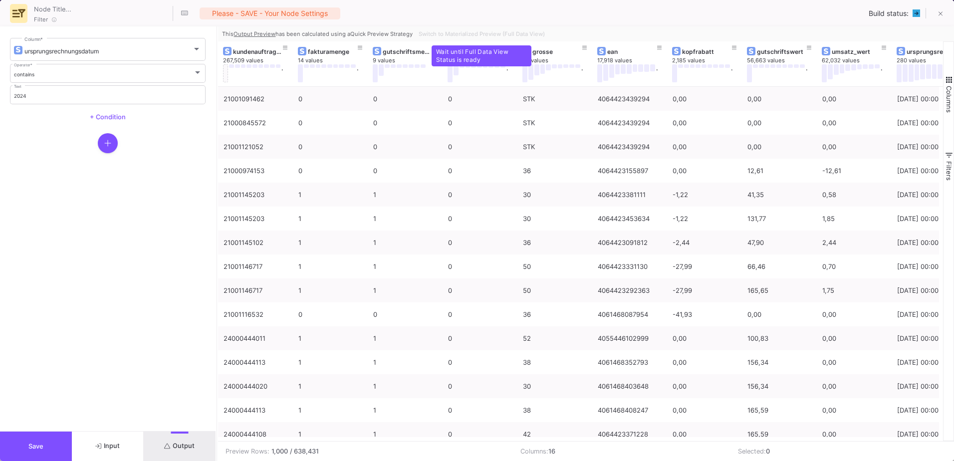
click at [500, 33] on div "Switch to Materialized Preview (Full Data View)" at bounding box center [480, 33] width 132 height 15
click at [525, 32] on span "Switch to Materialized Preview (Full Data View)" at bounding box center [481, 33] width 126 height 7
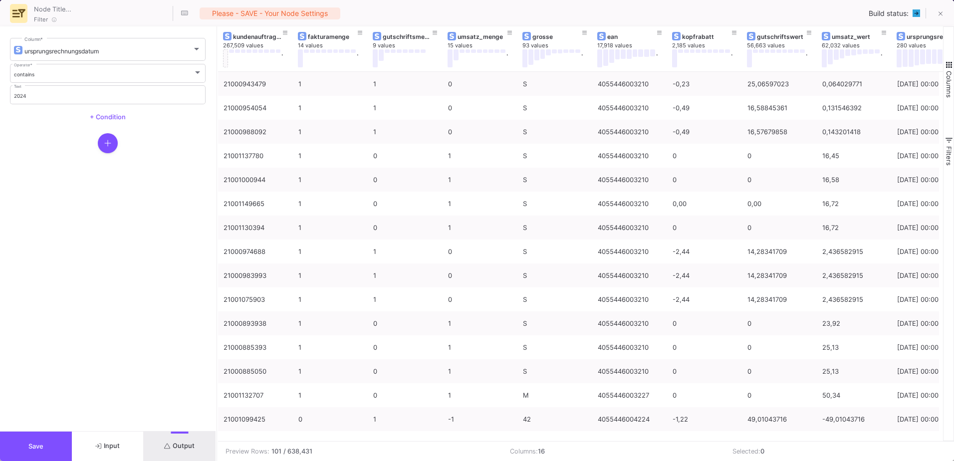
click at [50, 439] on button "Save" at bounding box center [36, 445] width 72 height 29
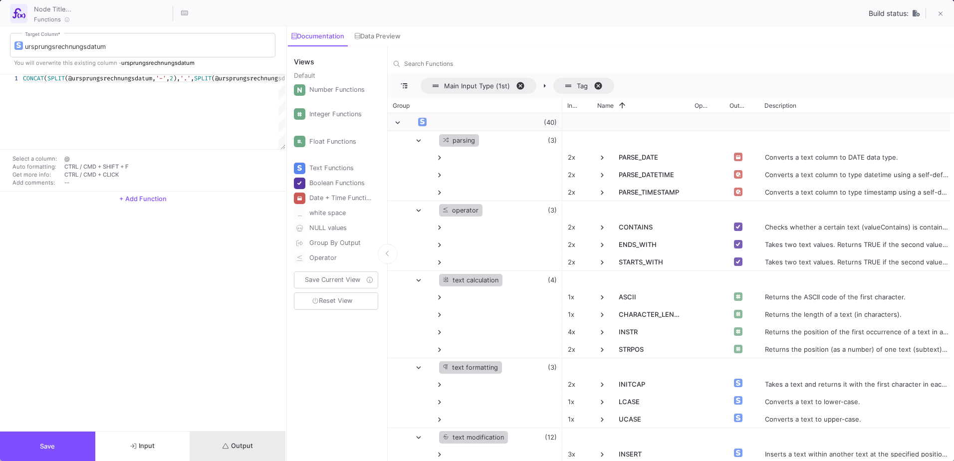
click at [257, 450] on button "Output" at bounding box center [237, 445] width 95 height 29
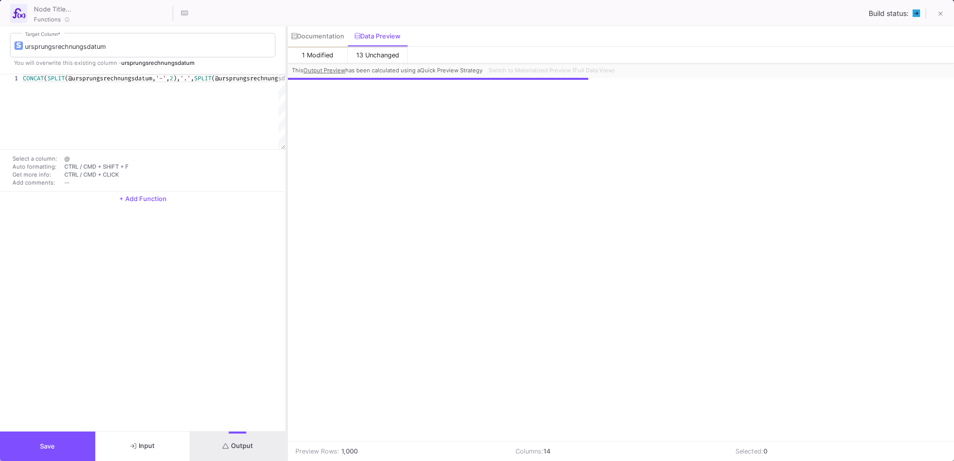
scroll to position [0, 97]
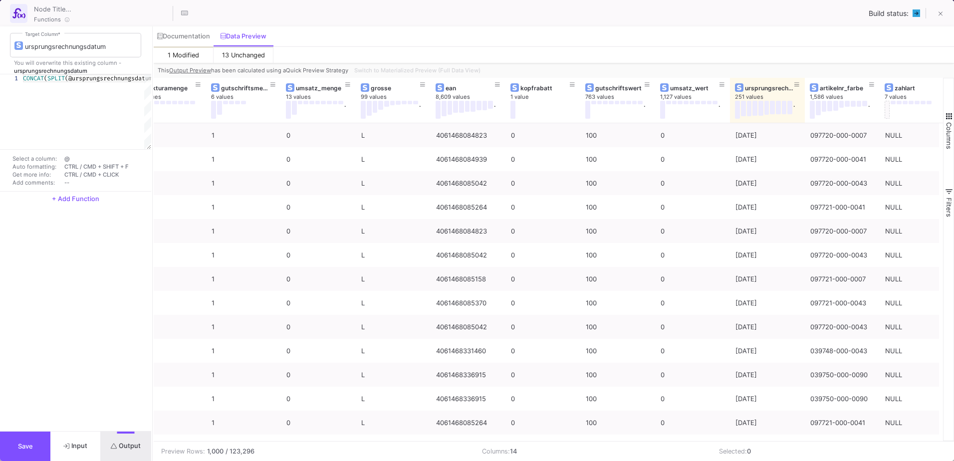
drag, startPoint x: 286, startPoint y: 299, endPoint x: 152, endPoint y: 299, distance: 134.2
click at [152, 299] on div at bounding box center [152, 243] width 2 height 434
click at [468, 71] on span "Switch to Materialized Preview (Full Data View)" at bounding box center [417, 70] width 126 height 7
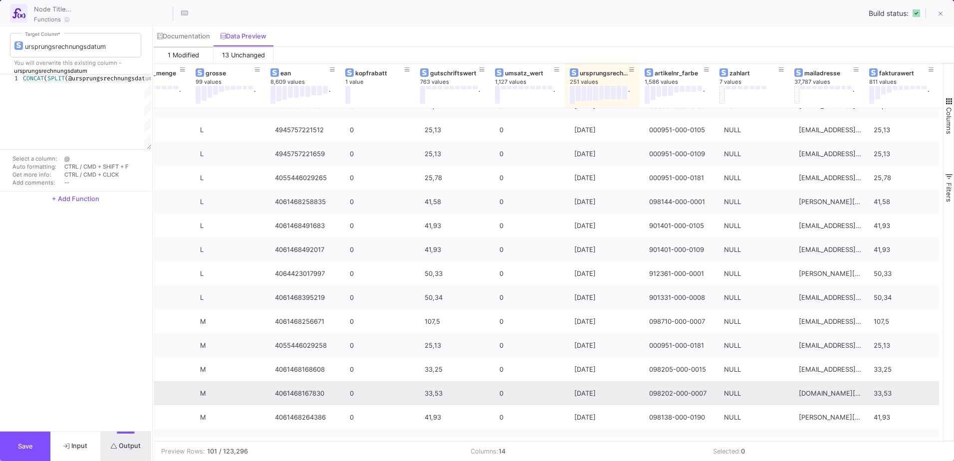
scroll to position [0, 0]
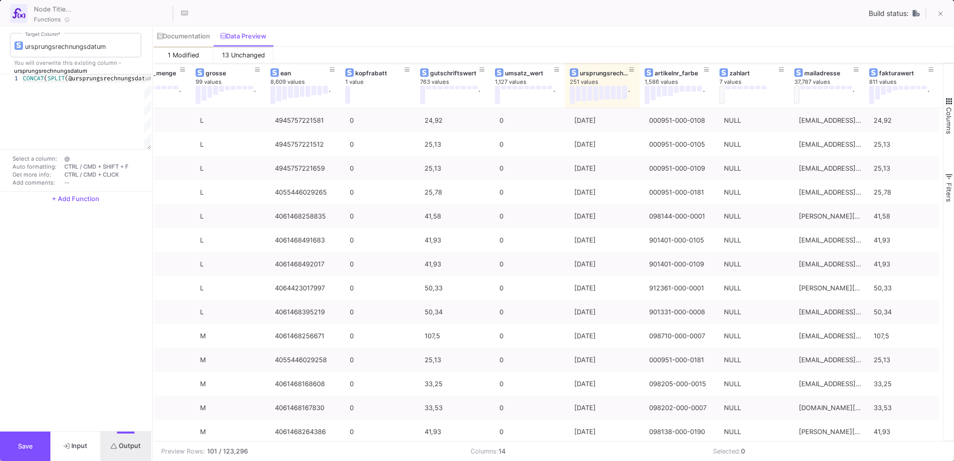
drag, startPoint x: 542, startPoint y: 441, endPoint x: 352, endPoint y: 445, distance: 189.6
click at [352, 445] on div "Preview Rows: 101 / 123,296 Columns: 14 Selected: 0" at bounding box center [554, 451] width 800 height 20
click at [338, 441] on td "Preview Rows: 101 / 123,296" at bounding box center [308, 450] width 309 height 19
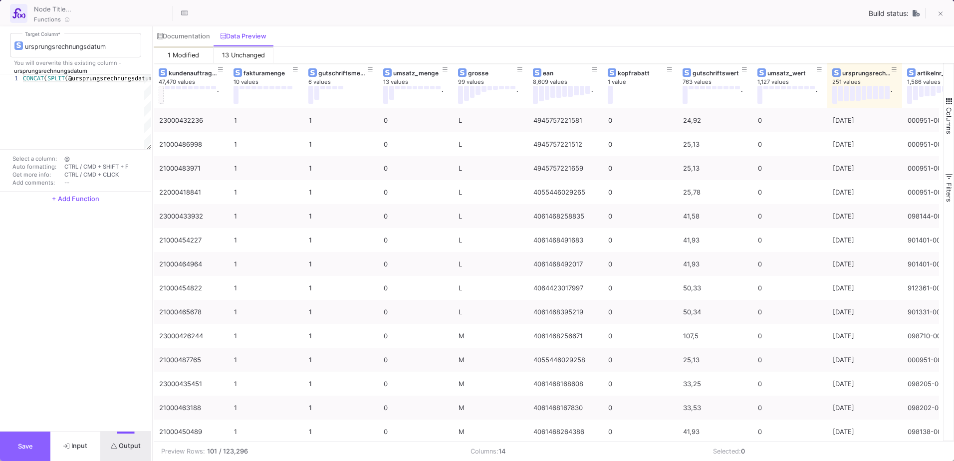
click at [18, 443] on span "Save" at bounding box center [25, 445] width 15 height 7
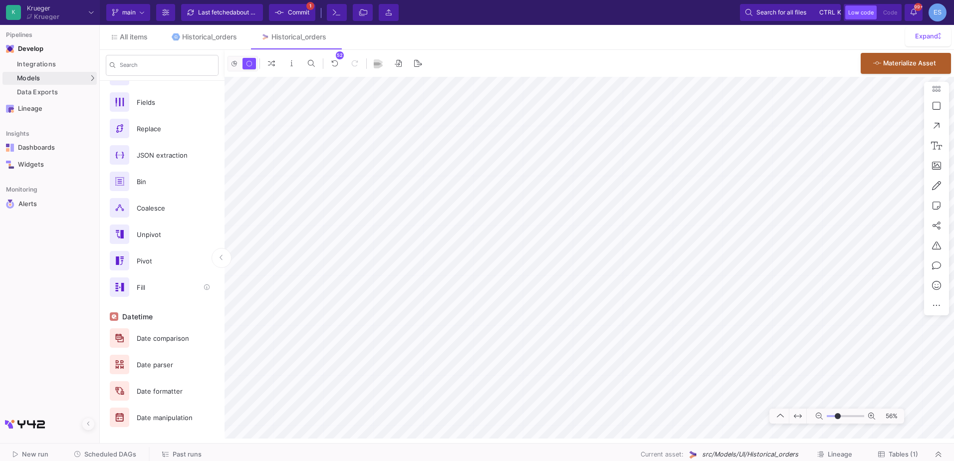
scroll to position [179, 0]
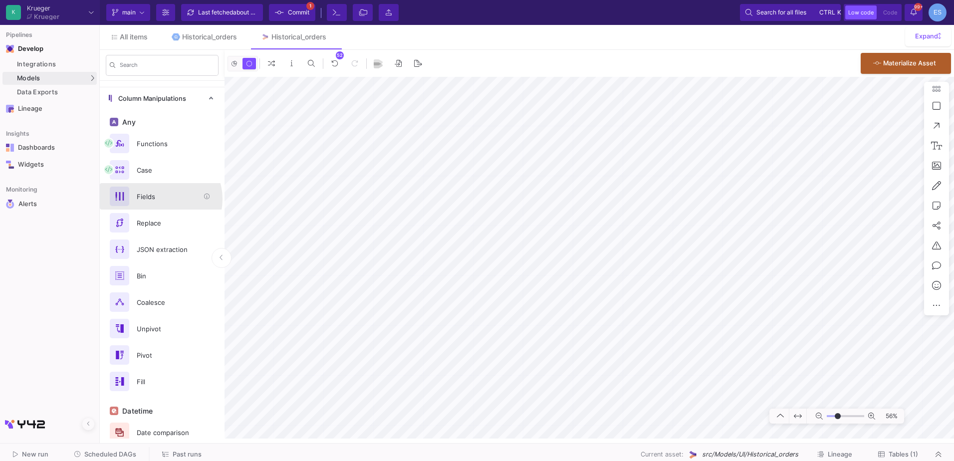
click at [160, 199] on div "Fields" at bounding box center [165, 196] width 69 height 15
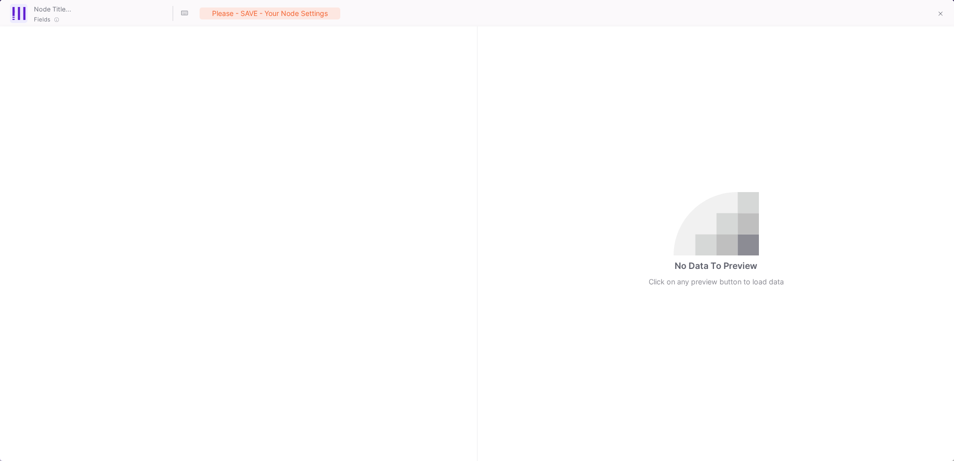
checkbox input "true"
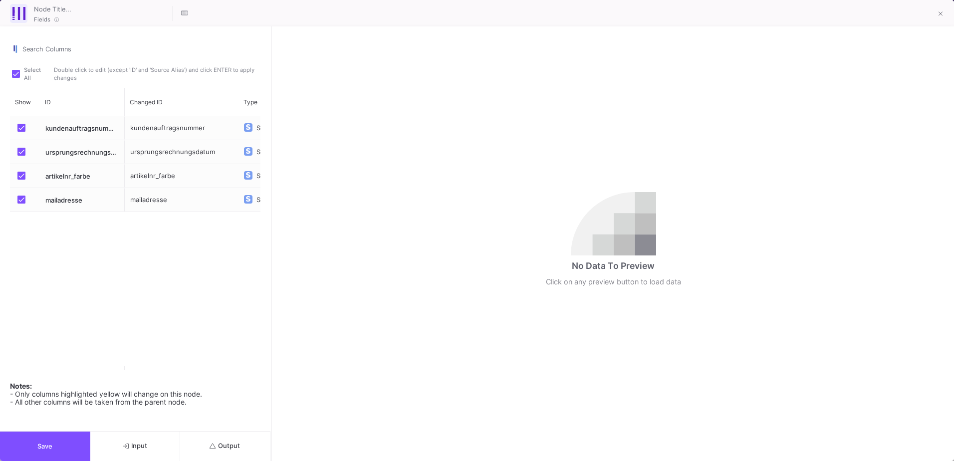
drag, startPoint x: 476, startPoint y: 116, endPoint x: 270, endPoint y: 116, distance: 205.5
click at [270, 116] on div at bounding box center [271, 243] width 2 height 434
click at [240, 449] on button "Output" at bounding box center [225, 445] width 90 height 29
click at [135, 200] on div "mailadresse" at bounding box center [182, 199] width 114 height 23
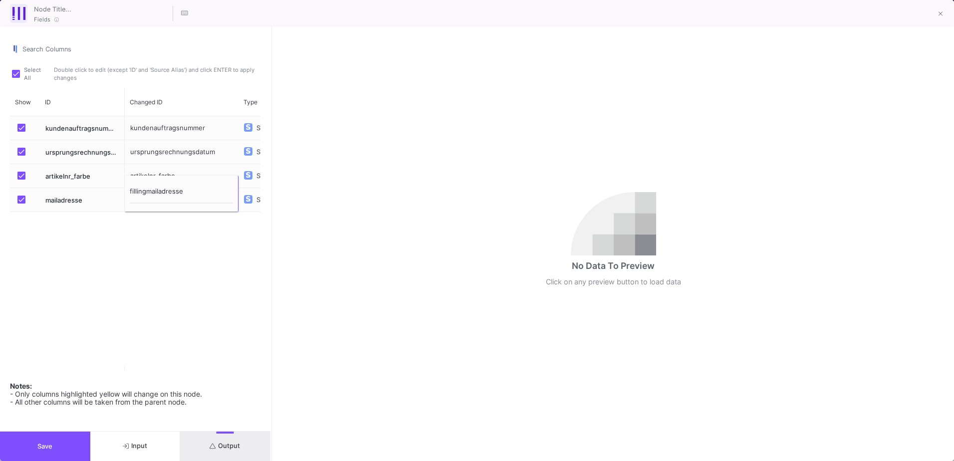
type input "filling_mailadresse"
click at [242, 448] on button "Output" at bounding box center [225, 445] width 90 height 29
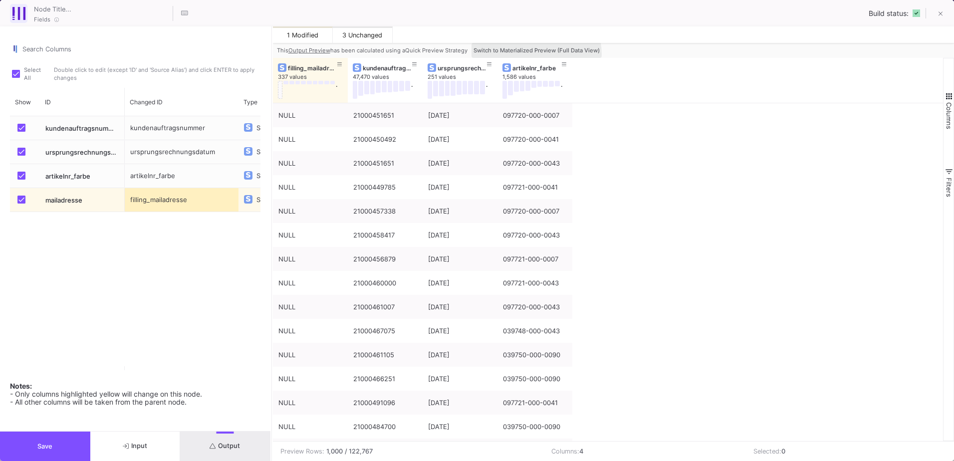
click at [525, 55] on button "Switch to Materialized Preview (Full Data View)" at bounding box center [536, 50] width 130 height 15
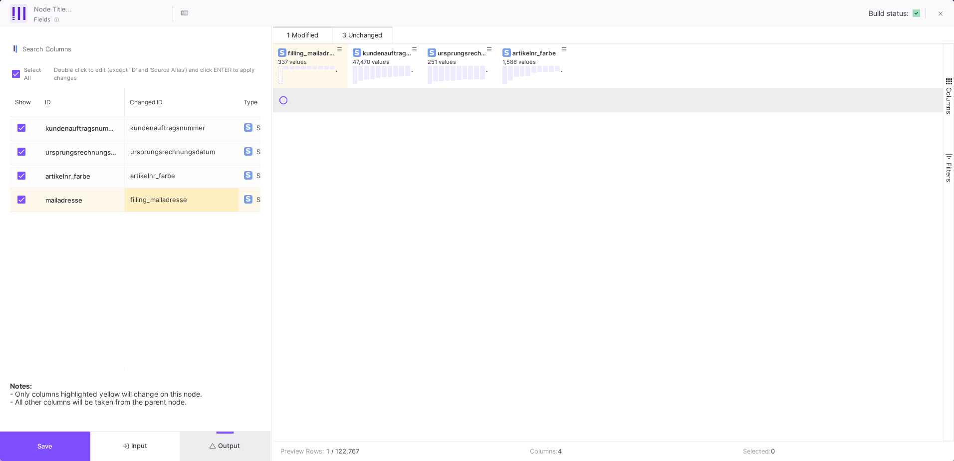
drag, startPoint x: 946, startPoint y: 84, endPoint x: 744, endPoint y: 105, distance: 202.6
click at [744, 105] on div "filling_mailadresse 337 values . kundenauftragsnummer 47,470 values . ursprungs…" at bounding box center [613, 242] width 681 height 398
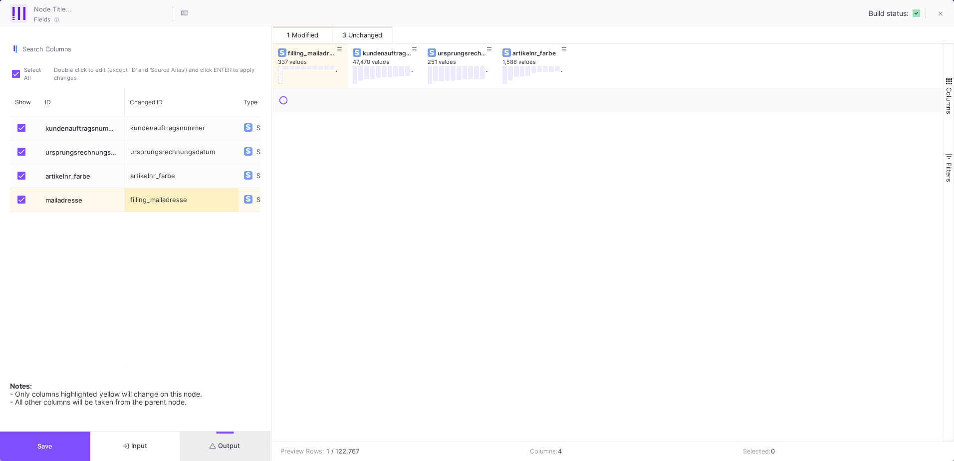
click at [949, 92] on span "Columns" at bounding box center [949, 100] width 8 height 27
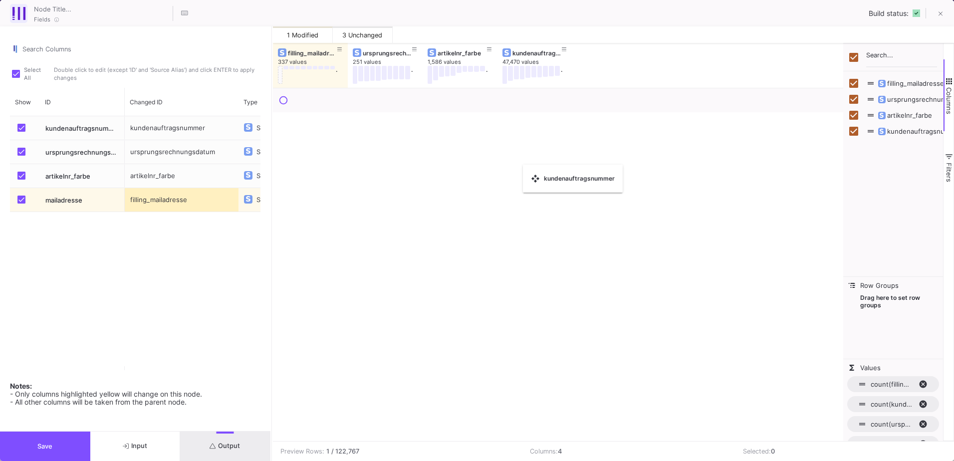
checkbox input "false"
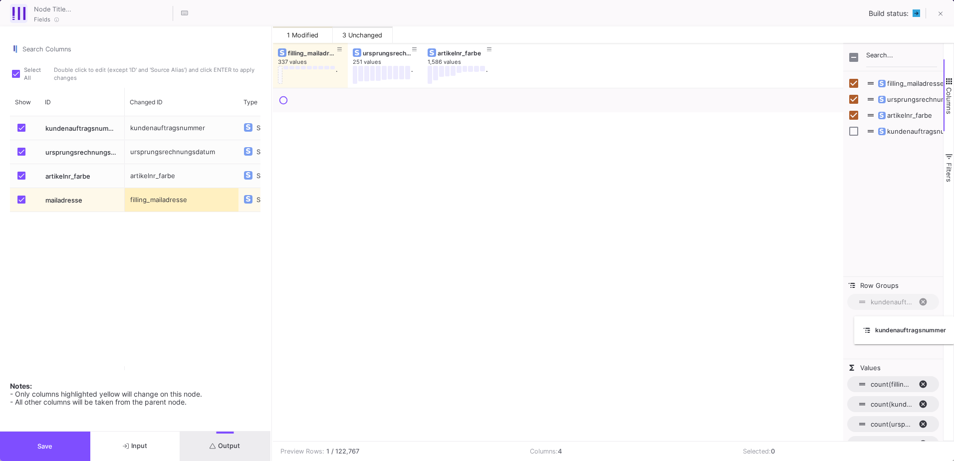
drag, startPoint x: 391, startPoint y: 56, endPoint x: 881, endPoint y: 322, distance: 558.1
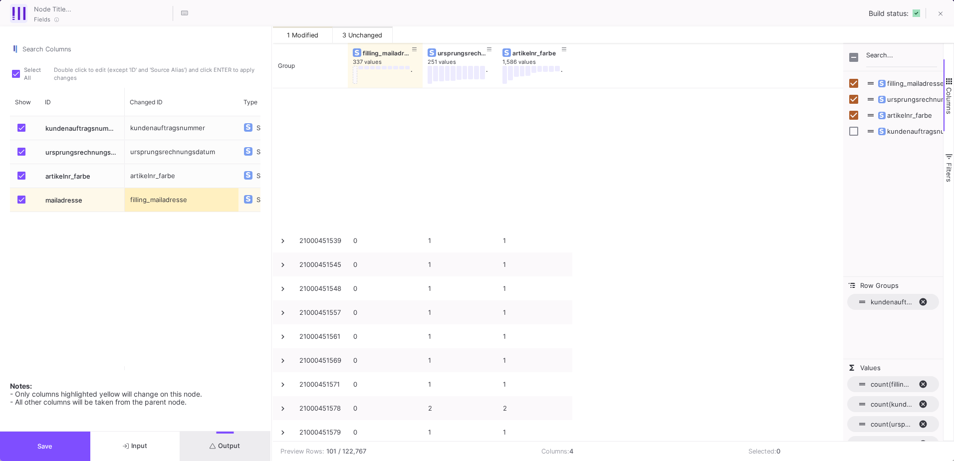
scroll to position [2065, 0]
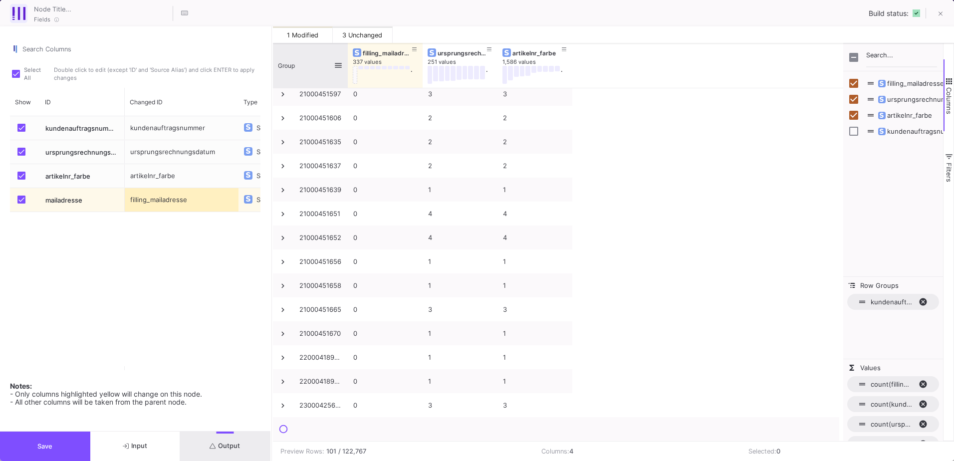
click at [310, 64] on div "Group" at bounding box center [306, 65] width 56 height 40
click at [310, 64] on div "Group 1" at bounding box center [306, 65] width 56 height 40
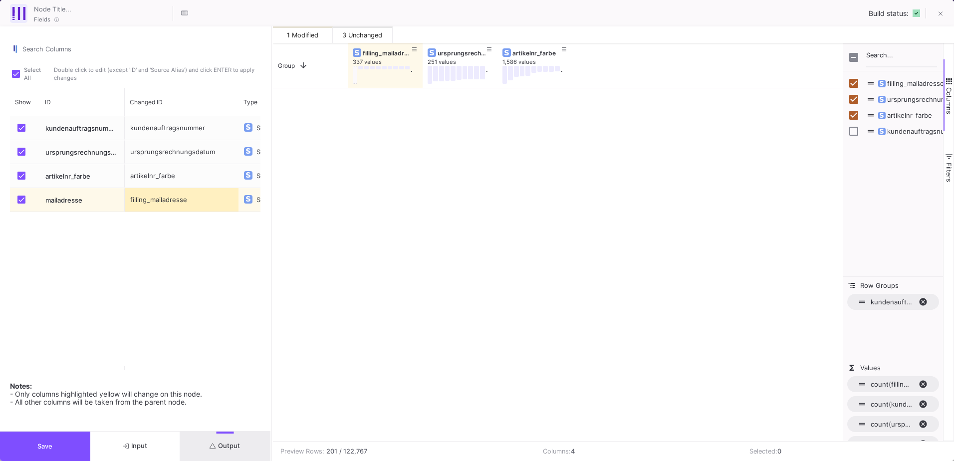
scroll to position [0, 0]
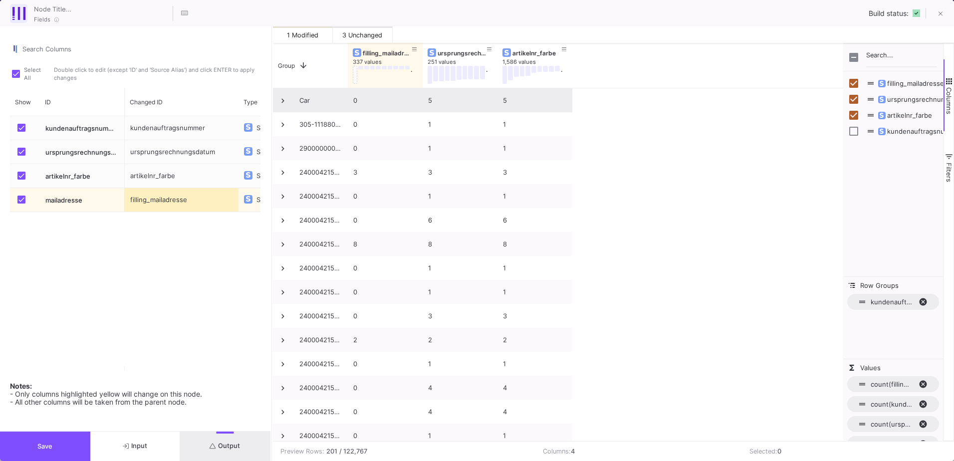
click at [284, 104] on span at bounding box center [282, 100] width 9 height 9
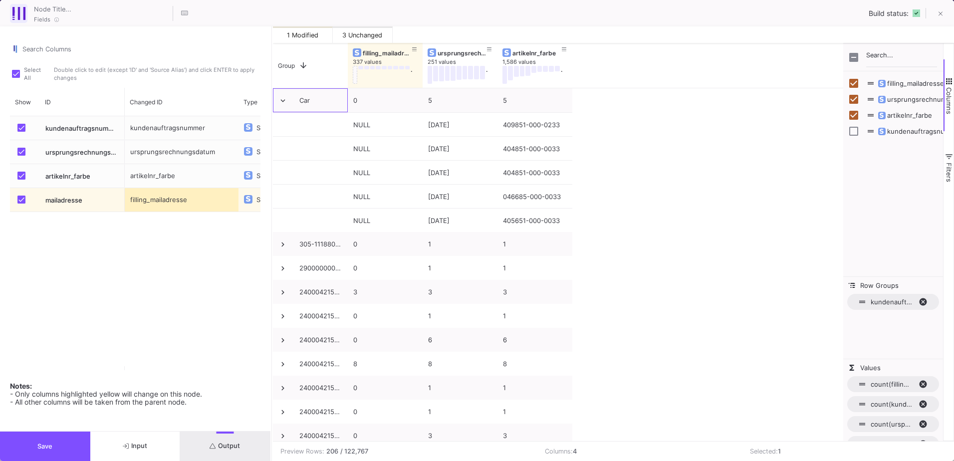
click at [64, 440] on button "Save" at bounding box center [45, 445] width 90 height 29
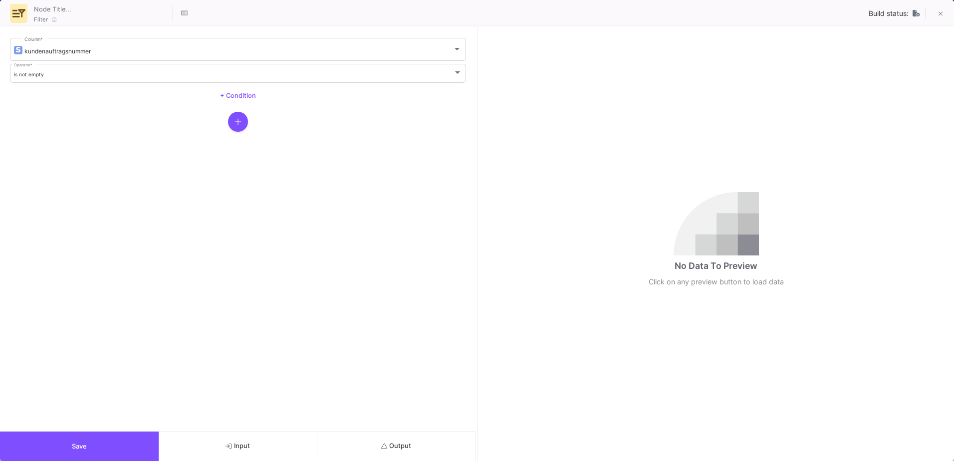
click at [390, 449] on span "Output" at bounding box center [396, 445] width 30 height 7
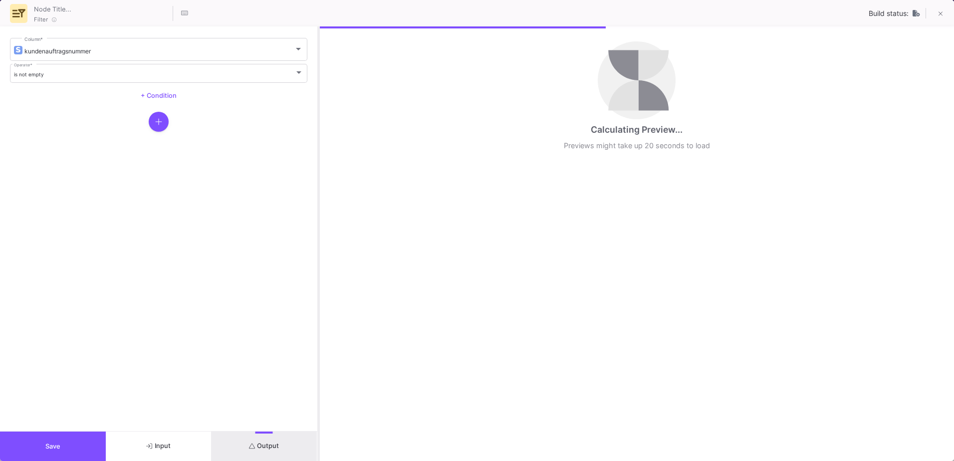
drag, startPoint x: 476, startPoint y: 229, endPoint x: 316, endPoint y: 231, distance: 160.1
click at [317, 232] on div at bounding box center [318, 243] width 2 height 434
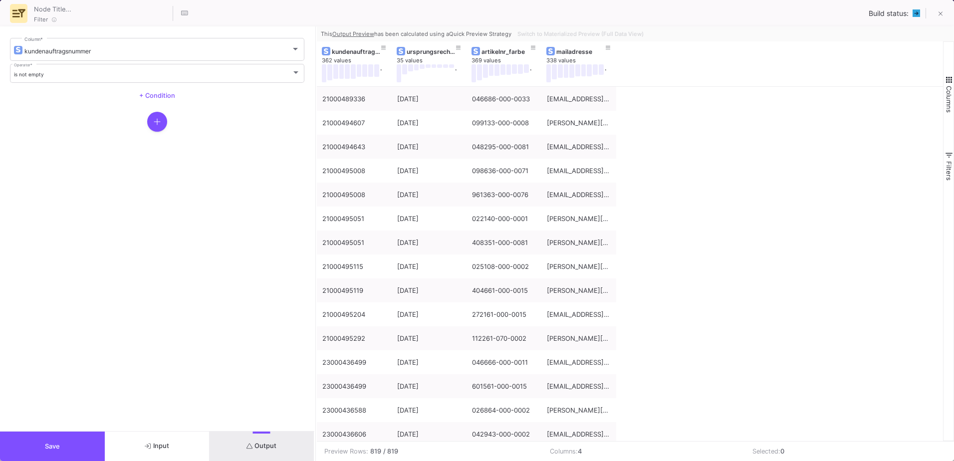
click at [564, 24] on div "Filter Build status:" at bounding box center [477, 13] width 954 height 26
click at [563, 30] on div "Switch to Materialized Preview (Full Data View)" at bounding box center [579, 33] width 132 height 15
click at [561, 34] on div "Switch to Materialized Preview (Full Data View)" at bounding box center [579, 33] width 132 height 15
click at [562, 32] on div "Switch to Materialized Preview (Full Data View)" at bounding box center [579, 33] width 132 height 15
click at [564, 33] on div "Switch to Materialized Preview (Full Data View)" at bounding box center [579, 33] width 132 height 15
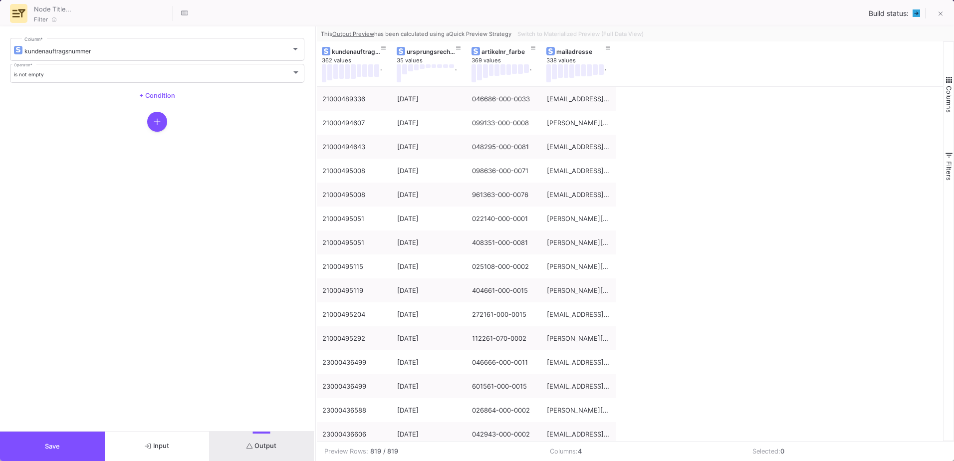
click at [560, 35] on div "Switch to Materialized Preview (Full Data View)" at bounding box center [579, 33] width 132 height 15
click at [621, 28] on button "Switch to Materialized Preview (Full Data View)" at bounding box center [580, 33] width 130 height 15
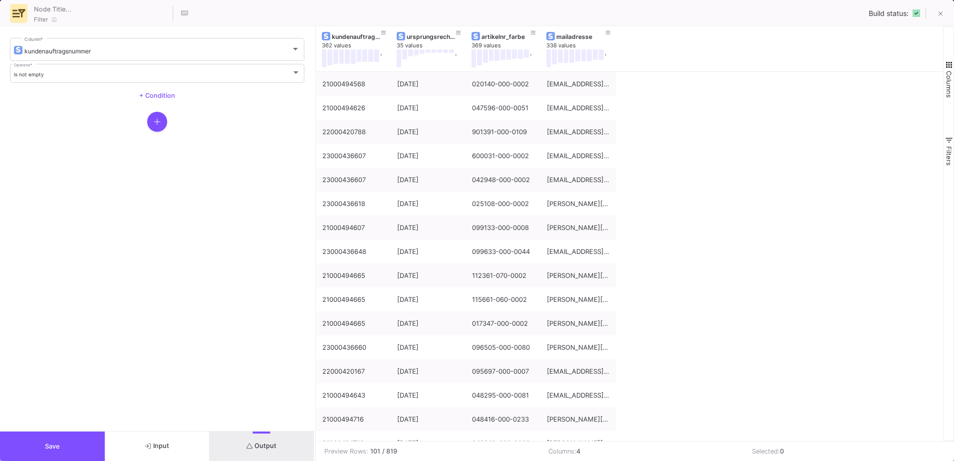
click at [947, 76] on span "Columns" at bounding box center [949, 84] width 8 height 27
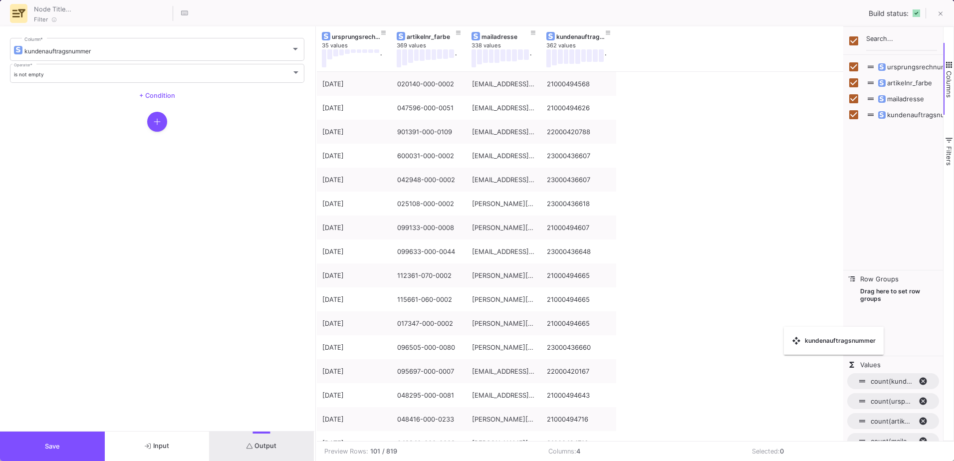
checkbox input "false"
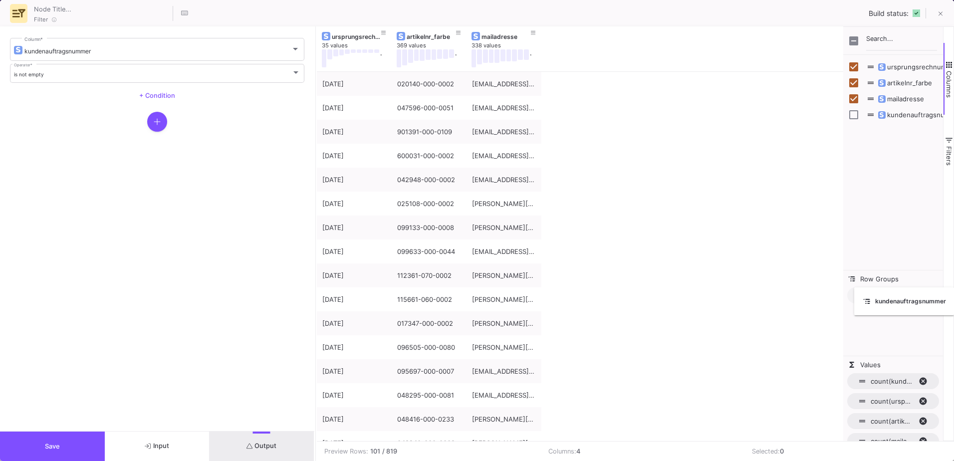
drag, startPoint x: 361, startPoint y: 35, endPoint x: 866, endPoint y: 293, distance: 567.4
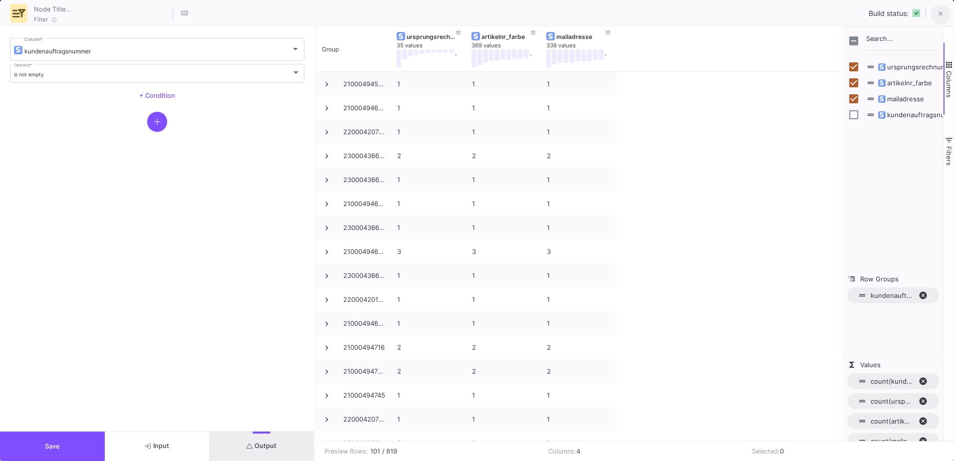
click at [943, 13] on button at bounding box center [940, 14] width 20 height 20
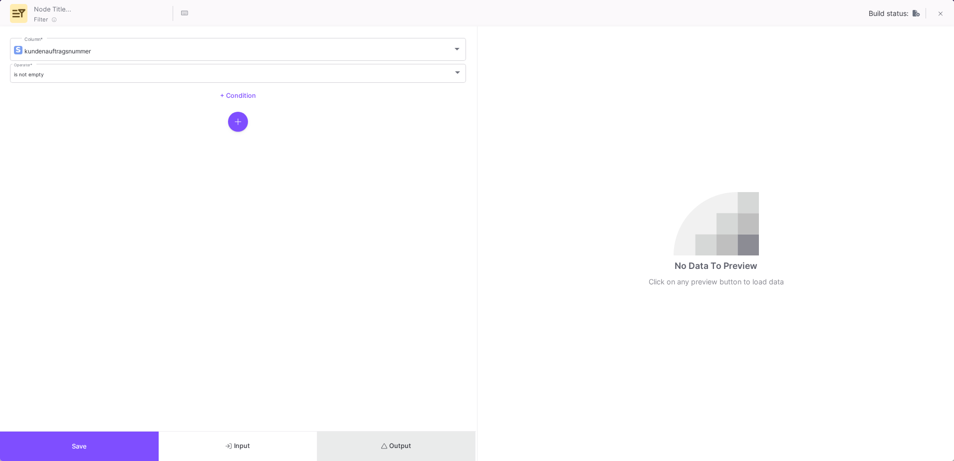
click at [445, 443] on button "Output" at bounding box center [396, 445] width 159 height 29
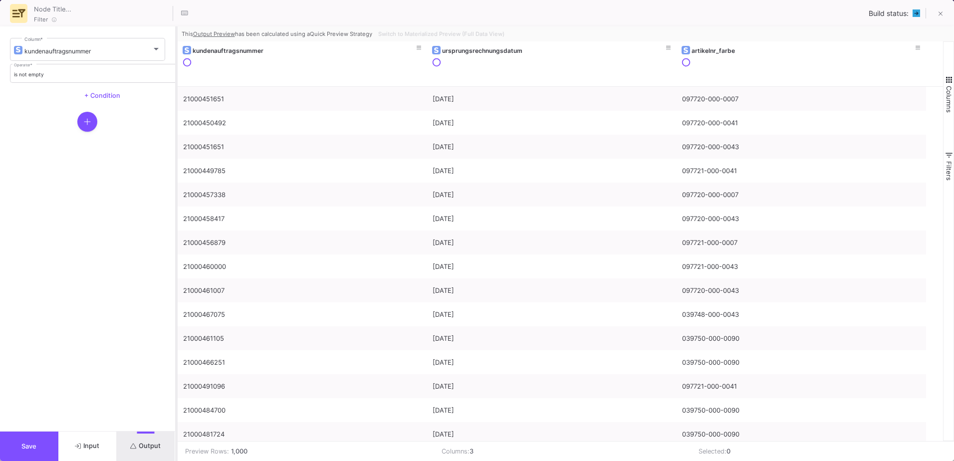
drag, startPoint x: 477, startPoint y: 215, endPoint x: 177, endPoint y: 182, distance: 302.5
click at [177, 182] on div at bounding box center [176, 243] width 2 height 434
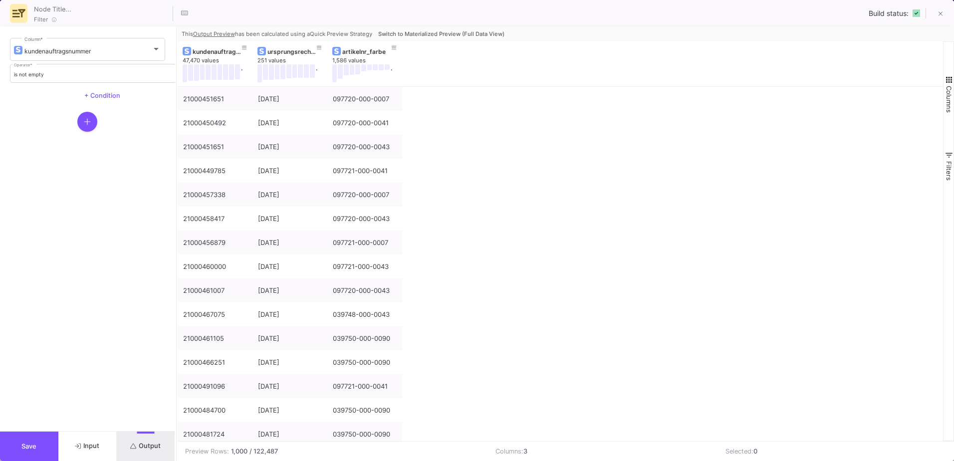
click at [408, 37] on div "Switch to Materialized Preview (Full Data View)" at bounding box center [440, 33] width 132 height 15
click at [408, 37] on span "Switch to Materialized Preview (Full Data View)" at bounding box center [441, 33] width 126 height 7
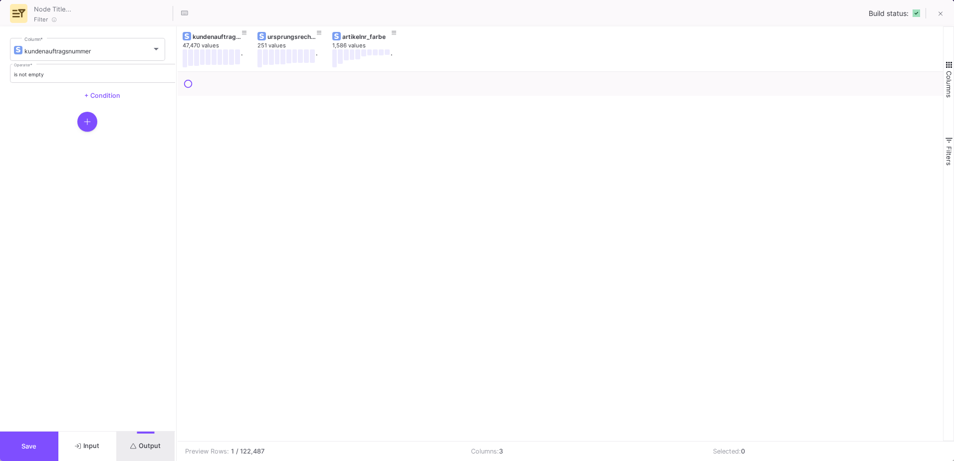
click at [952, 70] on button "Columns" at bounding box center [948, 79] width 10 height 72
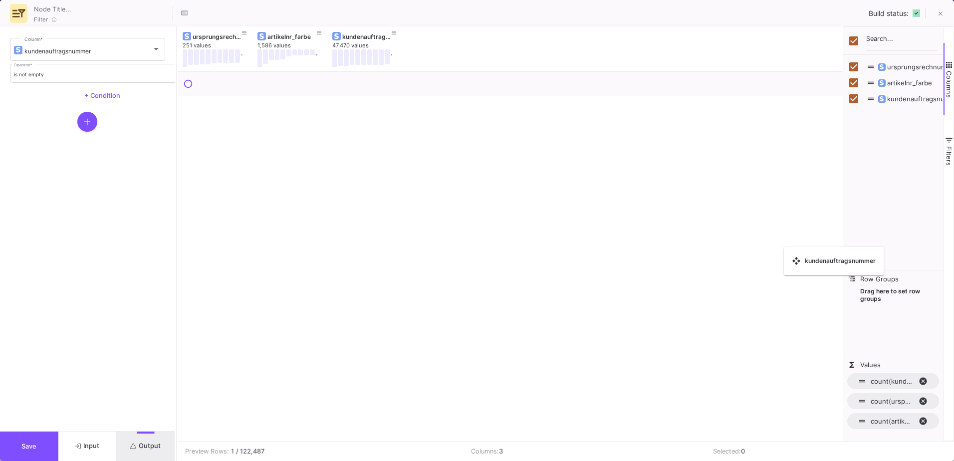
checkbox input "false"
drag, startPoint x: 203, startPoint y: 34, endPoint x: 854, endPoint y: 309, distance: 705.8
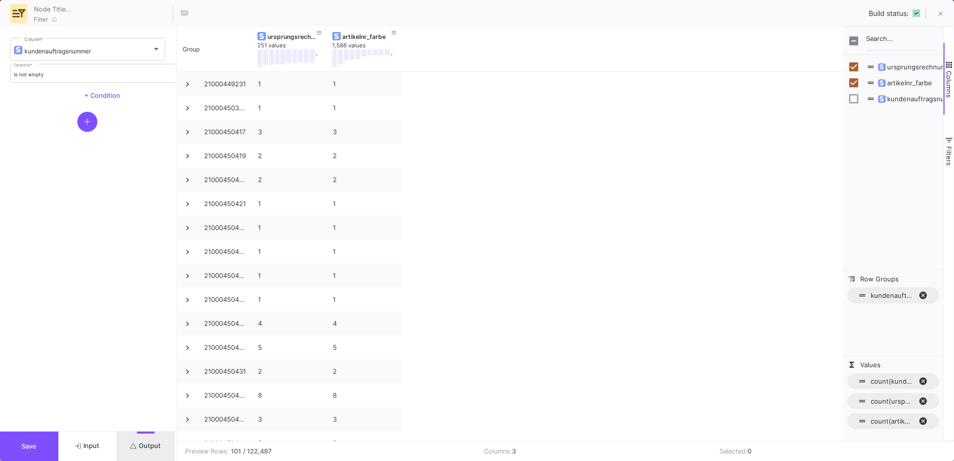
click at [925, 296] on span "kundenauftragsnummer. Press ENTER to sort. Press DELETE to remove" at bounding box center [926, 295] width 16 height 9
checkbox input "true"
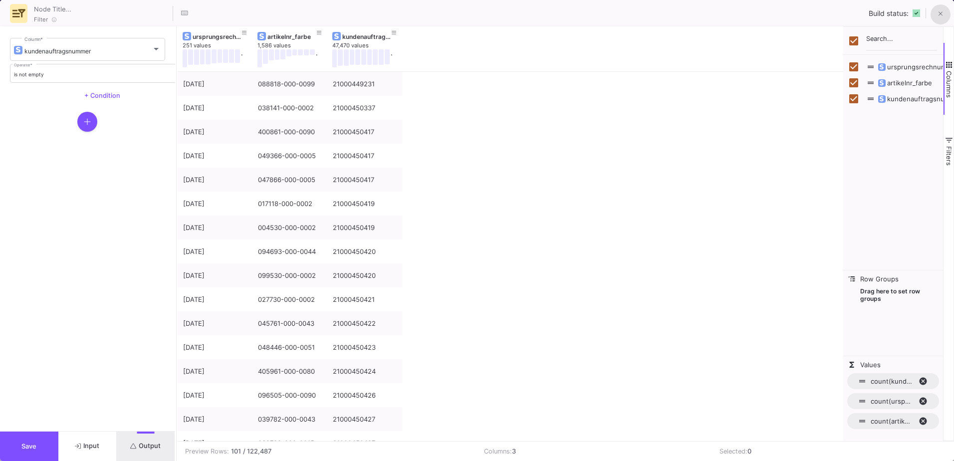
click at [945, 14] on button at bounding box center [940, 14] width 20 height 20
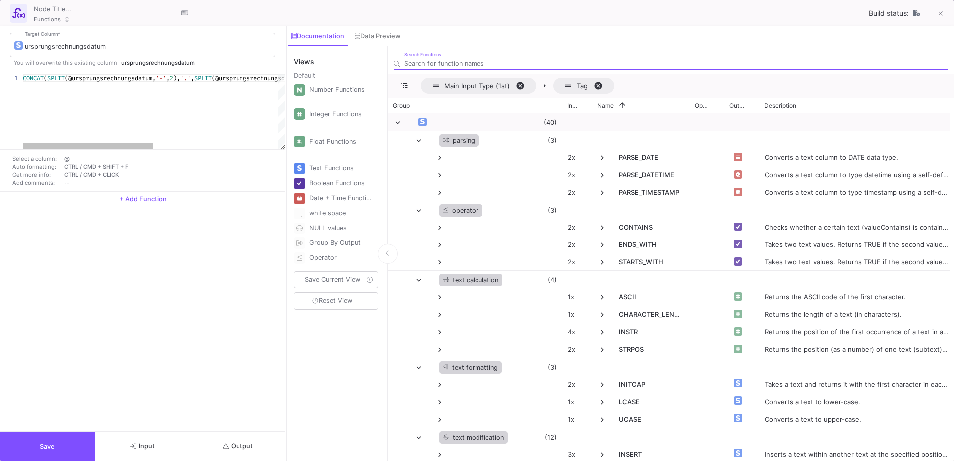
click at [244, 442] on button "Output" at bounding box center [237, 445] width 95 height 29
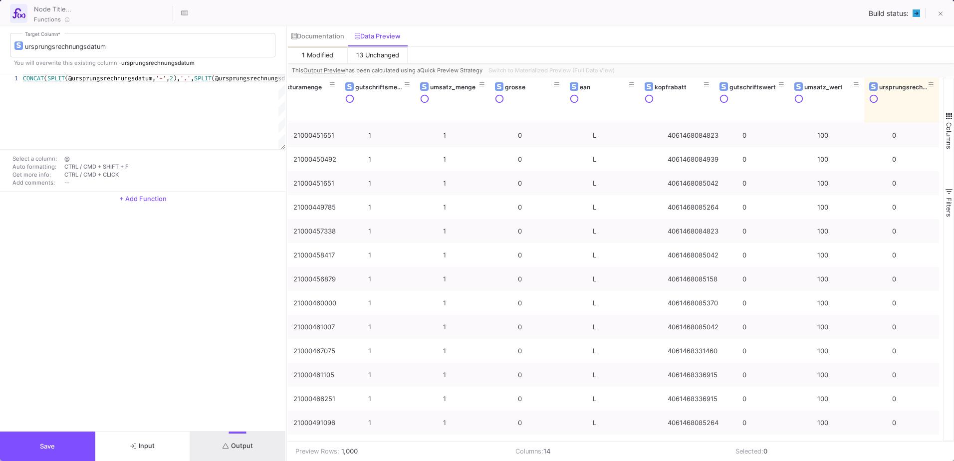
scroll to position [0, 97]
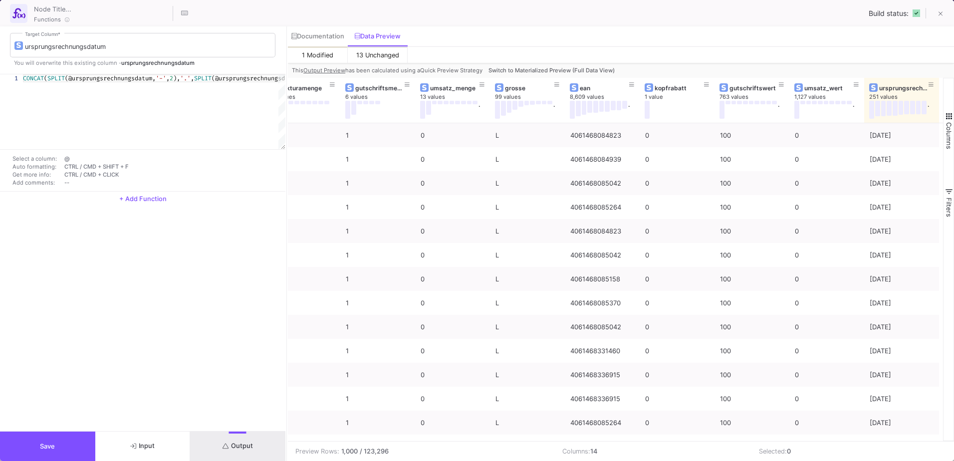
click at [610, 72] on span "Switch to Materialized Preview (Full Data View)" at bounding box center [551, 70] width 126 height 7
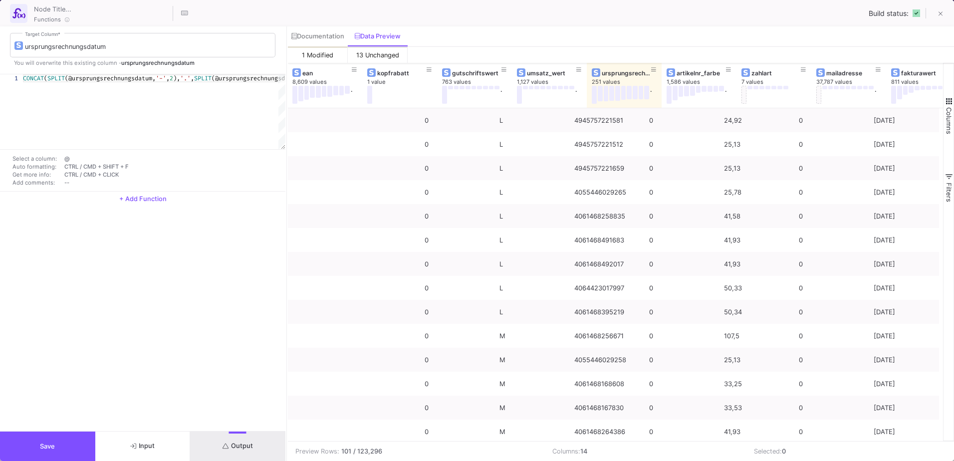
scroll to position [0, 396]
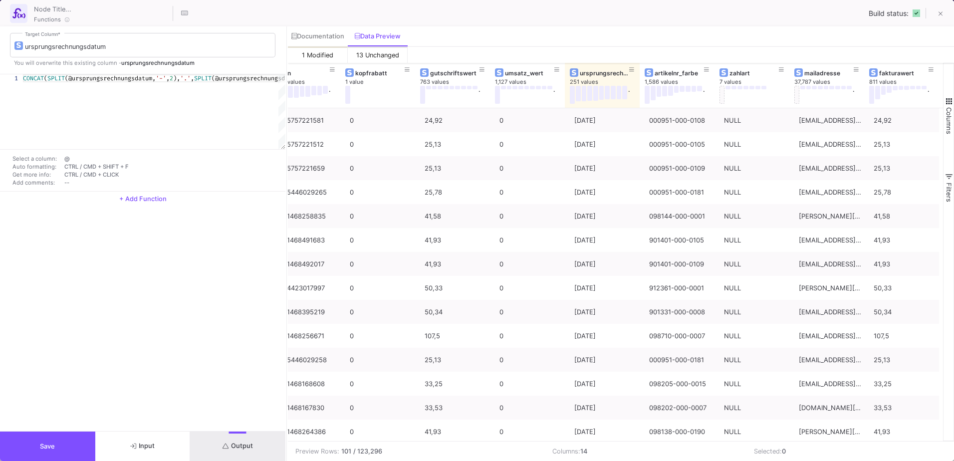
click at [951, 99] on span "button" at bounding box center [948, 101] width 9 height 9
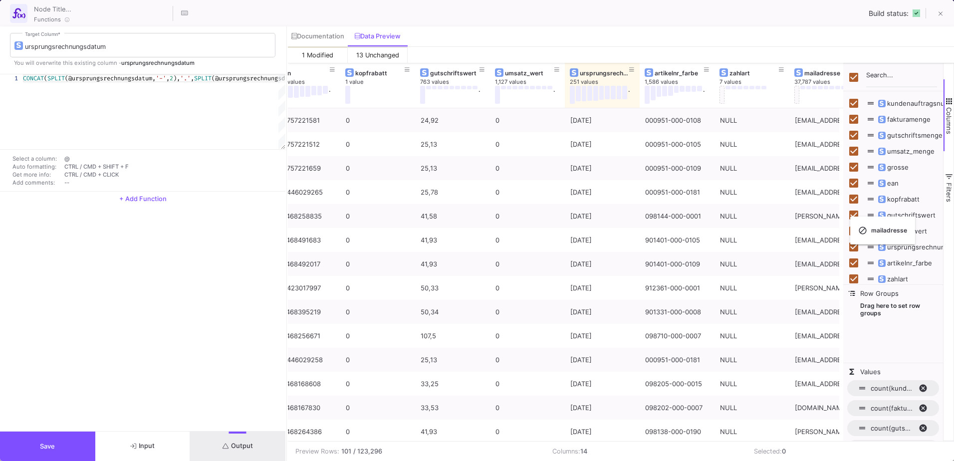
checkbox input "false"
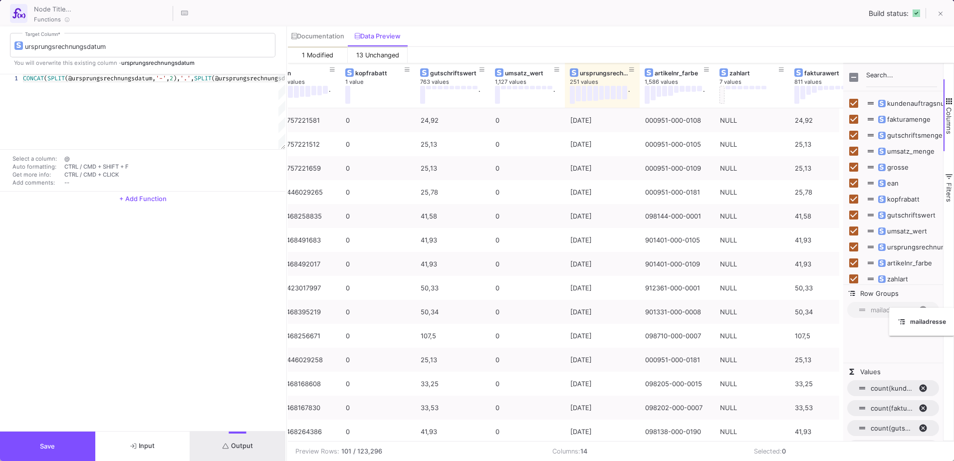
drag, startPoint x: 817, startPoint y: 74, endPoint x: 895, endPoint y: 314, distance: 251.6
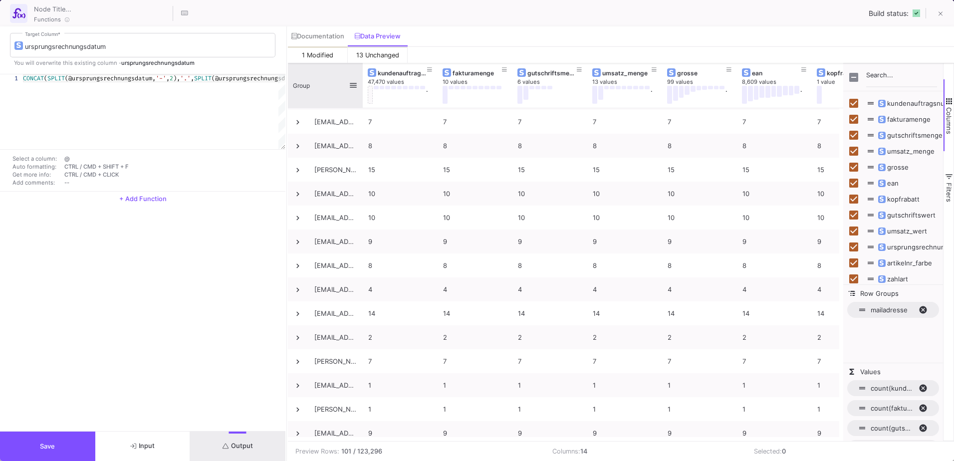
scroll to position [598, 0]
click at [318, 72] on div "Group" at bounding box center [321, 85] width 56 height 40
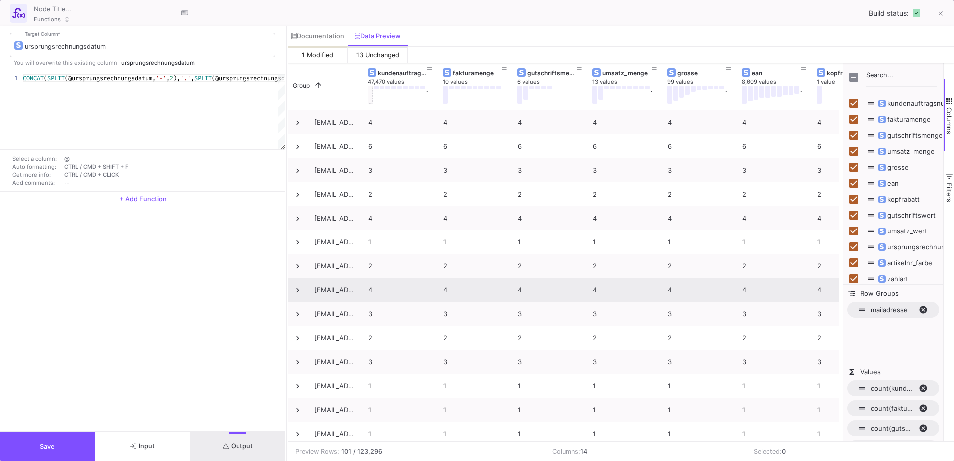
scroll to position [0, 0]
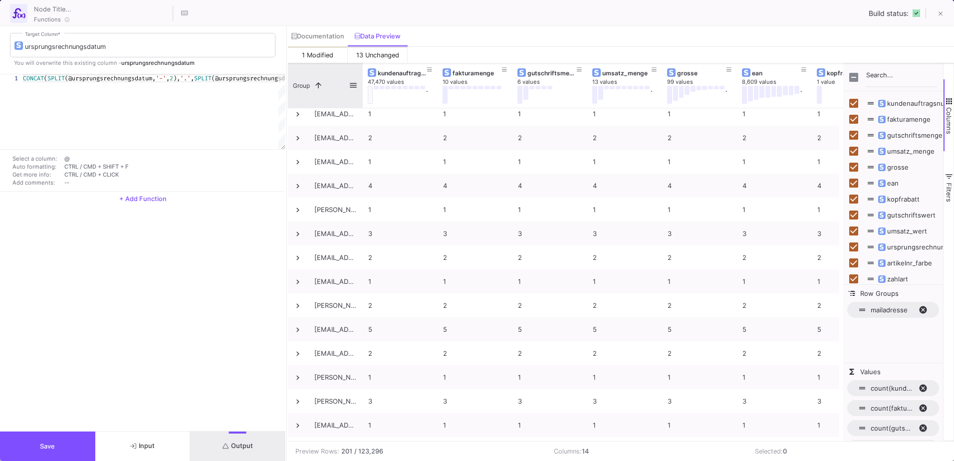
click at [328, 88] on div "Group 1" at bounding box center [321, 85] width 56 height 40
click at [353, 85] on span at bounding box center [353, 85] width 9 height 9
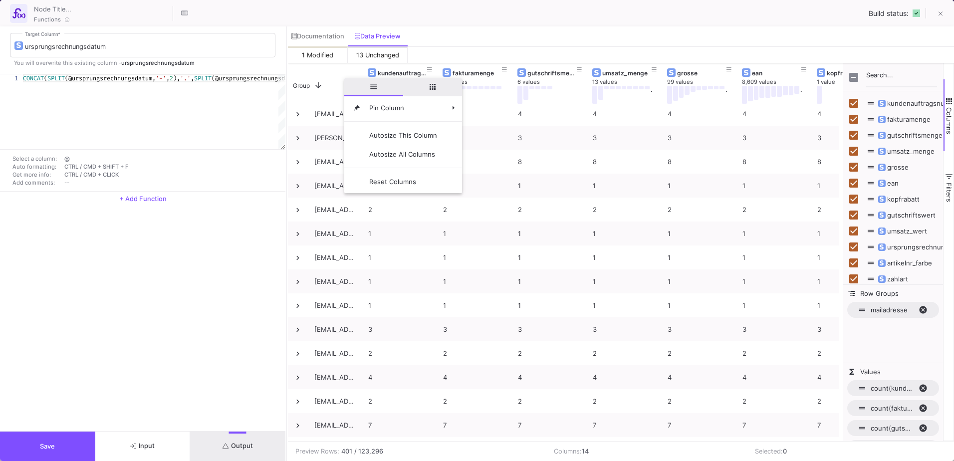
click at [437, 82] on span "columns" at bounding box center [432, 87] width 59 height 18
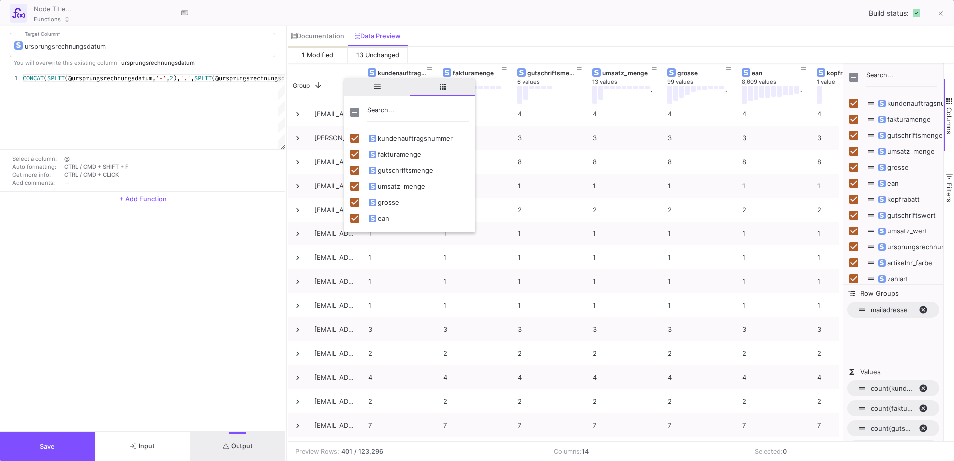
click at [368, 90] on span "general" at bounding box center [376, 87] width 65 height 18
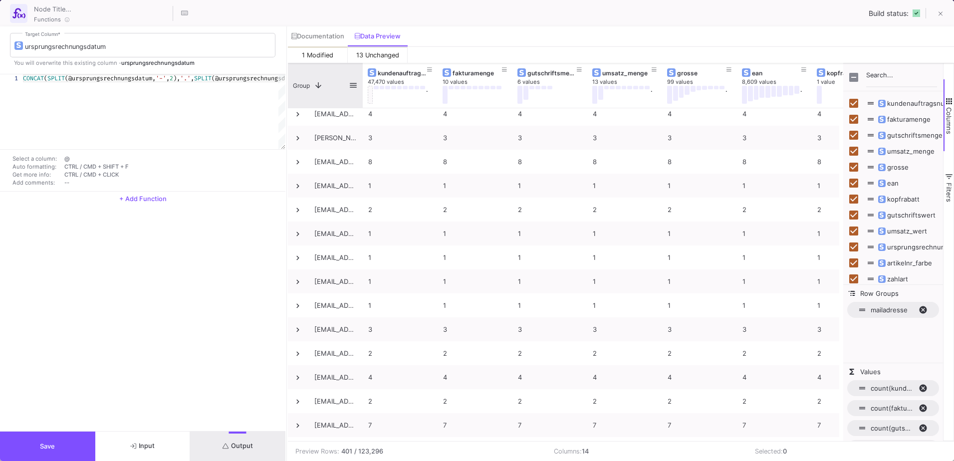
click at [308, 72] on div "Group 1" at bounding box center [321, 85] width 56 height 40
click at [356, 85] on span at bounding box center [353, 85] width 9 height 9
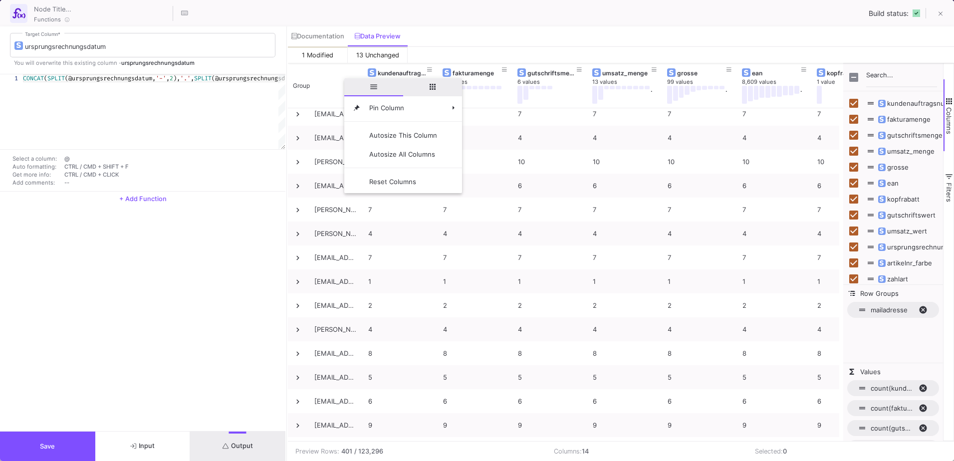
click at [924, 310] on span "mailadresse. Press ENTER to sort. Press DELETE to remove" at bounding box center [926, 309] width 16 height 9
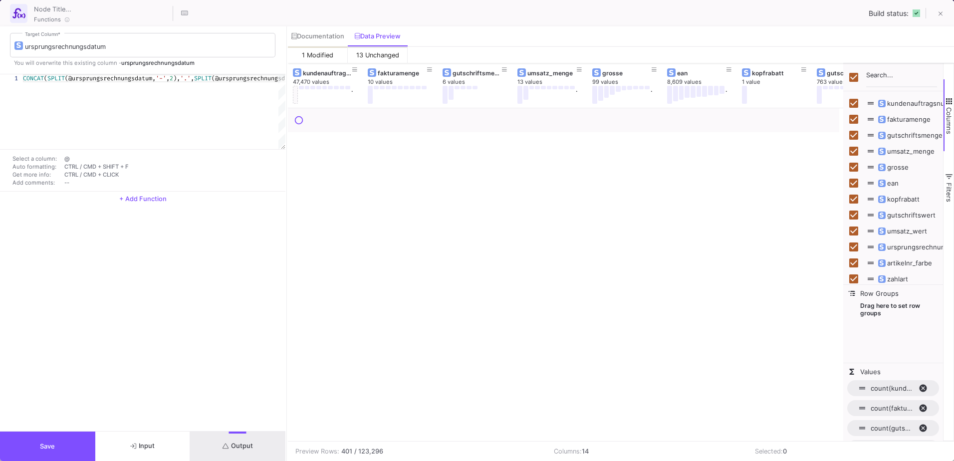
checkbox input "true"
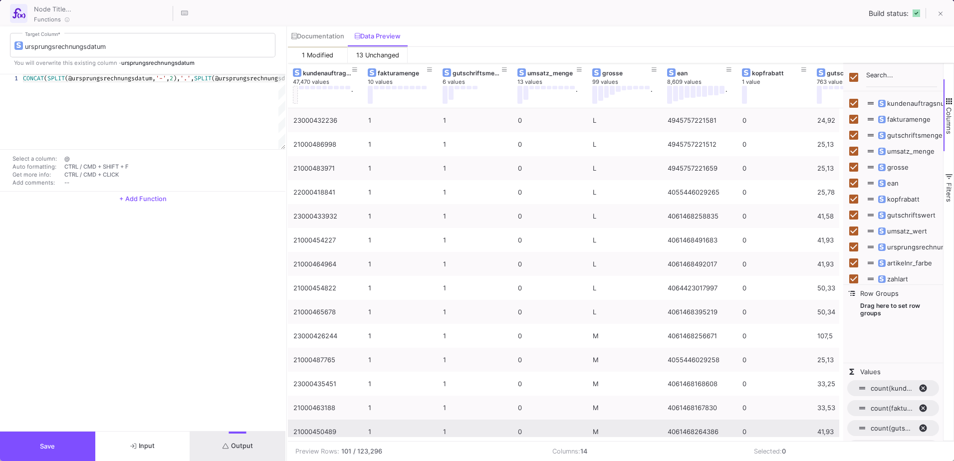
click at [489, 436] on div "1" at bounding box center [475, 431] width 64 height 23
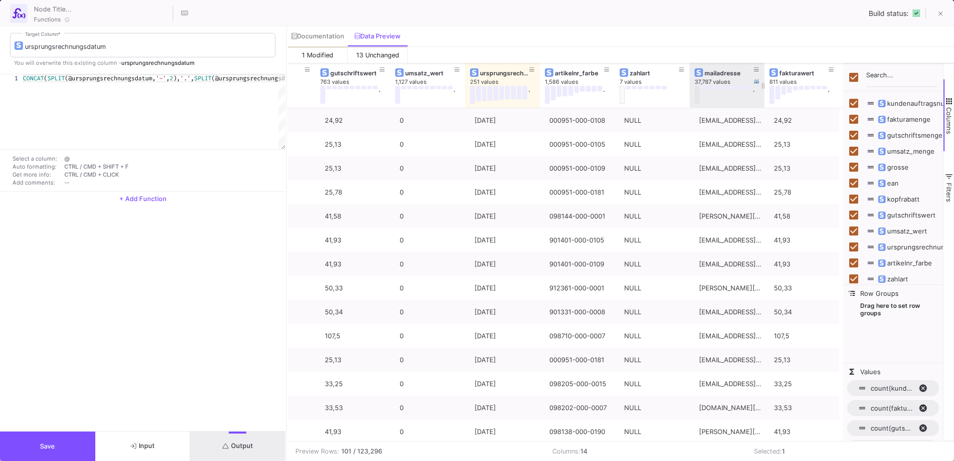
click at [698, 93] on button at bounding box center [696, 95] width 5 height 18
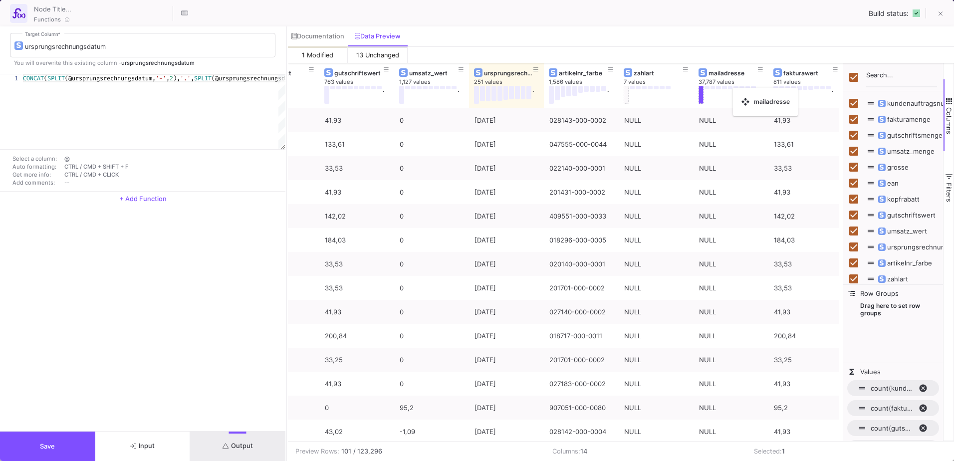
checkbox input "false"
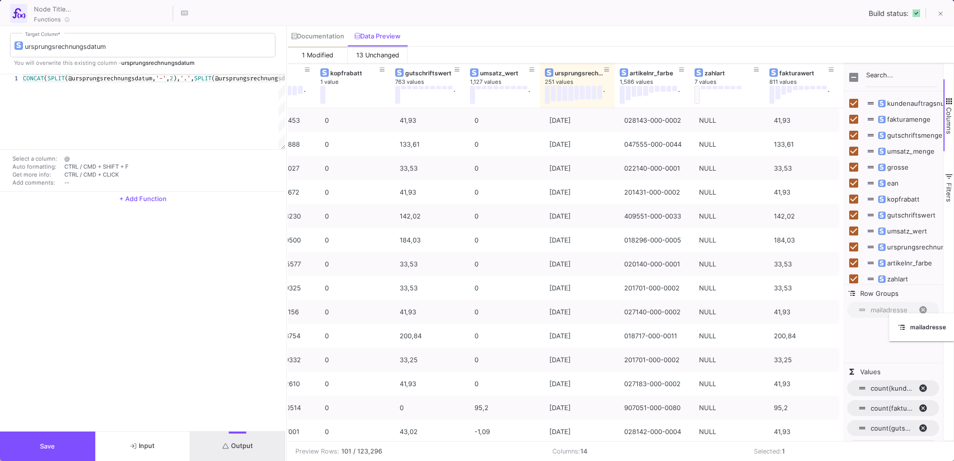
drag, startPoint x: 716, startPoint y: 70, endPoint x: 895, endPoint y: 319, distance: 306.9
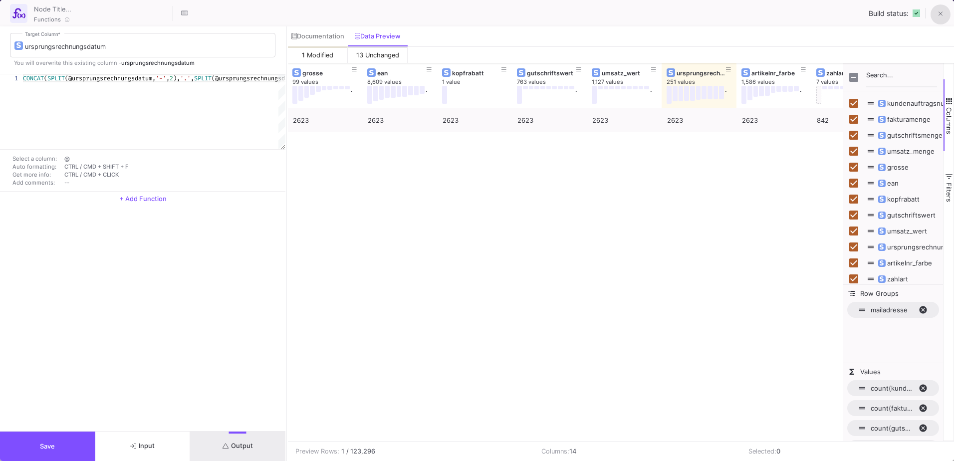
click at [944, 11] on button at bounding box center [940, 14] width 20 height 20
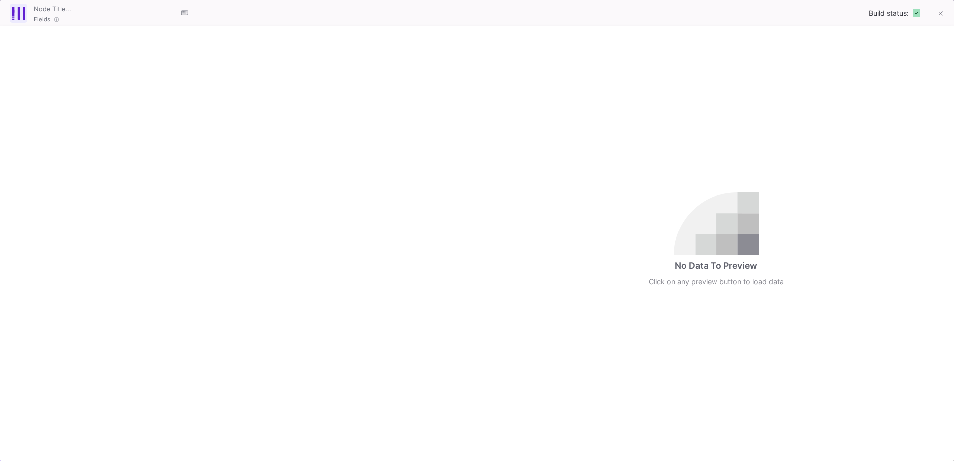
checkbox input "true"
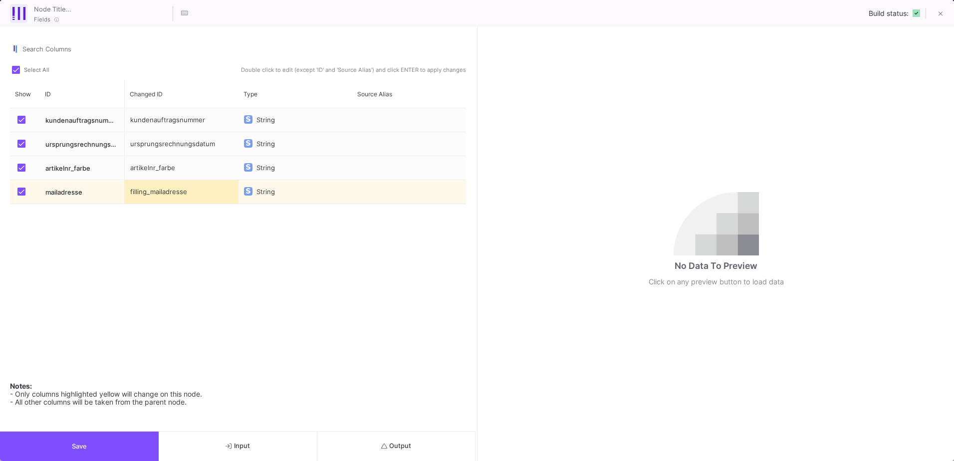
click at [372, 451] on button "Output" at bounding box center [396, 445] width 159 height 29
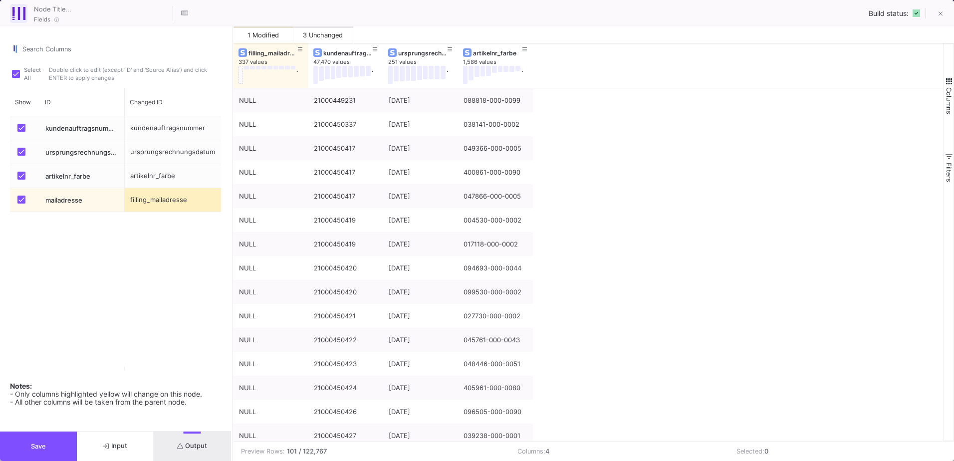
drag, startPoint x: 476, startPoint y: 268, endPoint x: 231, endPoint y: 264, distance: 244.9
click at [231, 264] on div at bounding box center [232, 243] width 2 height 434
click at [238, 80] on button at bounding box center [240, 75] width 5 height 18
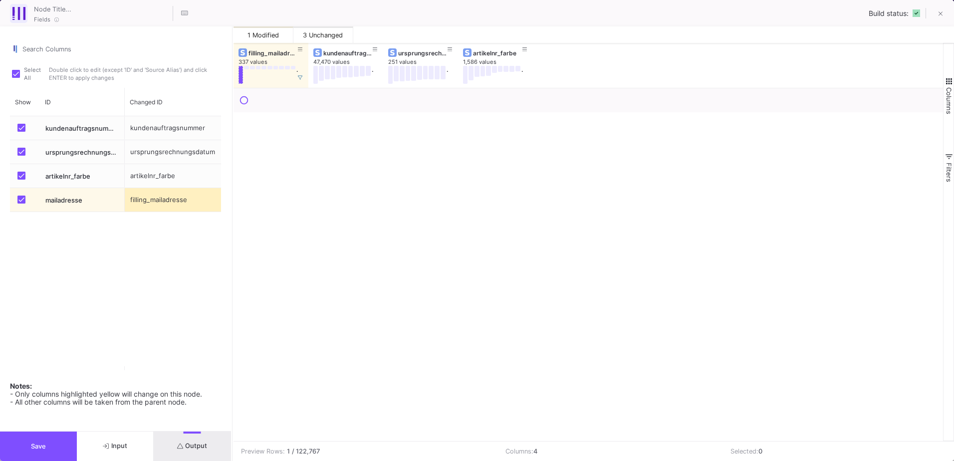
click at [951, 81] on span "button" at bounding box center [948, 81] width 9 height 9
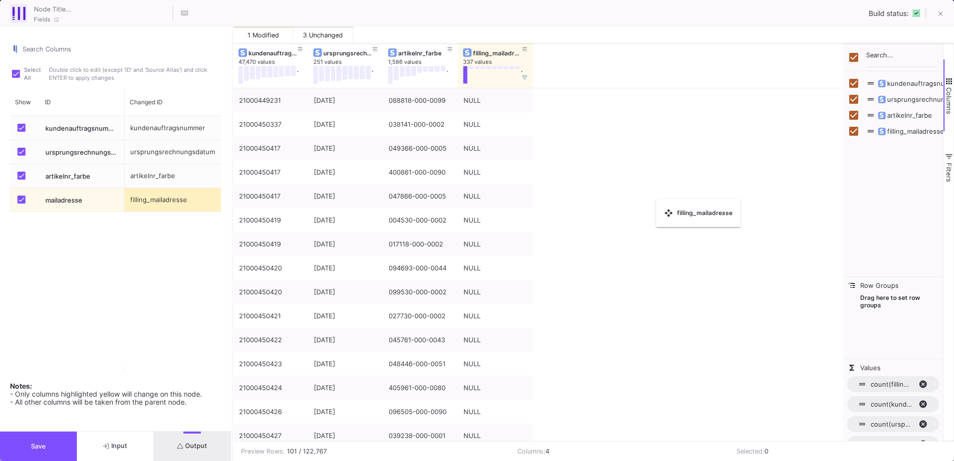
checkbox input "false"
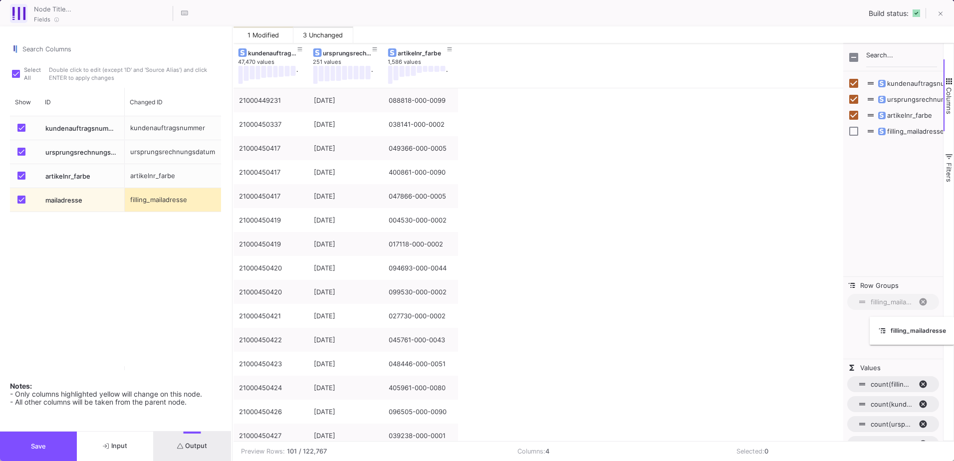
drag, startPoint x: 267, startPoint y: 53, endPoint x: 876, endPoint y: 323, distance: 665.9
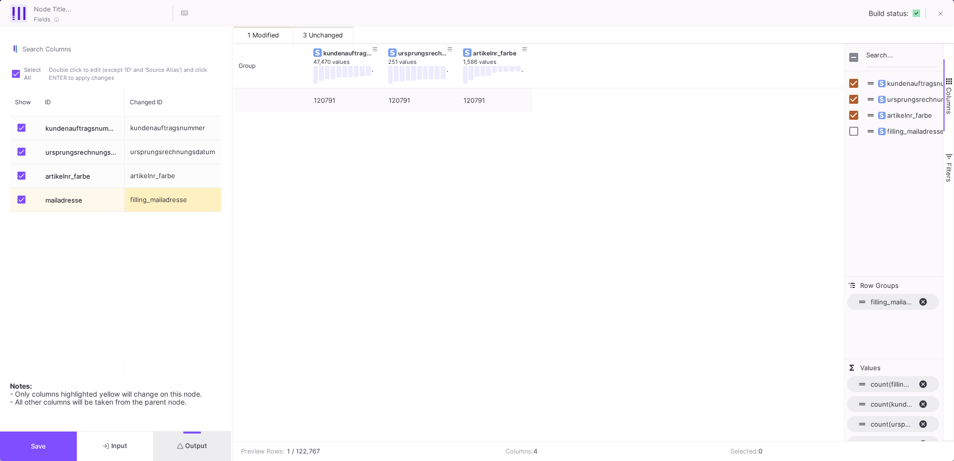
click at [60, 453] on button "Save" at bounding box center [38, 445] width 77 height 29
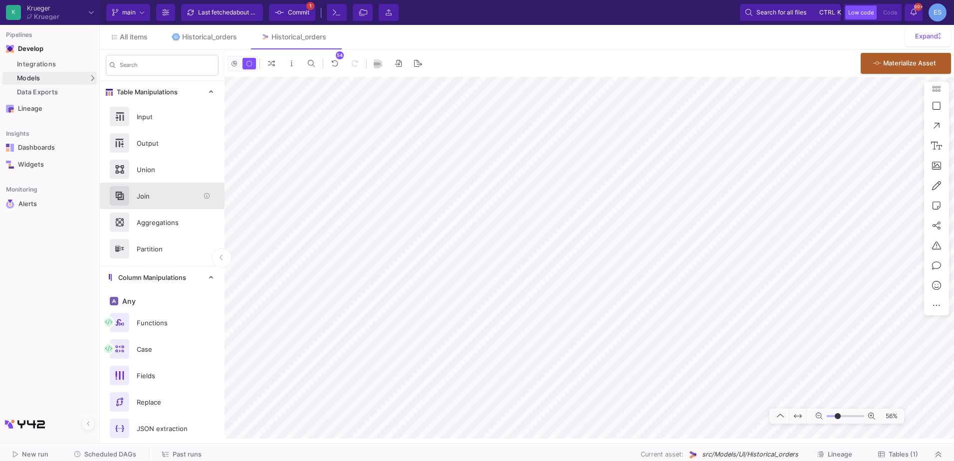
click at [178, 190] on div "Join" at bounding box center [165, 196] width 69 height 15
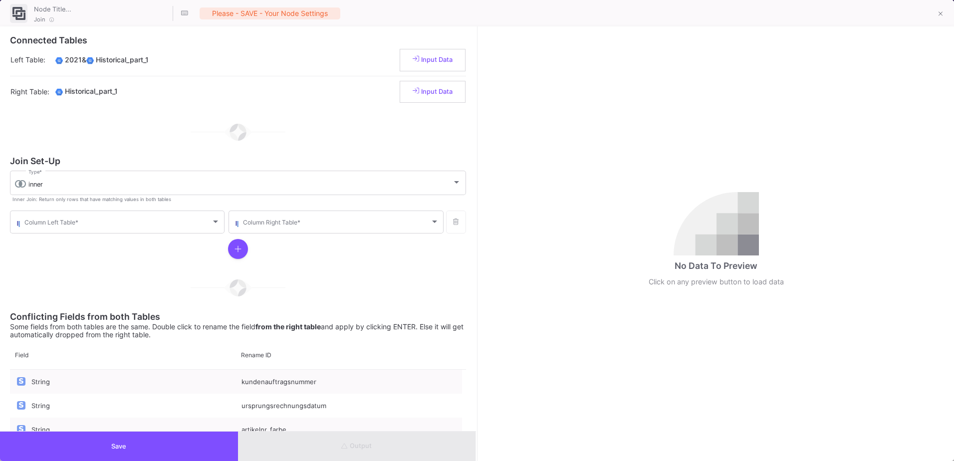
click at [403, 445] on div "Output" at bounding box center [357, 445] width 238 height 29
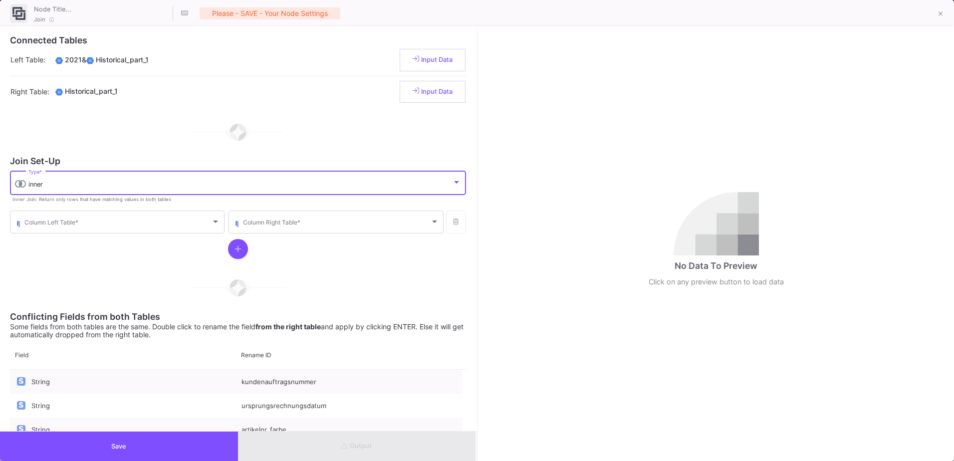
click at [138, 187] on div "inner" at bounding box center [239, 185] width 423 height 8
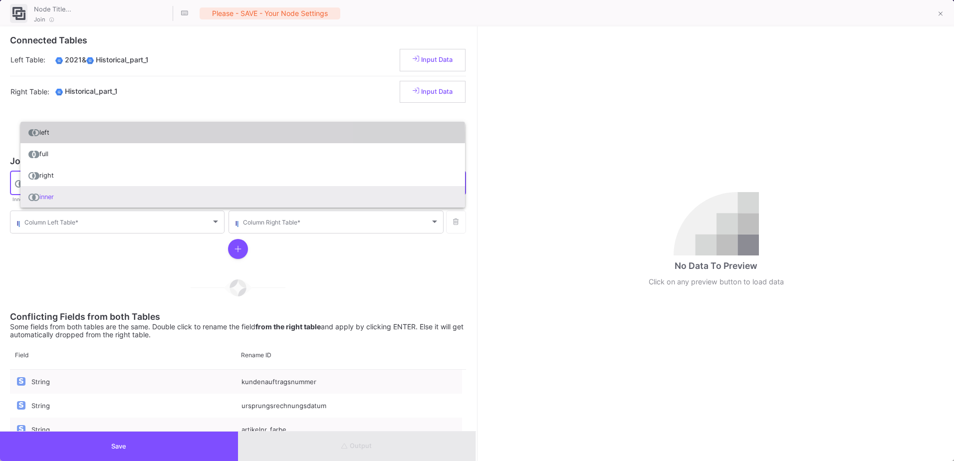
click at [92, 134] on span "left" at bounding box center [242, 132] width 428 height 21
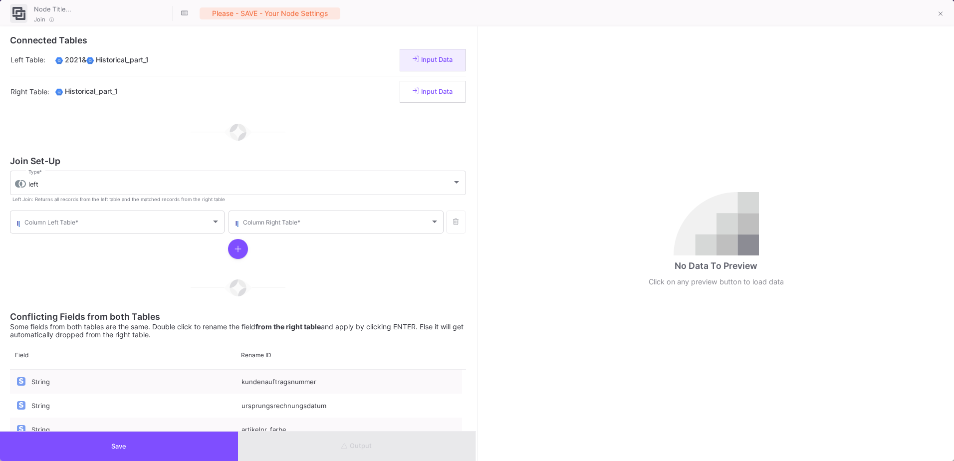
click at [419, 49] on button "Input Data" at bounding box center [432, 60] width 66 height 22
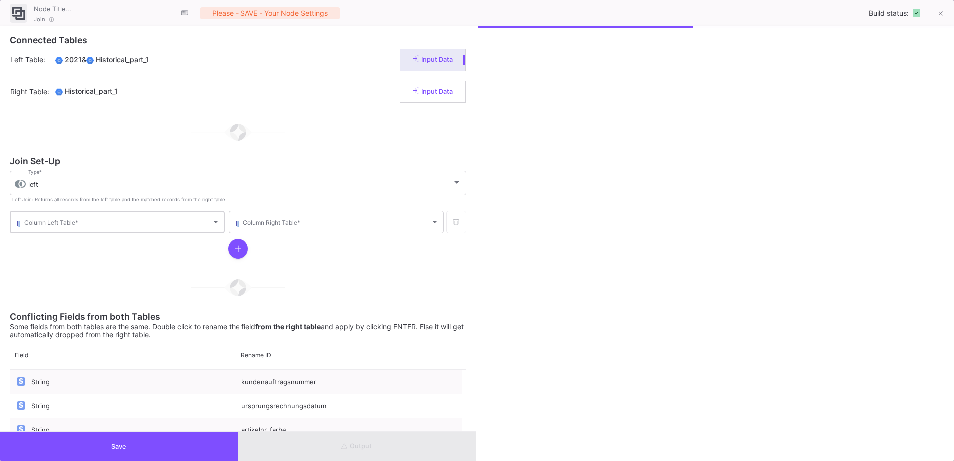
click at [189, 217] on div "Column Left Table *" at bounding box center [122, 221] width 196 height 24
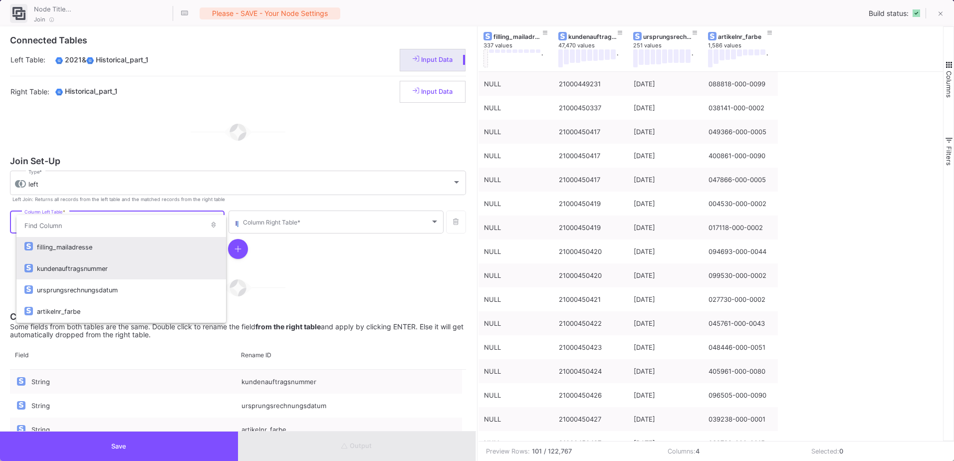
click at [140, 275] on div "kundenauftragsnummer" at bounding box center [127, 268] width 181 height 21
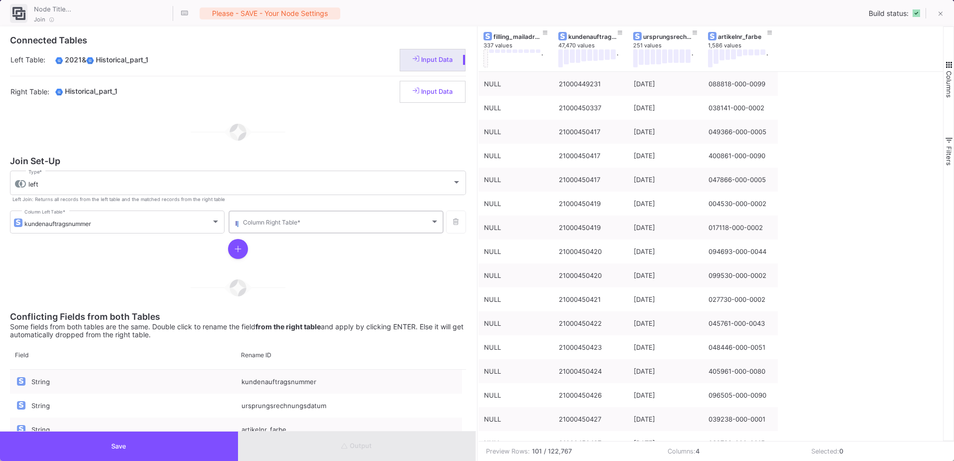
click at [308, 229] on div "Column Right Table *" at bounding box center [341, 221] width 196 height 24
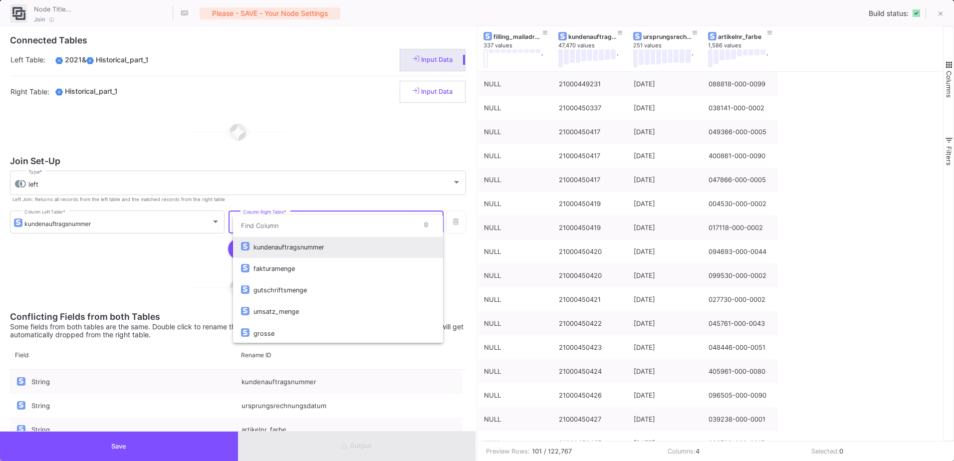
click at [304, 242] on div "kundenauftragsnummer" at bounding box center [343, 246] width 181 height 21
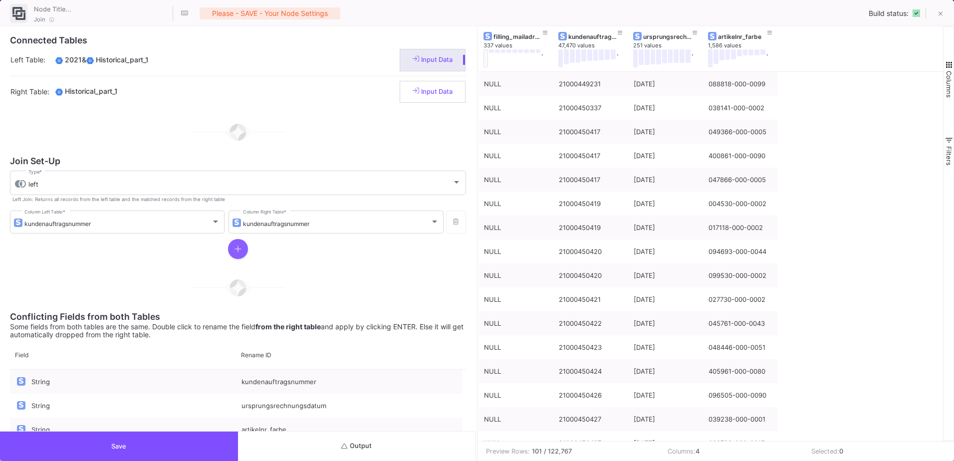
click at [244, 248] on button "button" at bounding box center [238, 249] width 20 height 20
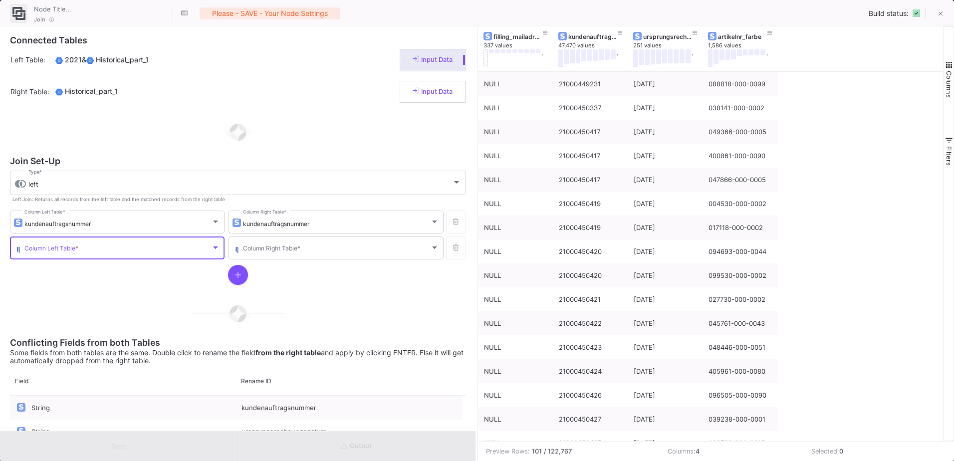
click at [143, 248] on span at bounding box center [117, 249] width 187 height 7
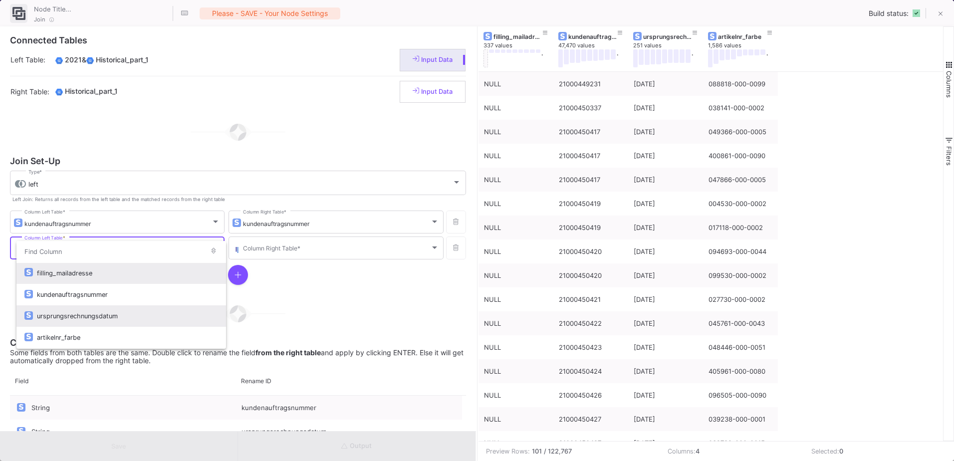
click at [125, 316] on div "ursprungsrechnungsdatum" at bounding box center [127, 315] width 181 height 21
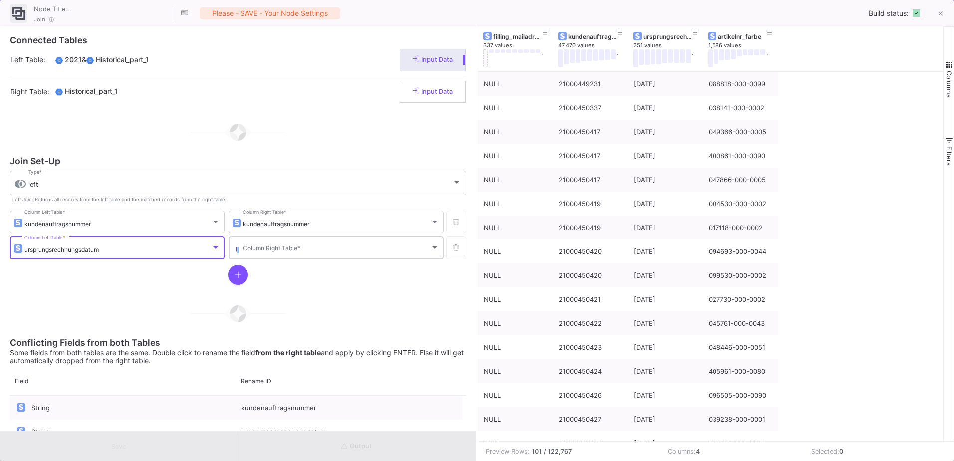
click at [308, 249] on span at bounding box center [336, 249] width 187 height 7
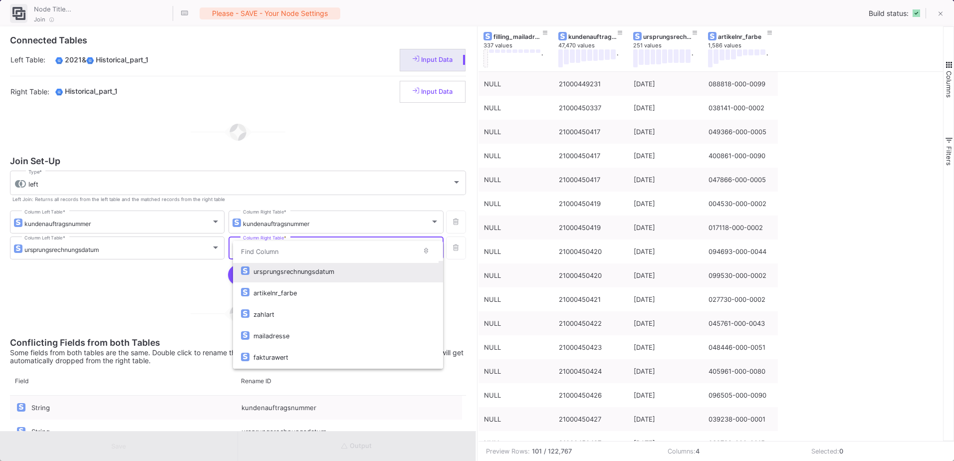
click at [316, 271] on div "ursprungsrechnungsdatum" at bounding box center [343, 271] width 181 height 21
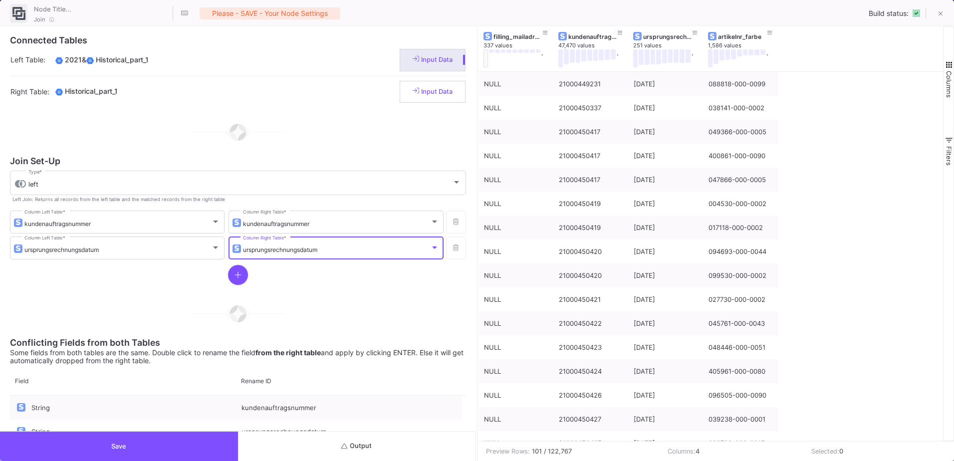
scroll to position [180, 0]
click at [229, 275] on button "button" at bounding box center [238, 275] width 20 height 20
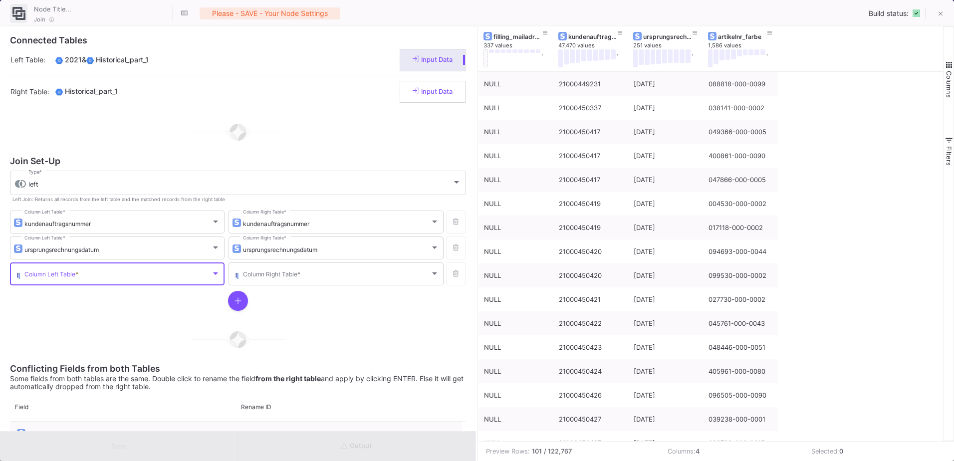
click at [162, 279] on span at bounding box center [117, 275] width 187 height 7
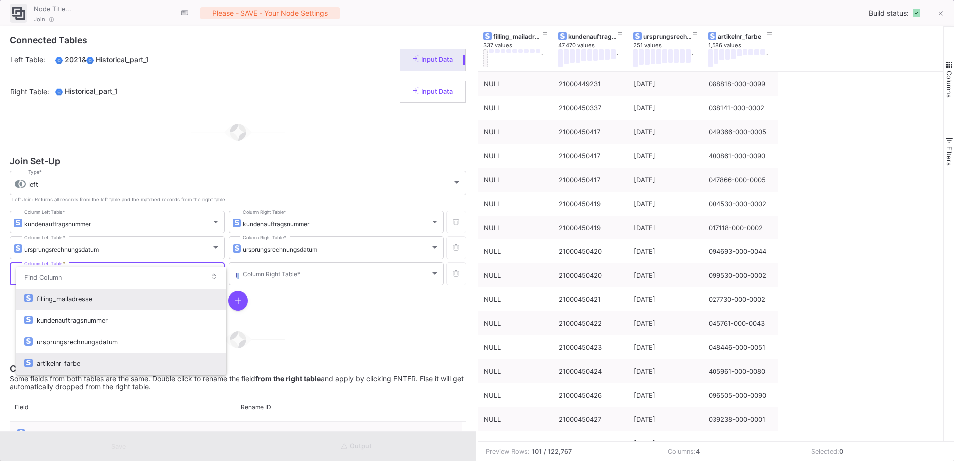
click at [144, 356] on div "artikelnr_farbe" at bounding box center [127, 363] width 181 height 21
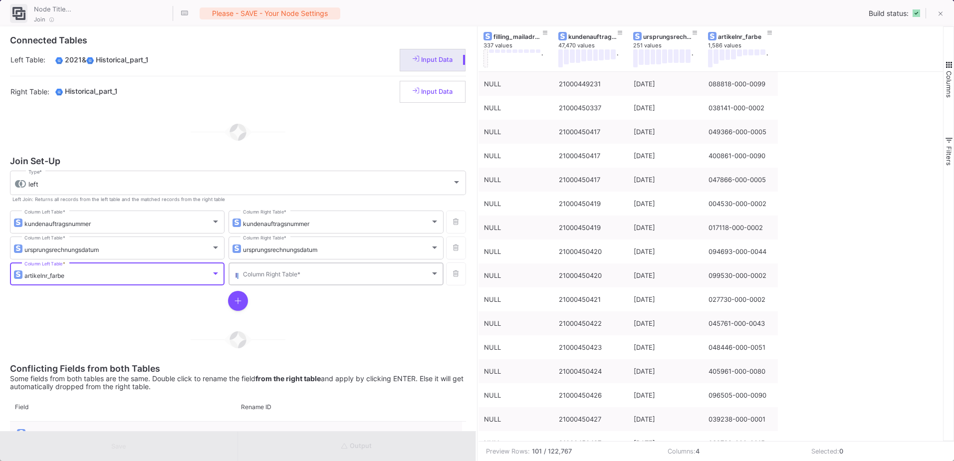
click at [277, 271] on div "Column Right Table *" at bounding box center [341, 273] width 196 height 24
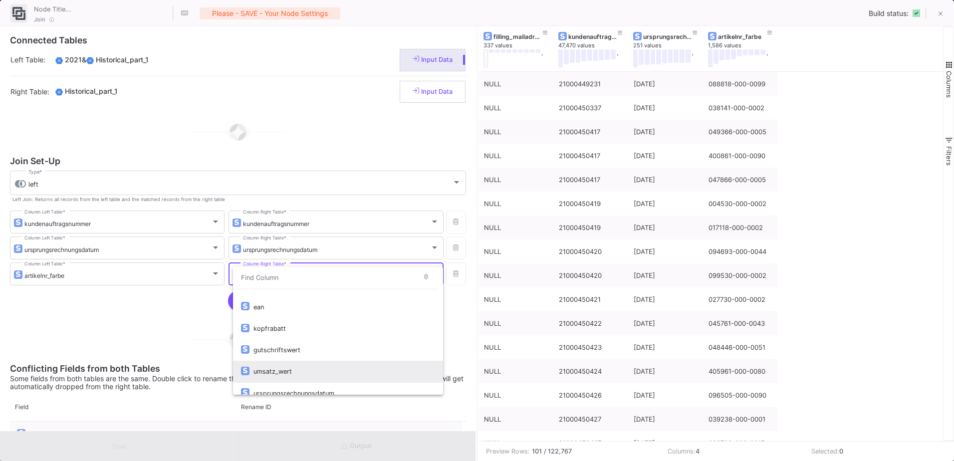
scroll to position [196, 0]
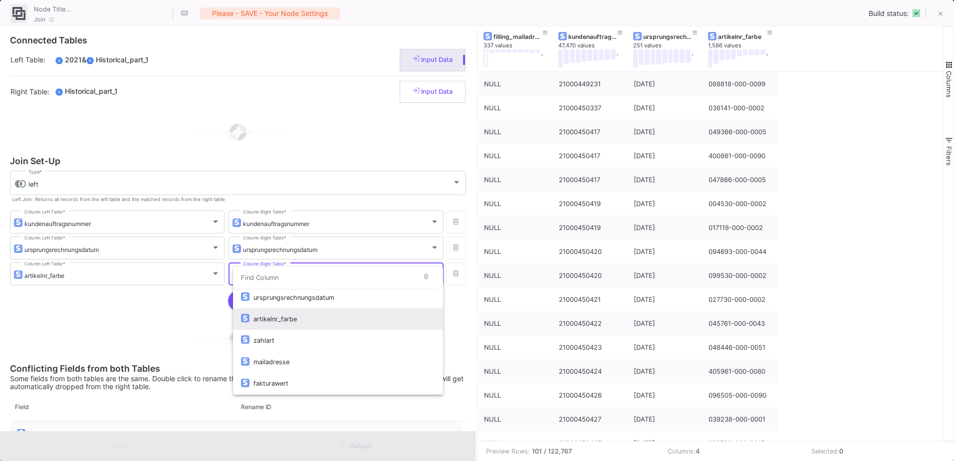
click at [308, 322] on div "artikelnr_farbe" at bounding box center [343, 318] width 181 height 21
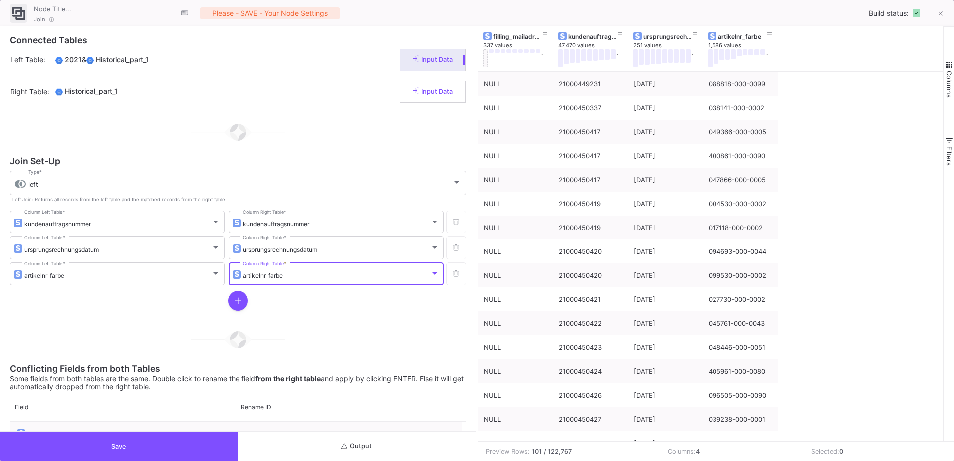
click at [367, 447] on span "Output" at bounding box center [356, 445] width 30 height 7
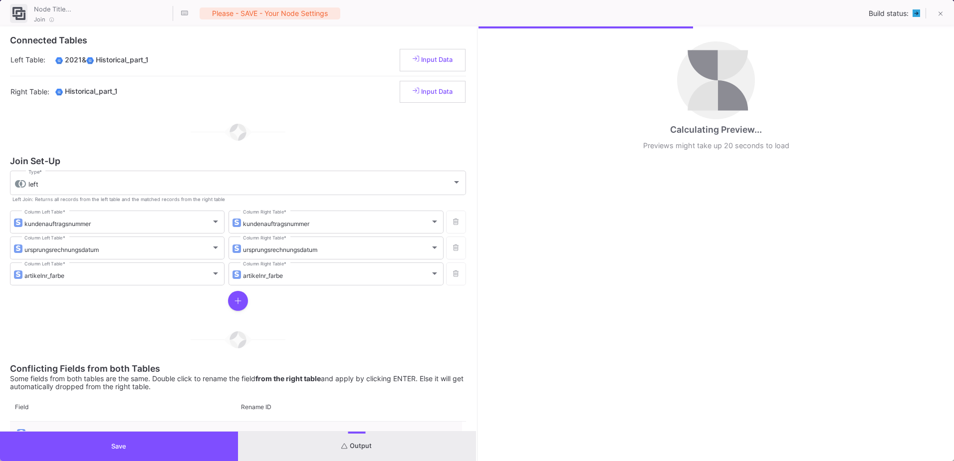
click at [478, 232] on div "Calculating Preview... Previews might take up 20 seconds to load This Output Pr…" at bounding box center [716, 243] width 476 height 434
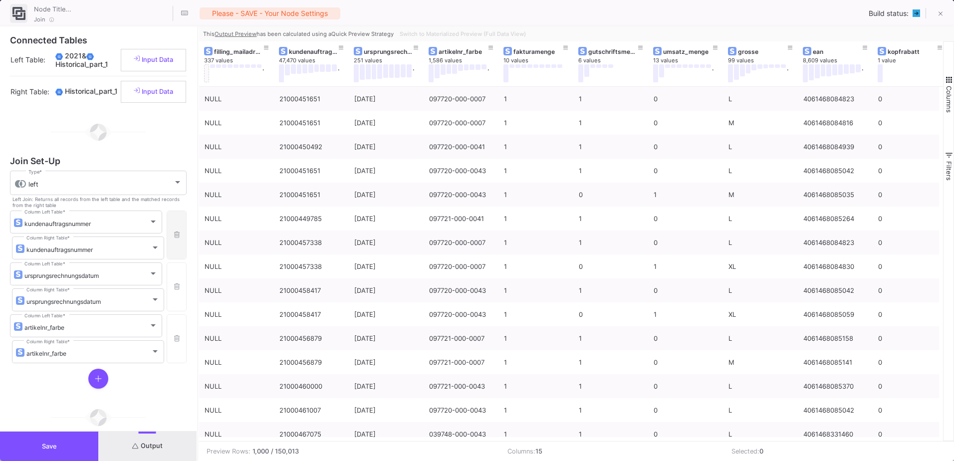
drag, startPoint x: 477, startPoint y: 231, endPoint x: 198, endPoint y: 237, distance: 278.9
click at [198, 237] on div at bounding box center [198, 243] width 2 height 434
click at [507, 35] on span "Switch to Materialized Preview (Full Data View)" at bounding box center [462, 33] width 126 height 7
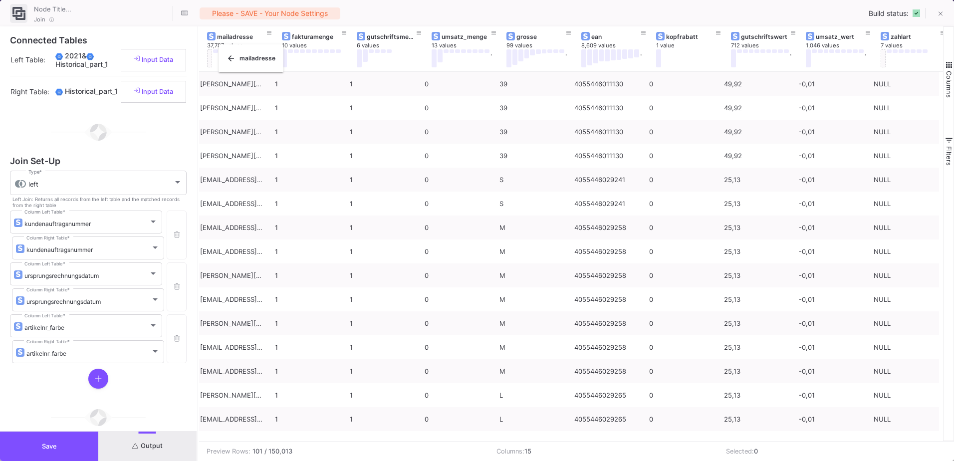
scroll to position [0, 296]
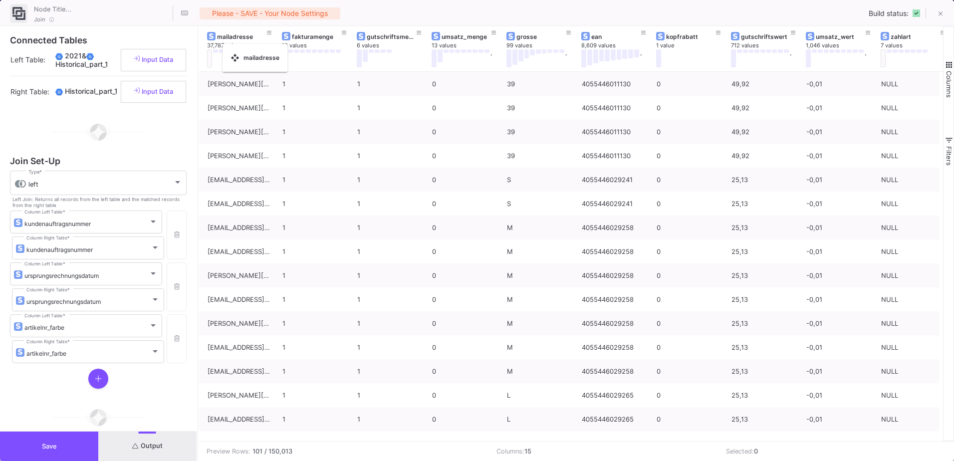
drag, startPoint x: 823, startPoint y: 35, endPoint x: 227, endPoint y: 50, distance: 595.7
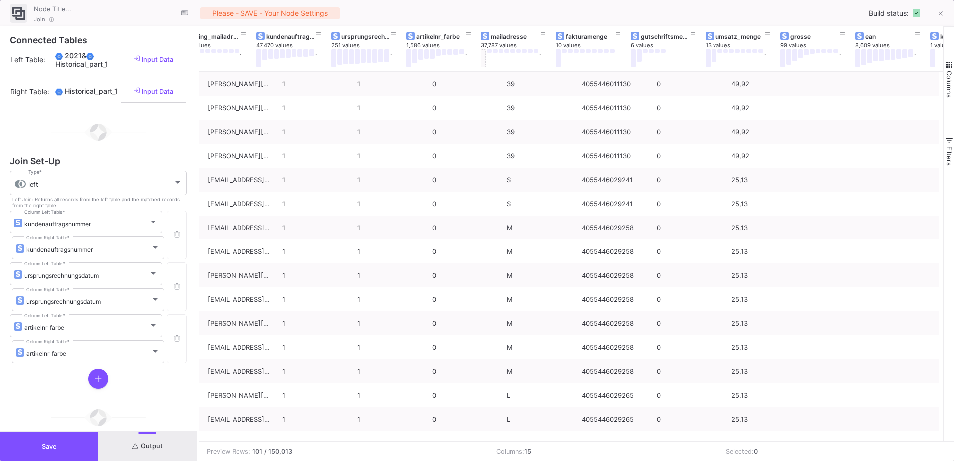
scroll to position [0, 0]
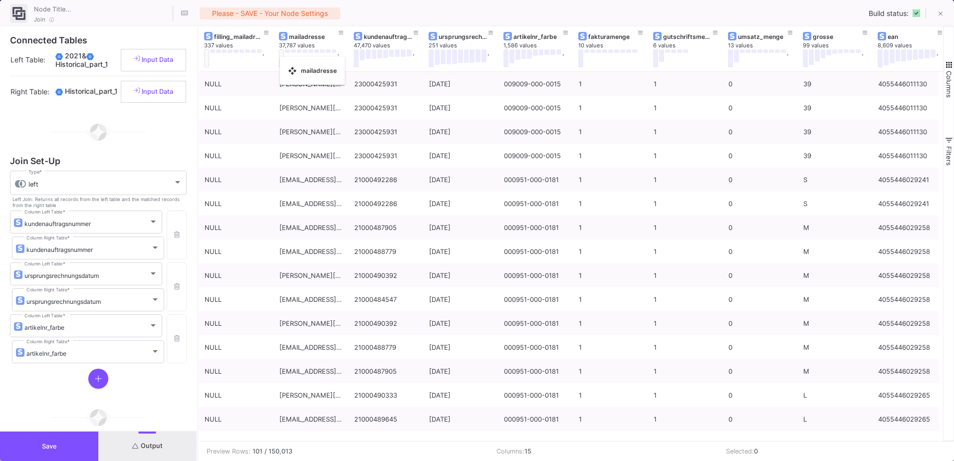
drag, startPoint x: 532, startPoint y: 40, endPoint x: 285, endPoint y: 63, distance: 247.9
click at [282, 63] on button at bounding box center [281, 58] width 5 height 18
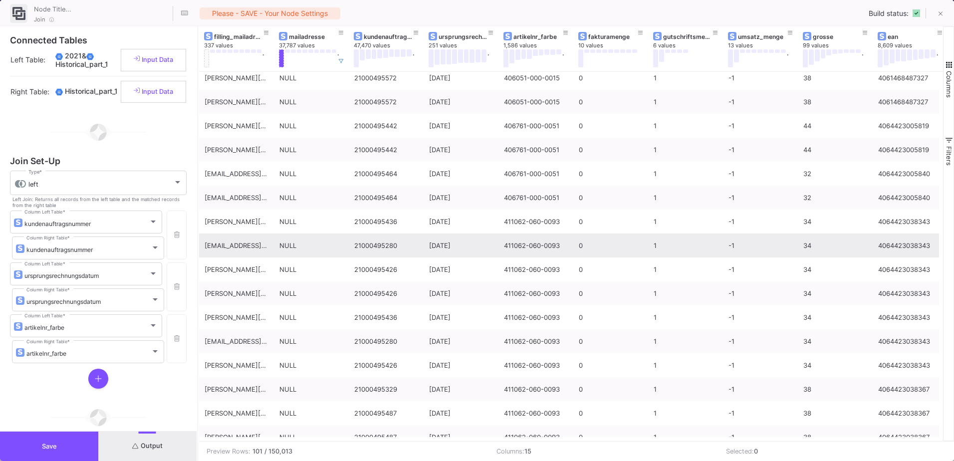
scroll to position [2048, 0]
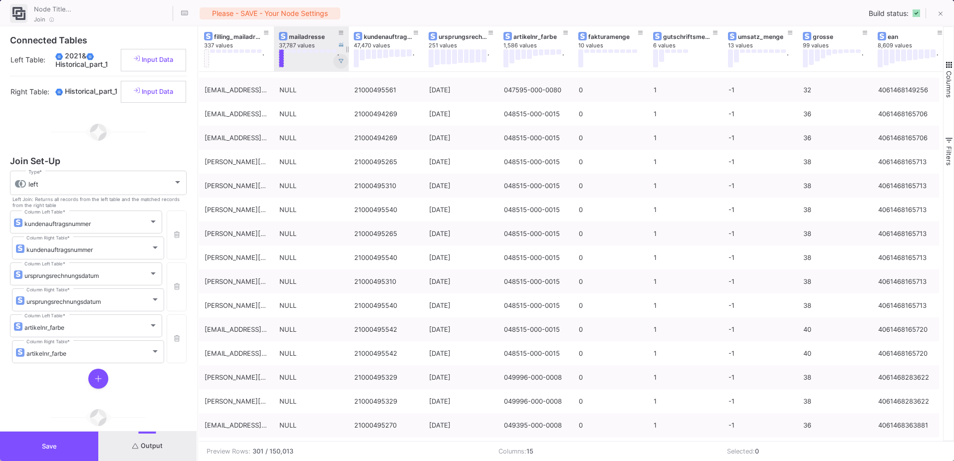
click at [342, 63] on icon at bounding box center [341, 61] width 5 height 5
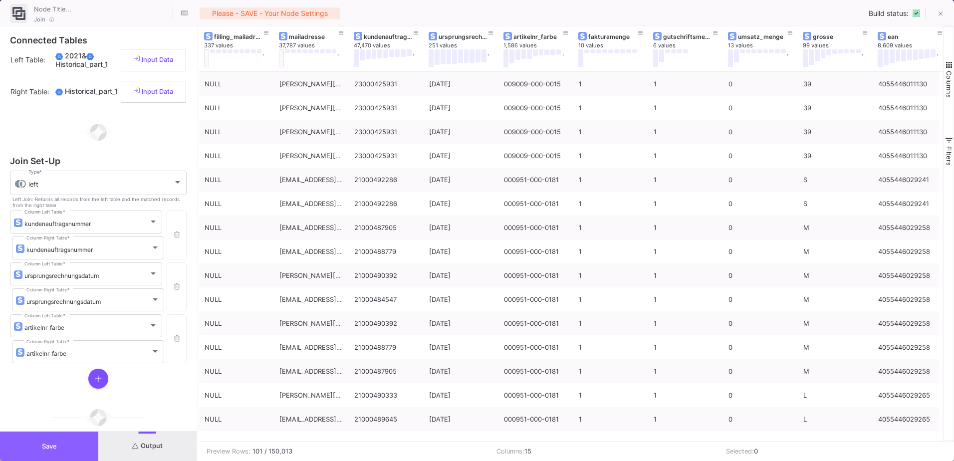
click at [42, 443] on span "Save" at bounding box center [49, 445] width 15 height 7
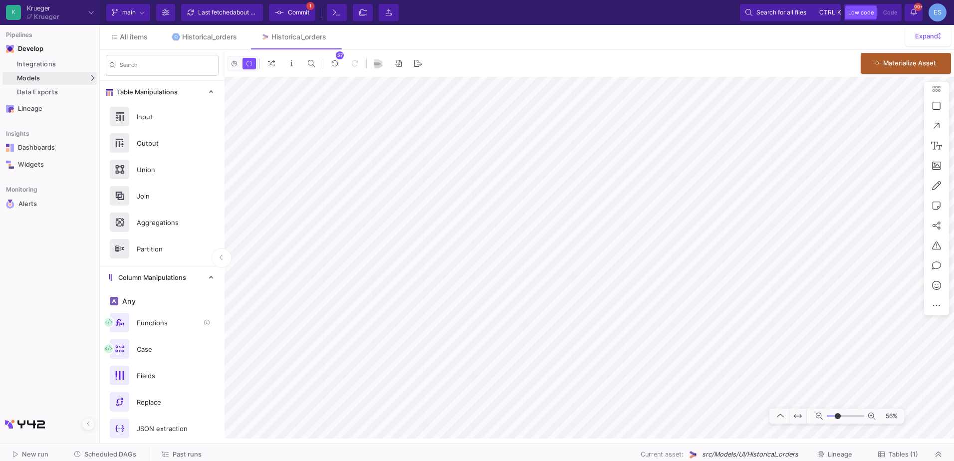
click at [169, 325] on div "Functions" at bounding box center [165, 322] width 69 height 15
